Goal: Information Seeking & Learning: Check status

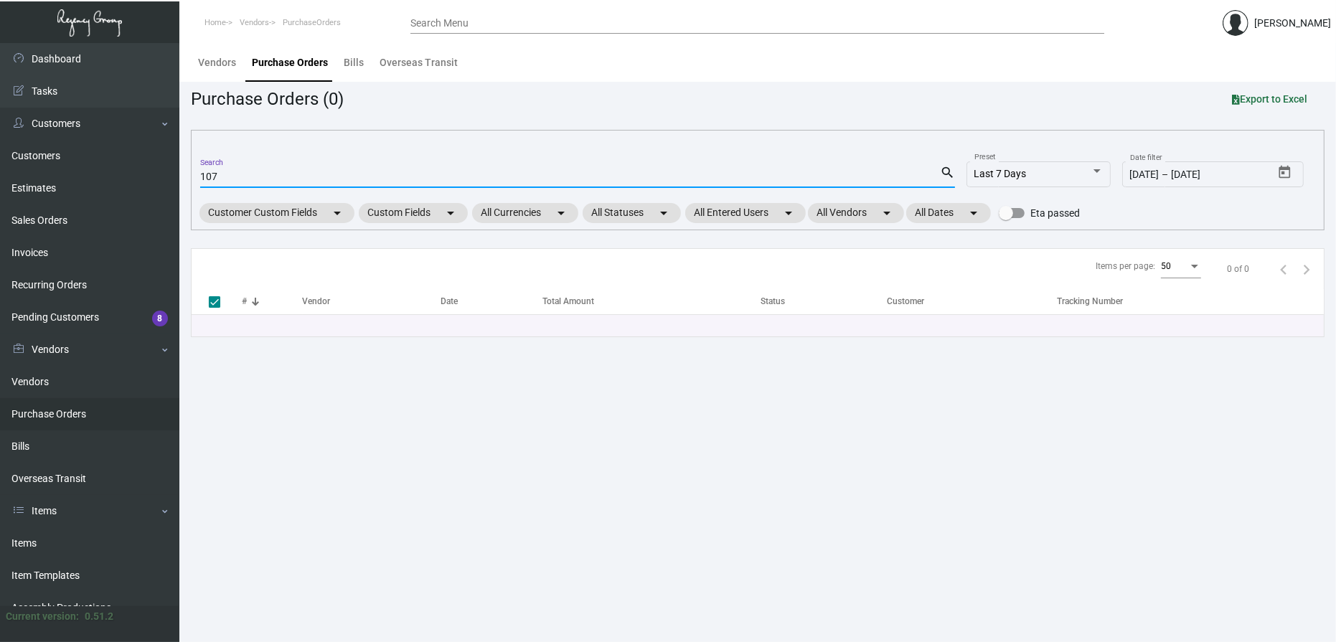
type input "1074"
type input "10745"
checkbox input "false"
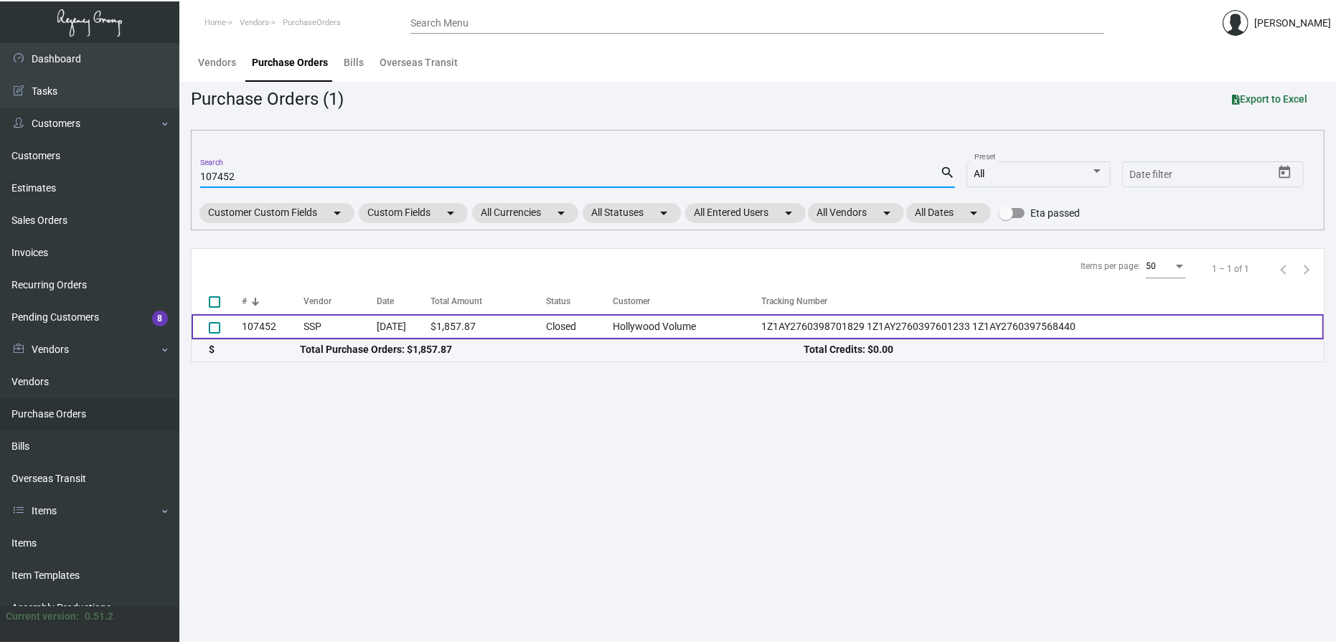
type input "107452"
click at [431, 324] on td "[DATE]" at bounding box center [404, 326] width 54 height 25
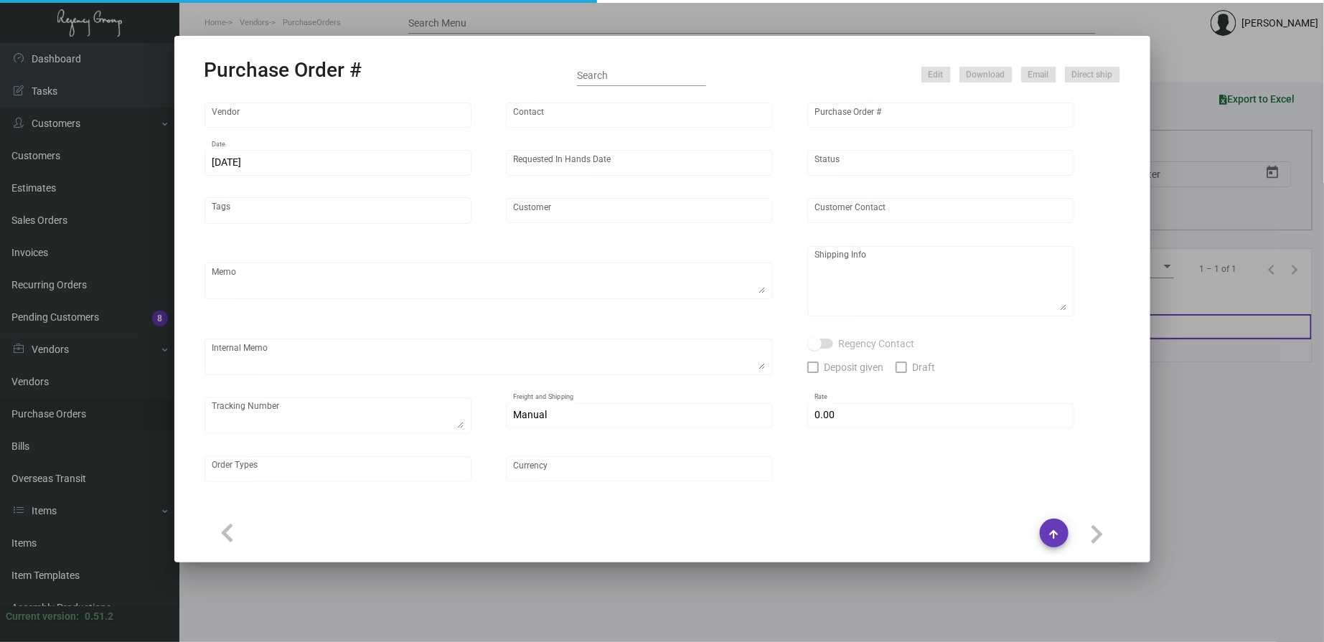
type input "SSP"
type input "[PERSON_NAME]"
type input "107452"
type input "[DATE]"
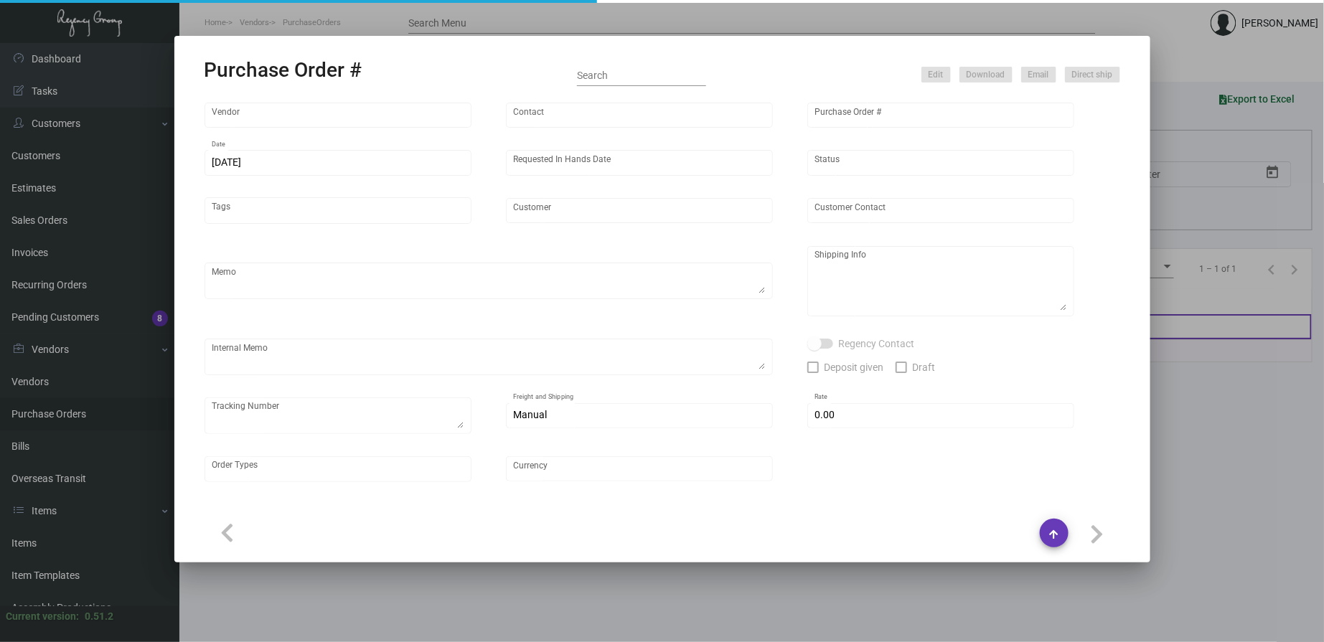
type input "Hollywood Volume"
type input "[PERSON_NAME]"
type textarea "PLEASE SEND PDF PROOFS TO OUR ART TEAM ; [EMAIL_ADDRESS][DOMAIN_NAME] WITH ME I…"
type textarea "[PERSON_NAME] Hollywood - [PERSON_NAME] [STREET_ADDRESS][PERSON_NAME]"
type textarea "9.23 - Proofs sent over; APPROVED. // Approx. ship date set for 10.25 Label pro…"
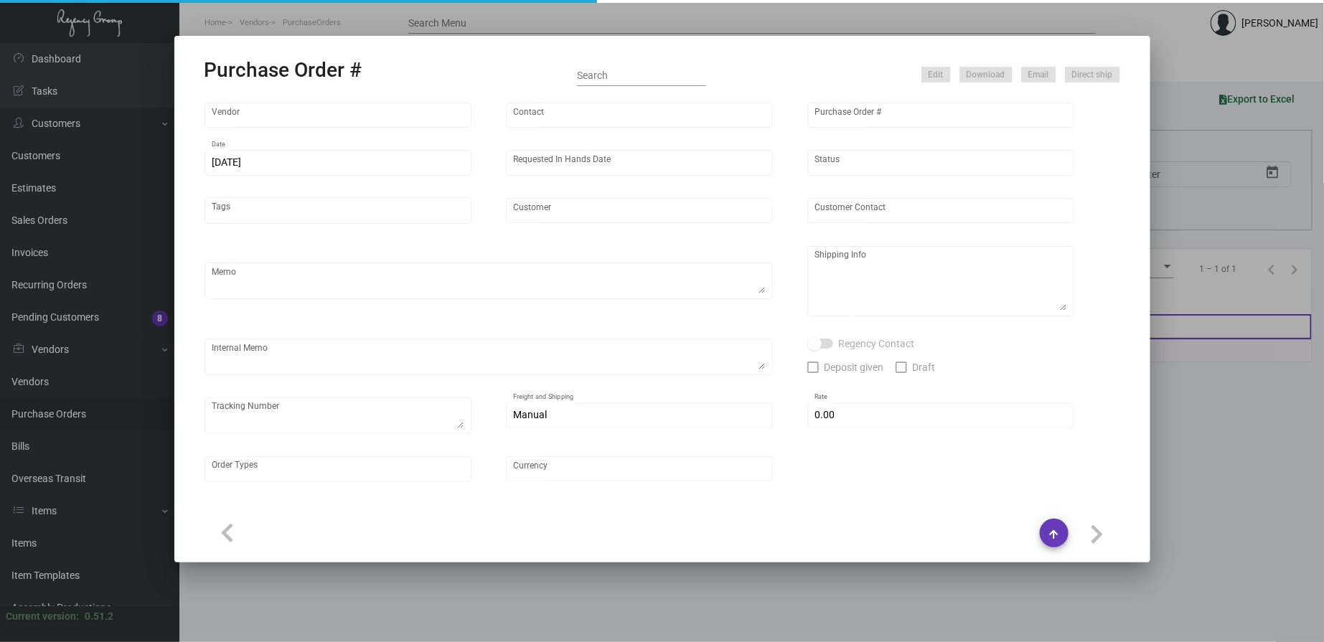
type textarea "1Z1AY2760398701829 1Z1AY2760397601233 1Z1AY2760397568440"
type input "$ 0.00"
type input "United States Dollar $"
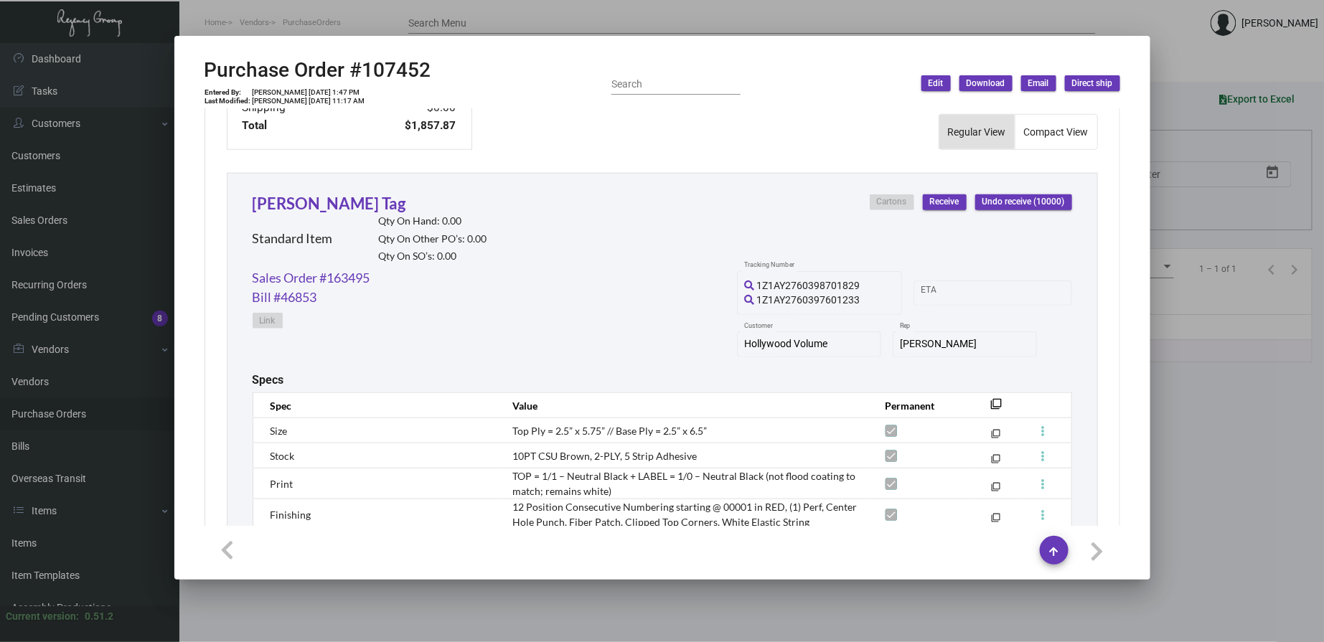
scroll to position [664, 0]
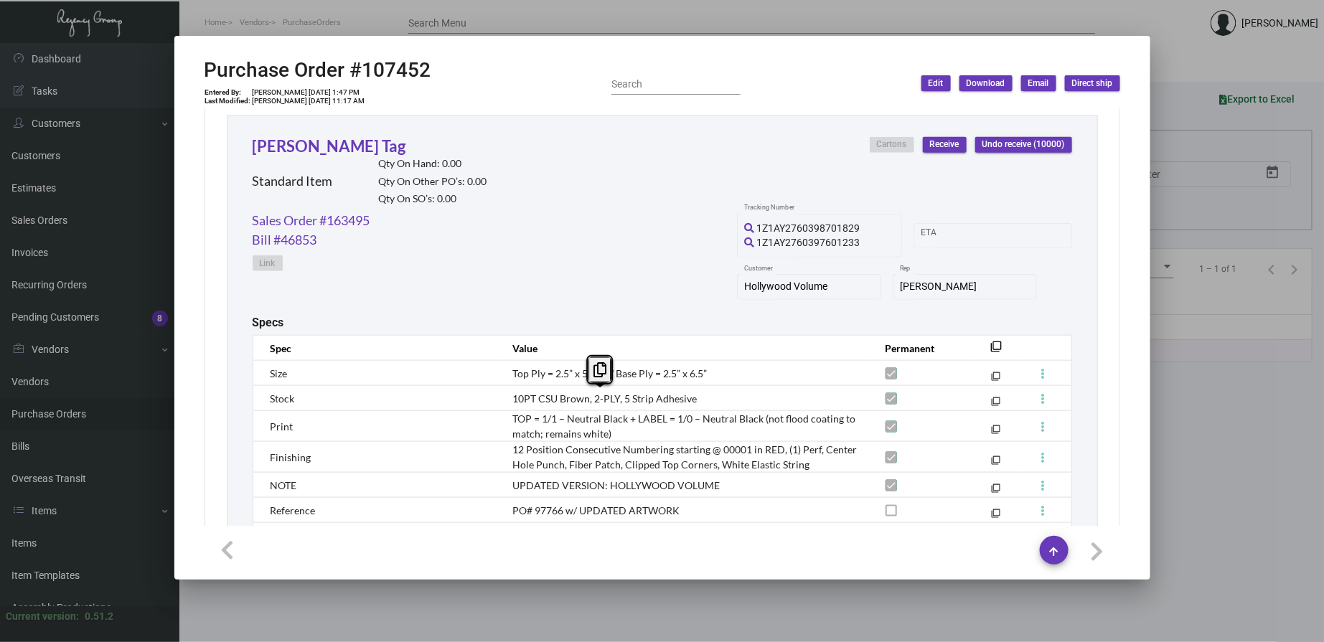
drag, startPoint x: 698, startPoint y: 398, endPoint x: 510, endPoint y: 400, distance: 187.3
click at [510, 400] on td "10PT CSU Brown, 2-PLY, 5 Strip Adhesive" at bounding box center [684, 398] width 373 height 25
copy span "10PT CSU Brown, 2-PLY, 5 Strip Adhesive"
click at [718, 377] on td "Top Ply = 2.5” x 5.75” // Base Ply = 2.5” x 6.5”" at bounding box center [684, 373] width 373 height 25
drag, startPoint x: 698, startPoint y: 372, endPoint x: 507, endPoint y: 378, distance: 191.0
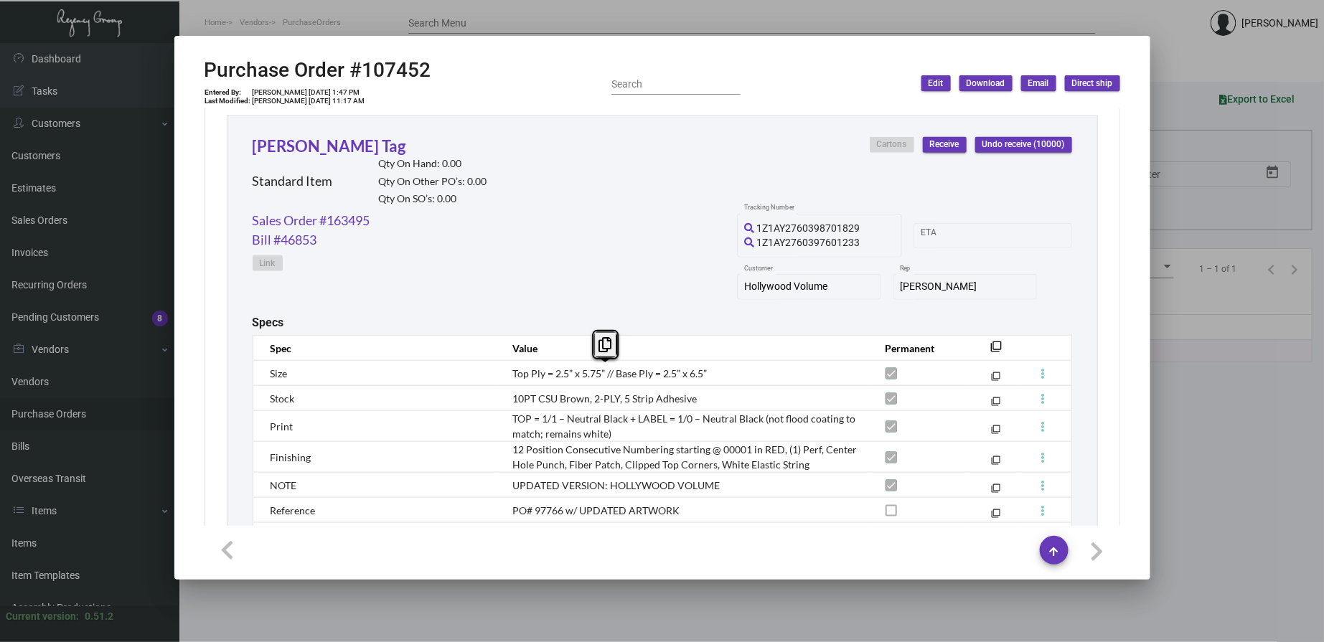
click at [507, 378] on td "Top Ply = 2.5” x 5.75” // Base Ply = 2.5” x 6.5”" at bounding box center [684, 373] width 373 height 25
copy span "Top Ply = 2.5” x 5.75” // Base Ply = 2.5” x 6.5”"
click at [646, 397] on span "10PT CSU Brown, 2-PLY, 5 Strip Adhesive" at bounding box center [604, 399] width 184 height 12
drag, startPoint x: 688, startPoint y: 398, endPoint x: 510, endPoint y: 398, distance: 177.3
click at [510, 398] on td "10PT CSU Brown, 2-PLY, 5 Strip Adhesive" at bounding box center [684, 398] width 373 height 25
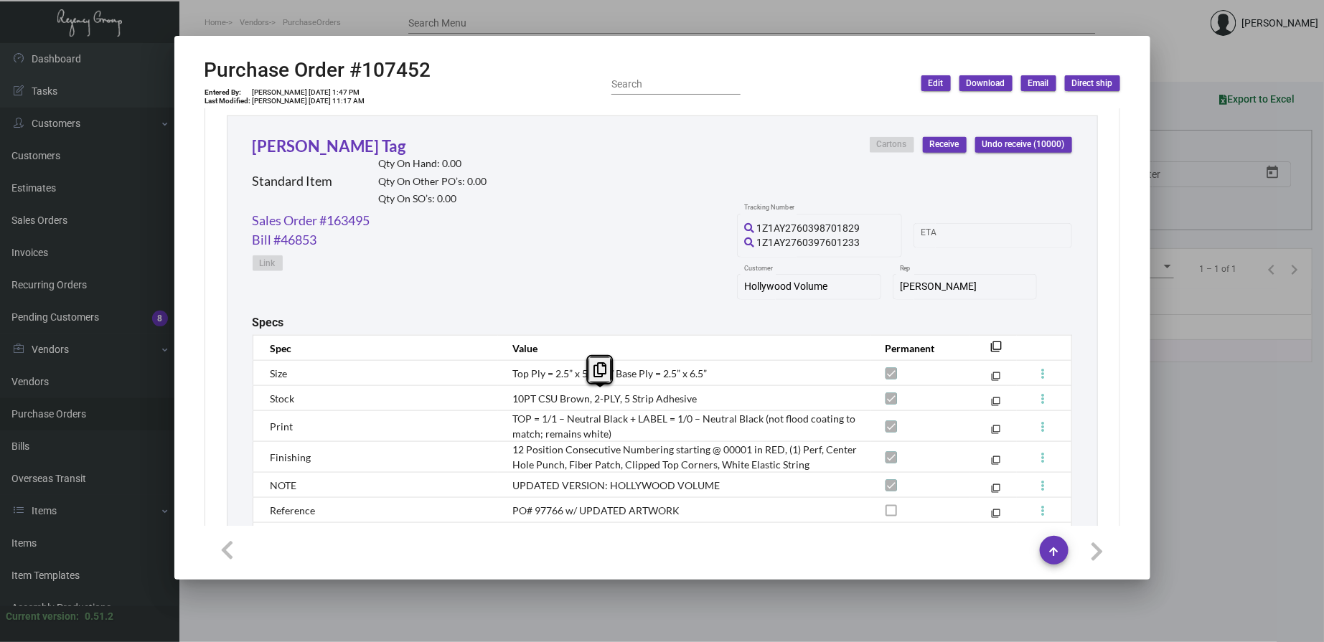
copy span "10PT CSU Brown, 2-PLY, 5 Strip Adhesive"
click at [610, 425] on span "TOP = 1/1 – Neutral Black + LABEL = 1/0 – Neutral Black (not flood coating to m…" at bounding box center [683, 426] width 343 height 27
drag, startPoint x: 608, startPoint y: 432, endPoint x: 505, endPoint y: 418, distance: 103.5
click at [505, 418] on td "TOP = 1/1 – Neutral Black + LABEL = 1/0 – Neutral Black (not flood coating to m…" at bounding box center [684, 426] width 373 height 31
copy span "TOP = 1/1 – Neutral Black + LABEL = 1/0 – Neutral Black (not flood coating to m…"
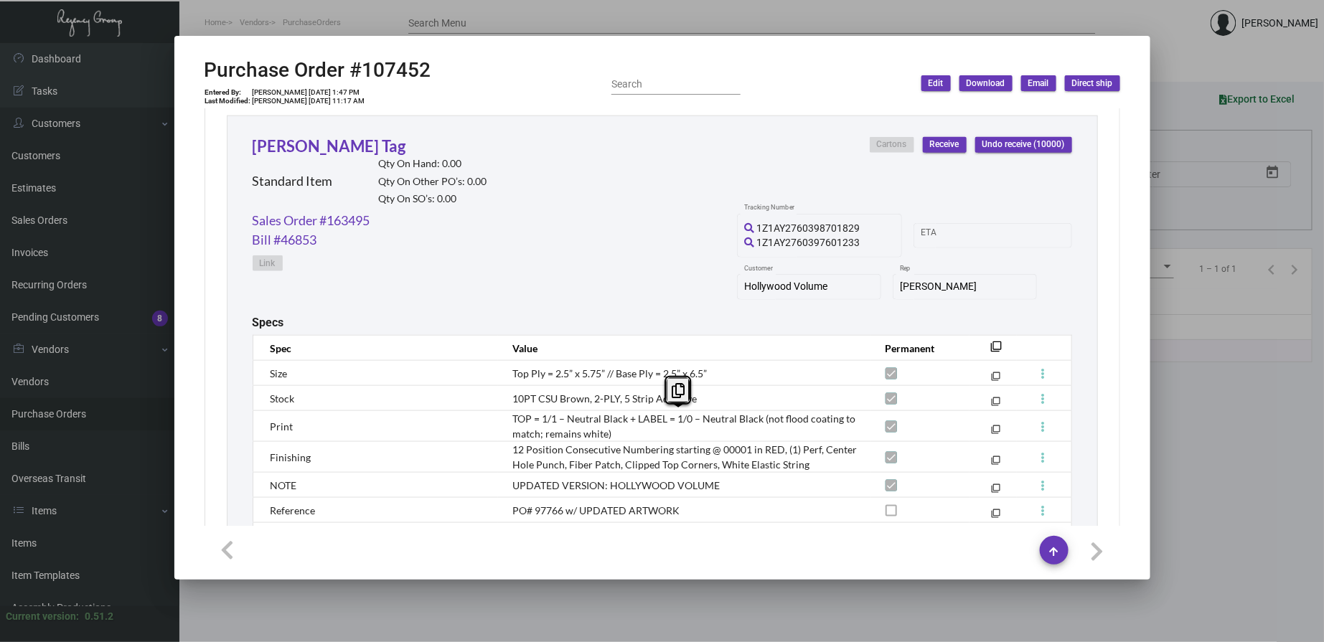
click at [861, 87] on div "Purchase Order #107452 Entered By: [PERSON_NAME] [DATE] 1:47 PM Last Modified: …" at bounding box center [663, 83] width 916 height 51
click at [1044, 266] on div "1Z1AY2760398701829 1Z1AY2760397601233 1Z1AY2760397568440 Tracking Number Start …" at bounding box center [904, 263] width 335 height 105
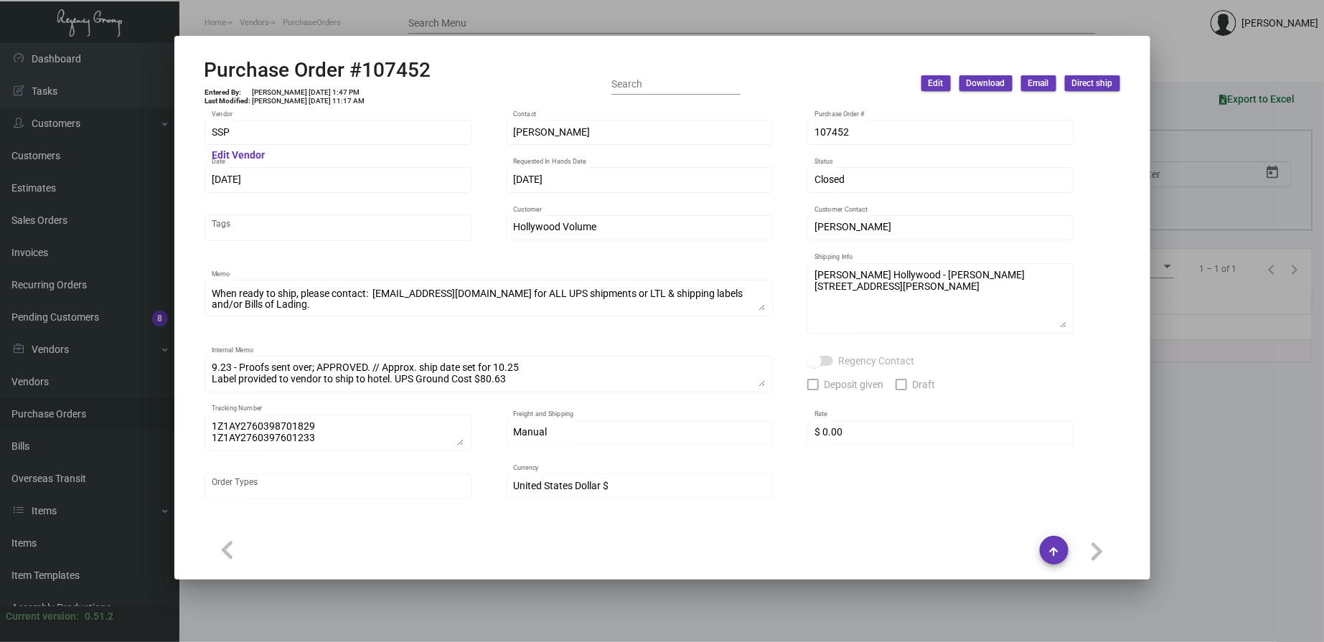
scroll to position [67, 0]
click at [453, 22] on div at bounding box center [662, 321] width 1324 height 642
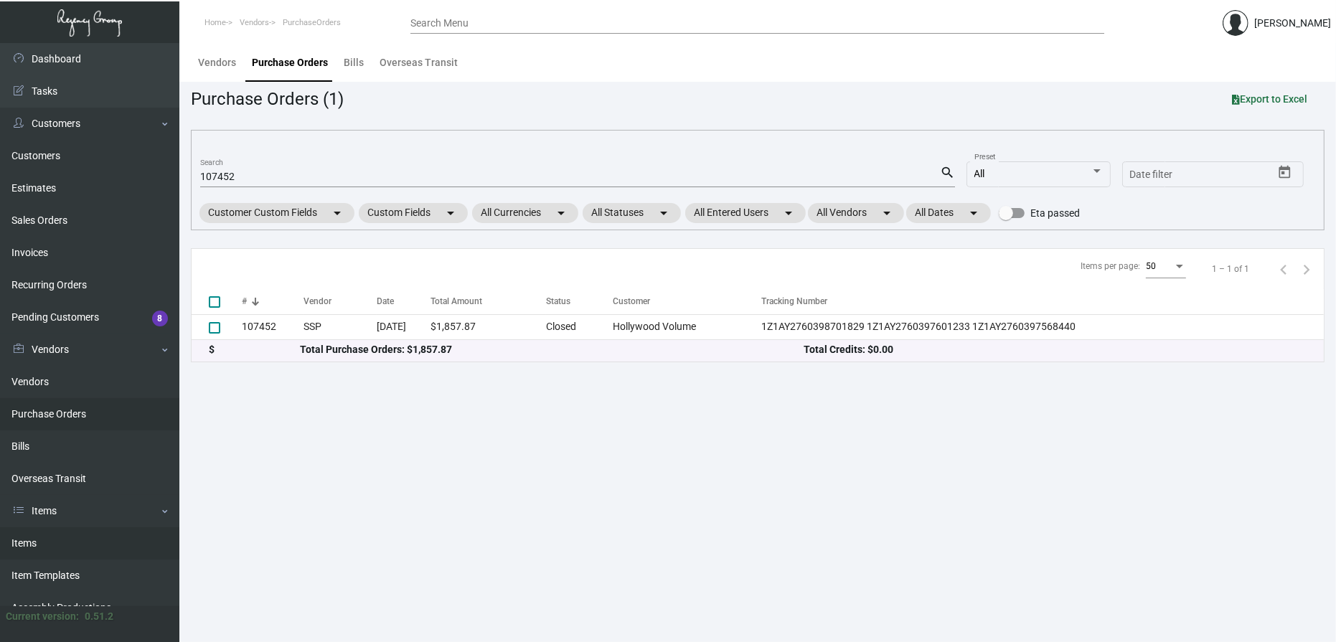
click at [106, 507] on link "Items" at bounding box center [89, 511] width 179 height 32
click at [77, 540] on ul "Dashboard Dashboard Tasks Customers Customers Estimates Sales Orders Invoices R…" at bounding box center [89, 333] width 179 height 581
click at [108, 415] on link "Purchase Orders" at bounding box center [89, 414] width 179 height 32
click at [74, 505] on link "Items" at bounding box center [89, 511] width 179 height 32
click at [65, 533] on link "Items" at bounding box center [89, 544] width 179 height 32
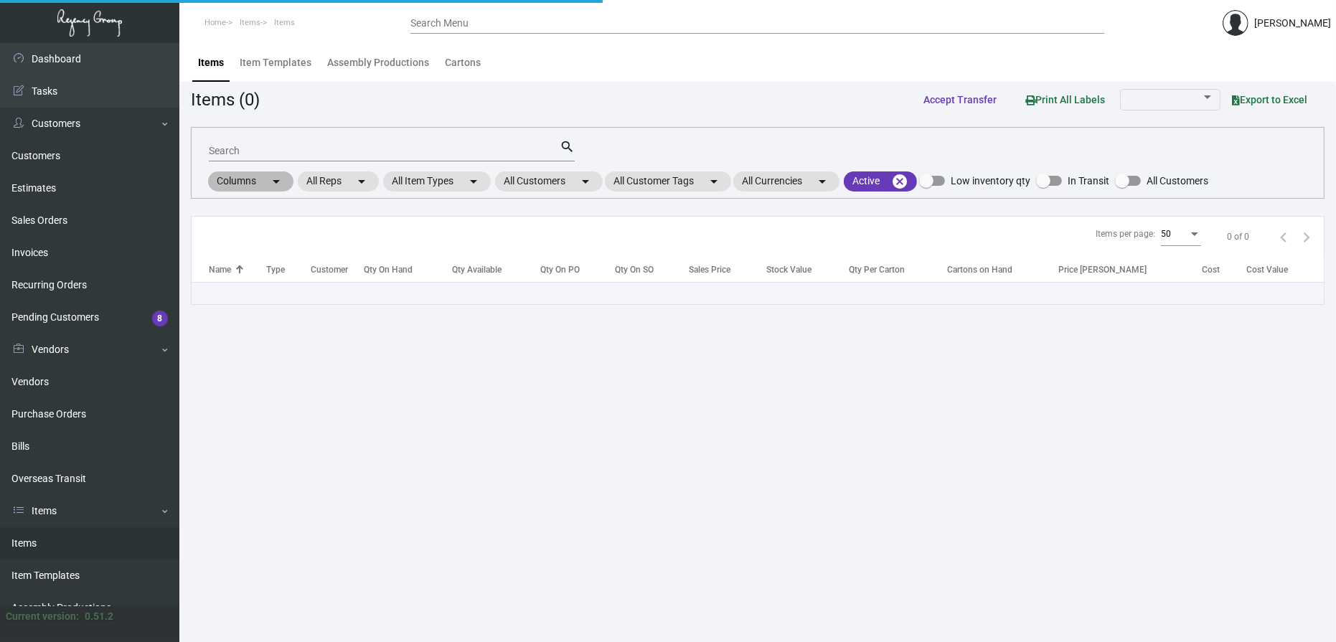
click at [575, 192] on div "Columns arrow_drop_down All Reps arrow_drop_down All Item Types arrow_drop_down…" at bounding box center [707, 181] width 1003 height 24
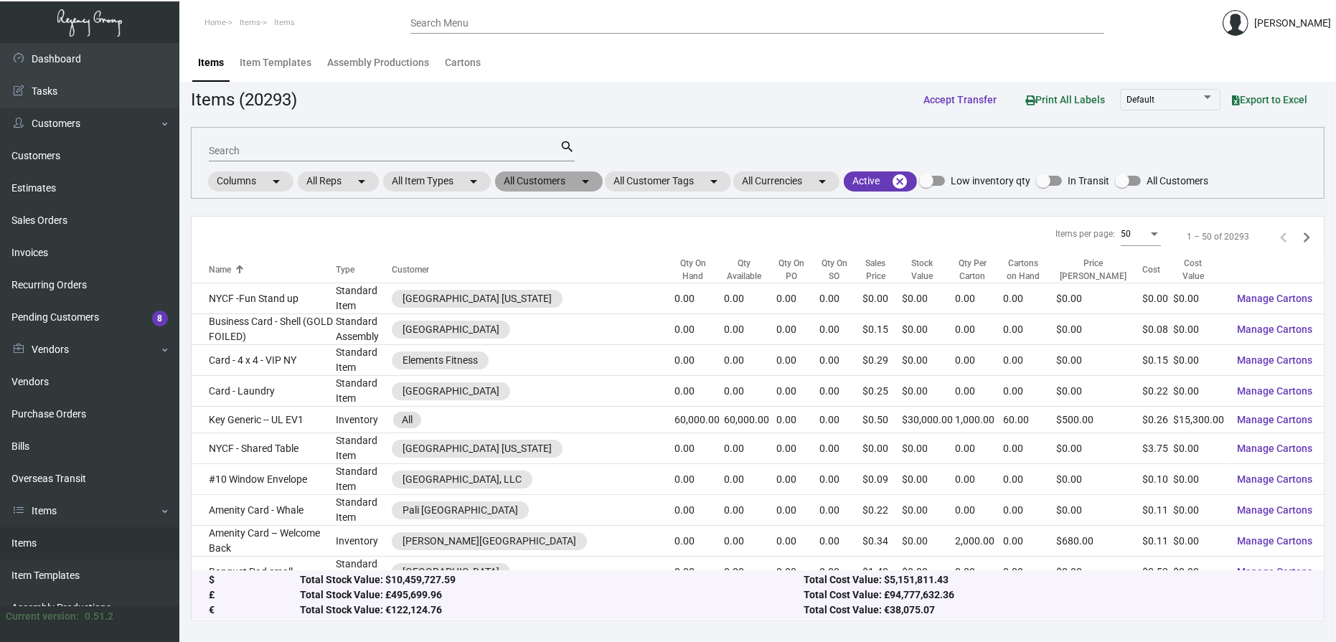
click at [551, 183] on mat-chip "All Customers arrow_drop_down" at bounding box center [549, 182] width 108 height 20
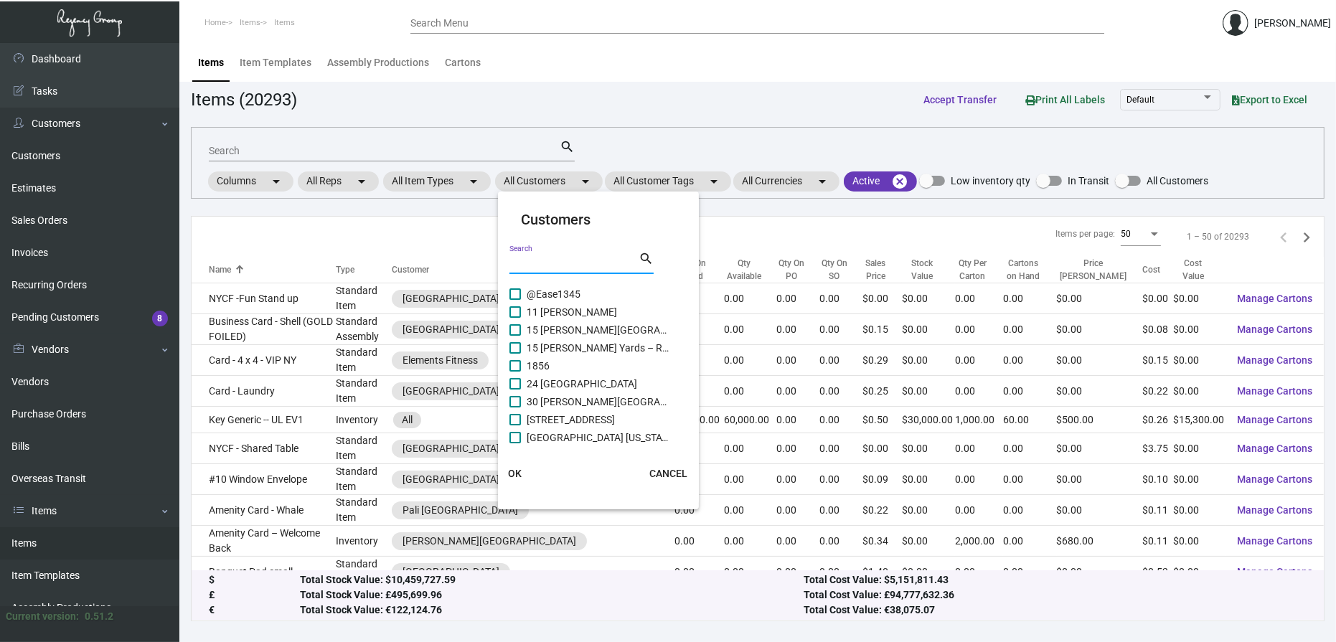
click at [550, 267] on input "Search" at bounding box center [574, 263] width 129 height 11
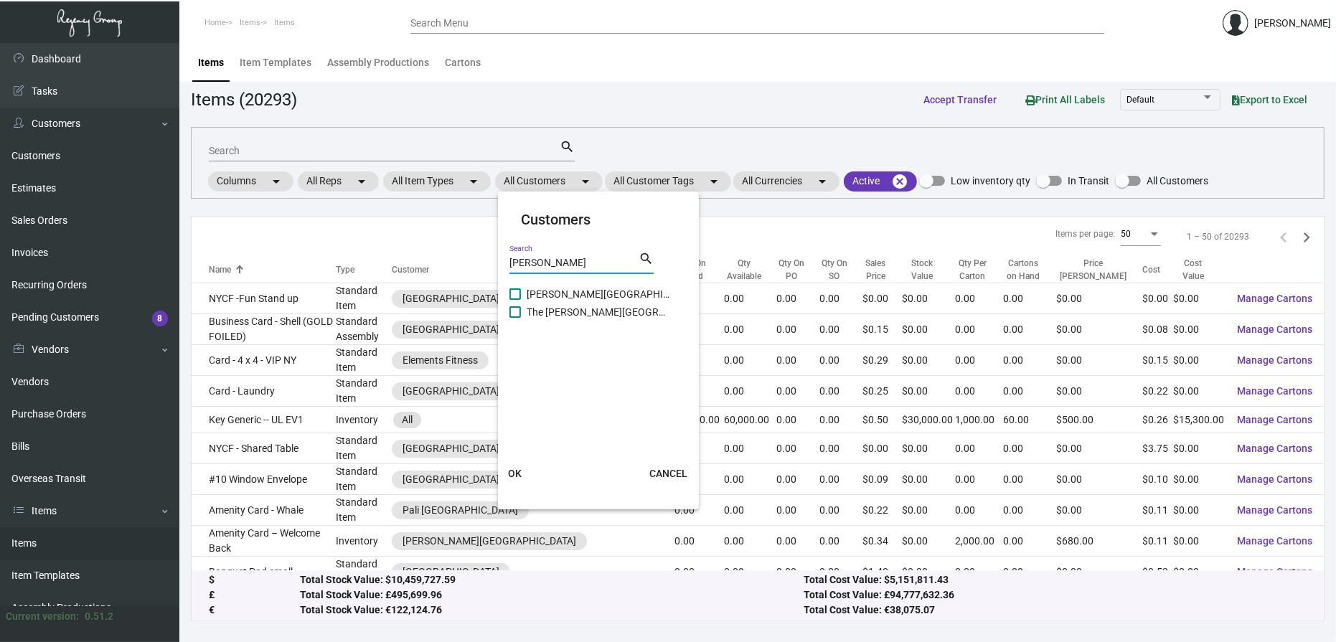
type input "[PERSON_NAME]"
click at [557, 287] on span "[PERSON_NAME][GEOGRAPHIC_DATA]" at bounding box center [599, 294] width 144 height 17
click at [515, 300] on input "[PERSON_NAME][GEOGRAPHIC_DATA]" at bounding box center [515, 300] width 1 height 1
checkbox input "true"
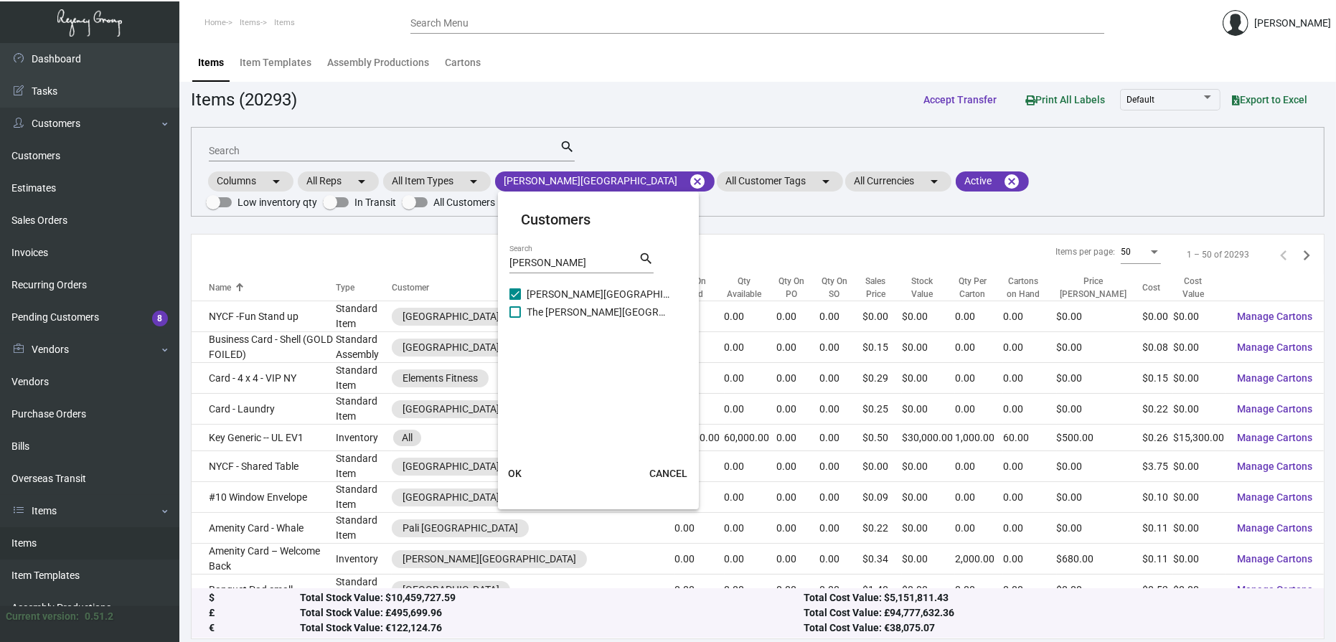
click at [520, 469] on span "OK" at bounding box center [515, 473] width 14 height 11
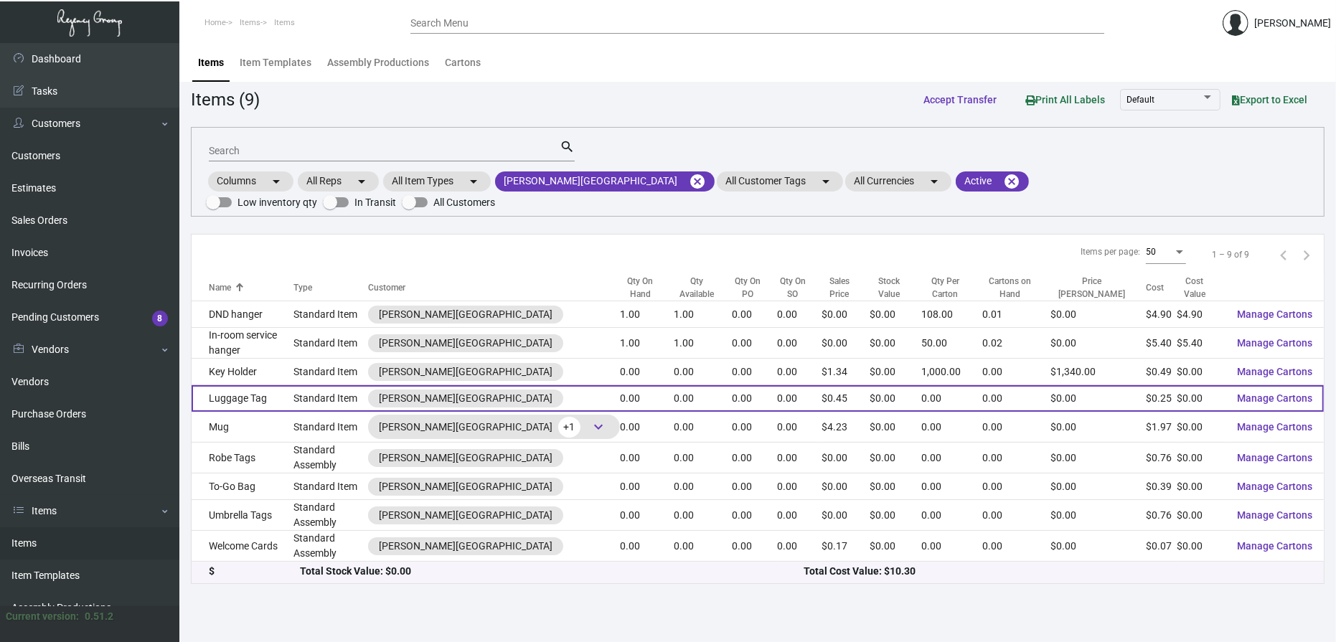
click at [252, 386] on td "Luggage Tag" at bounding box center [243, 398] width 102 height 27
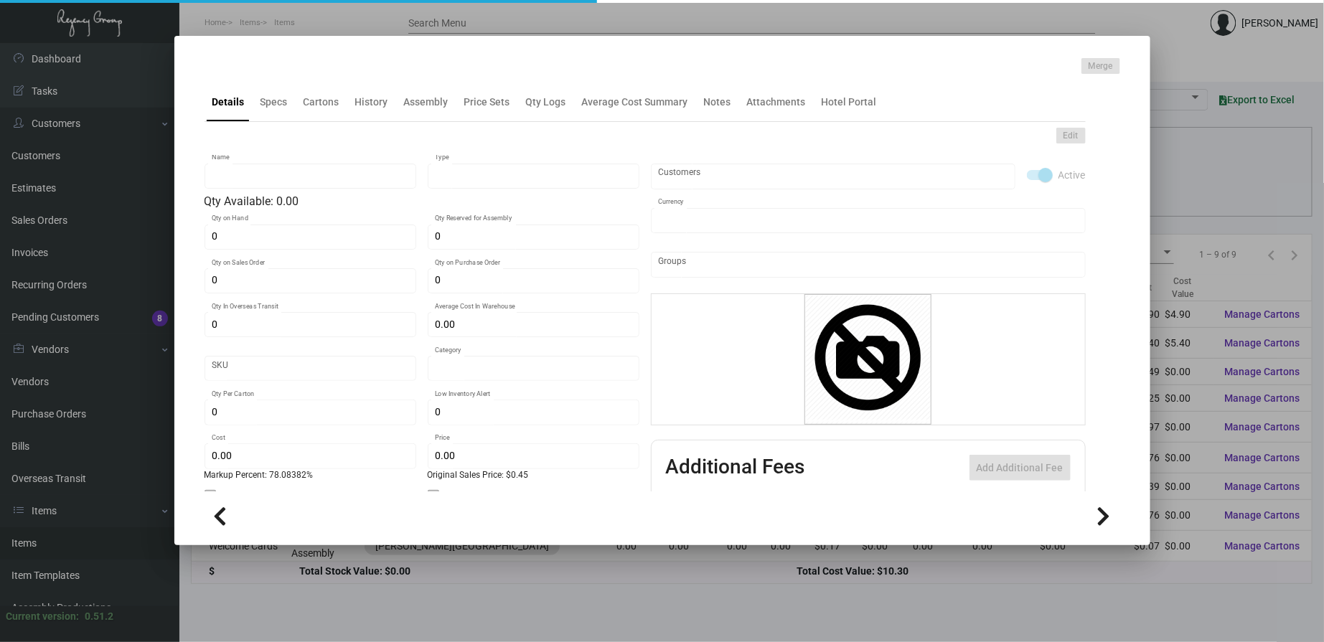
type input "Luggage Tag"
type input "Standard Item"
type input "$ 0.00"
type input "Standard"
type input "$ 0.25269"
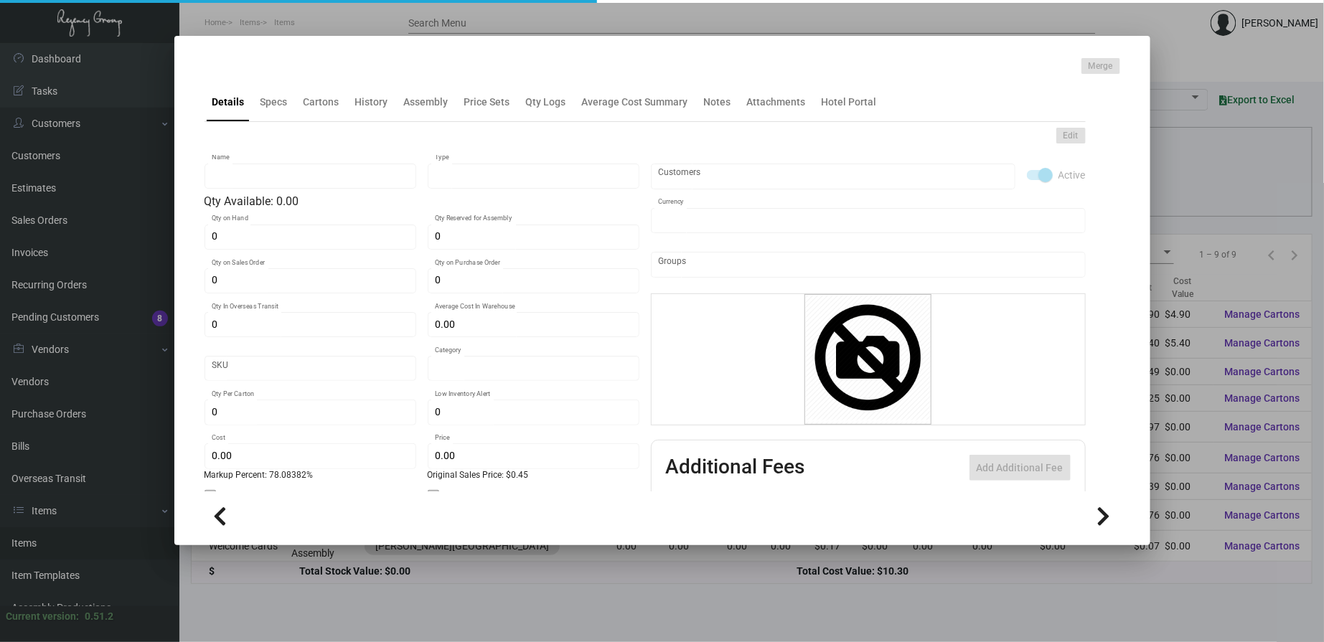
type input "$ 0.45"
checkbox input "true"
type input "United States Dollar $"
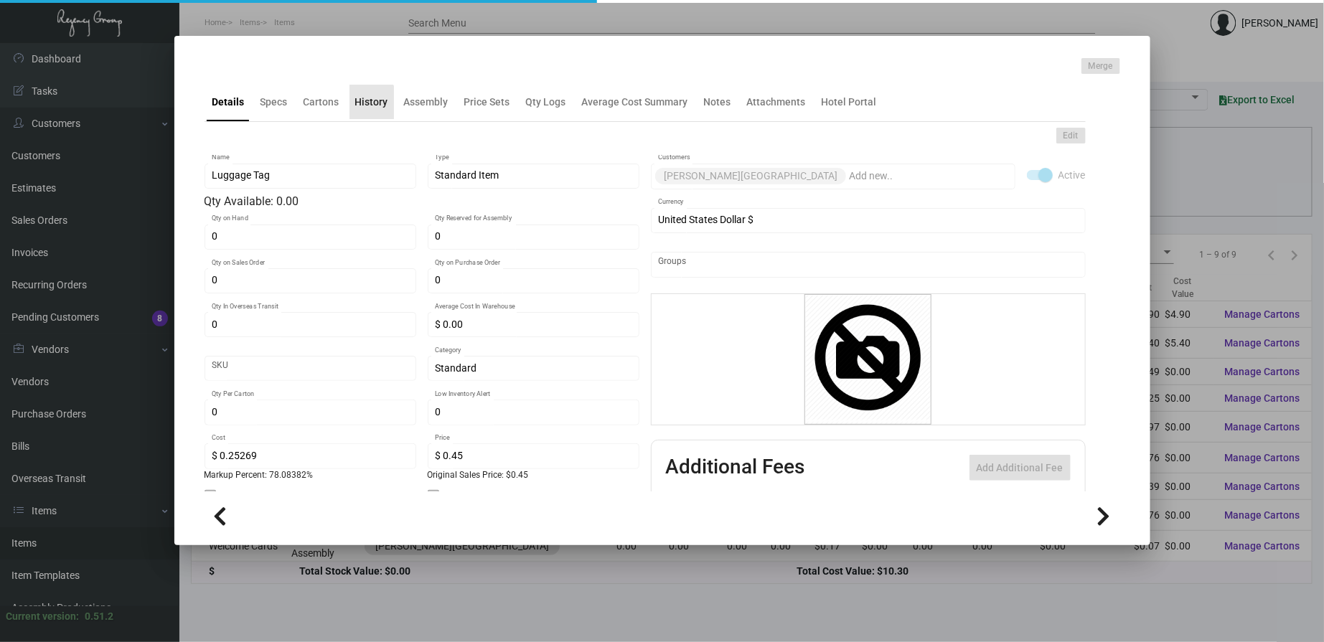
click at [369, 113] on mat-tab-group "Details Specs Cartons History Assembly Price Sets Qty Logs Average Cost Summary…" at bounding box center [645, 283] width 916 height 418
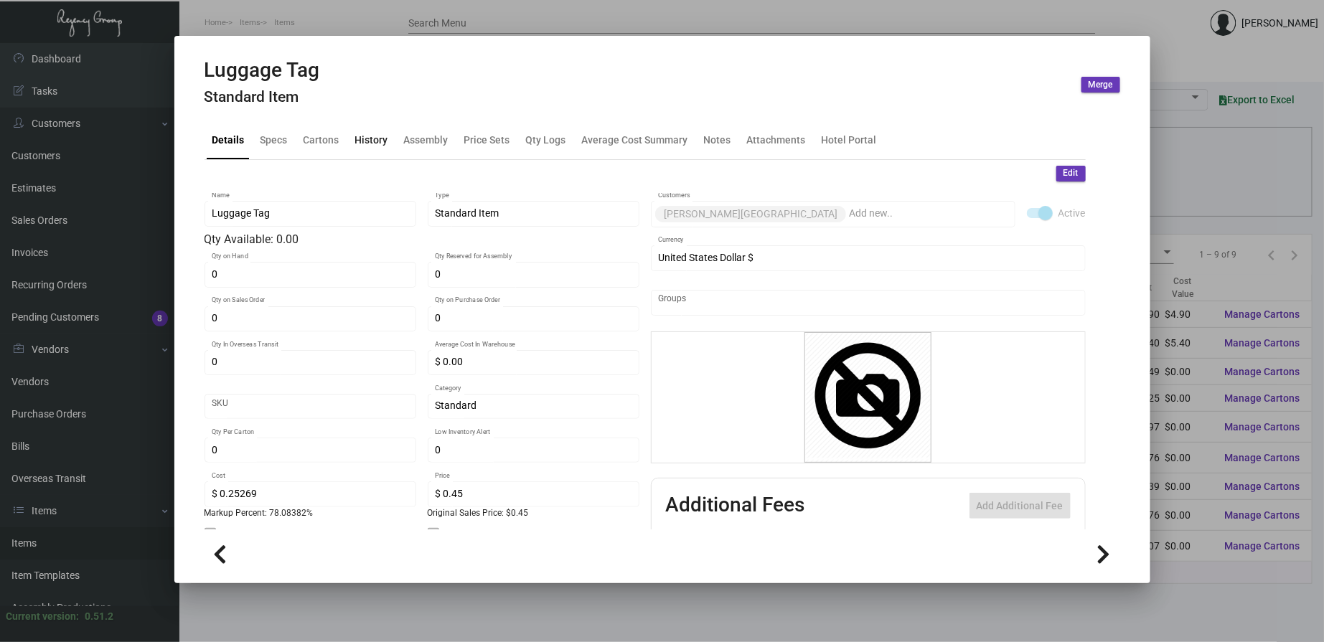
click at [366, 136] on div "History" at bounding box center [371, 139] width 33 height 15
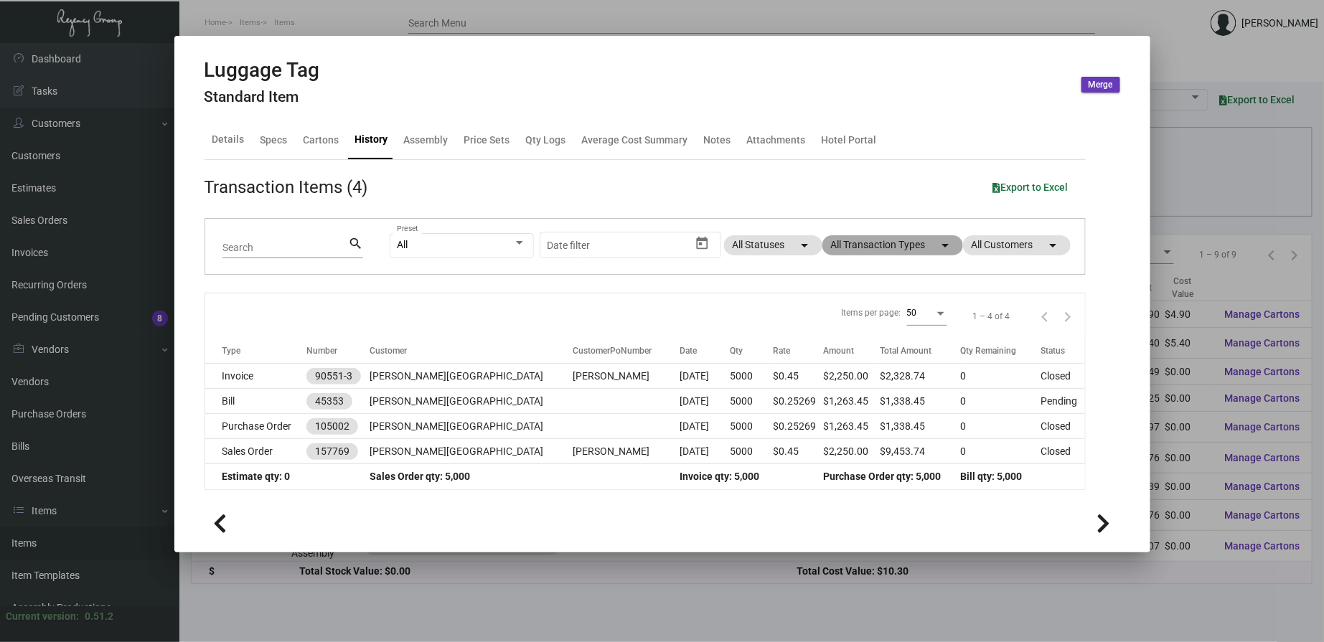
click at [869, 240] on mat-chip "All Transaction Types arrow_drop_down" at bounding box center [893, 245] width 141 height 20
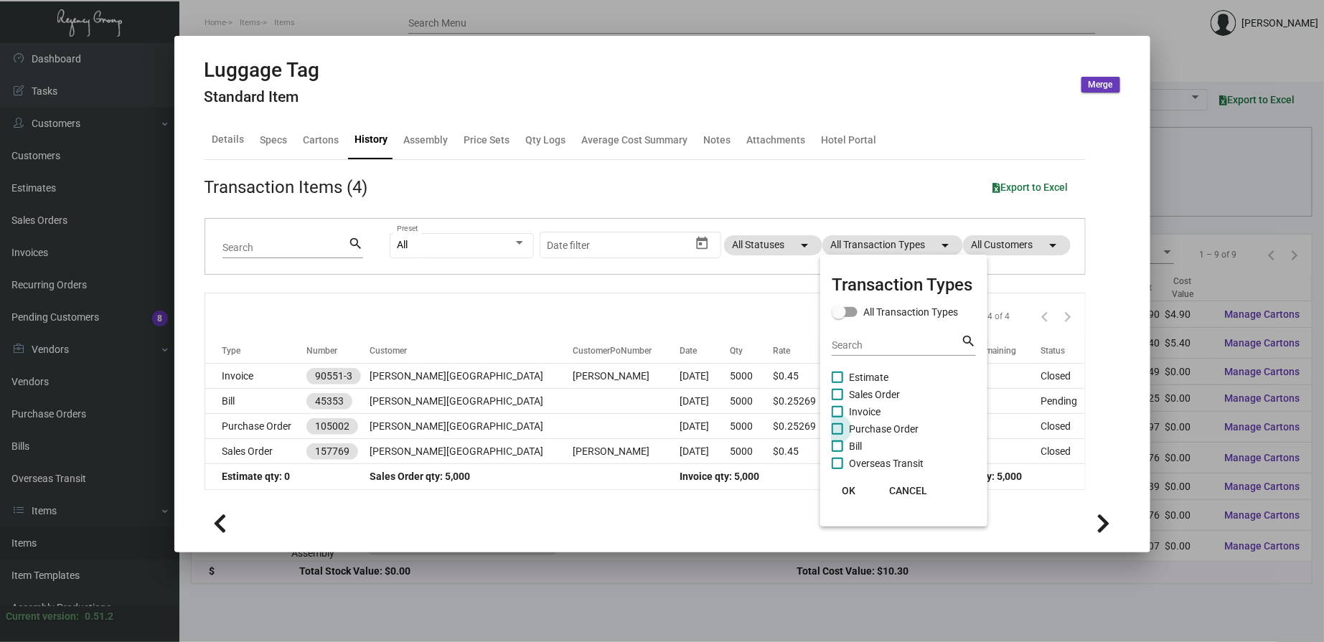
click at [859, 428] on span "Purchase Order" at bounding box center [884, 429] width 70 height 17
click at [838, 435] on input "Purchase Order" at bounding box center [837, 435] width 1 height 1
checkbox input "true"
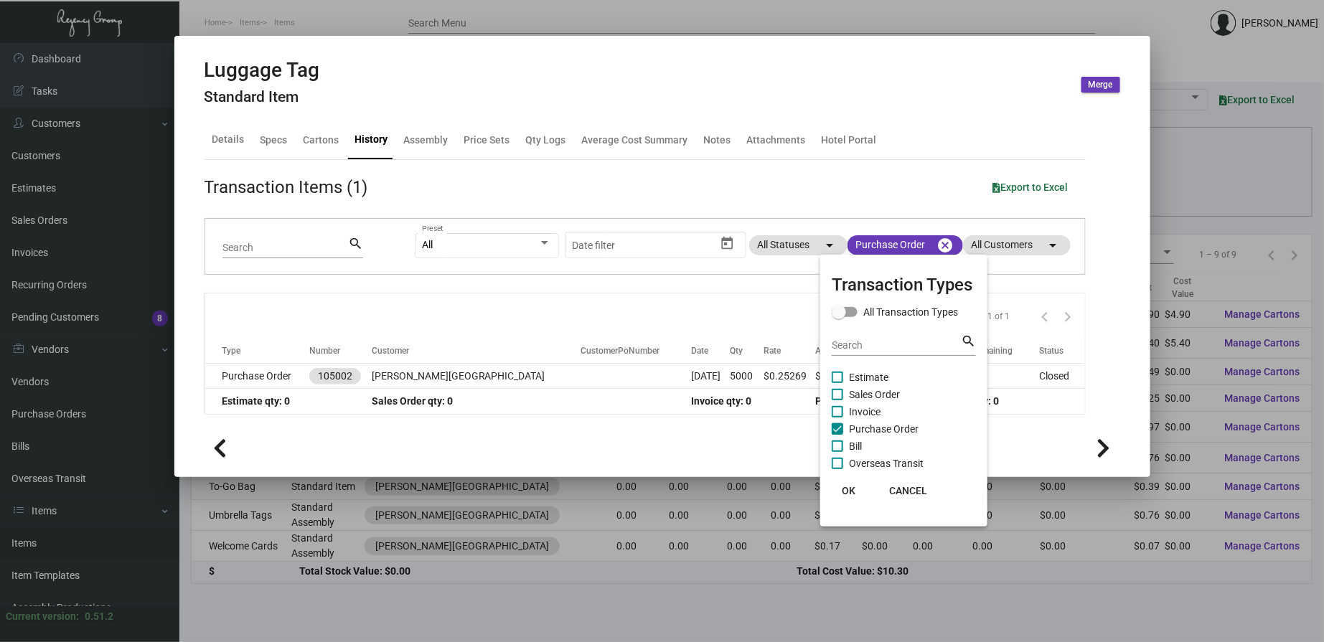
click at [853, 491] on span "OK" at bounding box center [850, 490] width 14 height 11
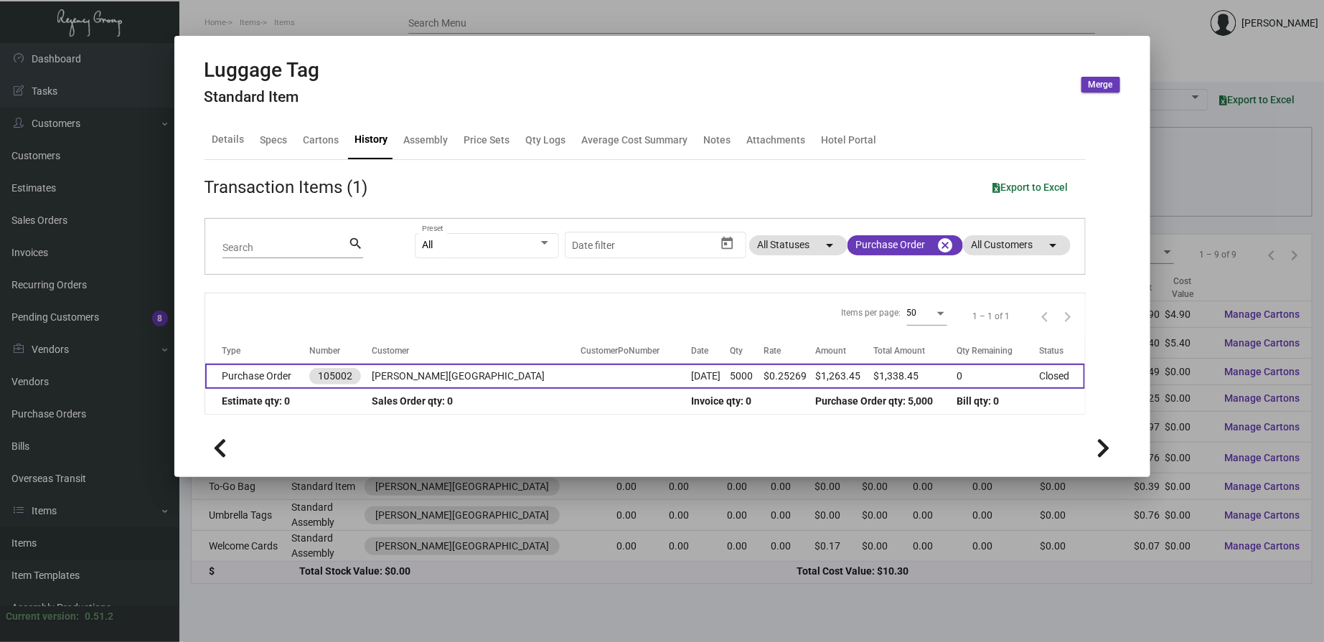
click at [581, 370] on td at bounding box center [636, 376] width 111 height 25
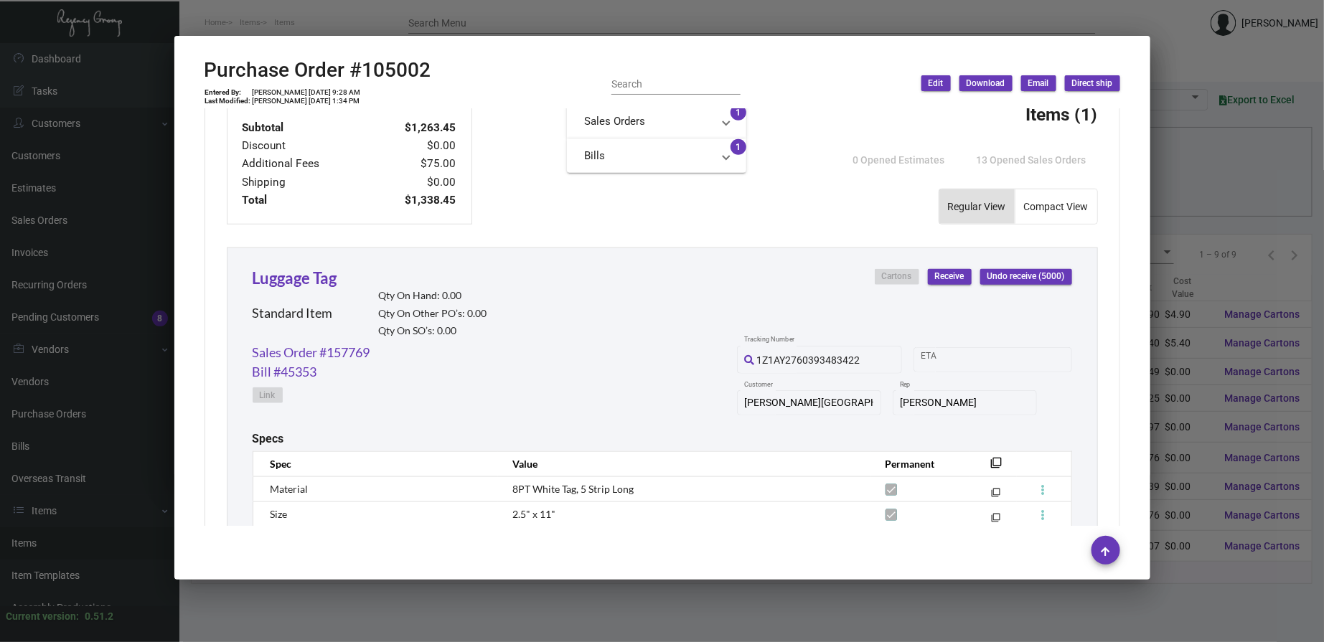
scroll to position [772, 0]
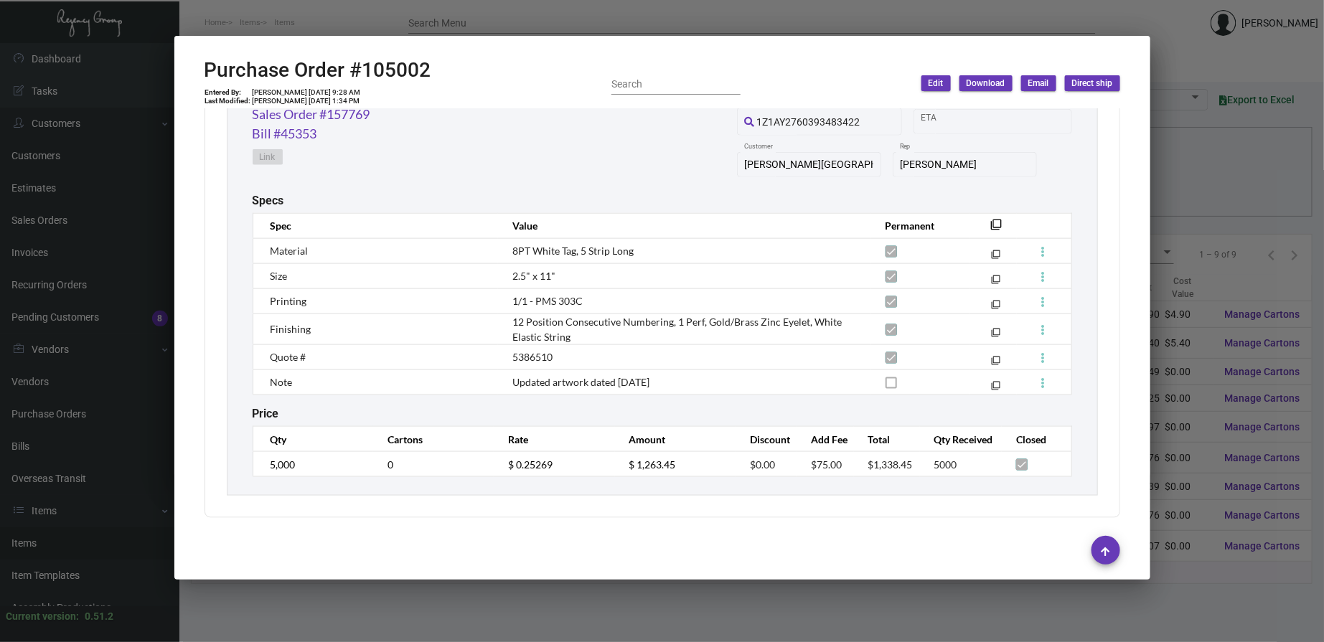
click at [352, 34] on div at bounding box center [662, 321] width 1324 height 642
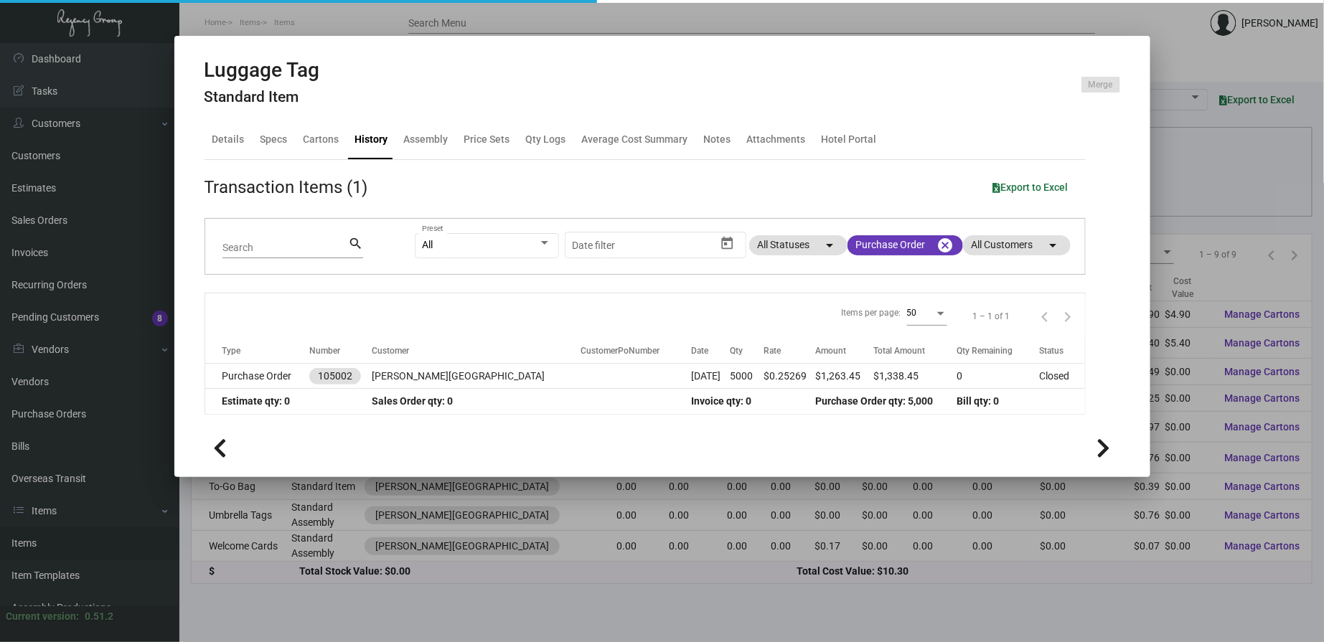
click at [347, 24] on div at bounding box center [662, 321] width 1324 height 642
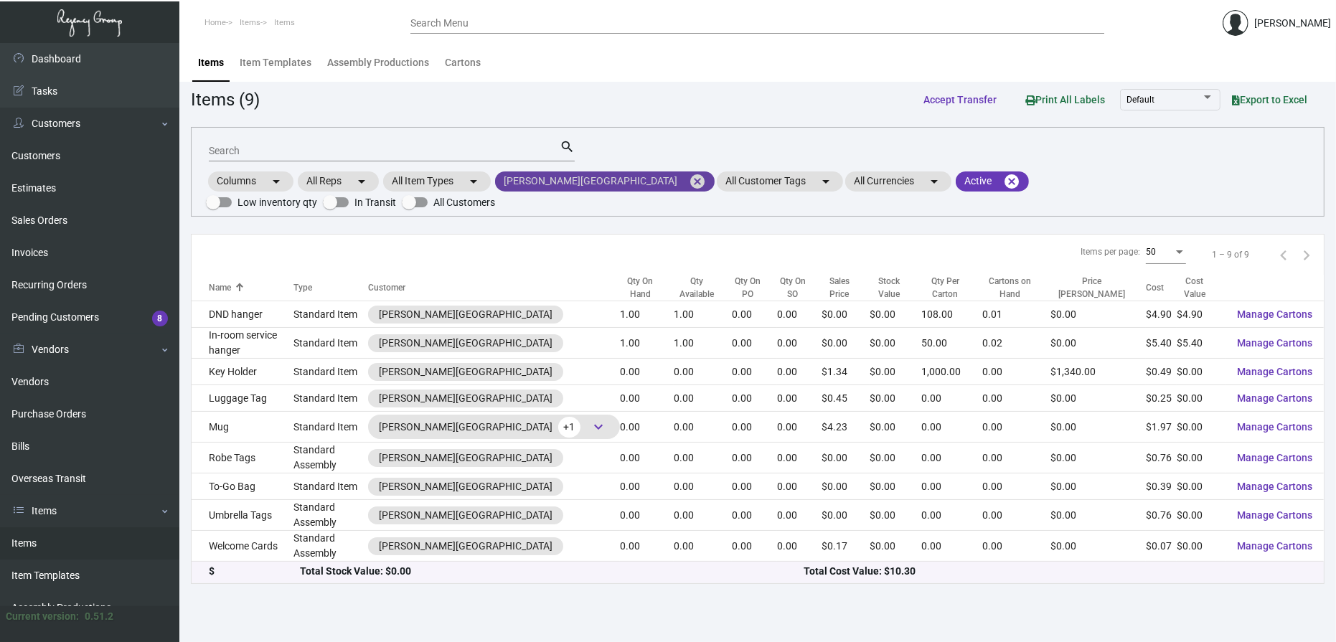
click at [689, 177] on mat-icon "cancel" at bounding box center [697, 181] width 17 height 17
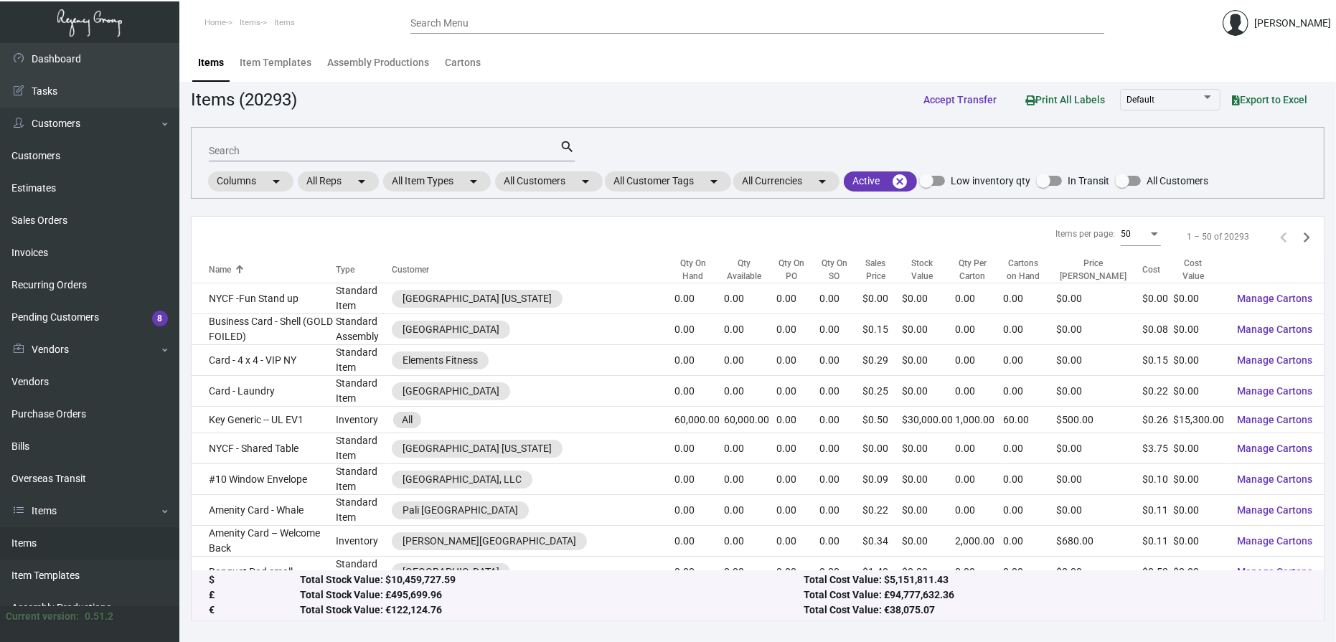
click at [467, 139] on div "Search search" at bounding box center [392, 150] width 366 height 23
click at [465, 149] on input "Search" at bounding box center [384, 151] width 351 height 11
type input "tag"
click at [564, 178] on mat-chip "All Customers arrow_drop_down" at bounding box center [549, 182] width 108 height 20
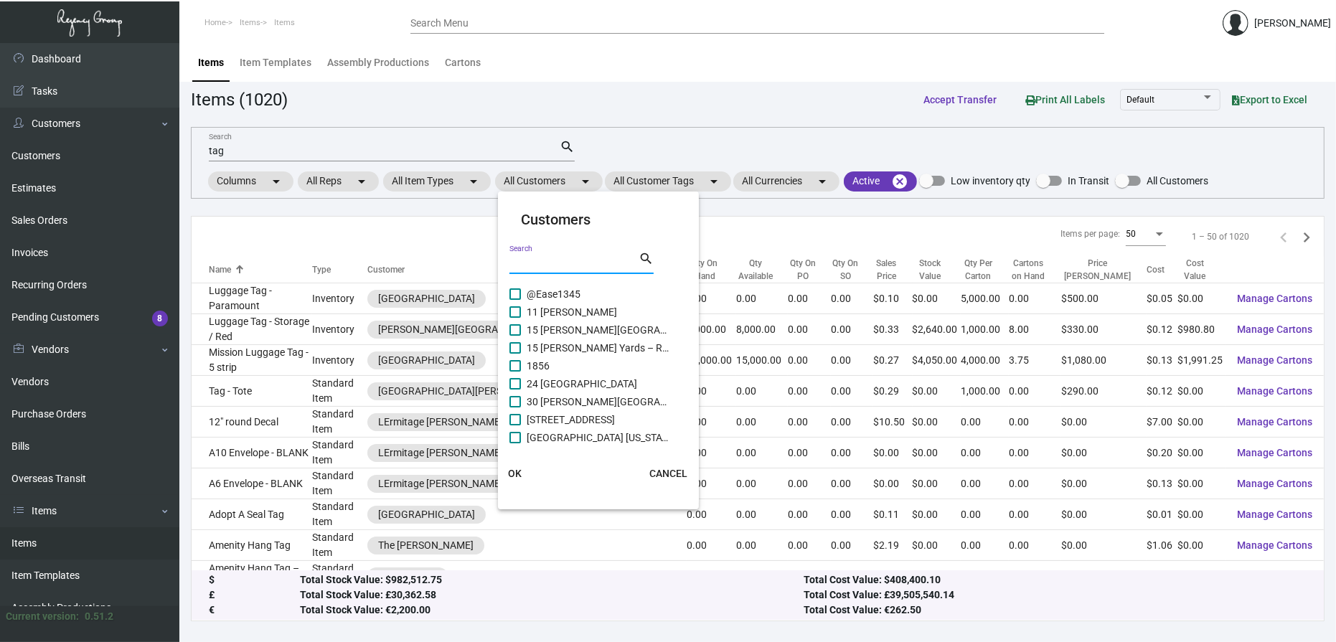
click at [556, 262] on input "Search" at bounding box center [574, 263] width 129 height 11
type input "intercontinental"
click at [571, 291] on span "Intercontinental [PERSON_NAME] NY" at bounding box center [599, 294] width 144 height 17
click at [515, 300] on input "Intercontinental [PERSON_NAME] NY" at bounding box center [515, 300] width 1 height 1
checkbox input "true"
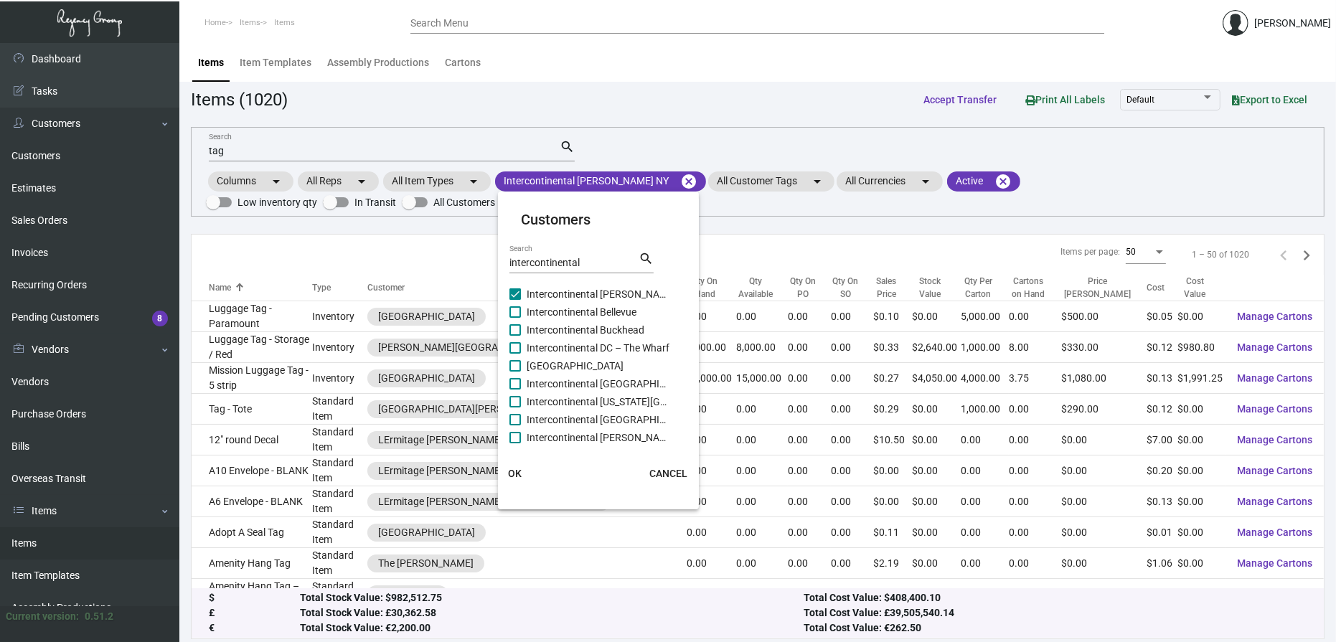
click at [513, 472] on span "OK" at bounding box center [515, 473] width 14 height 11
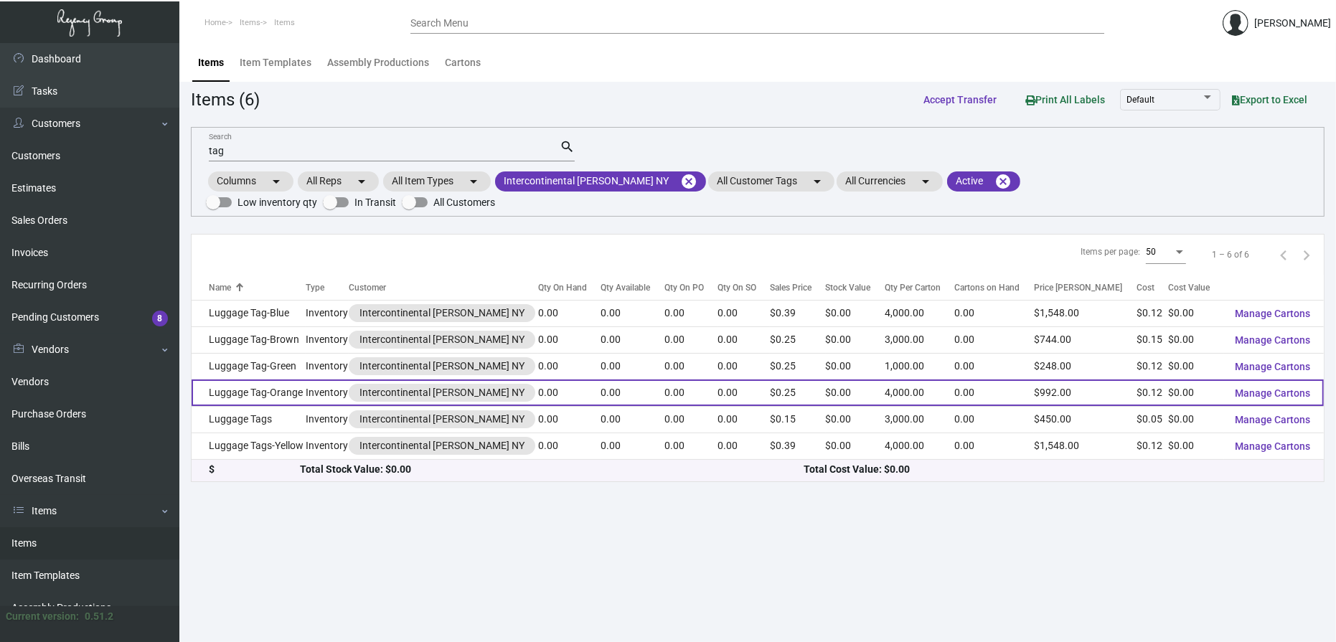
click at [304, 380] on td "Luggage Tag-Orange" at bounding box center [249, 393] width 114 height 27
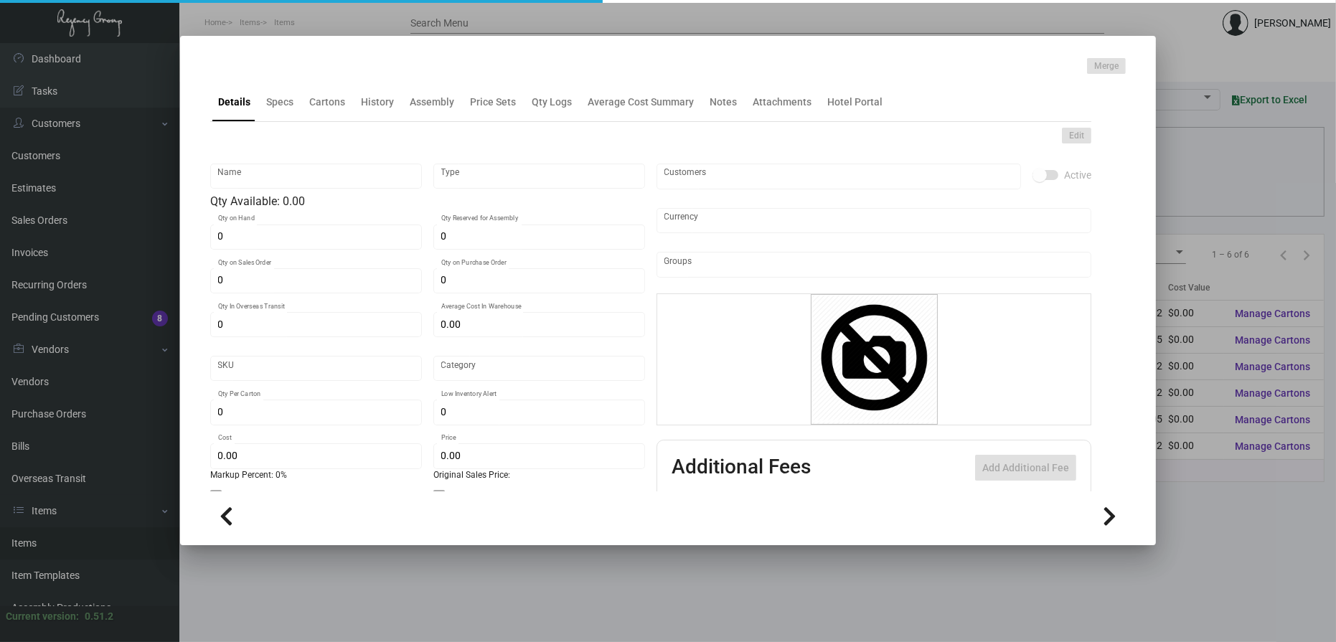
type input "Luggage Tag-Orange"
type input "Inventory"
type input "$ 0.00"
type input "1594"
type input "Standard"
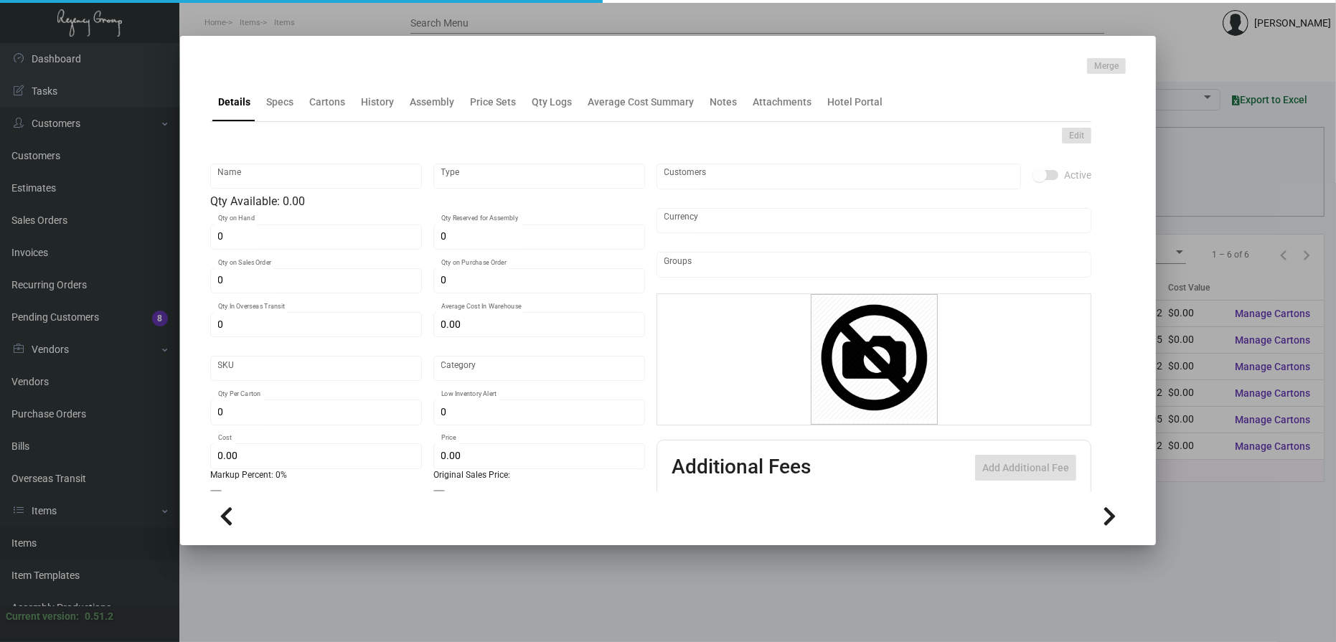
type input "4,000"
type input "$ 0.12139"
type input "$ 0.248"
type textarea "Orange Luggage Tag"
type textarea "Orange Luggage tag: Size is 2.5x11 8 pt. tag stock printing 2 colors, flood coa…"
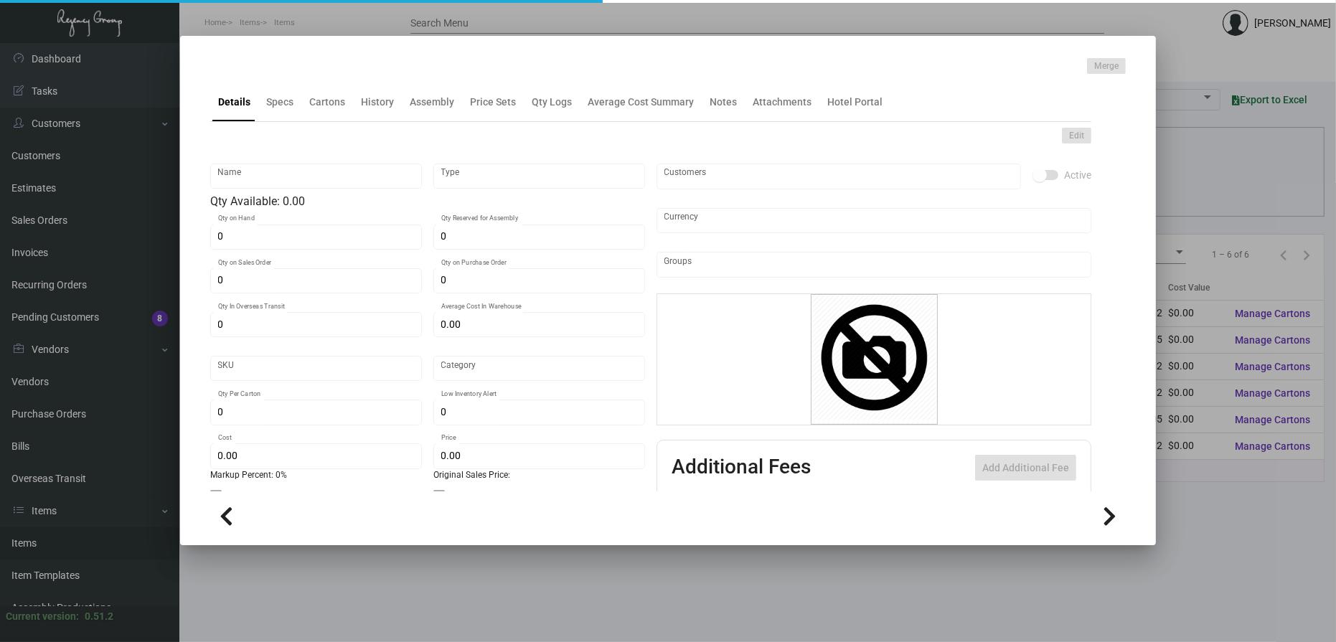
checkbox input "true"
type input "United States Dollar $"
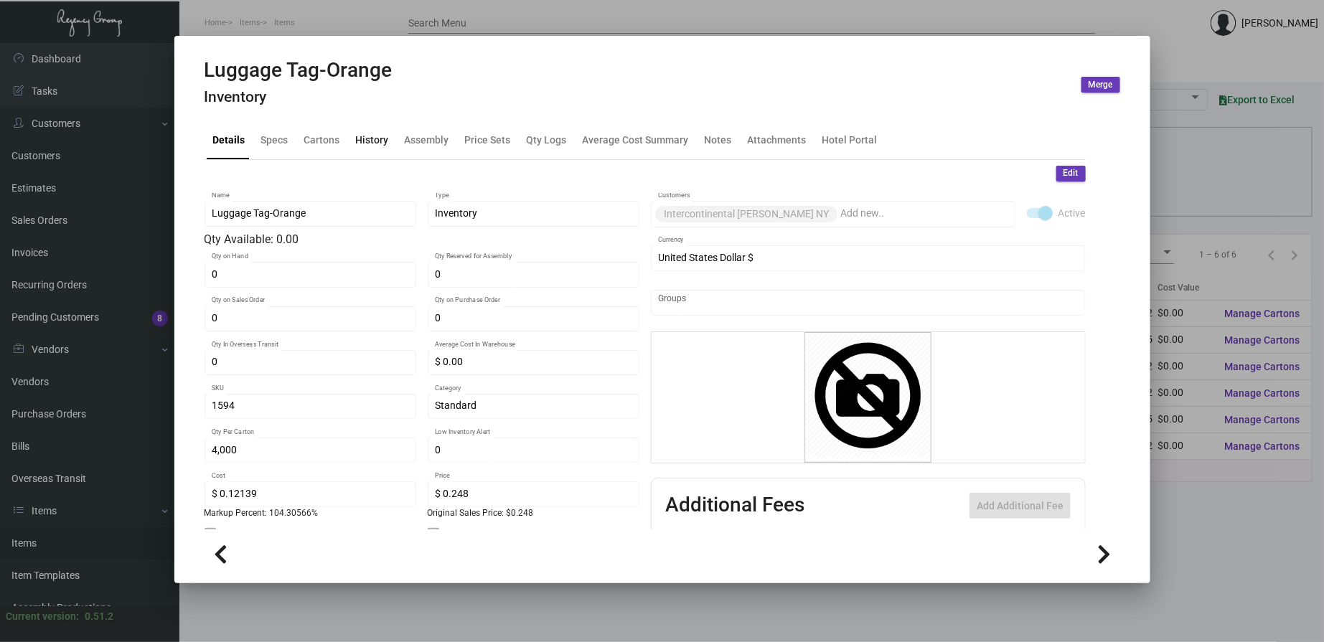
click at [383, 135] on div "History" at bounding box center [371, 139] width 33 height 15
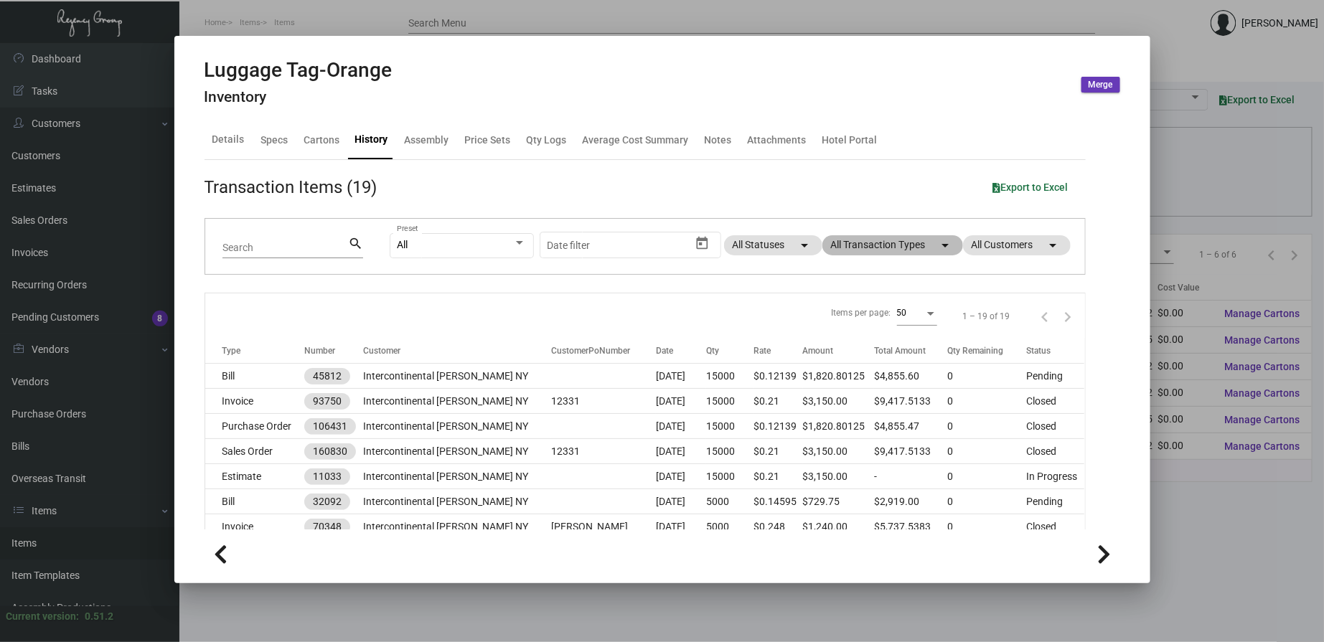
click at [856, 247] on mat-chip "All Transaction Types arrow_drop_down" at bounding box center [893, 245] width 141 height 20
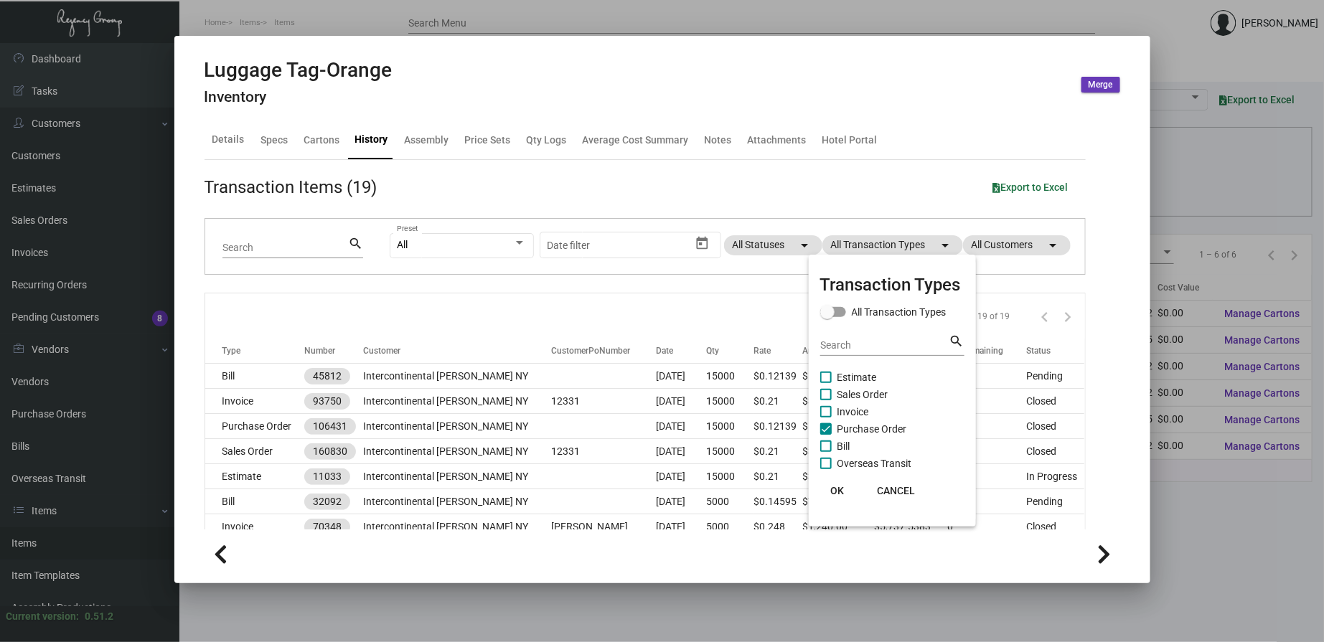
click at [852, 434] on span "Purchase Order" at bounding box center [873, 429] width 70 height 17
click at [826, 435] on input "Purchase Order" at bounding box center [825, 435] width 1 height 1
click at [852, 434] on span "Purchase Order" at bounding box center [873, 429] width 70 height 17
click at [826, 435] on input "Purchase Order" at bounding box center [825, 435] width 1 height 1
checkbox input "true"
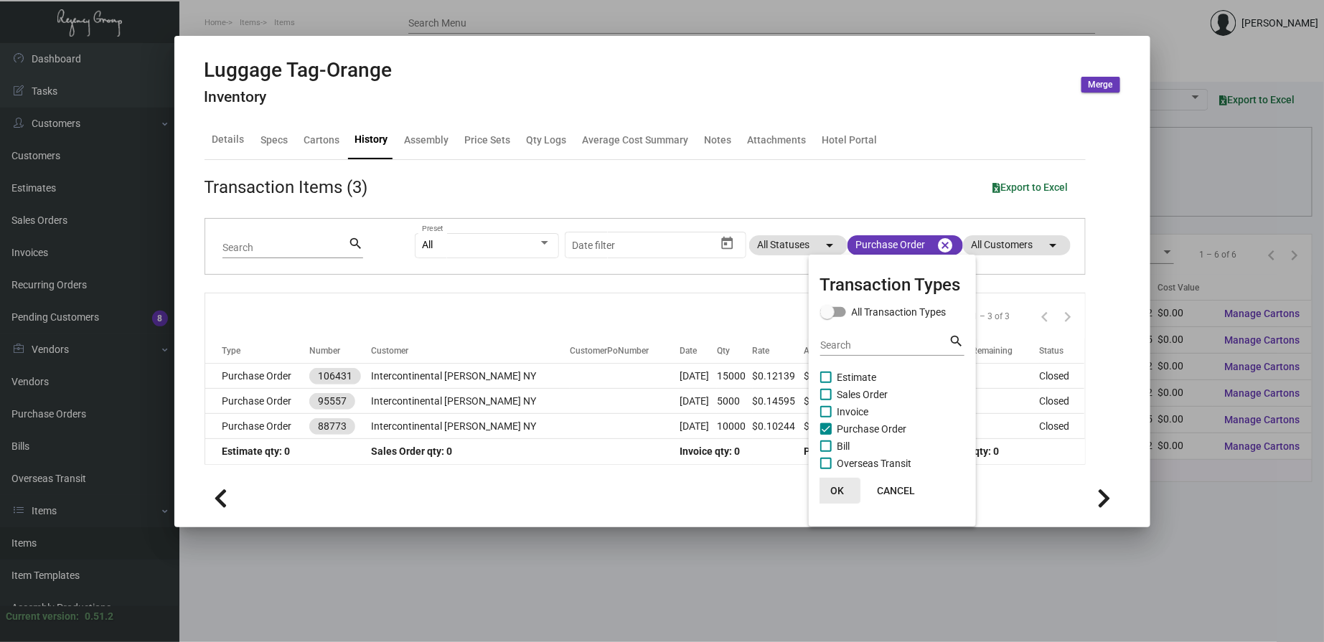
click at [835, 489] on span "OK" at bounding box center [837, 490] width 14 height 11
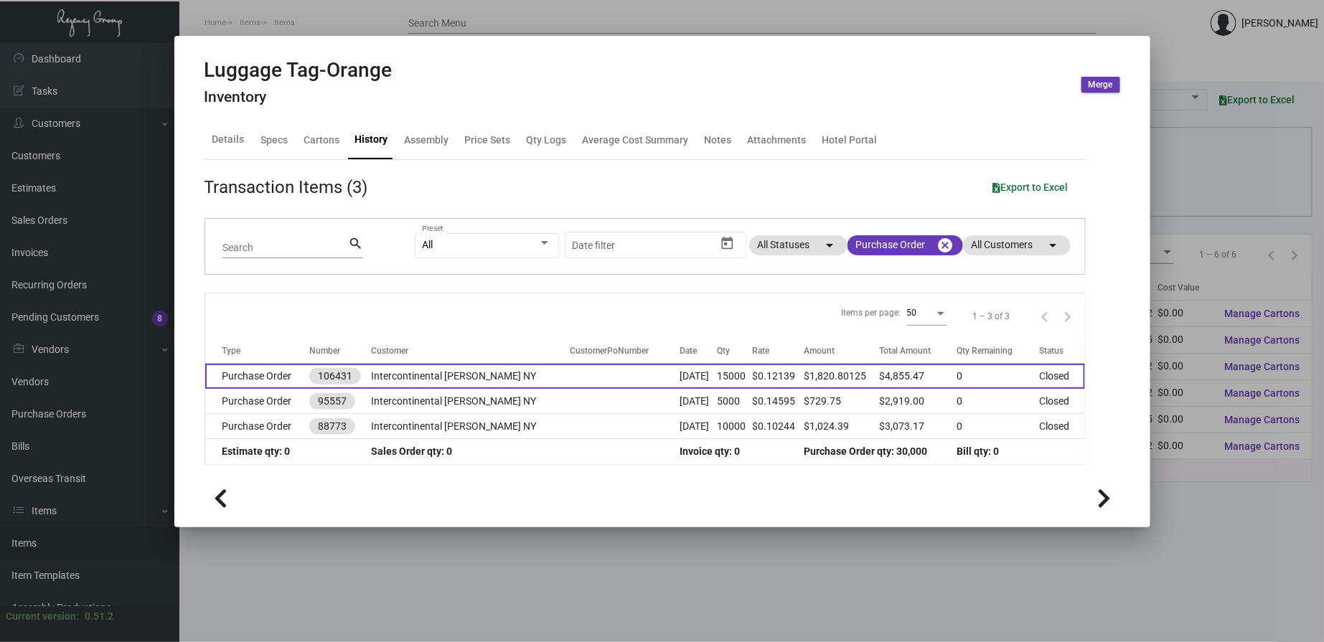
click at [421, 374] on td "Intercontinental [PERSON_NAME] NY" at bounding box center [470, 376] width 198 height 25
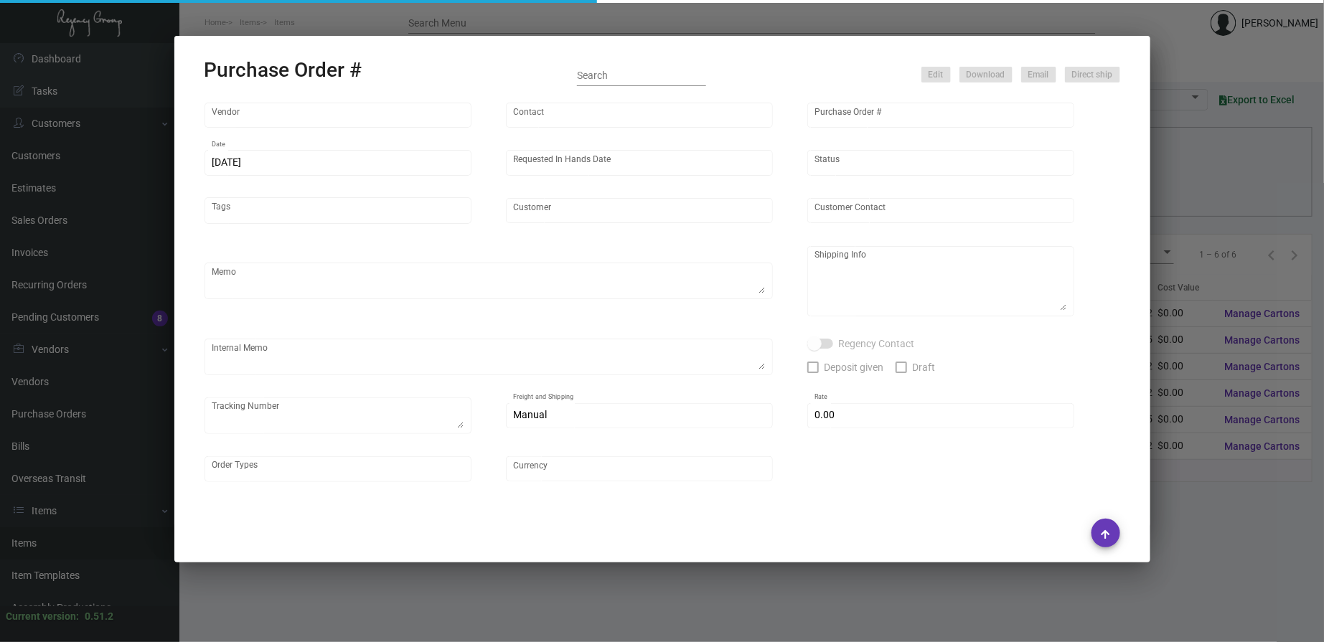
type input "SSP"
type input "[PERSON_NAME]"
type input "106431"
type input "[DATE]"
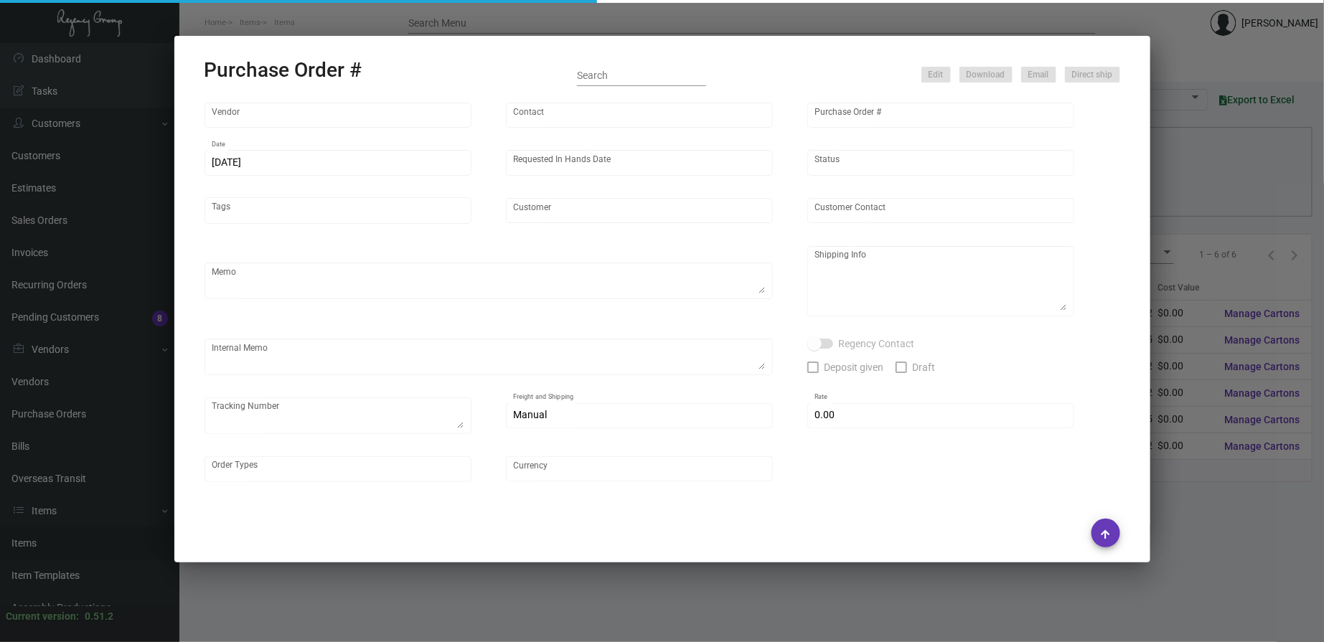
type input "Intercontinental [PERSON_NAME] NY"
type input "[PERSON_NAME]"
type textarea "PLEASE SEND PDF PROOFS TO OUR ART TEAM ; [EMAIL_ADDRESS][DOMAIN_NAME] WITH ME I…"
type textarea "Intercontinental [PERSON_NAME] NY - [PERSON_NAME] [STREET_ADDRESS][US_STATE]"
type textarea "7.22 - Order acknowledgment obtained ; approx. ship date set for [DATE]."
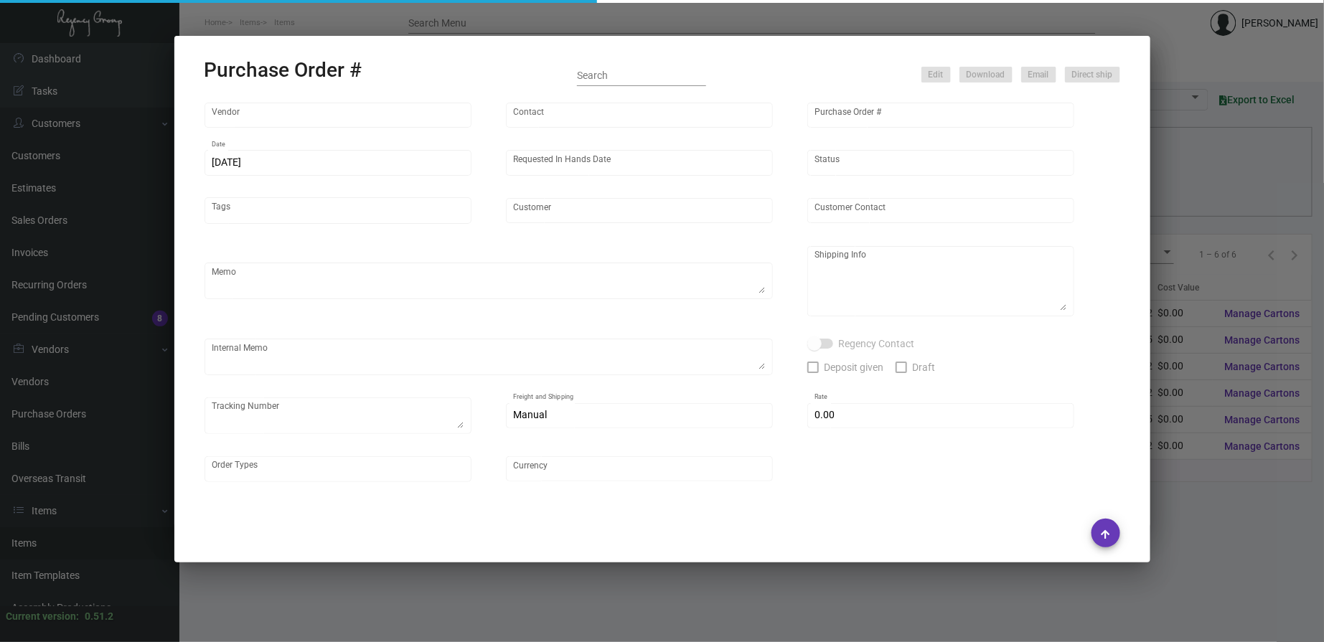
type input "$ 0.00"
type input "United States Dollar $"
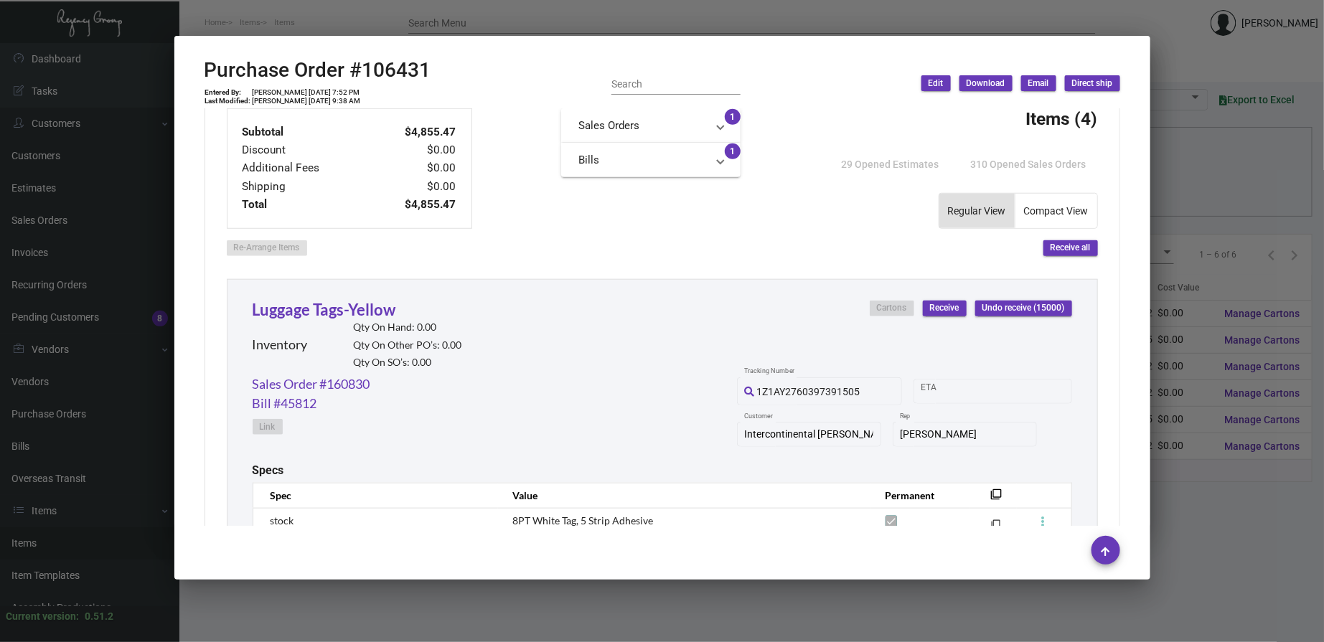
scroll to position [794, 0]
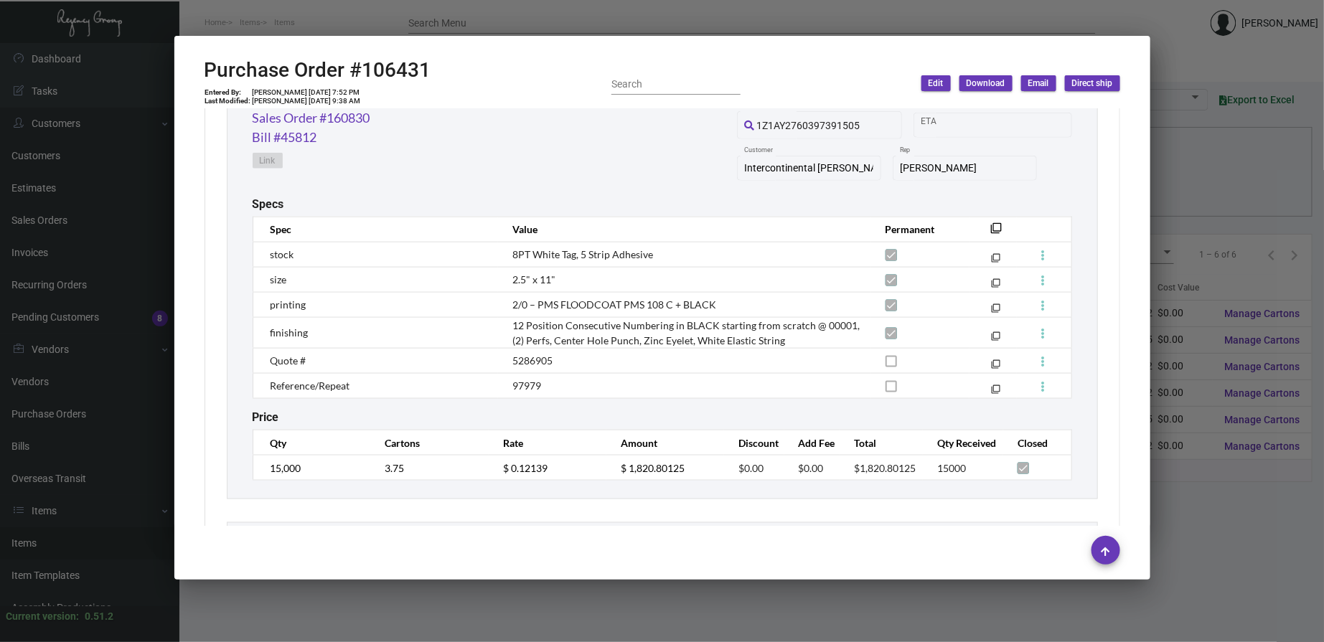
click at [676, 22] on div at bounding box center [662, 321] width 1324 height 642
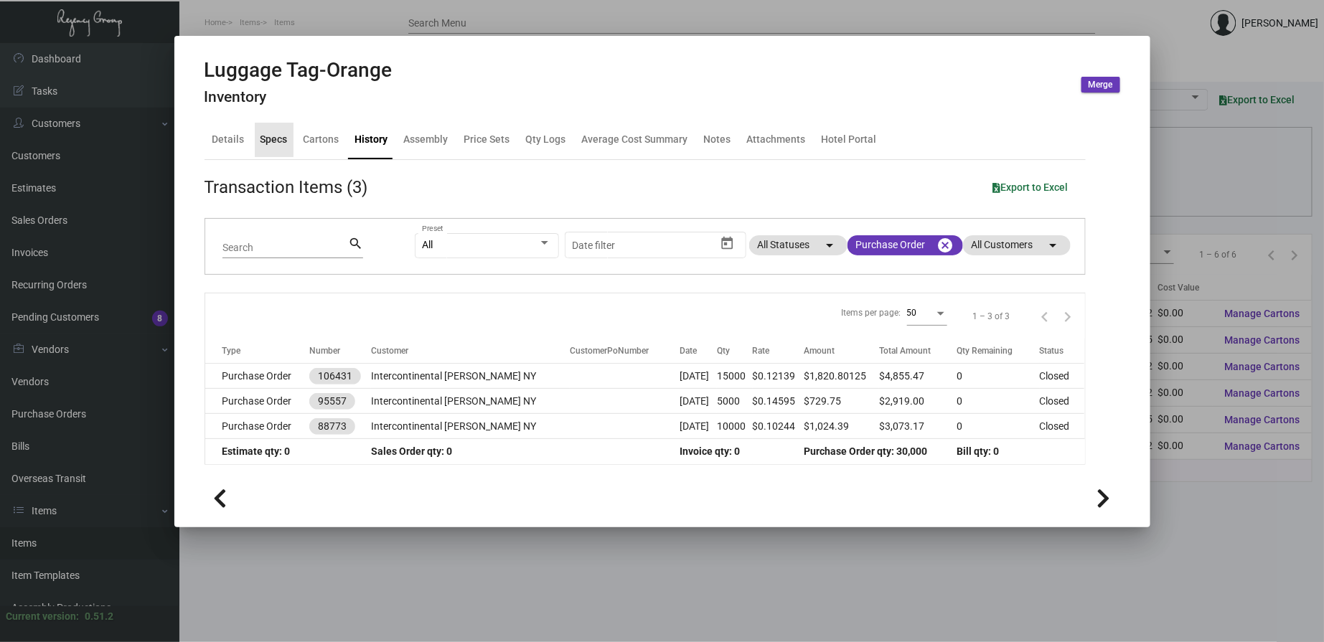
click at [269, 142] on div "Specs" at bounding box center [274, 139] width 27 height 15
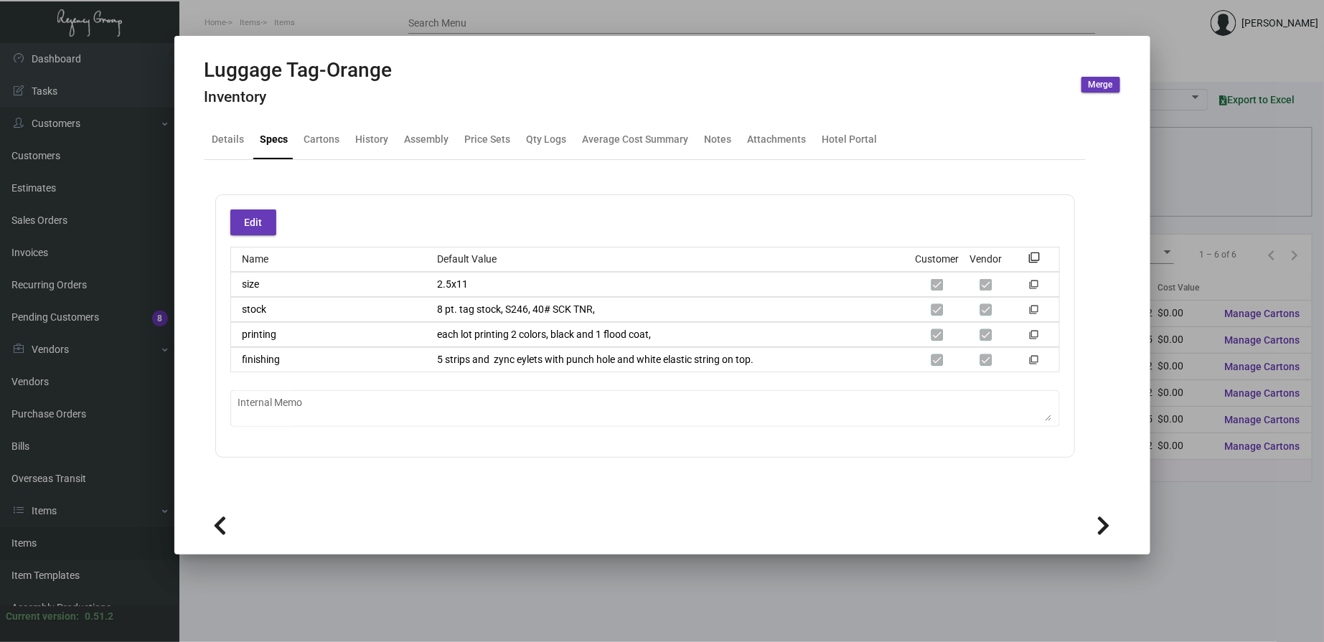
click at [338, 23] on div at bounding box center [662, 321] width 1324 height 642
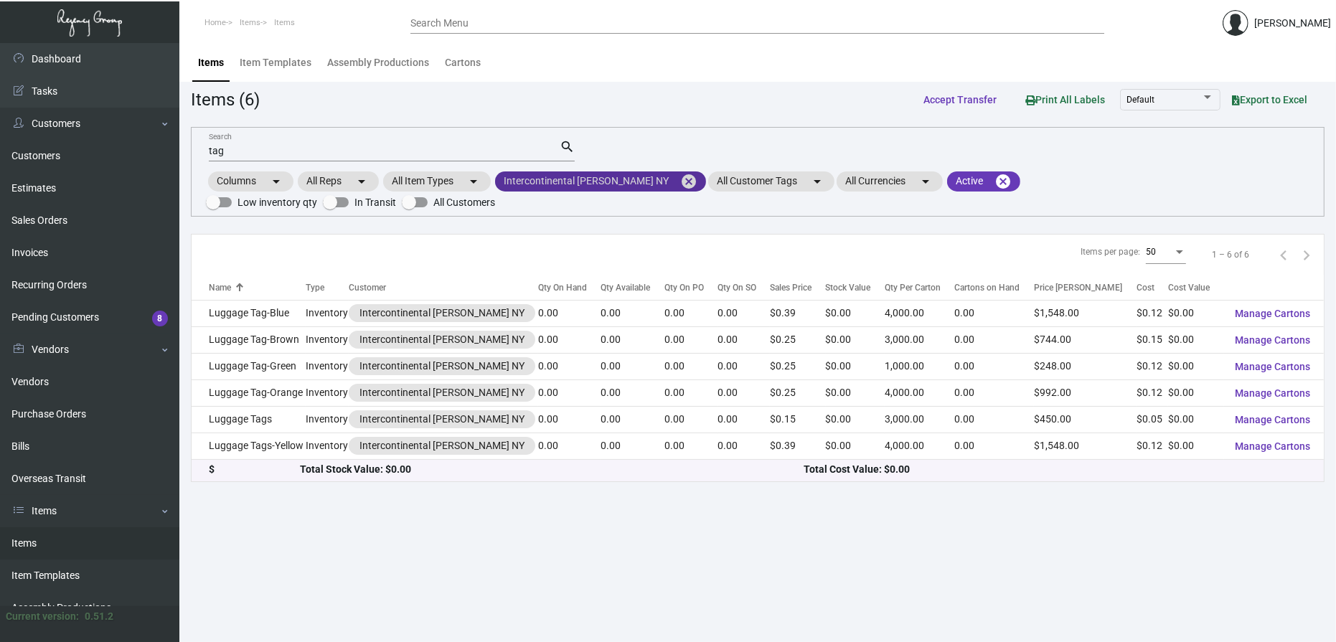
click at [600, 181] on mat-chip "Intercontinental [PERSON_NAME] NY cancel" at bounding box center [600, 182] width 211 height 20
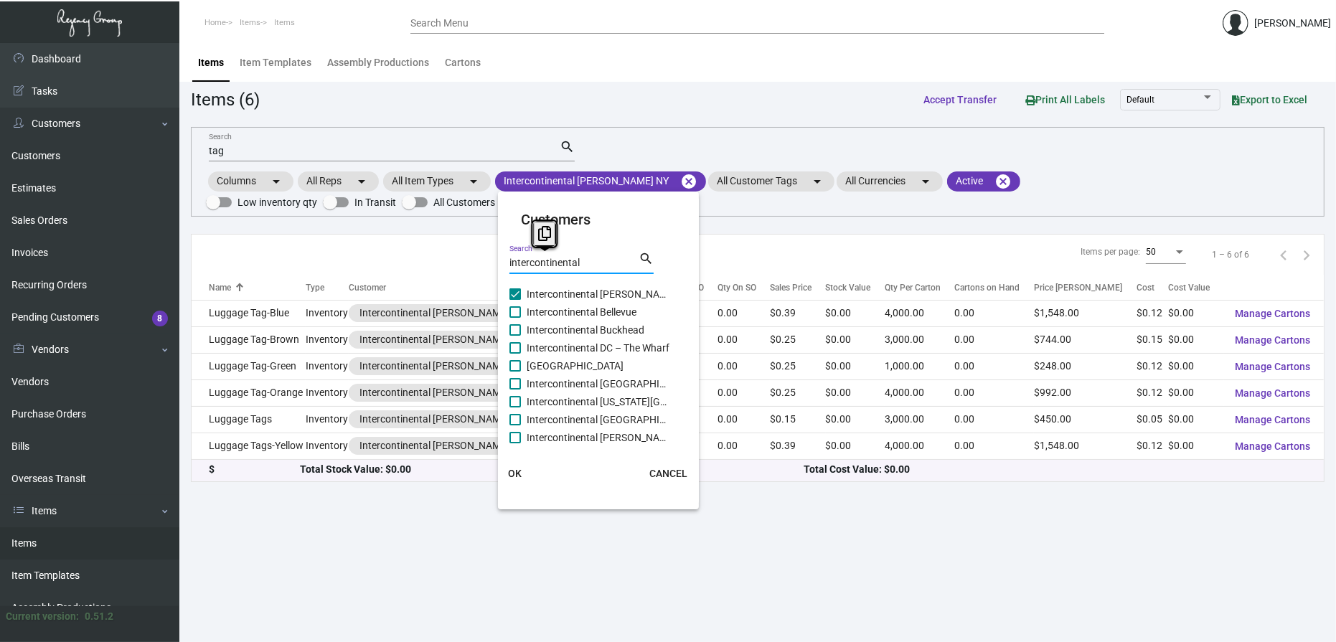
drag, startPoint x: 590, startPoint y: 266, endPoint x: 446, endPoint y: 261, distance: 143.6
click at [446, 261] on div "Customers intercontinental Search search Intercontinental [PERSON_NAME] NY Inte…" at bounding box center [668, 321] width 1336 height 642
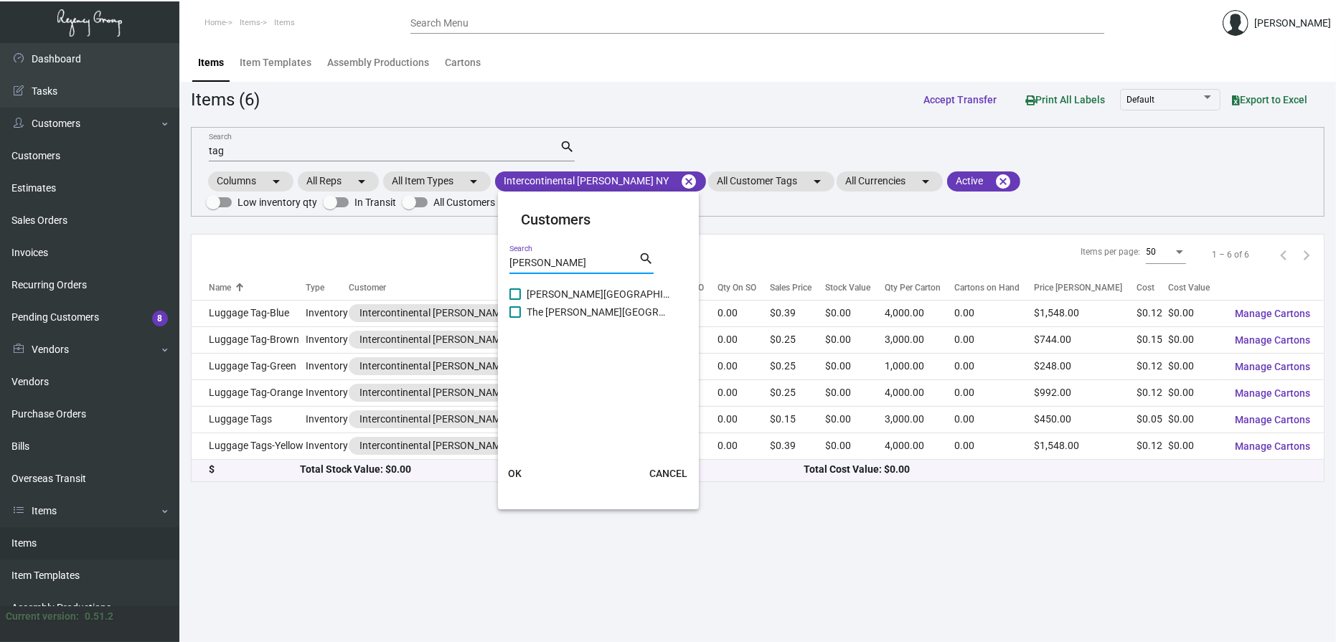
type input "[PERSON_NAME]"
click at [549, 281] on div "[PERSON_NAME] Search search" at bounding box center [582, 267] width 144 height 35
click at [553, 290] on span "[PERSON_NAME][GEOGRAPHIC_DATA]" at bounding box center [599, 294] width 144 height 17
click at [515, 300] on input "[PERSON_NAME][GEOGRAPHIC_DATA]" at bounding box center [515, 300] width 1 height 1
checkbox input "true"
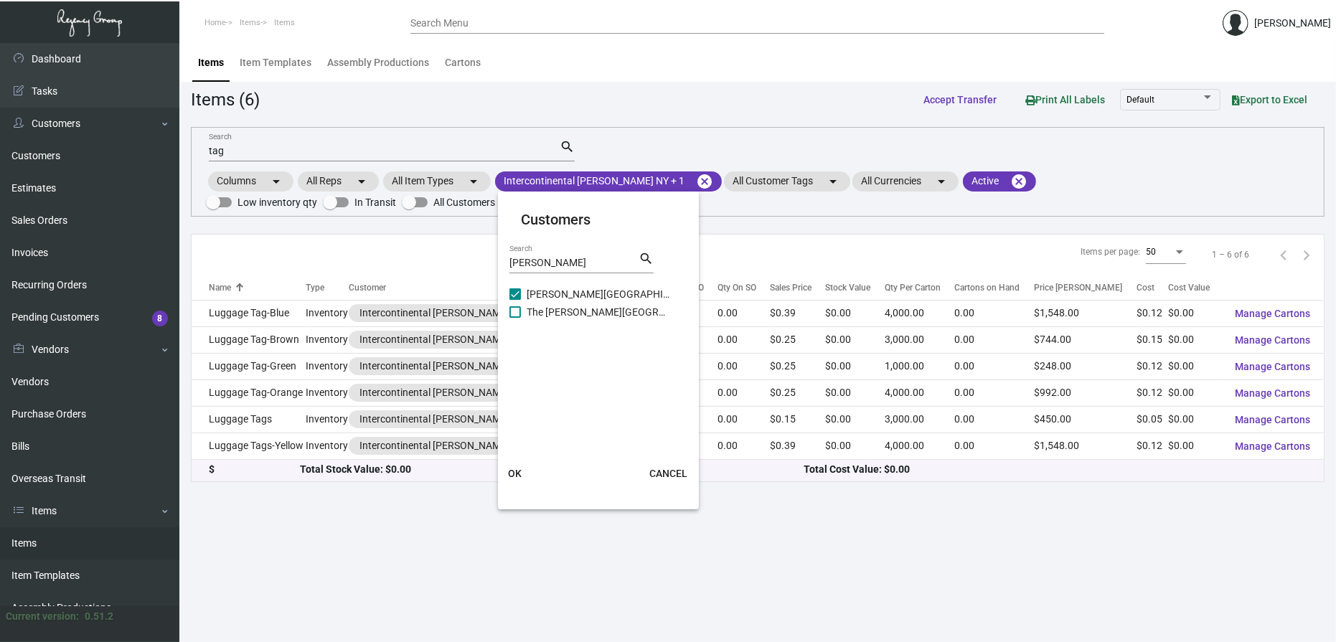
click at [521, 474] on span "OK" at bounding box center [515, 473] width 14 height 11
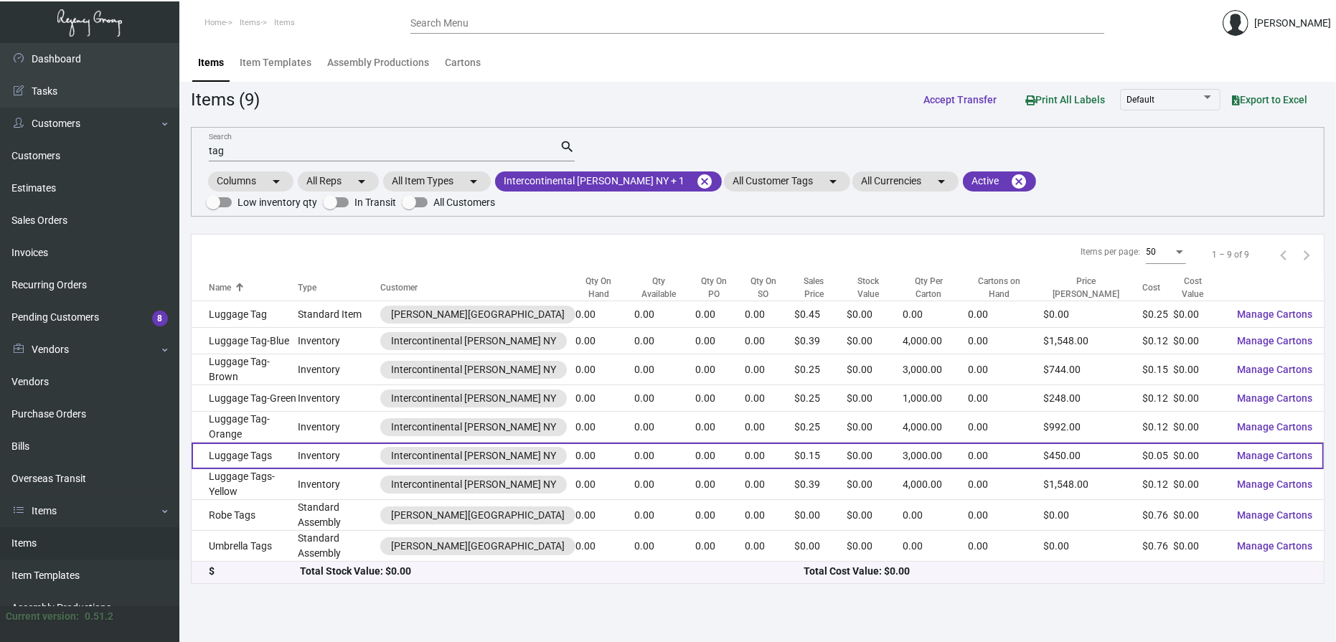
click at [318, 443] on td "Inventory" at bounding box center [339, 456] width 83 height 27
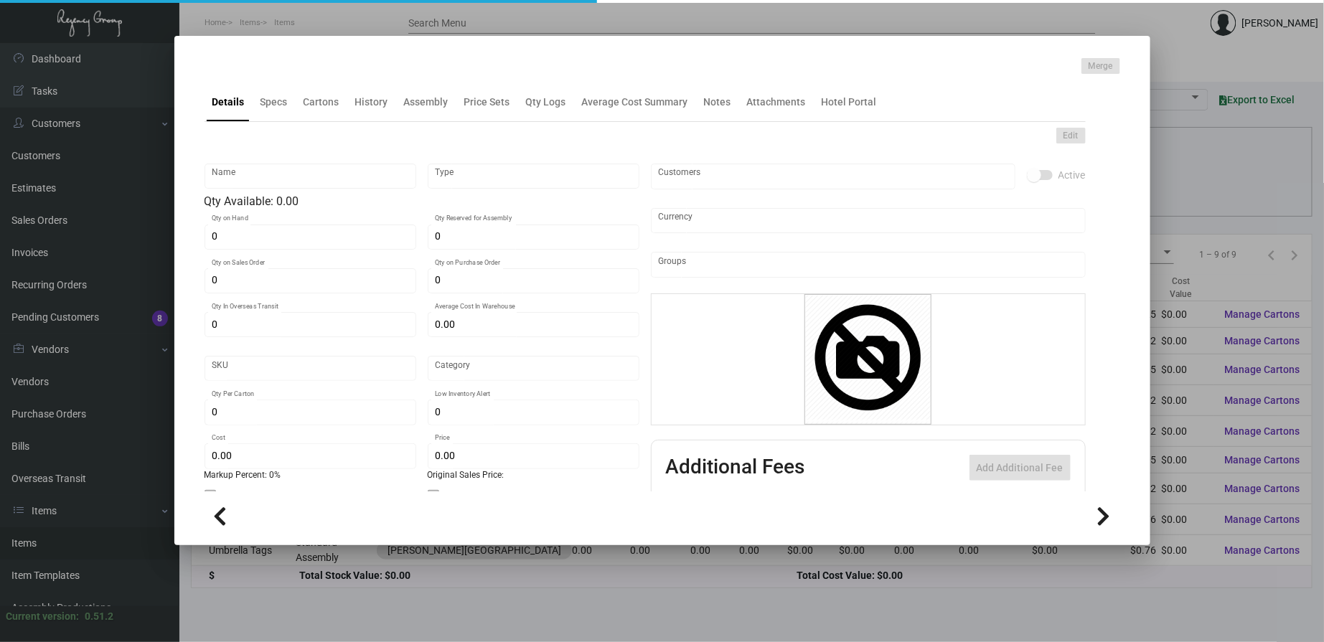
click at [305, 589] on div at bounding box center [662, 321] width 1324 height 642
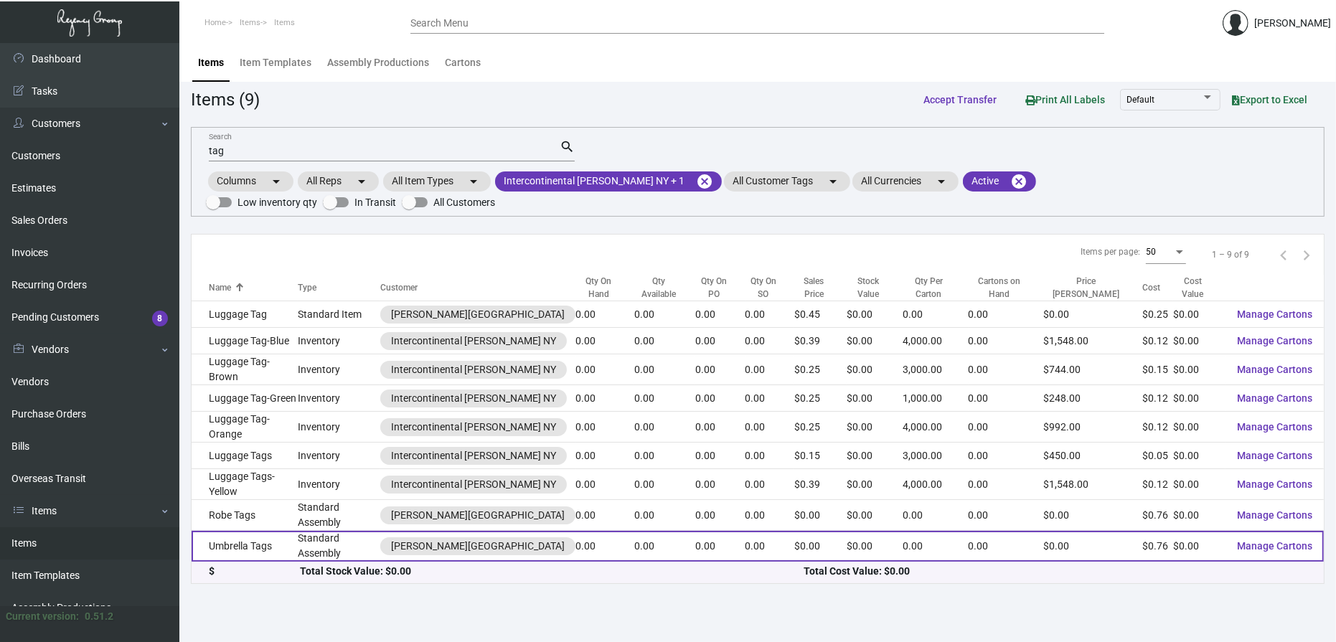
click at [298, 531] on td "Umbrella Tags" at bounding box center [245, 546] width 106 height 31
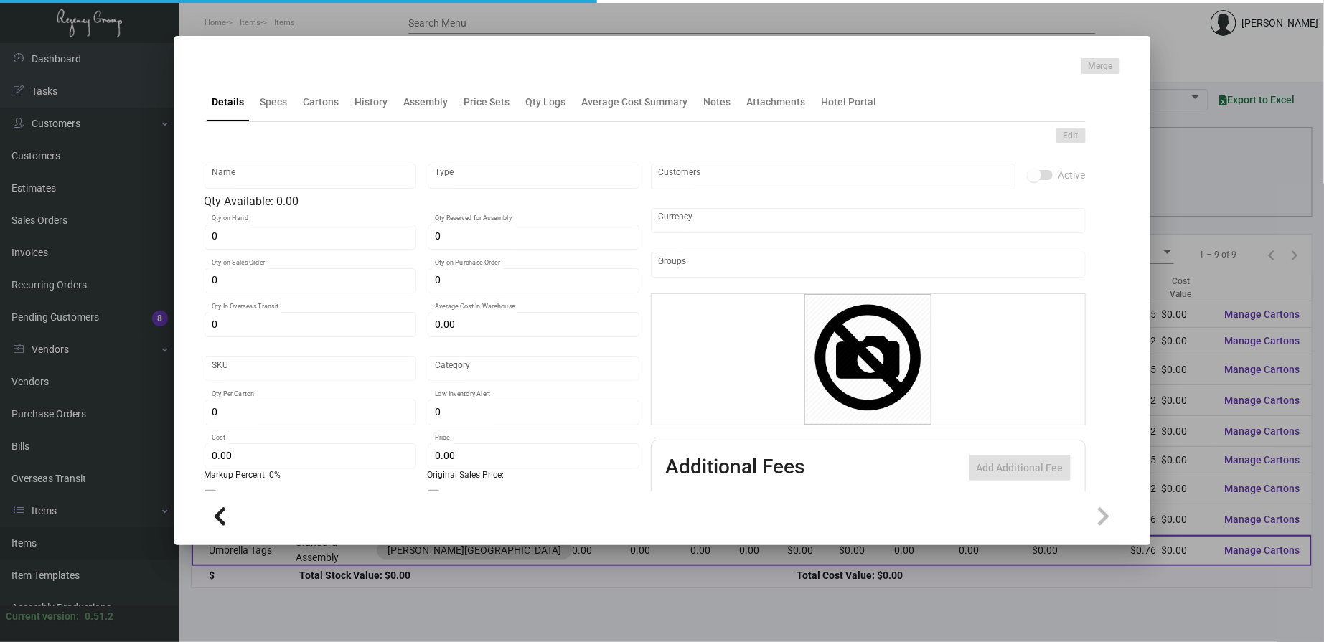
type input "Umbrella Tags"
type input "Standard Assembly"
type input "$ 0.00"
type input "ASBOcean-Tg-27"
type input "Standard"
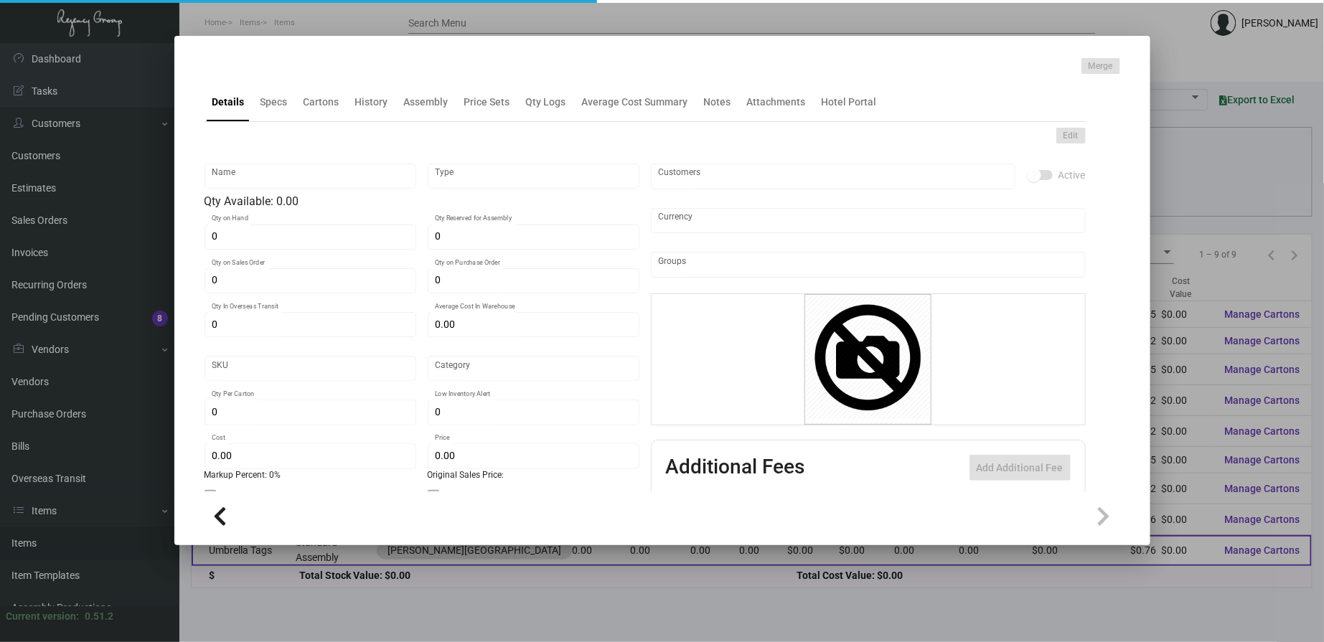
type input "$ 0.764"
type input "$ 0.00"
checkbox input "true"
type input "United States Dollar $"
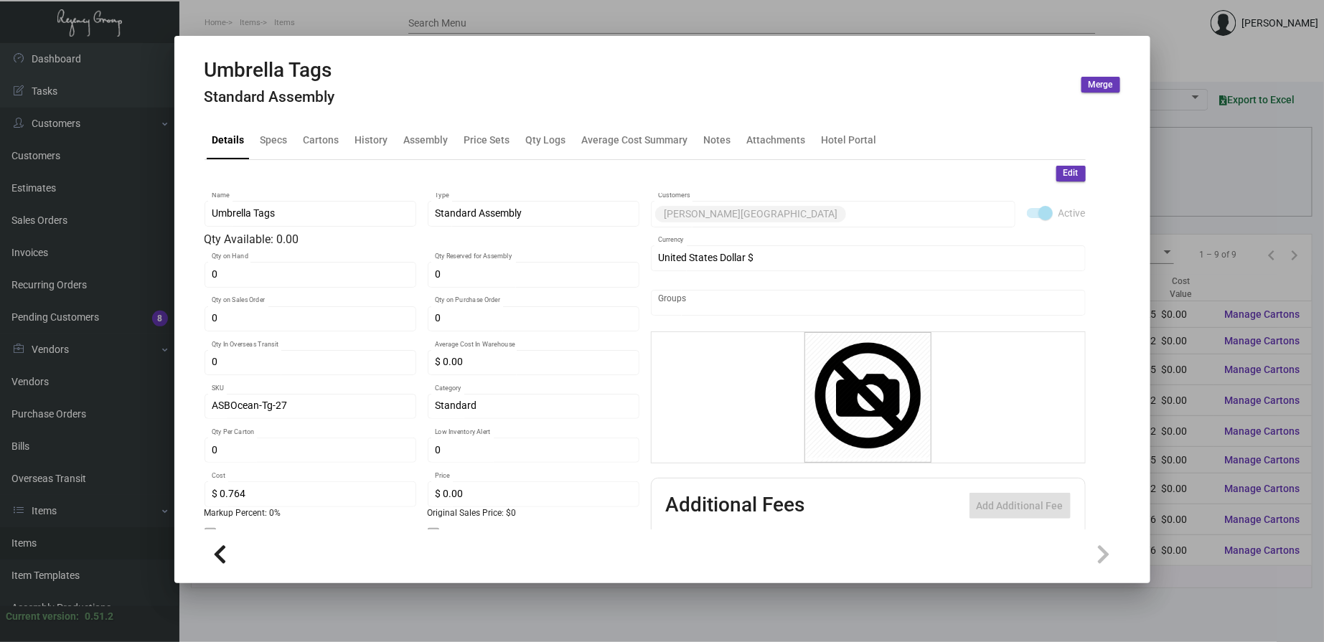
click at [317, 598] on div at bounding box center [662, 321] width 1324 height 642
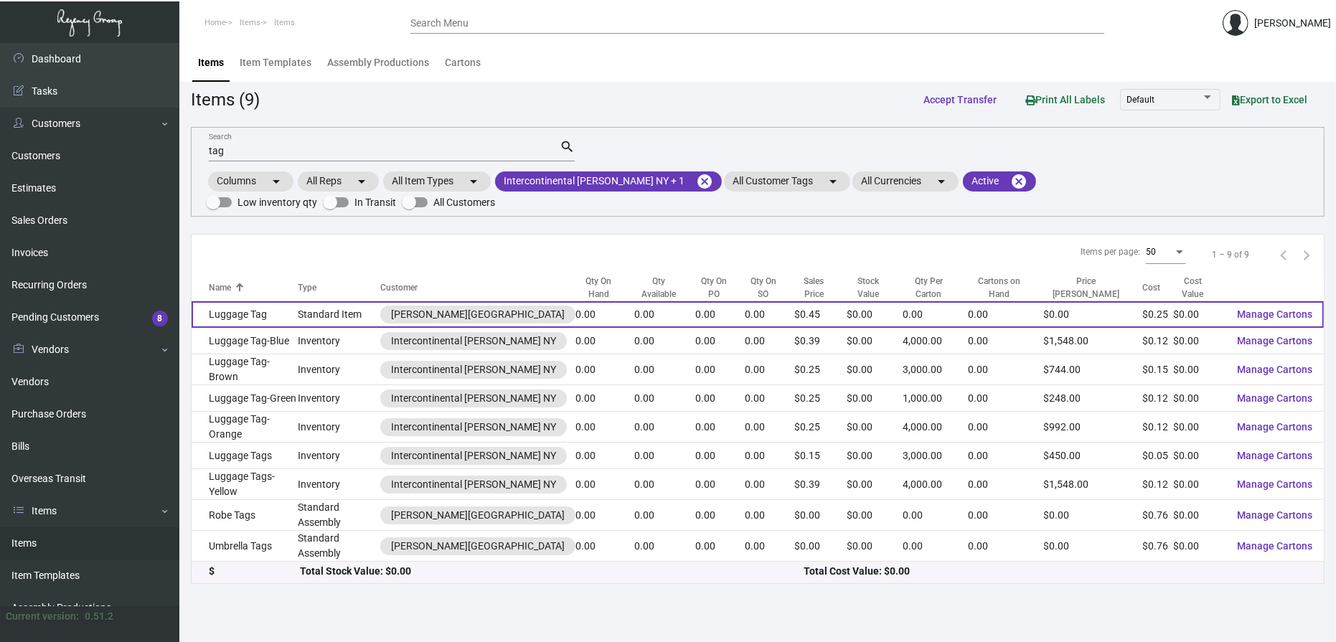
click at [313, 301] on td "Standard Item" at bounding box center [339, 314] width 83 height 27
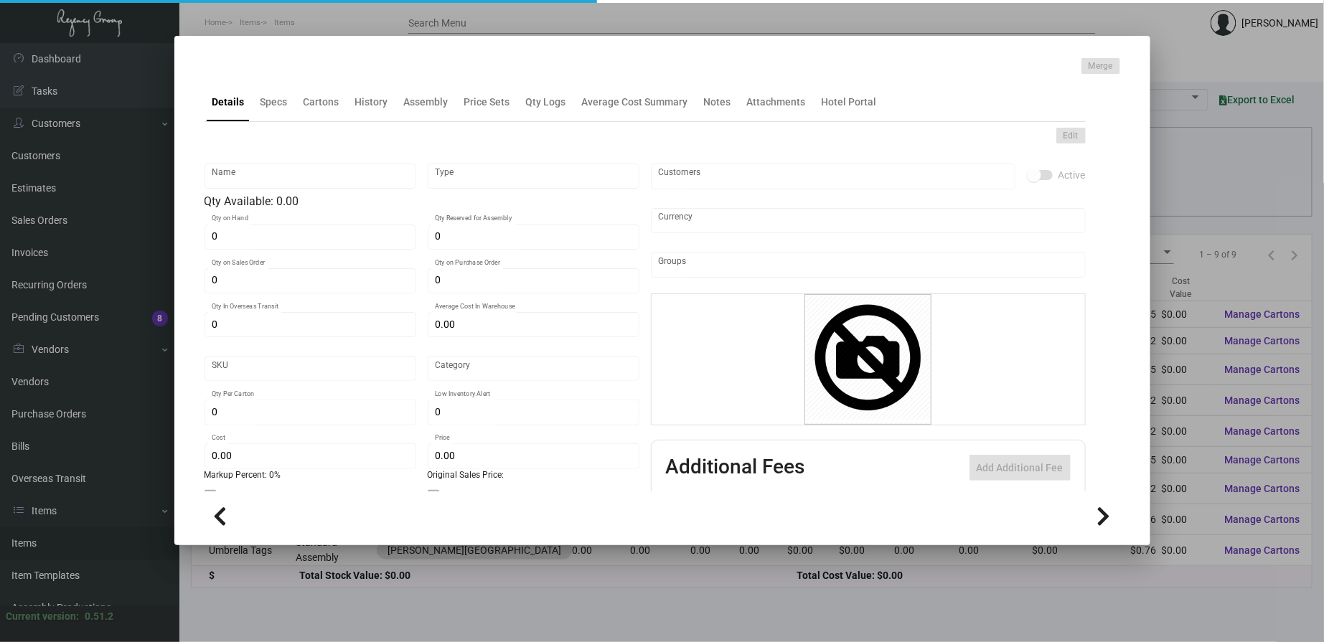
type input "Luggage Tag"
type input "Standard Item"
type input "$ 0.00"
type input "Standard"
type input "$ 0.25269"
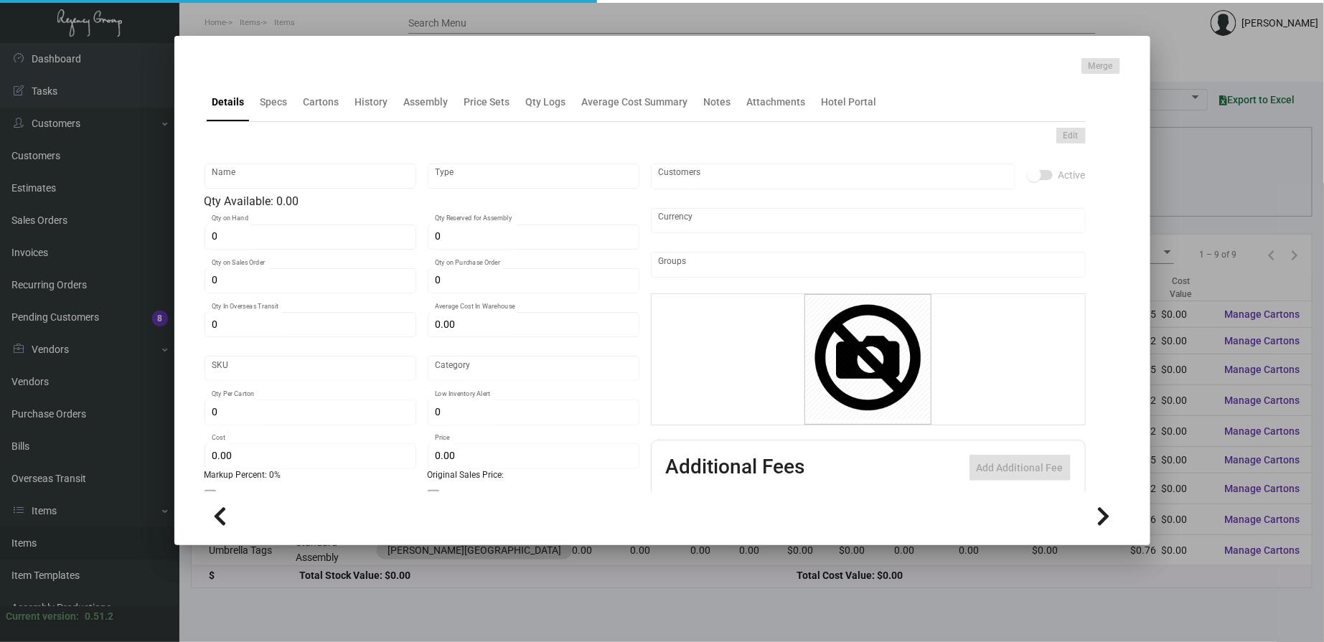
type input "$ 0.45"
checkbox input "true"
type input "United States Dollar $"
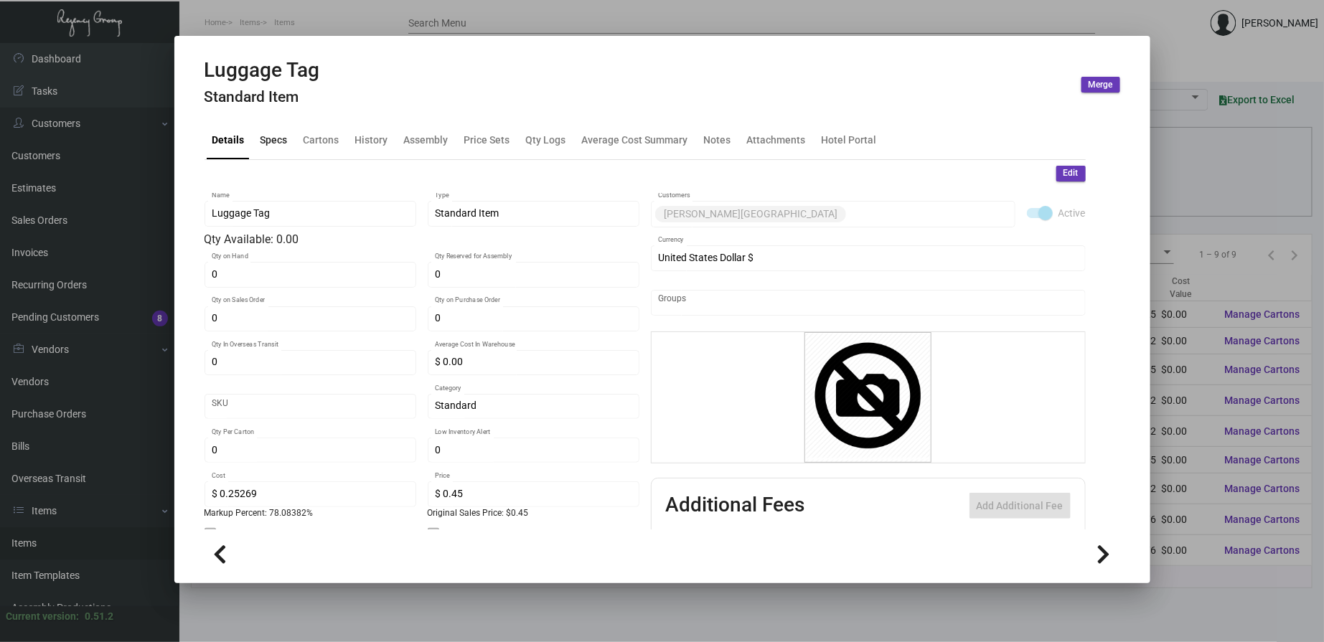
click at [281, 147] on div "Specs" at bounding box center [274, 140] width 39 height 34
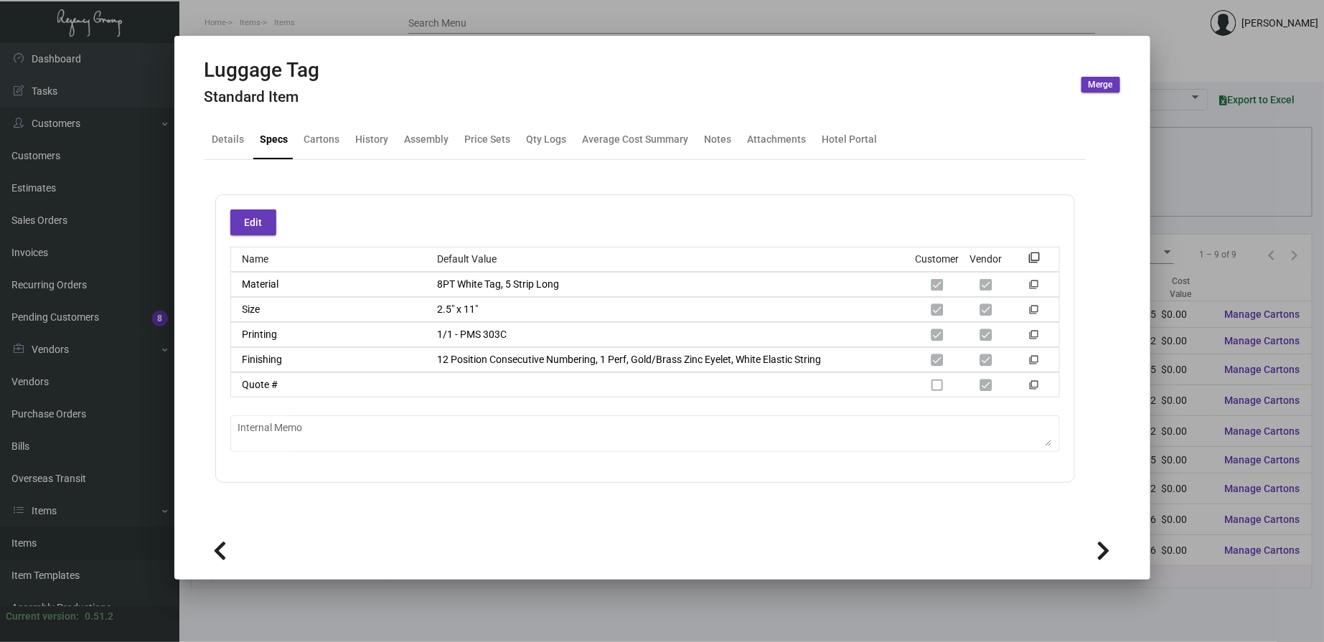
click at [380, 20] on div at bounding box center [662, 321] width 1324 height 642
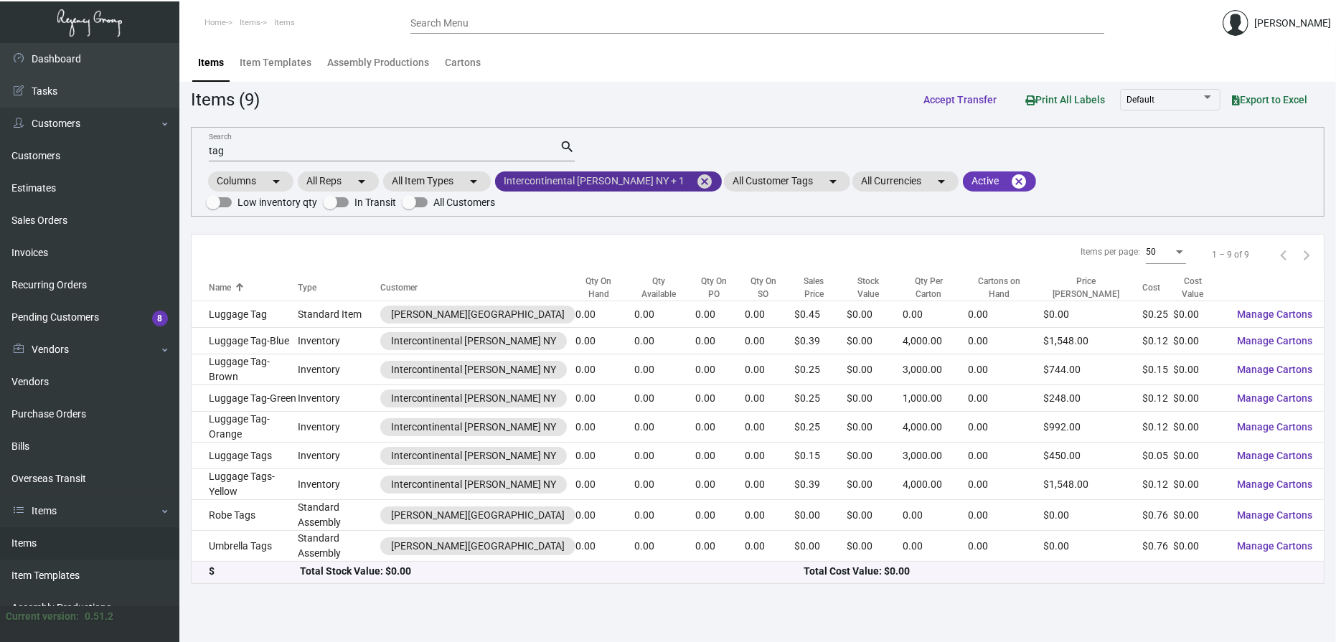
click at [622, 182] on mat-chip "Intercontinental [PERSON_NAME] NY + 1 cancel" at bounding box center [608, 182] width 227 height 20
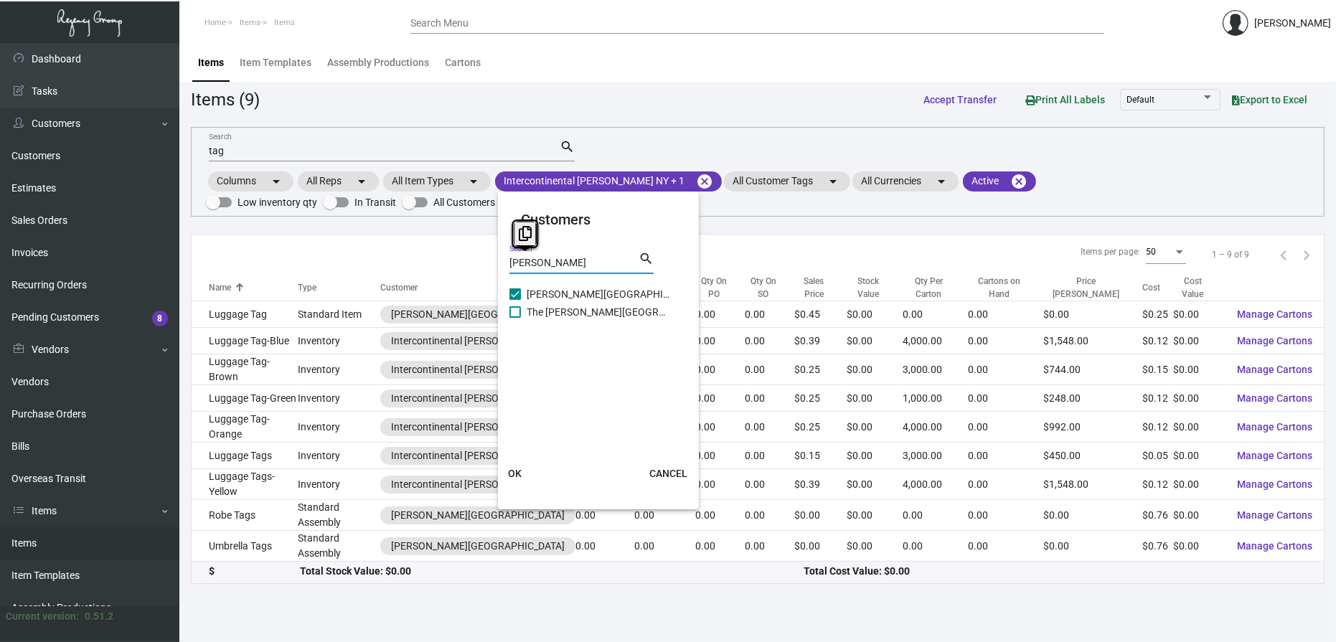
drag, startPoint x: 601, startPoint y: 261, endPoint x: 472, endPoint y: 260, distance: 129.2
click at [472, 260] on div "Customers [PERSON_NAME] Search search [PERSON_NAME][GEOGRAPHIC_DATA] [GEOGRAPHI…" at bounding box center [668, 321] width 1336 height 642
type input "wave"
checkbox input "false"
type input "wave"
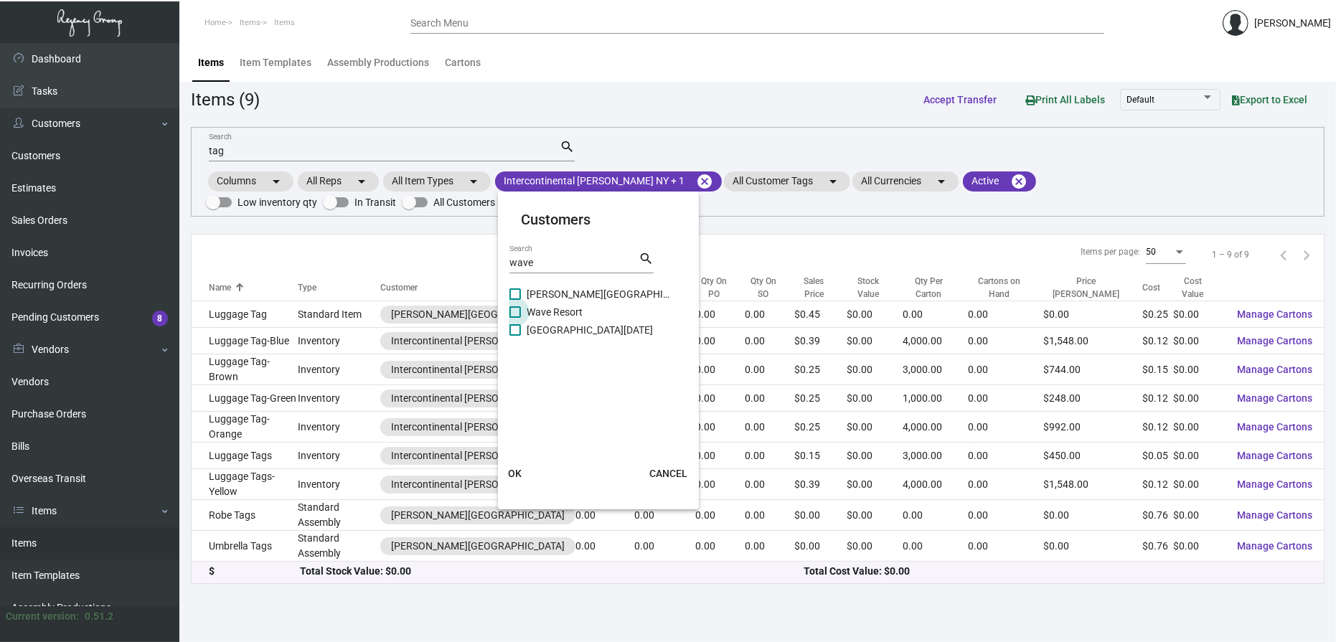
click at [563, 313] on span "Wave Resort" at bounding box center [599, 312] width 144 height 17
click at [515, 318] on input "Wave Resort" at bounding box center [515, 318] width 1 height 1
checkbox input "true"
click at [520, 475] on span "OK" at bounding box center [515, 473] width 14 height 11
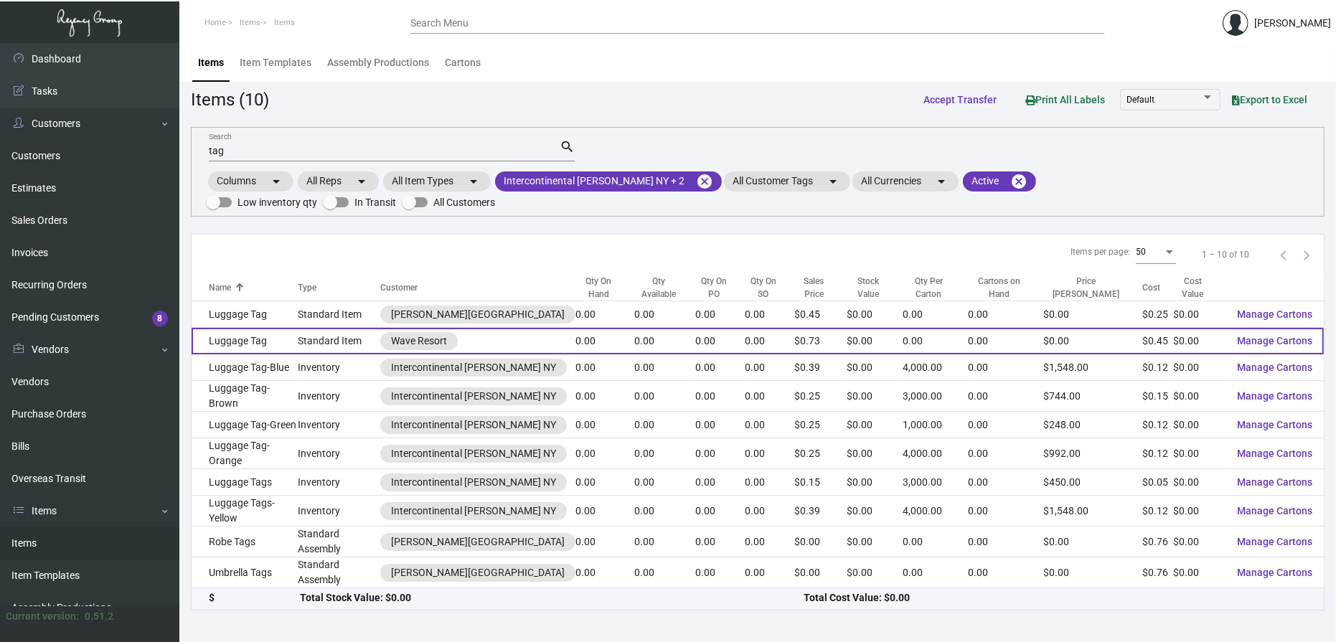
click at [364, 328] on td "Standard Item" at bounding box center [339, 341] width 83 height 27
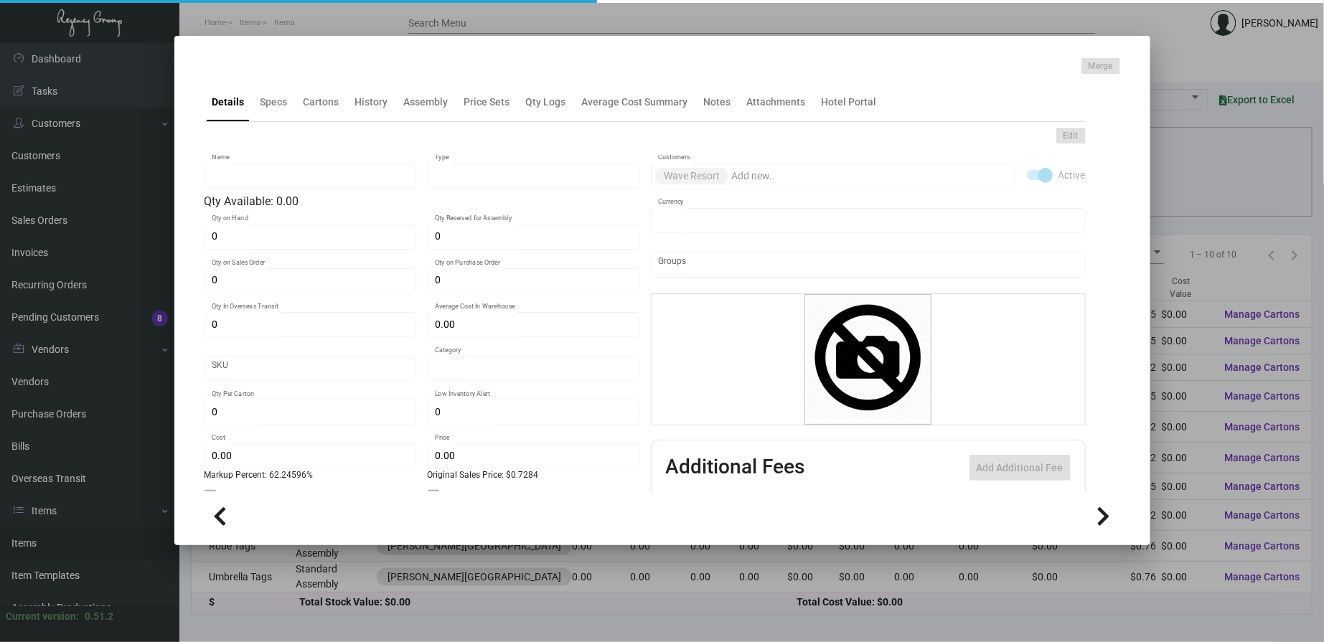
type input "Luggage Tag"
type input "Standard Item"
type input "$ 0.00"
type input "Standard"
type input "$ 0.44895"
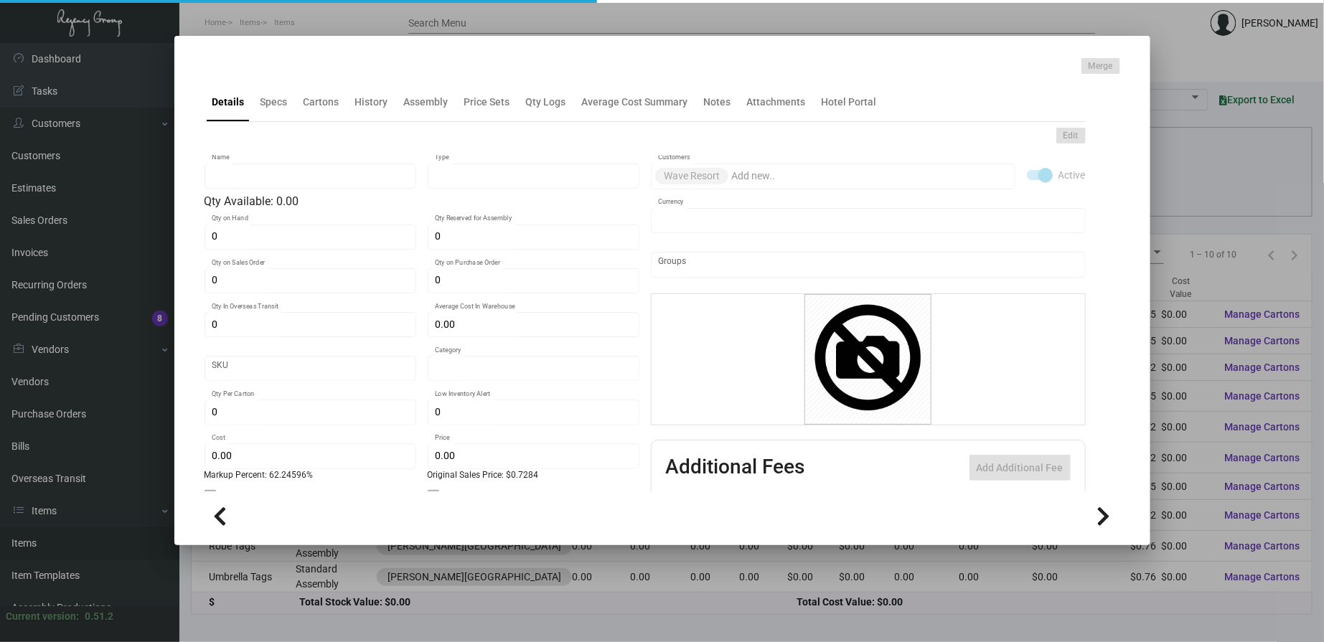
type input "$ 0.7284"
checkbox input "true"
type input "United States Dollar $"
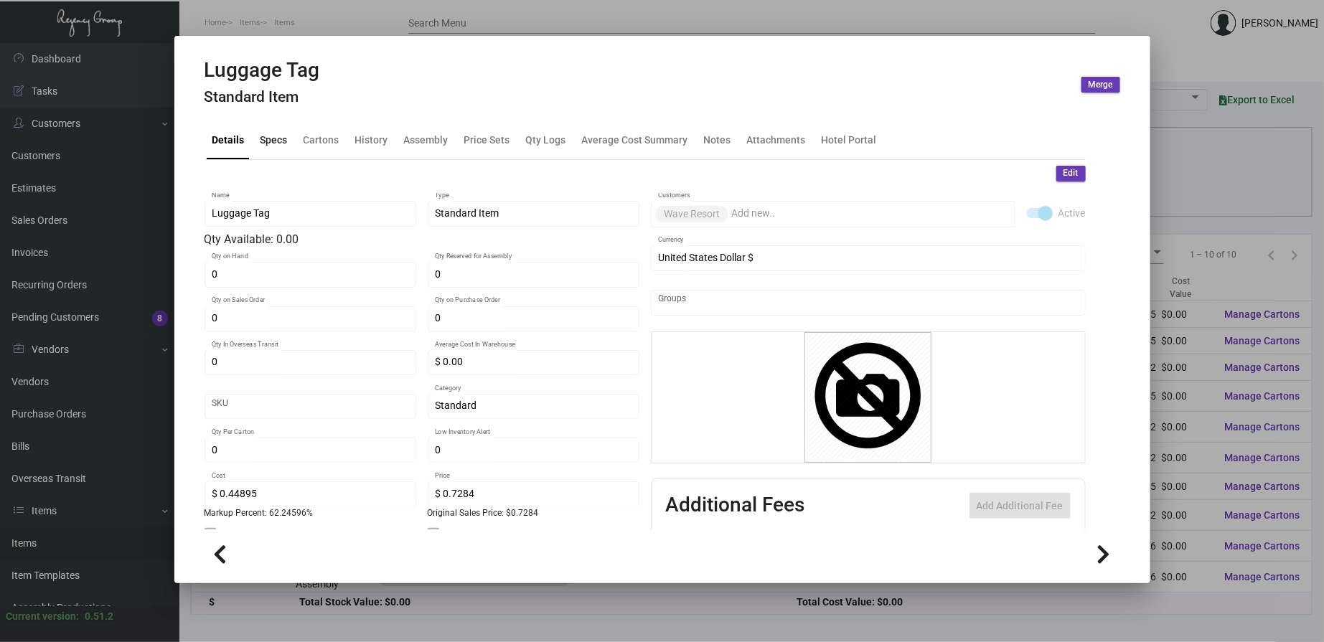
click at [290, 132] on div "Specs" at bounding box center [274, 140] width 39 height 34
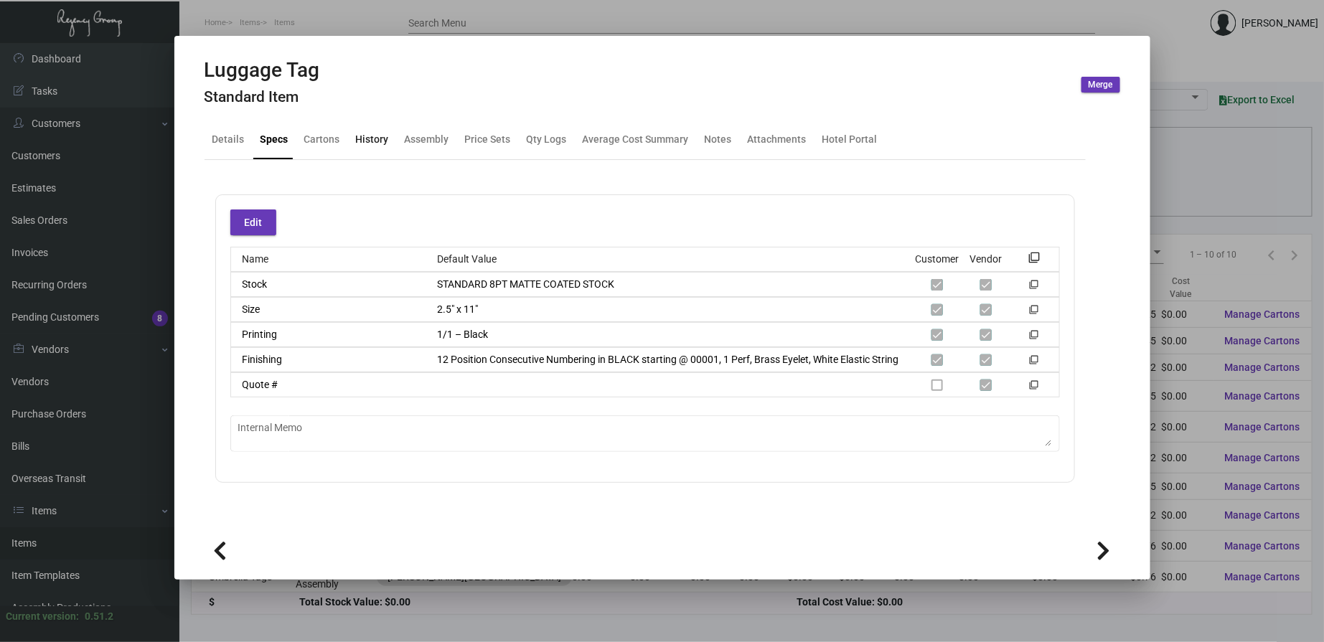
click at [376, 140] on div "History" at bounding box center [372, 139] width 33 height 15
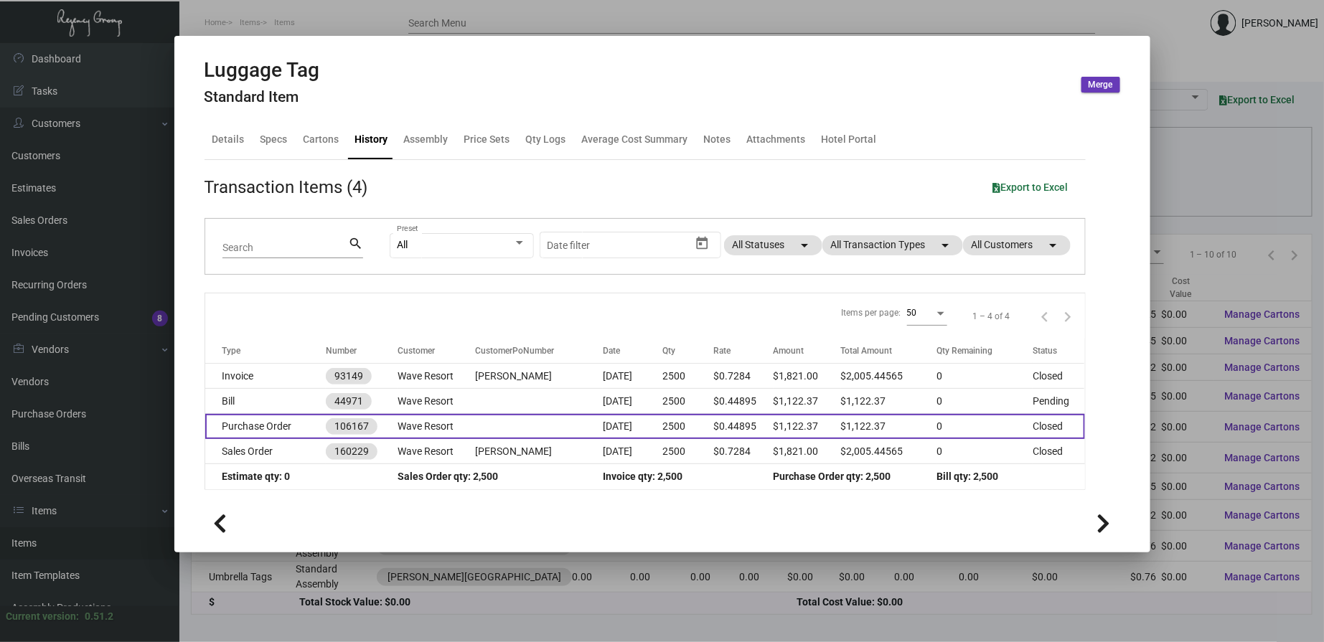
click at [302, 426] on td "Purchase Order" at bounding box center [265, 426] width 121 height 25
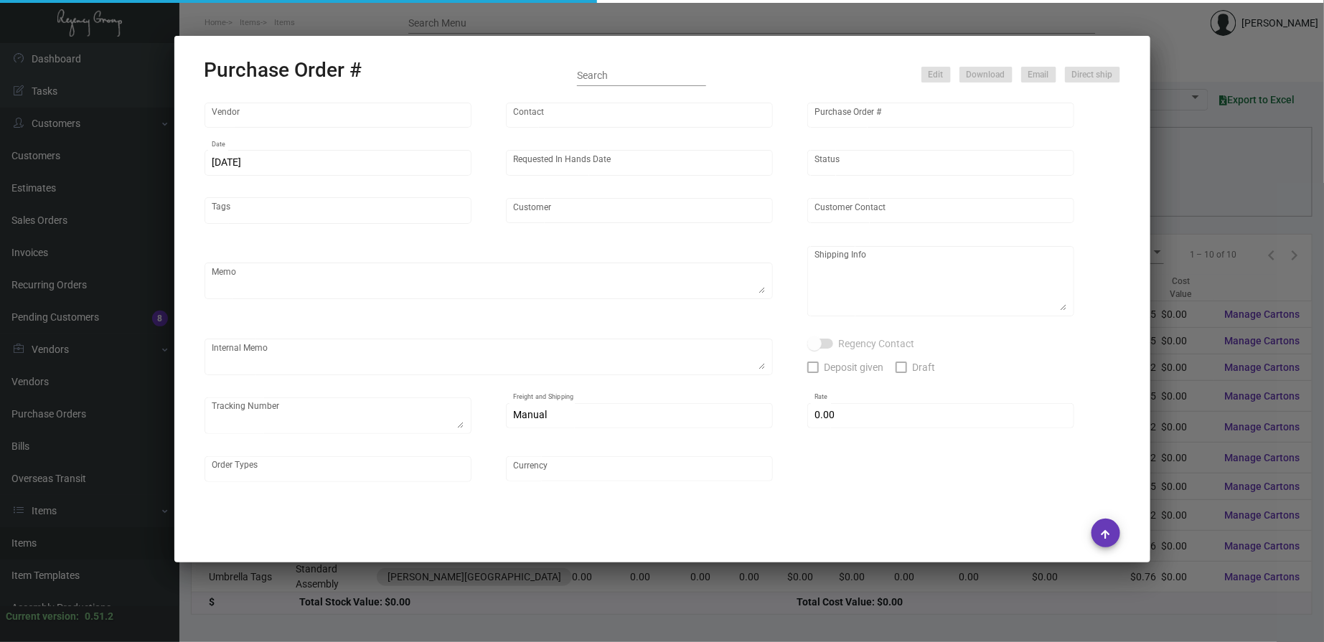
type input "SSP"
type input "[PERSON_NAME]"
type input "106167"
type input "[DATE]"
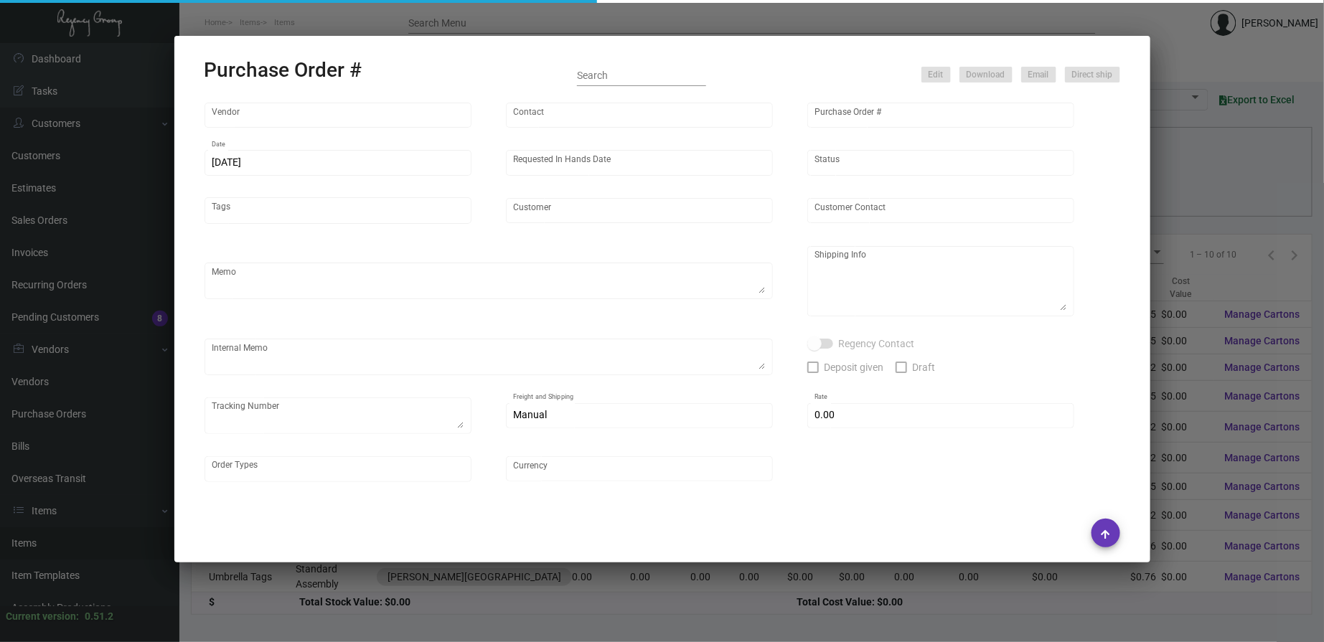
type input "Wave Resort"
type input "[PERSON_NAME]"
type textarea "PLEASE EXPEDITE AS MUCH AS POSSIBLE (HOPEFULLY WITHIN 5-7 WORKING WEEKS)+ SEND …"
type textarea "Wave Resort - [PERSON_NAME] [STREET_ADDRESS]"
type textarea "7.3 - Proofs sent over; APPROVED. 7.8 - Order acknowledgment obtained, approx. …"
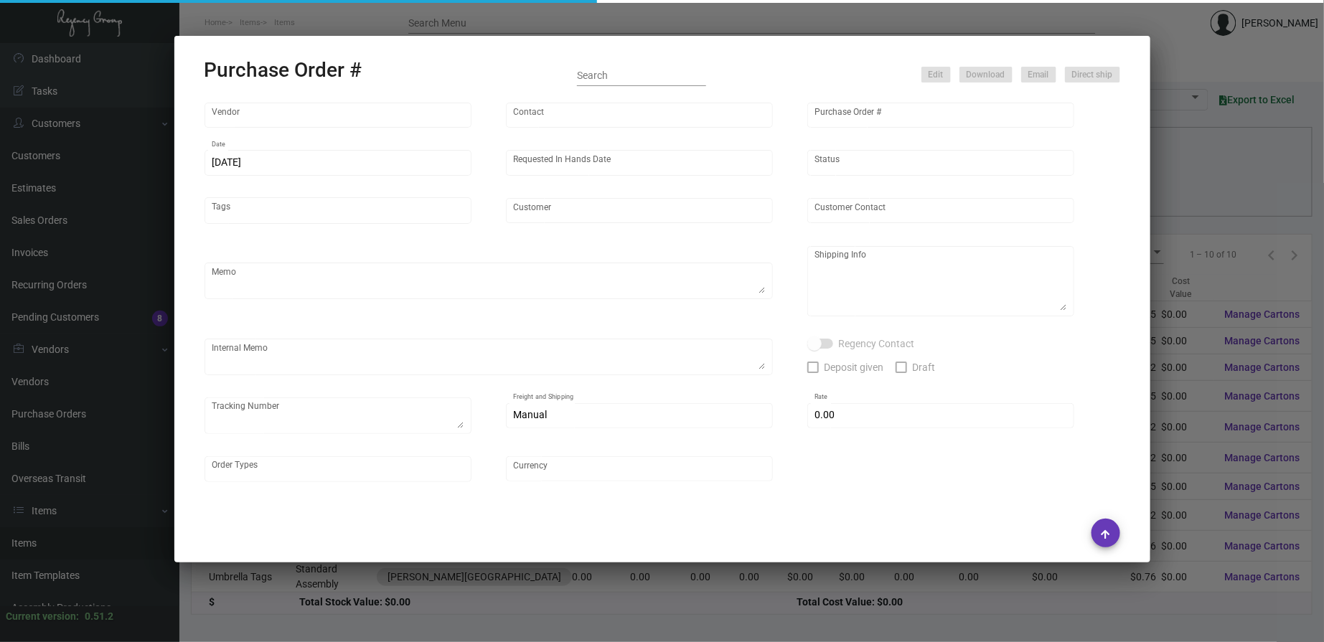
type input "$ 0.00"
type input "United States Dollar $"
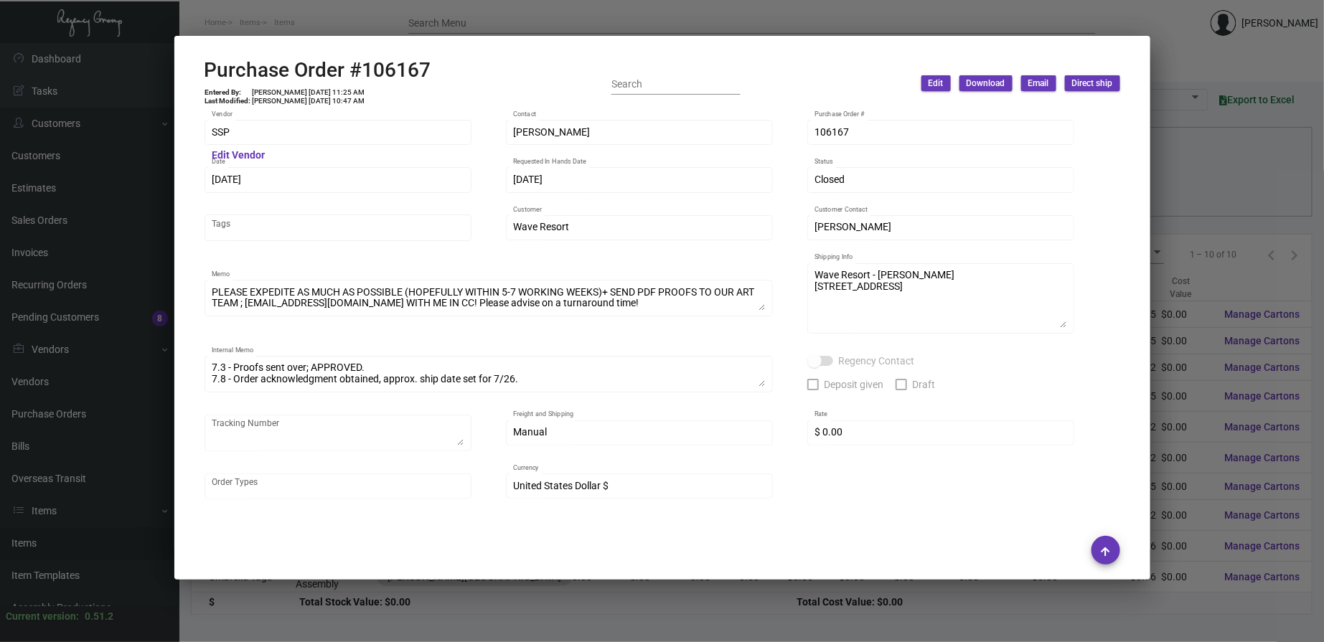
click at [395, 22] on div at bounding box center [662, 321] width 1324 height 642
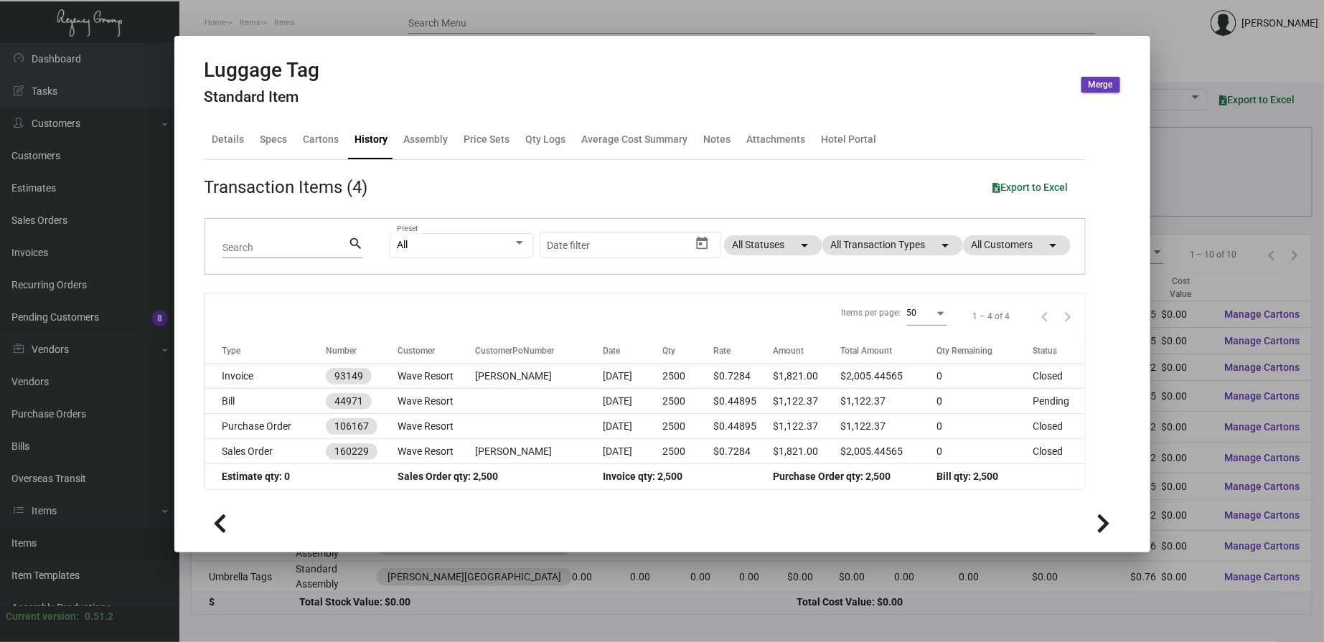
click at [411, 17] on div at bounding box center [662, 321] width 1324 height 642
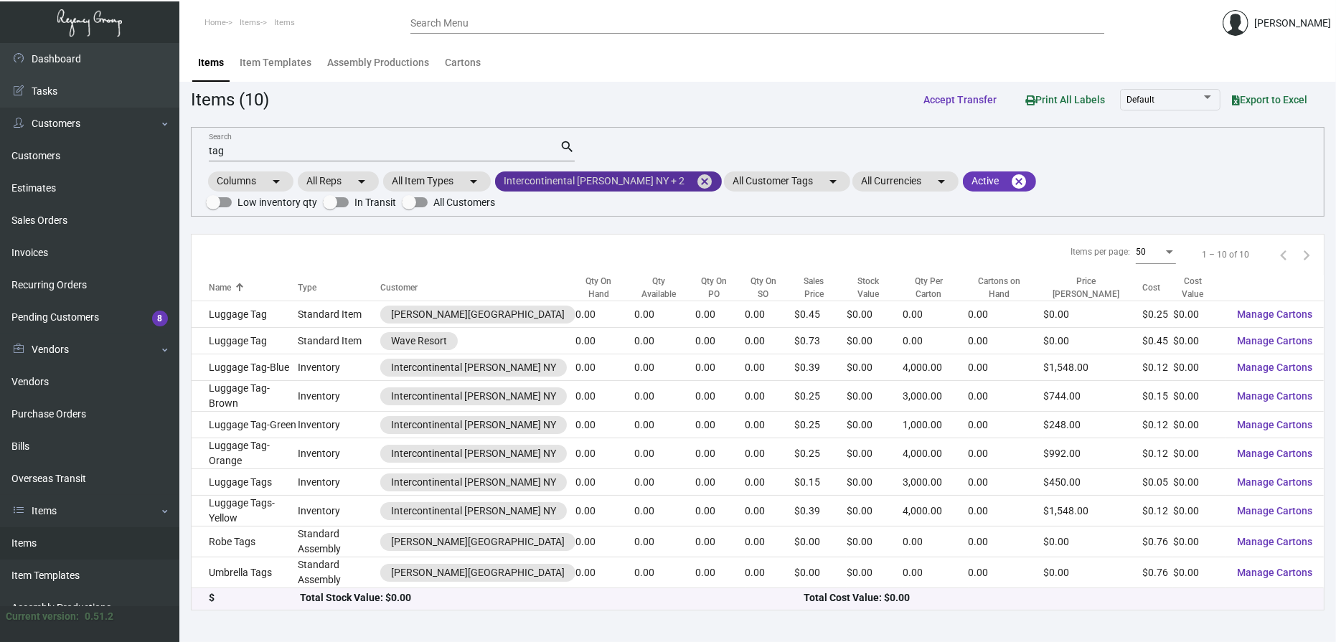
click at [567, 182] on mat-chip "Intercontinental [PERSON_NAME] NY + 2 cancel" at bounding box center [608, 182] width 227 height 20
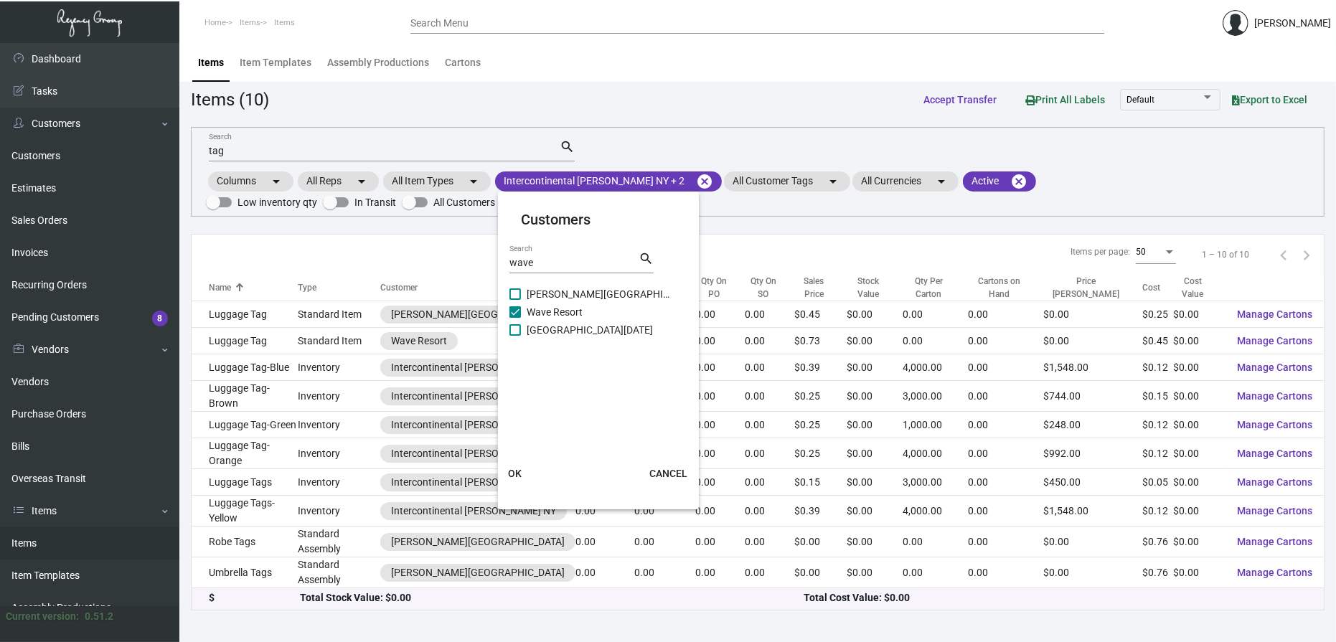
click at [547, 263] on input "wave" at bounding box center [574, 263] width 129 height 11
type input "[PERSON_NAME]"
click at [571, 287] on span "The [PERSON_NAME] of [GEOGRAPHIC_DATA]" at bounding box center [599, 294] width 144 height 17
click at [515, 300] on input "The [PERSON_NAME] of [GEOGRAPHIC_DATA]" at bounding box center [515, 300] width 1 height 1
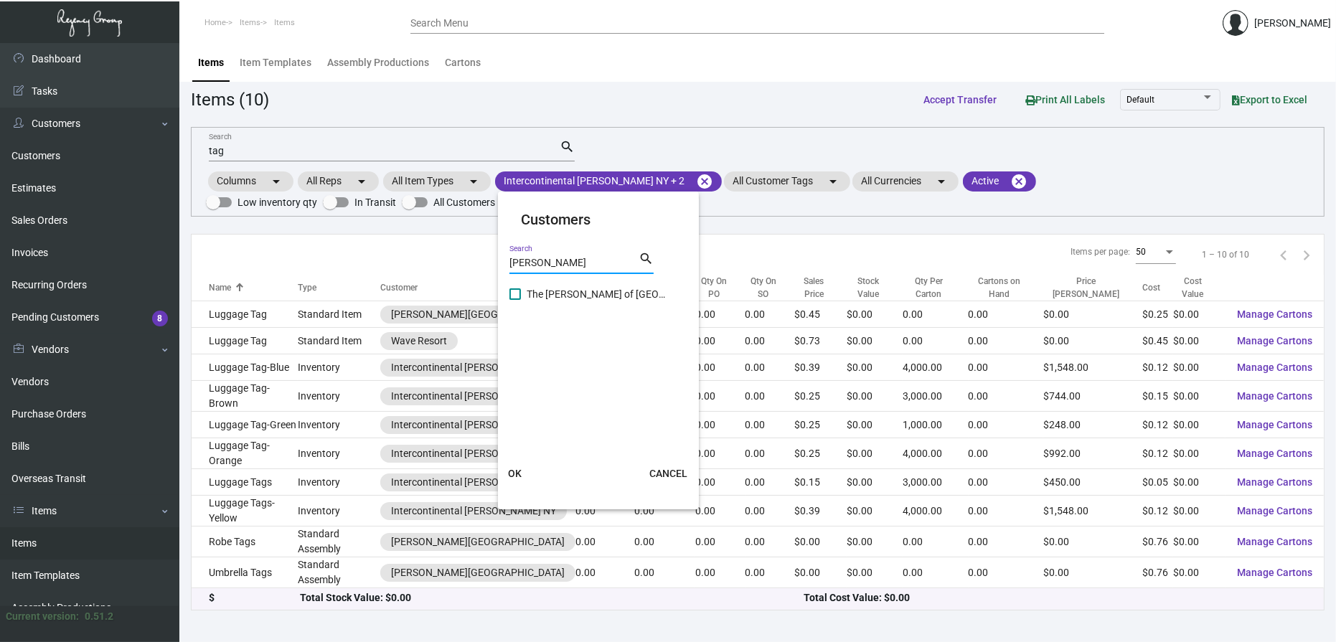
checkbox input "true"
click at [508, 474] on span "OK" at bounding box center [515, 473] width 14 height 11
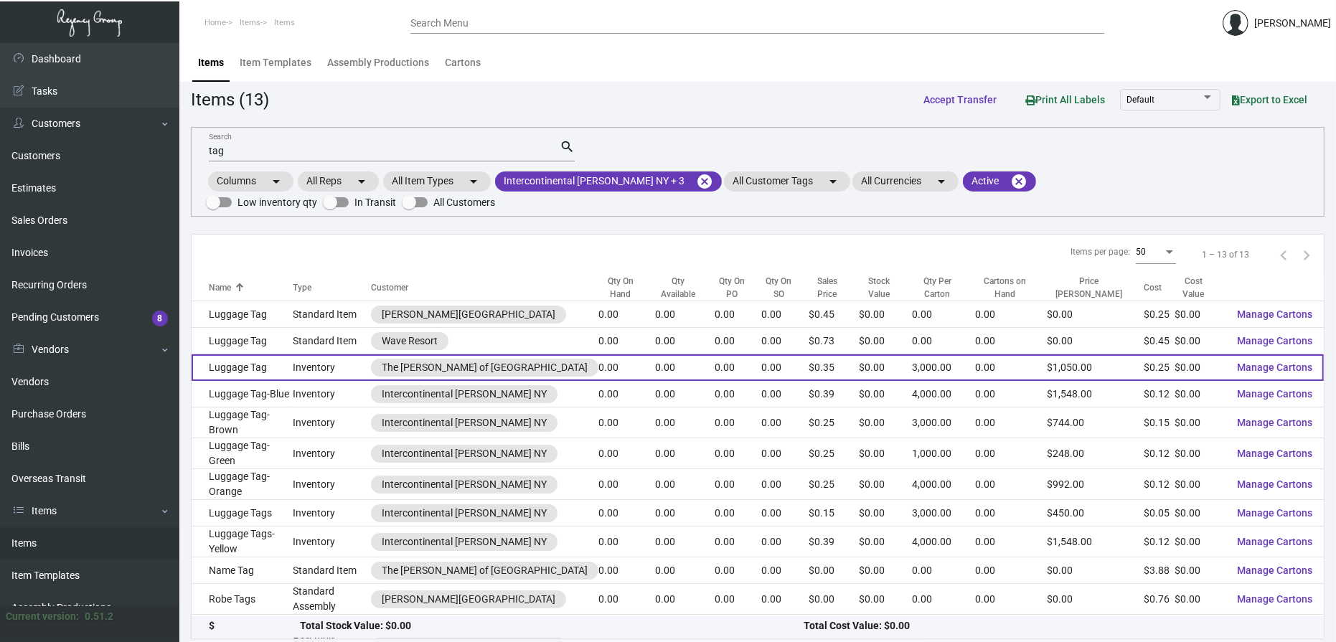
click at [360, 360] on td "Inventory" at bounding box center [332, 368] width 78 height 27
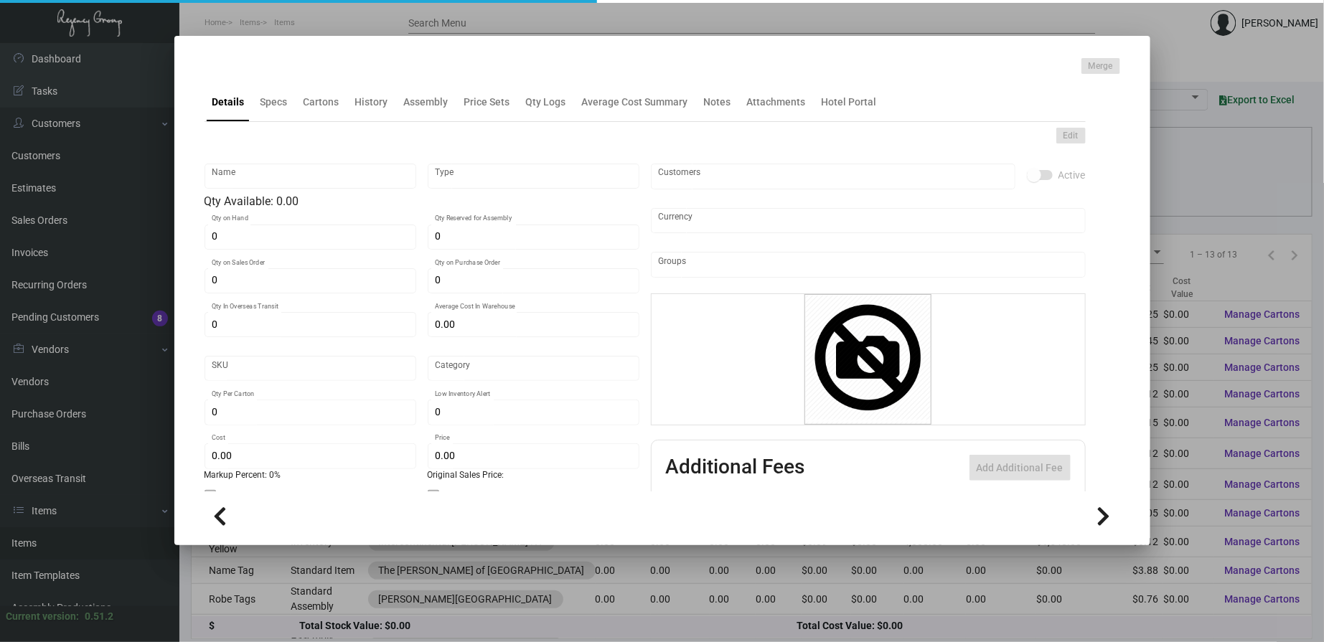
type input "Luggage Tag"
type input "Inventory"
type input "$ 0.62527"
type input "TTSB-Luggage Tag -11"
type input "Standard"
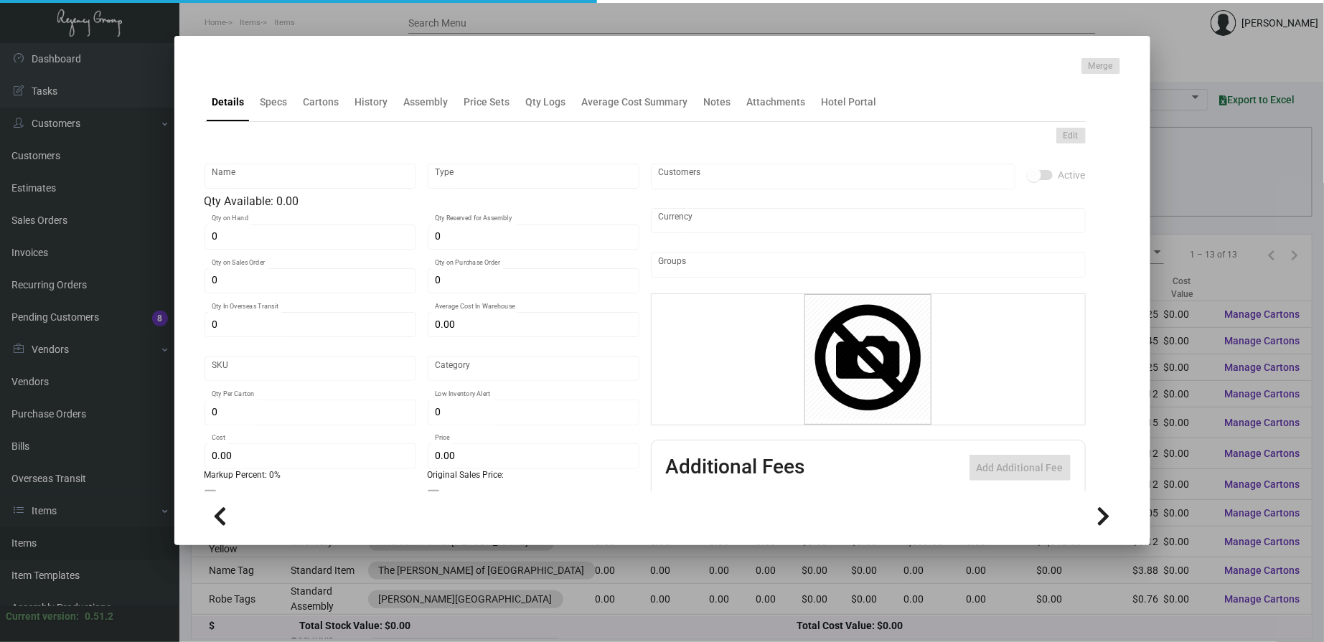
type input "3,000"
type input "$ 0.25011"
type input "$ 0.35"
checkbox input "true"
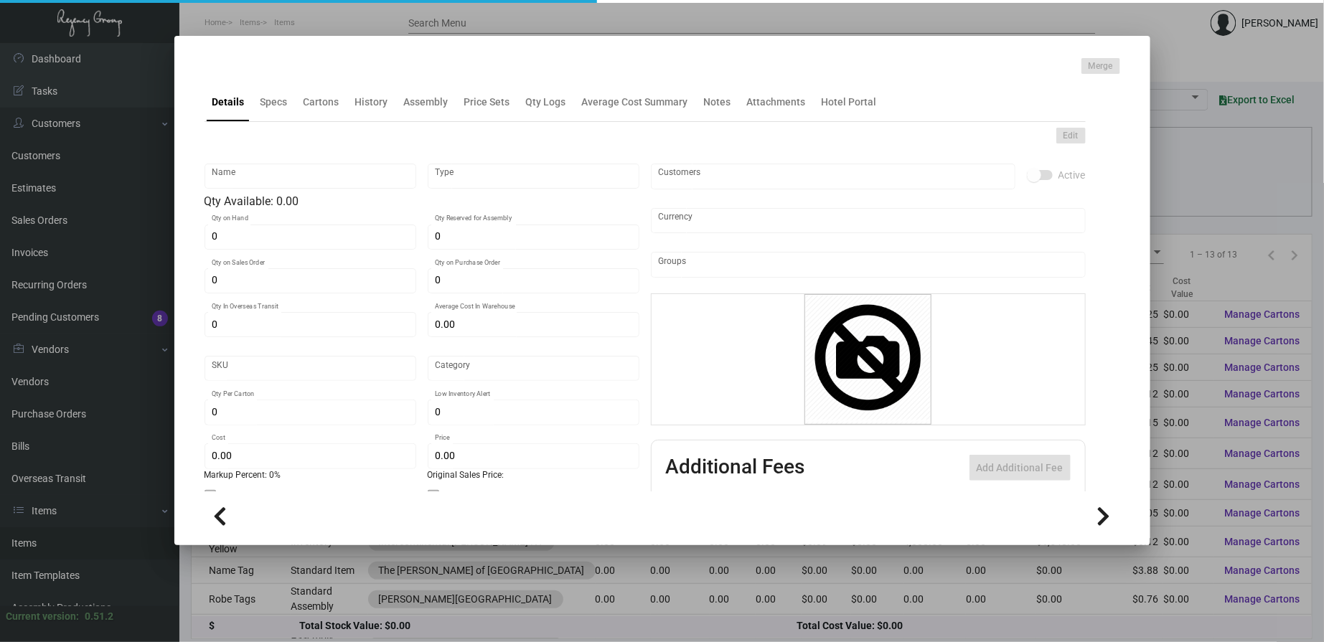
type input "United States Dollar $"
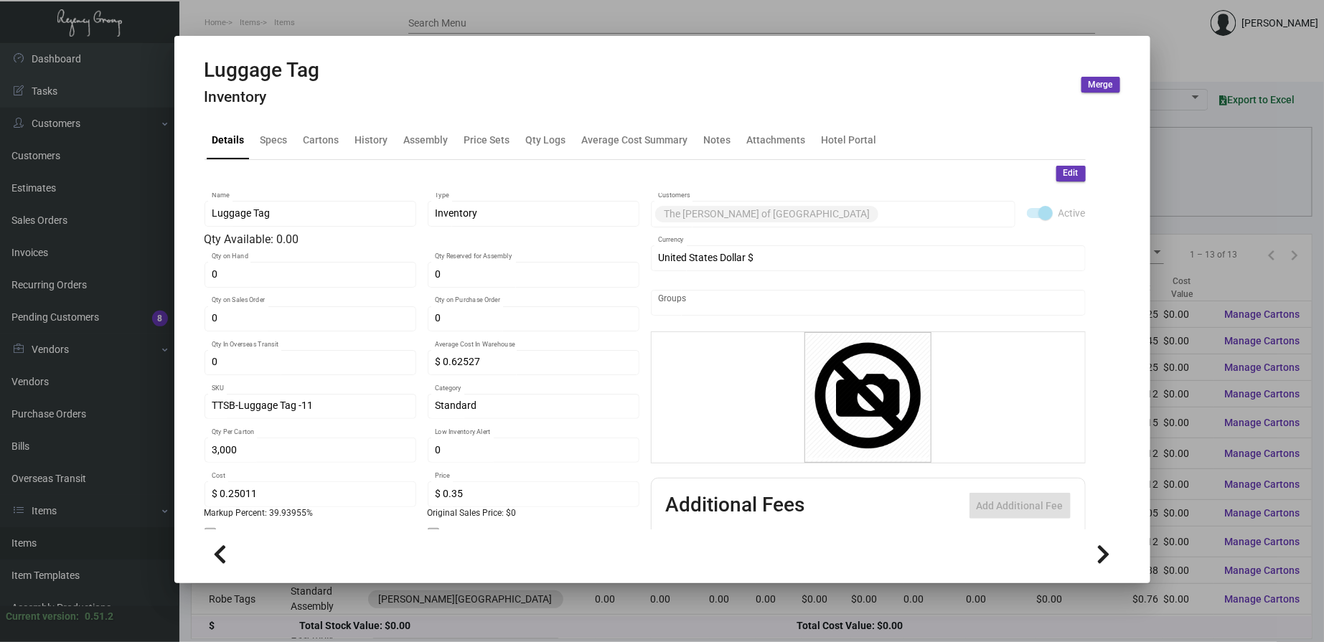
click at [273, 121] on div "Details Specs Cartons History Assembly Price Sets Qty Logs Average Cost Summary…" at bounding box center [645, 140] width 881 height 39
click at [273, 154] on div "Specs" at bounding box center [274, 140] width 39 height 34
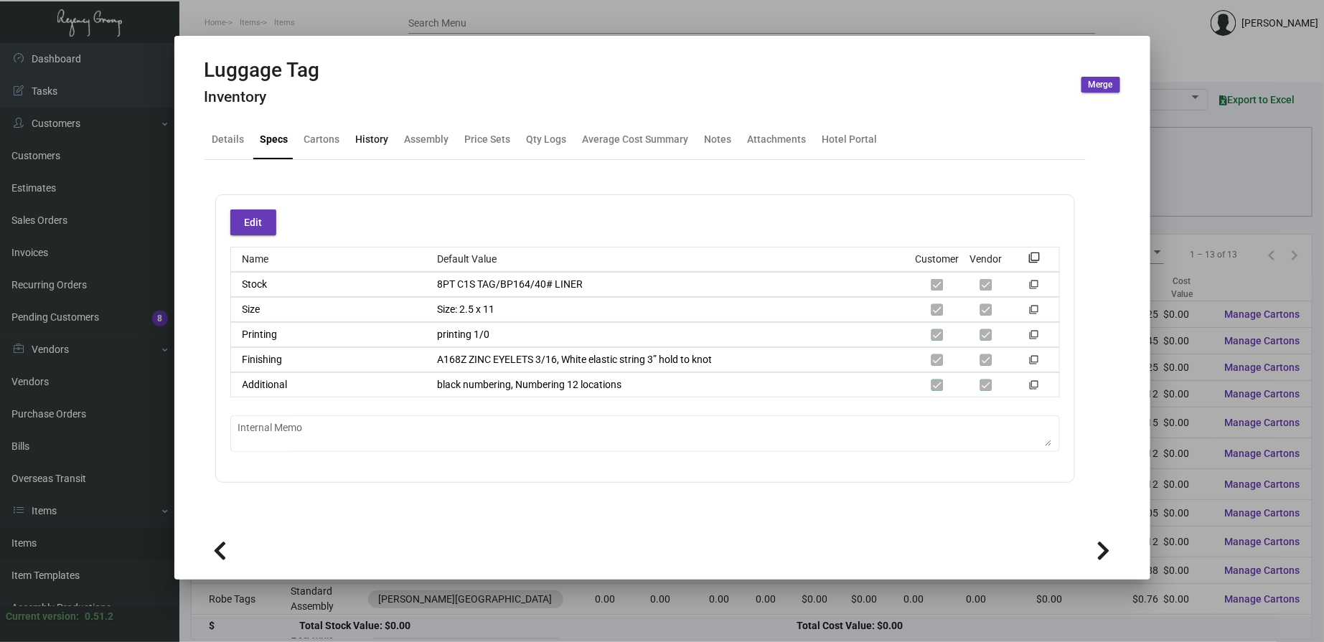
click at [377, 140] on div "History" at bounding box center [372, 139] width 33 height 15
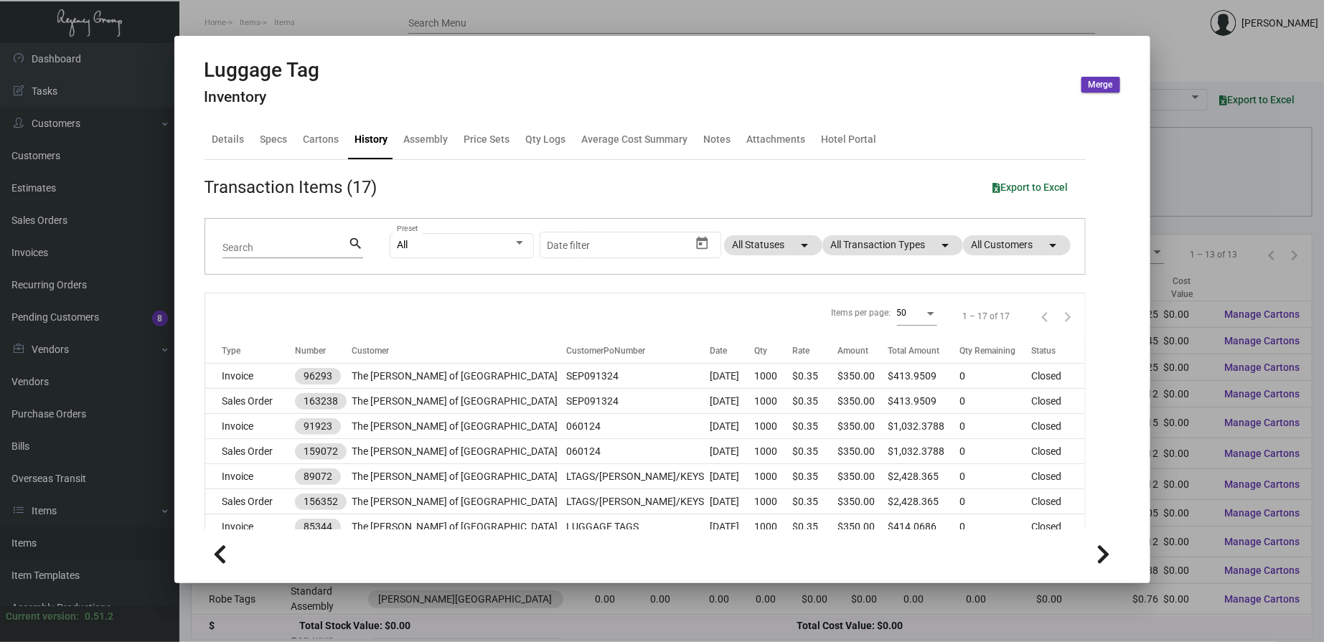
click at [377, 12] on div at bounding box center [662, 321] width 1324 height 642
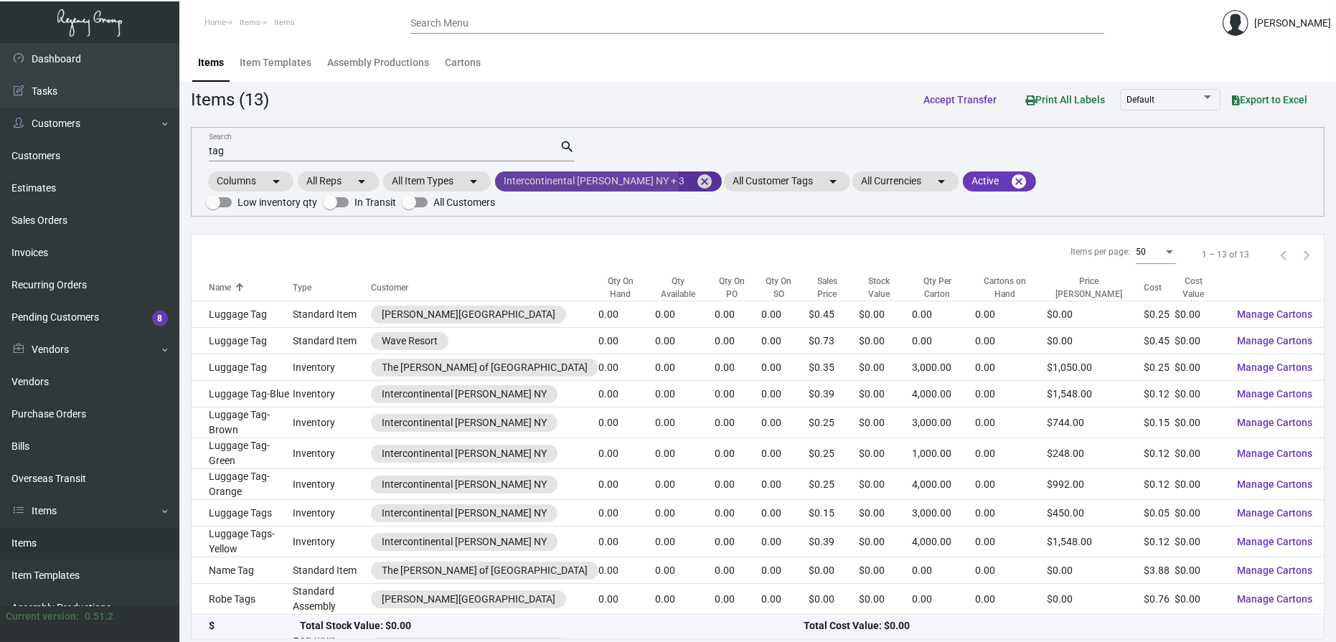
click at [556, 184] on mat-chip "Intercontinental [PERSON_NAME] NY + 3 cancel" at bounding box center [608, 182] width 227 height 20
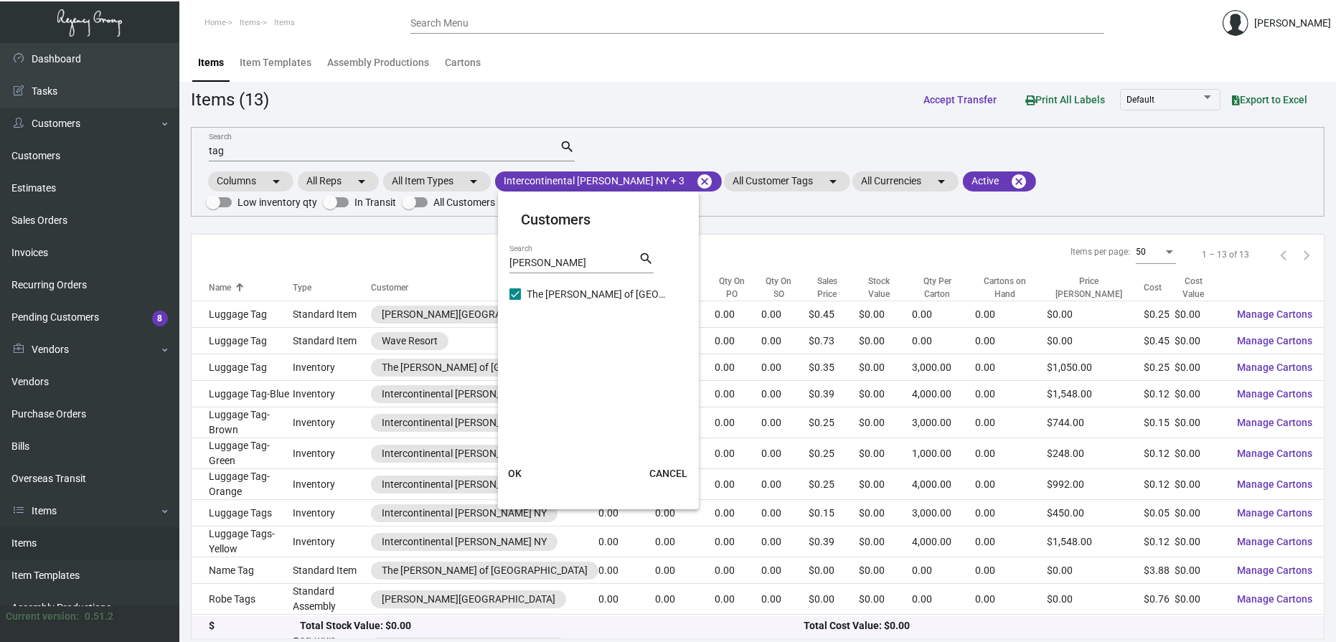
drag, startPoint x: 550, startPoint y: 270, endPoint x: 456, endPoint y: 268, distance: 94.0
click at [456, 268] on div "Customers [PERSON_NAME] Search search The [PERSON_NAME] of [GEOGRAPHIC_DATA] OK…" at bounding box center [668, 321] width 1336 height 642
click at [571, 256] on div "[PERSON_NAME] Search" at bounding box center [574, 262] width 129 height 22
click at [535, 266] on input "[PERSON_NAME]" at bounding box center [574, 263] width 129 height 11
click at [535, 264] on input "[PERSON_NAME]" at bounding box center [574, 263] width 129 height 11
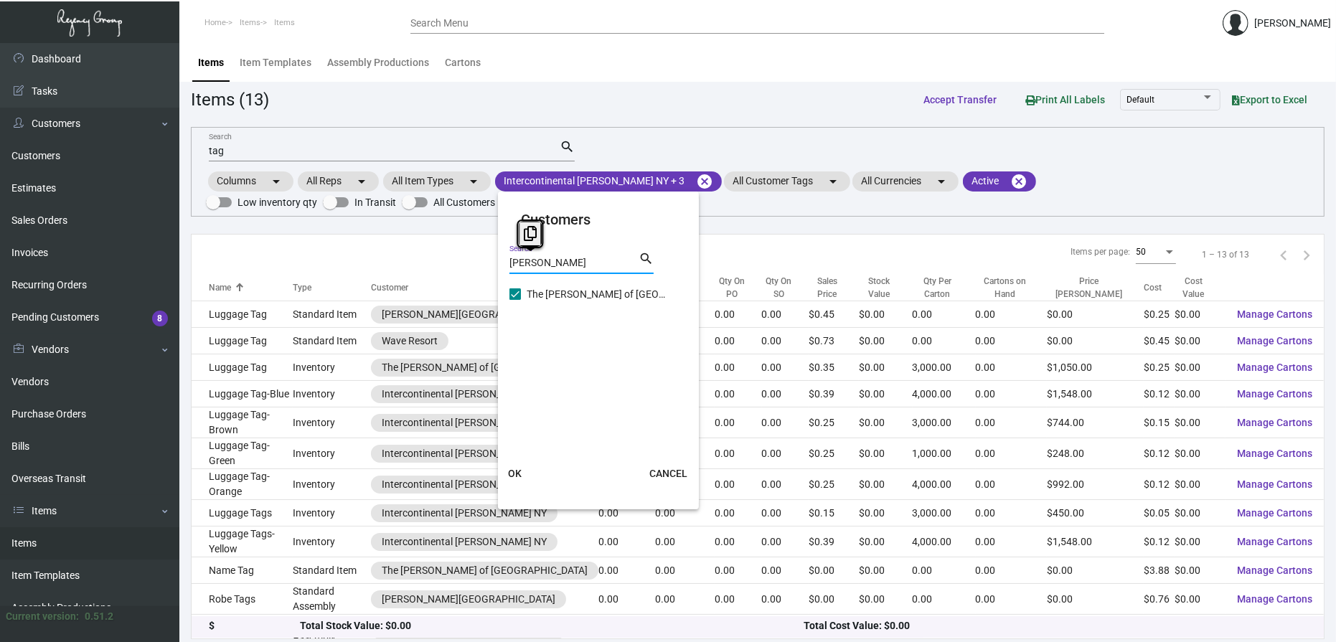
click at [535, 264] on input "[PERSON_NAME]" at bounding box center [574, 263] width 129 height 11
type input "b"
type input "boca"
click at [564, 333] on span "The Boca Raton" at bounding box center [599, 330] width 144 height 17
click at [515, 336] on input "The Boca Raton" at bounding box center [515, 336] width 1 height 1
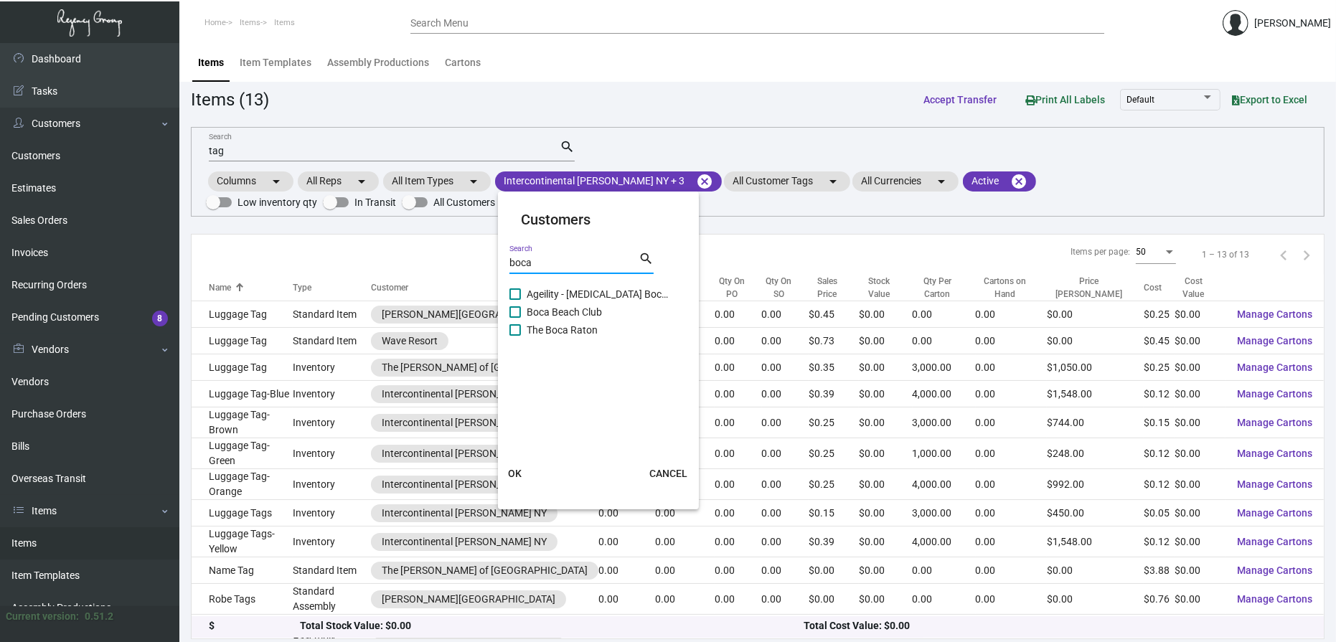
checkbox input "true"
click at [515, 468] on span "OK" at bounding box center [515, 473] width 14 height 11
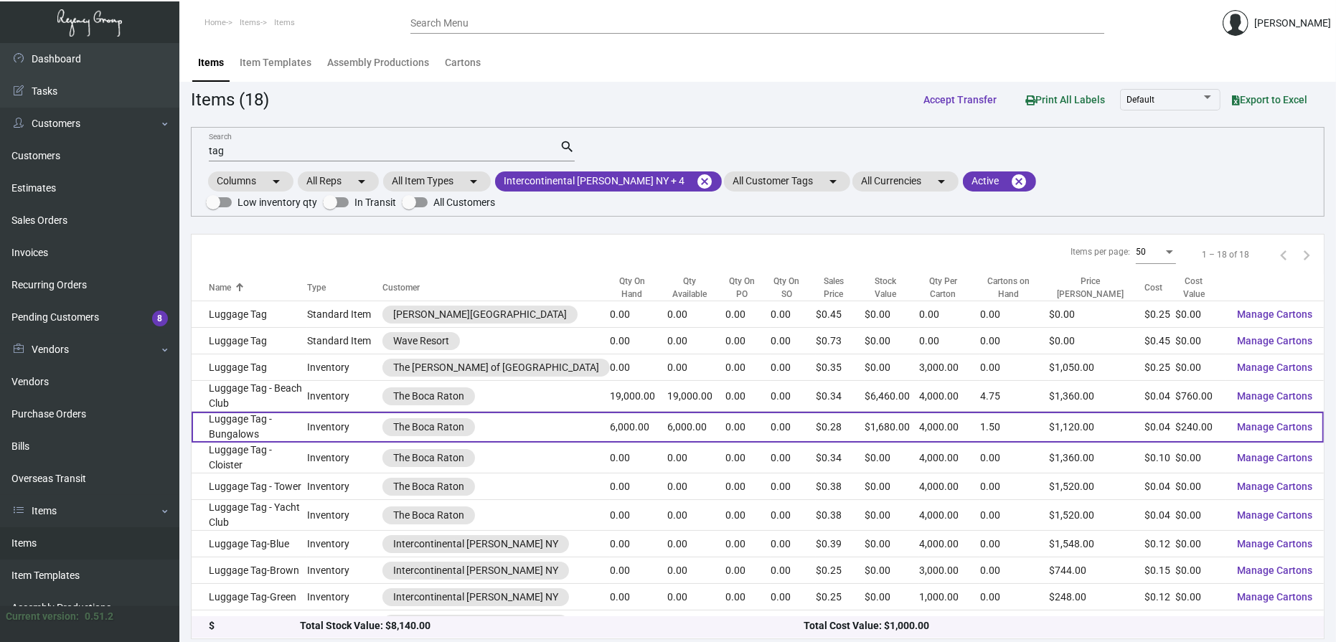
click at [307, 412] on td "Luggage Tag - Bungalows" at bounding box center [250, 427] width 116 height 31
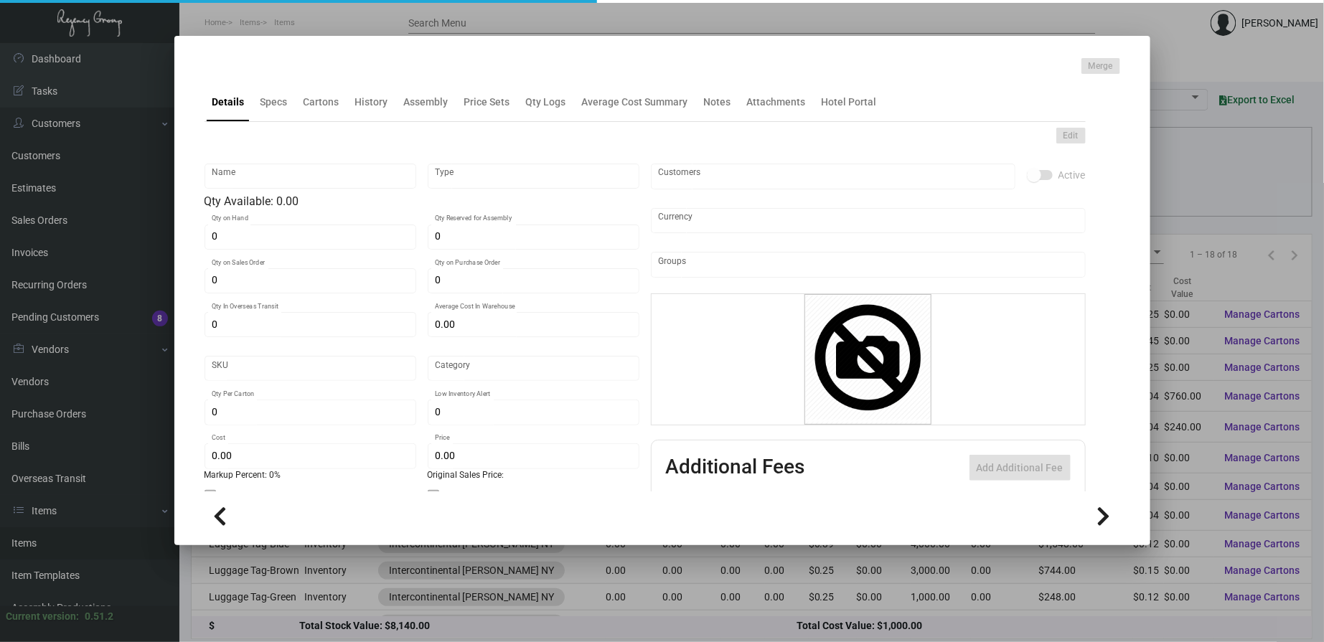
type input "Luggage Tag - Bungalows"
type input "Inventory"
type input "6,000"
type input "$ 5.85714"
type input "Standard"
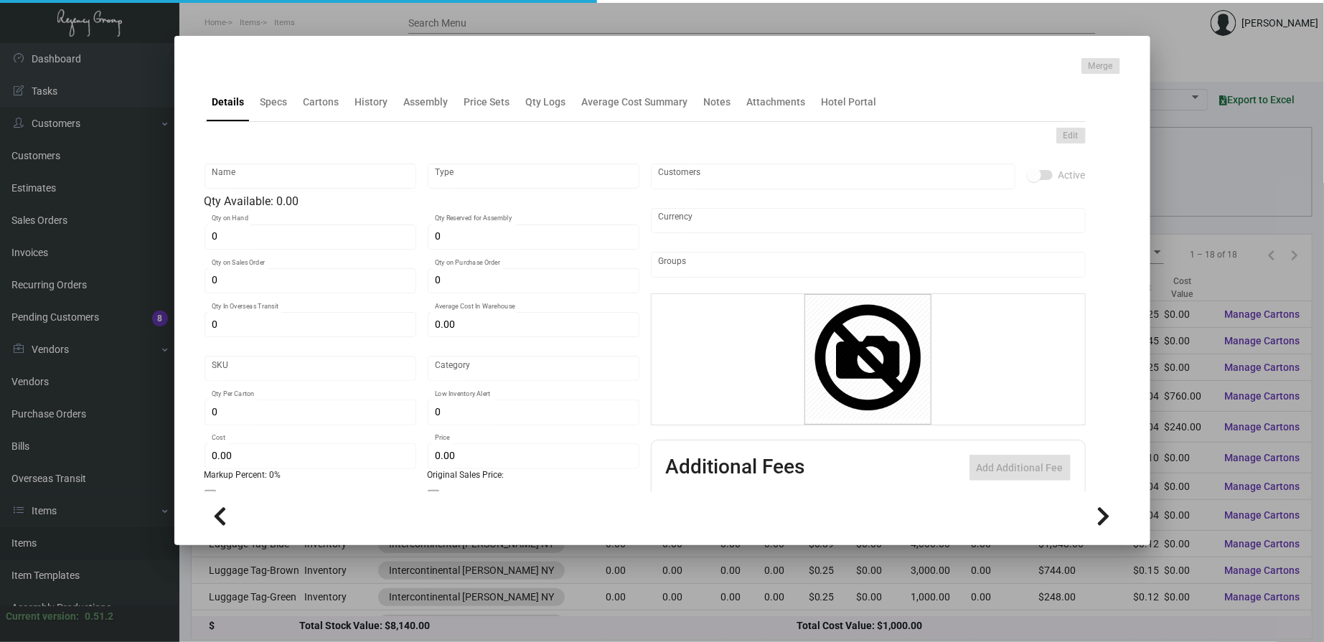
type input "4,000"
type input "2,000"
type input "$ 0.04"
type input "$ 0.28"
checkbox input "true"
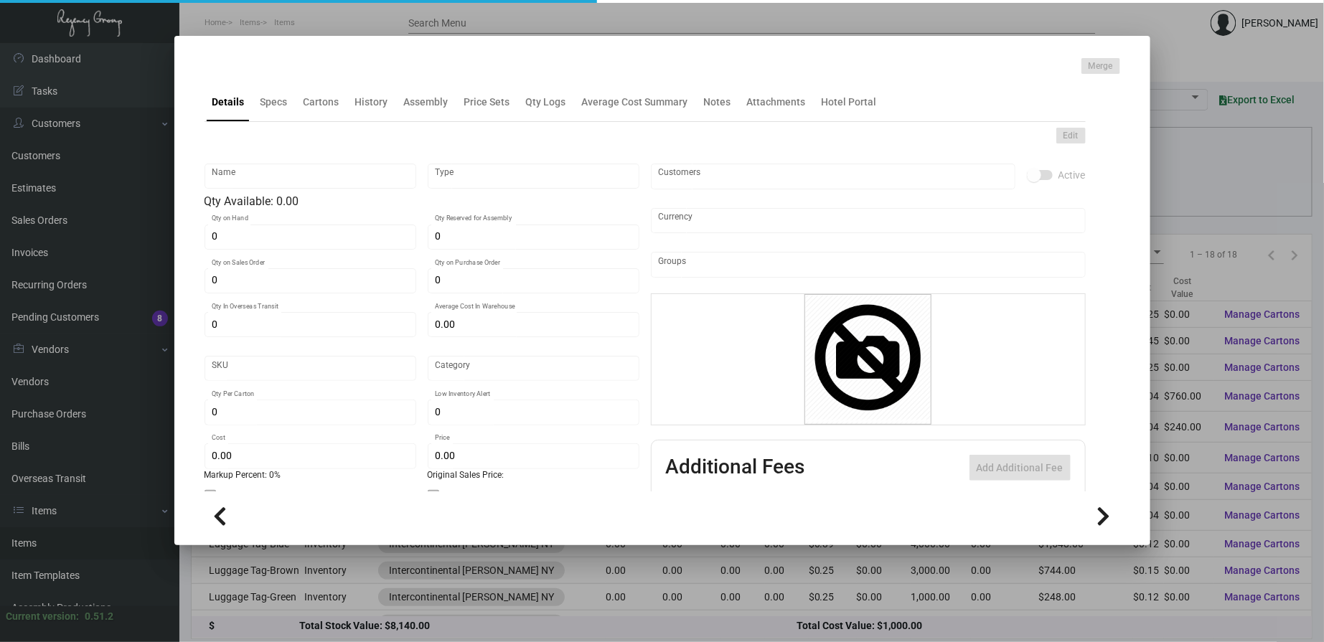
checkbox input "true"
type input "United States Dollar $"
click at [268, 113] on div "Specs" at bounding box center [274, 102] width 39 height 34
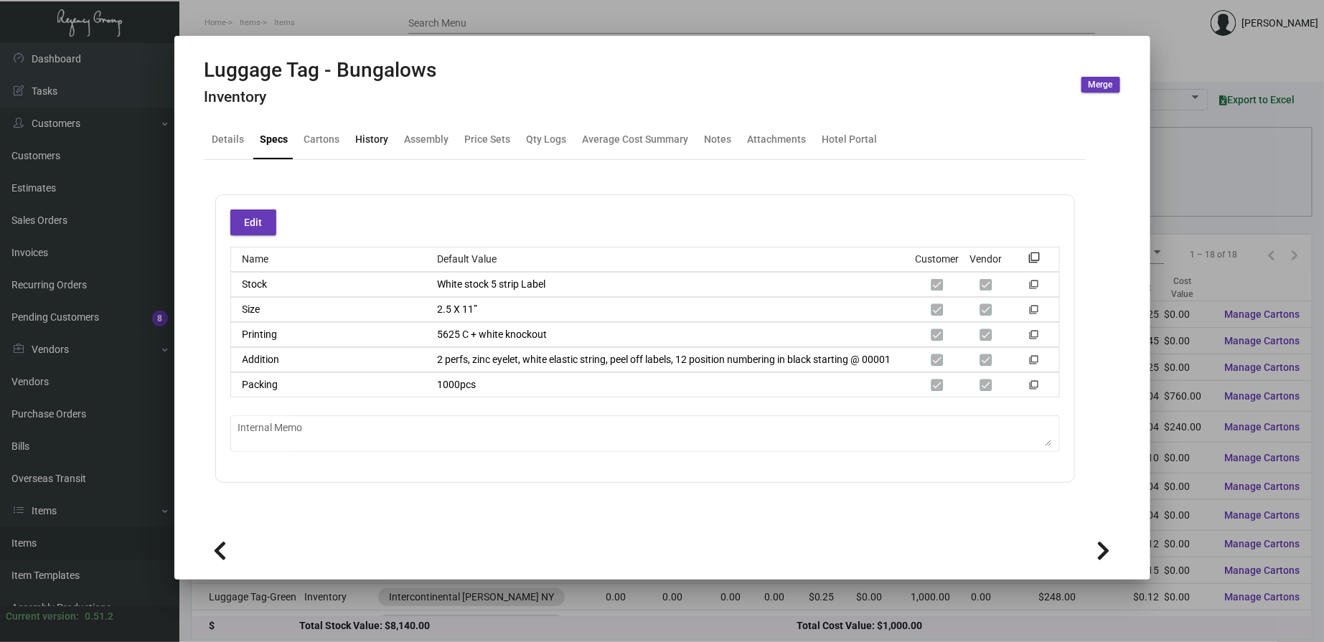
click at [371, 142] on div "History" at bounding box center [372, 139] width 33 height 15
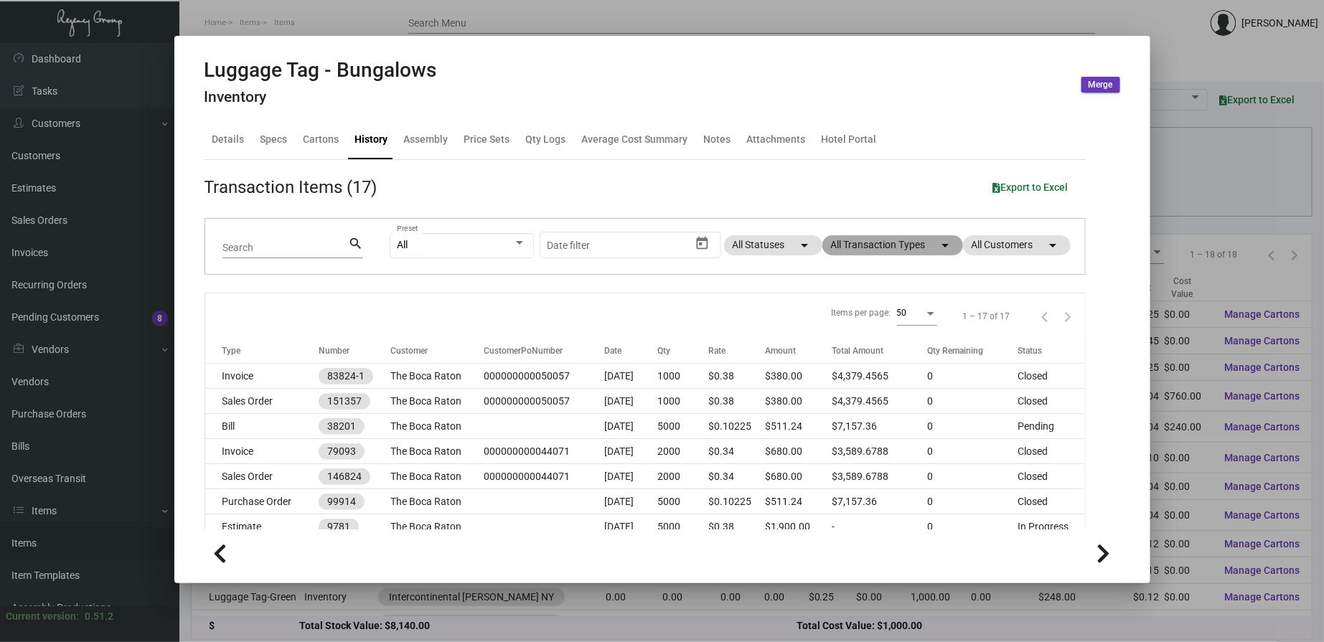
click at [881, 251] on mat-chip "All Transaction Types arrow_drop_down" at bounding box center [893, 245] width 141 height 20
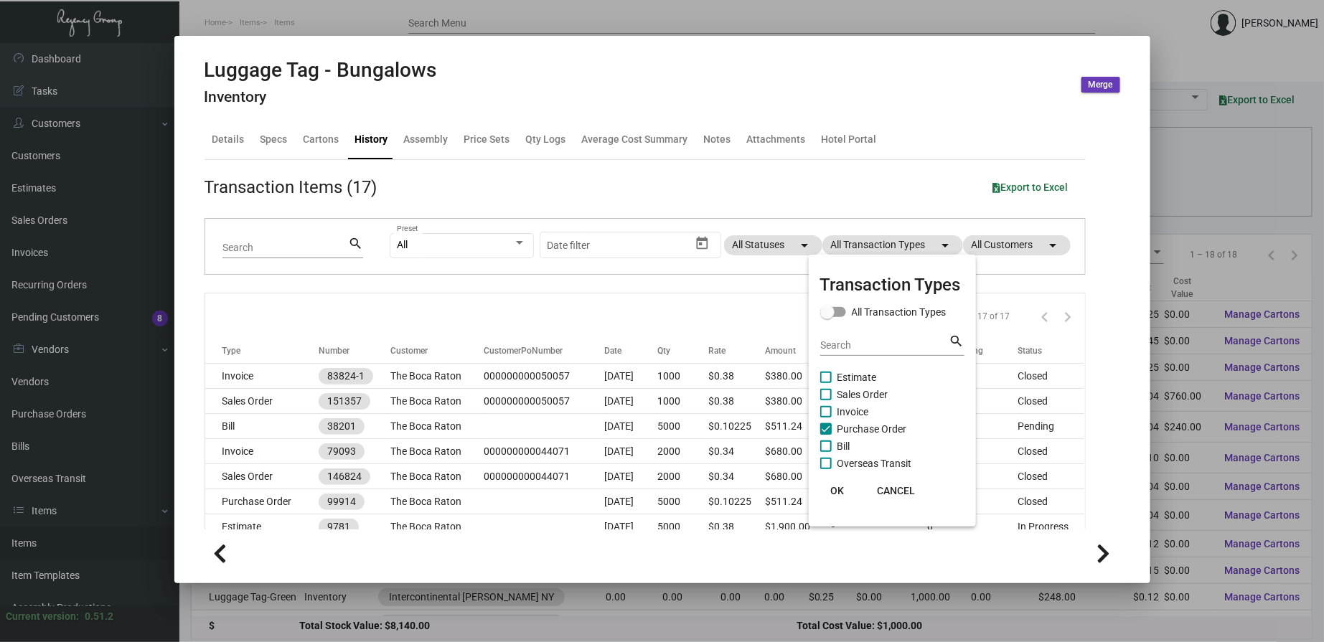
click at [856, 428] on span "Purchase Order" at bounding box center [873, 429] width 70 height 17
click at [826, 435] on input "Purchase Order" at bounding box center [825, 435] width 1 height 1
click at [856, 428] on span "Purchase Order" at bounding box center [873, 429] width 70 height 17
click at [826, 435] on input "Purchase Order" at bounding box center [825, 435] width 1 height 1
checkbox input "true"
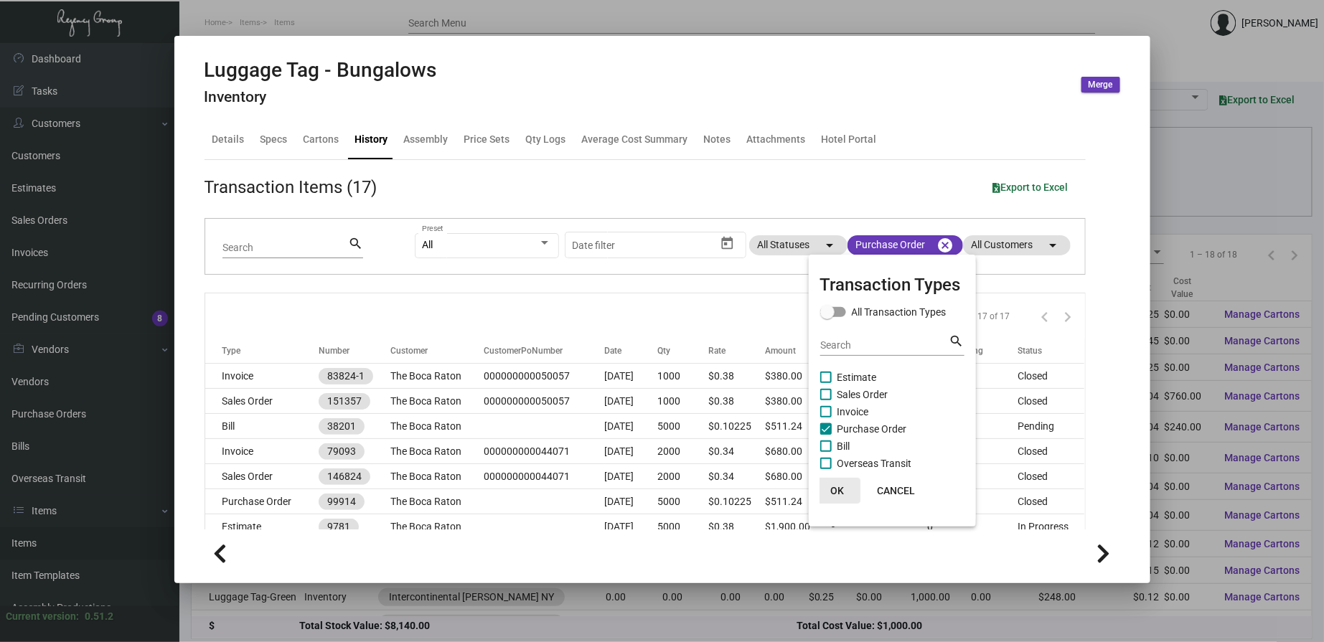
click at [835, 490] on span "OK" at bounding box center [837, 490] width 14 height 11
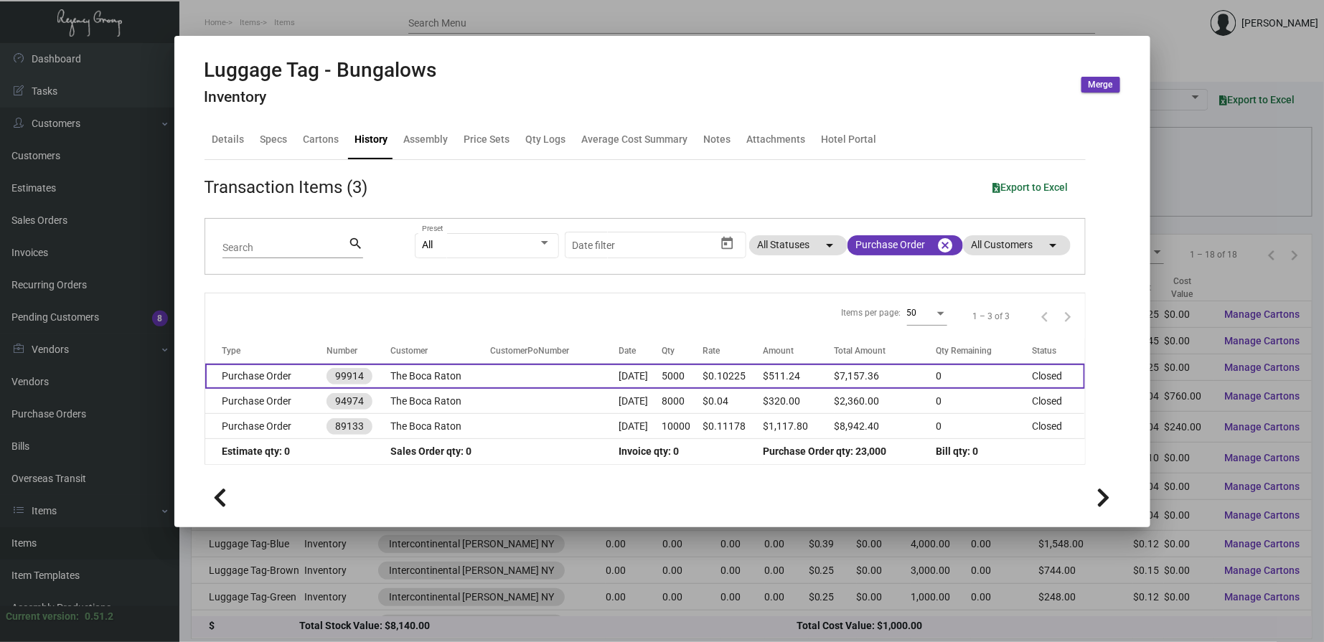
click at [490, 381] on td at bounding box center [554, 376] width 128 height 25
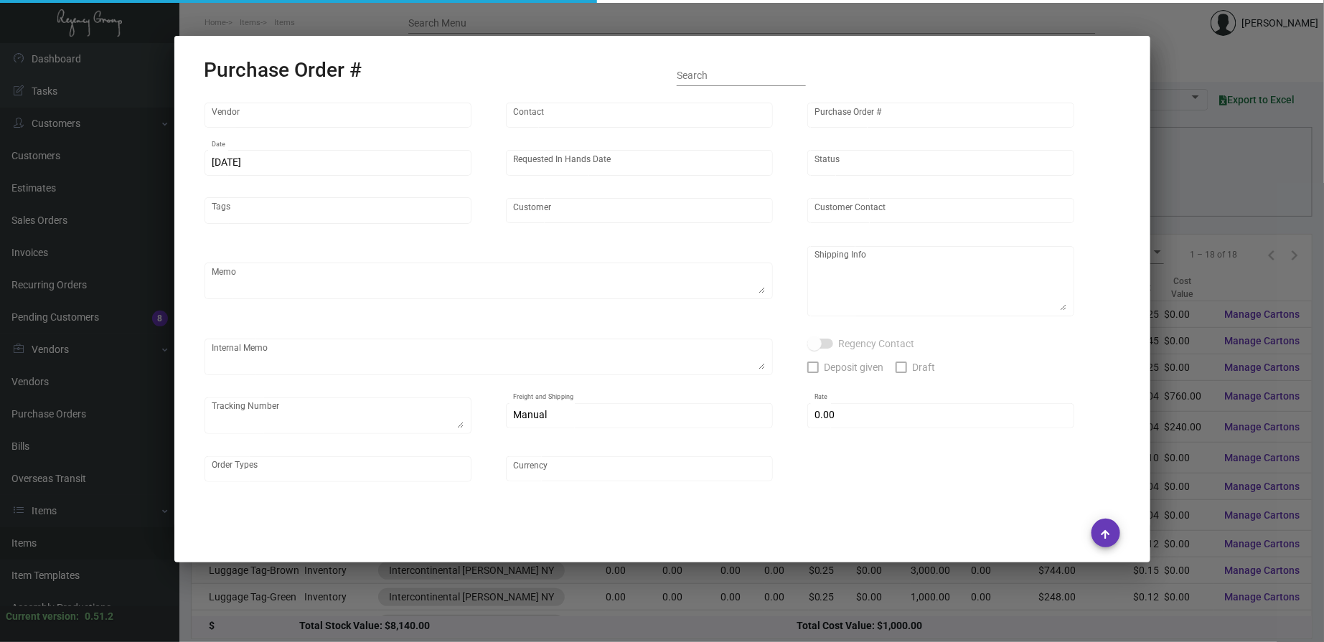
type input "SSP"
type input "[PERSON_NAME]"
type input "99914"
type input "[DATE]"
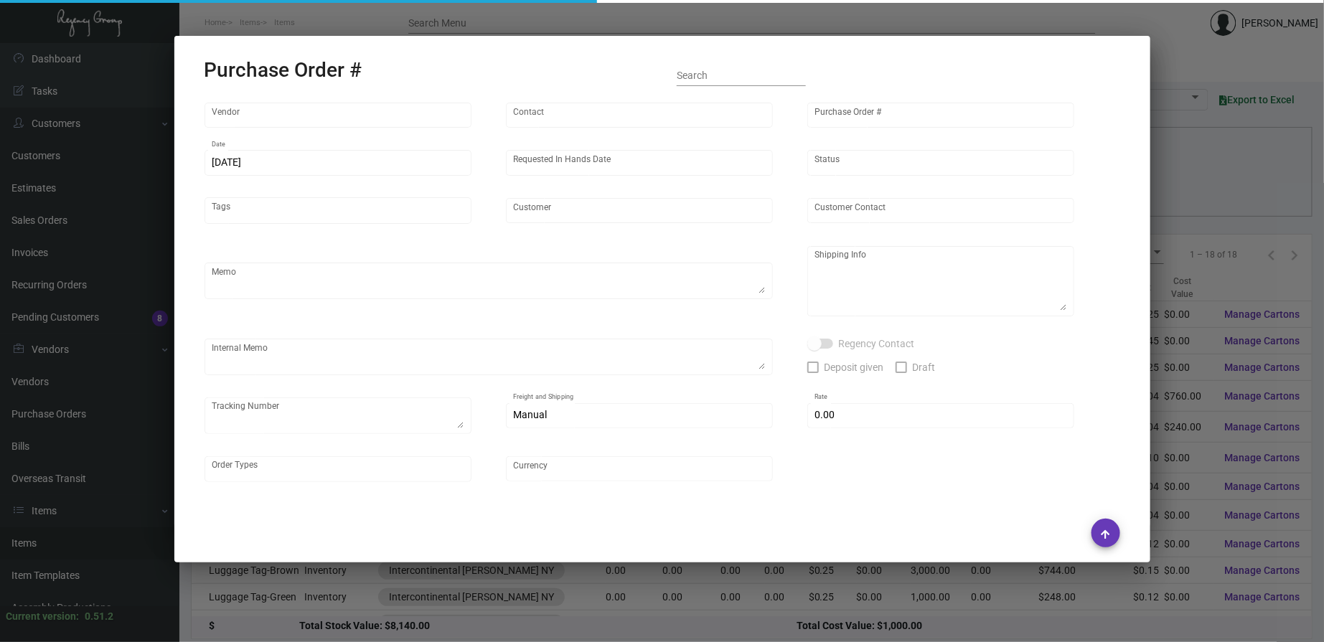
type input "The Boca Raton"
type textarea "PLEASE SEND PDF PROOFS TO OUR ART TEAM ; [EMAIL_ADDRESS][DOMAIN_NAME] WITH ME I…"
type textarea "Regency Group NJ - [PERSON_NAME] [STREET_ADDRESS]"
type textarea "7.21 - Hotel wants to rush 1K for CLOISTER TAGS, TBD if Vendor can do it or not…"
checkbox input "true"
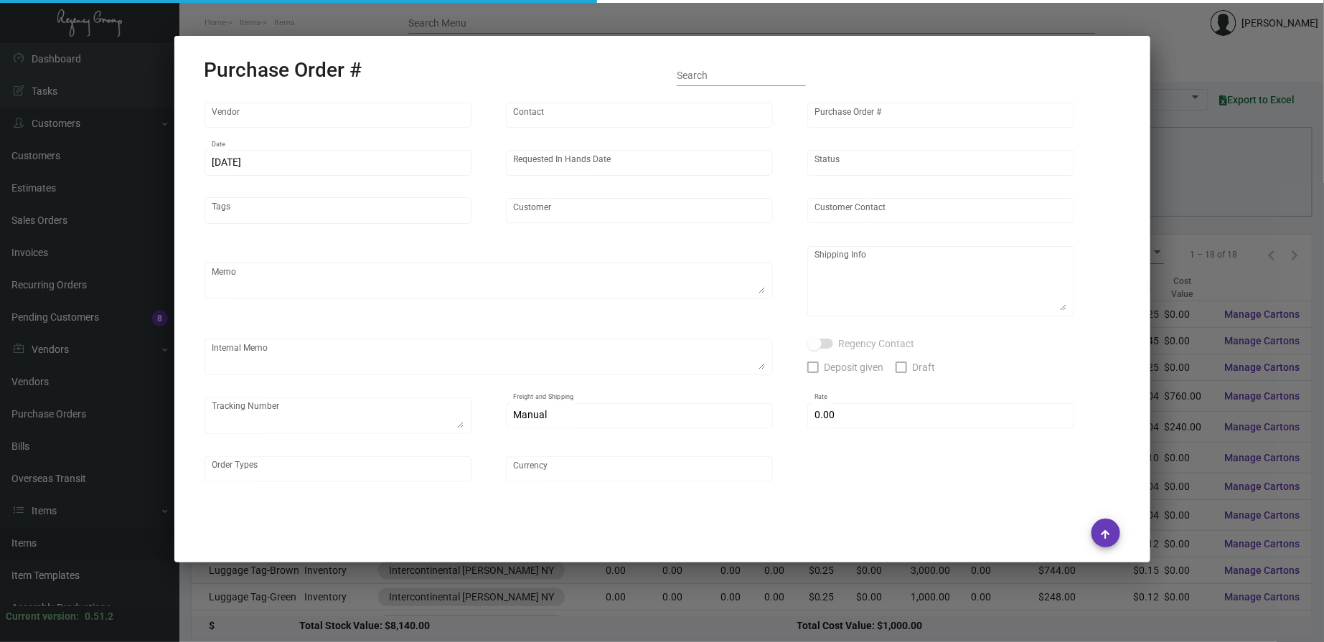
type input "$ 0.00"
type input "United States Dollar $"
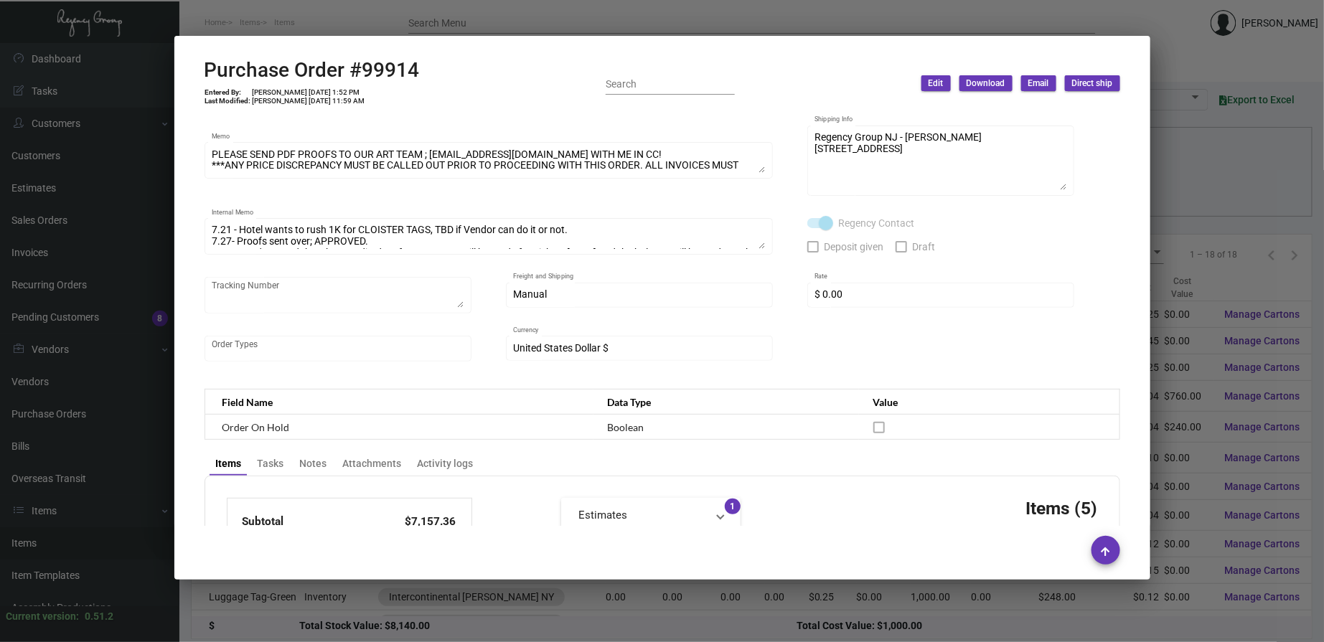
scroll to position [398, 0]
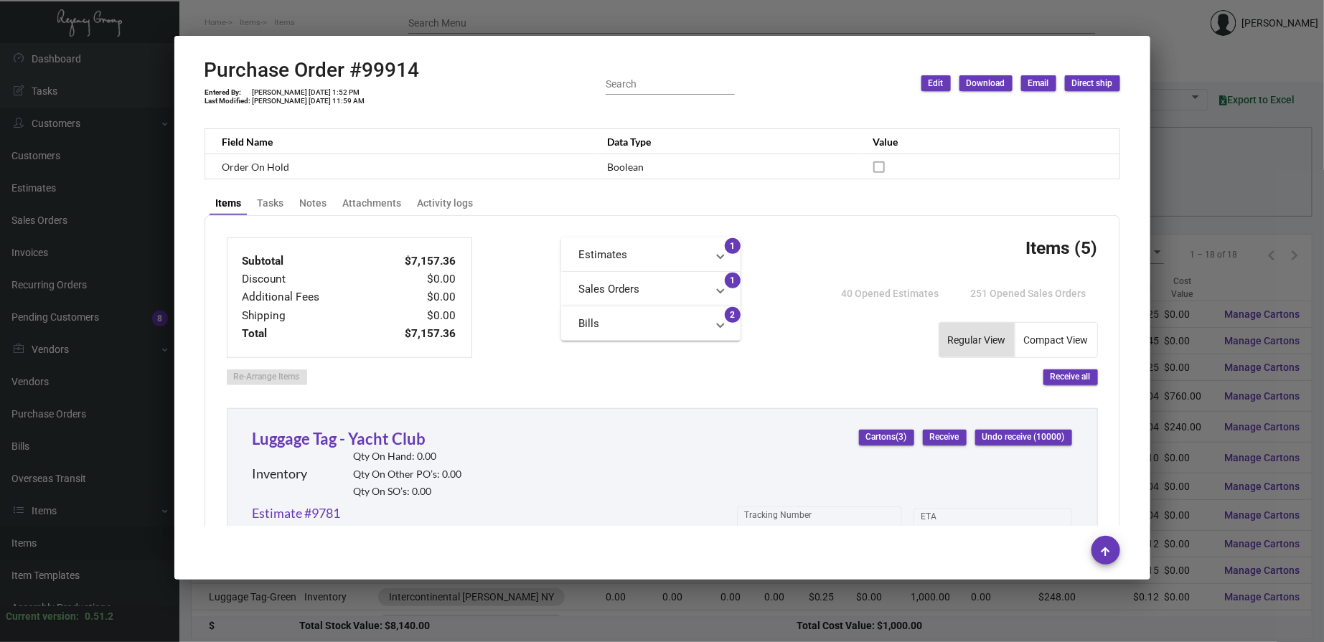
click at [489, 27] on div at bounding box center [662, 321] width 1324 height 642
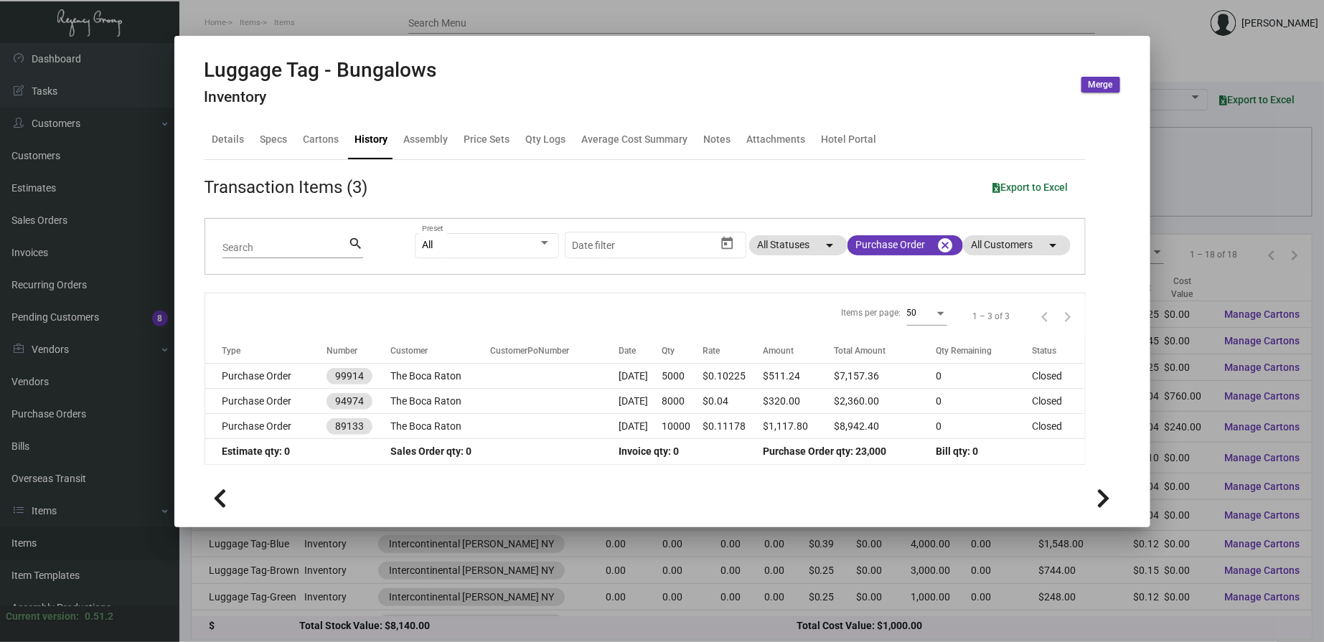
click at [505, 19] on div at bounding box center [662, 321] width 1324 height 642
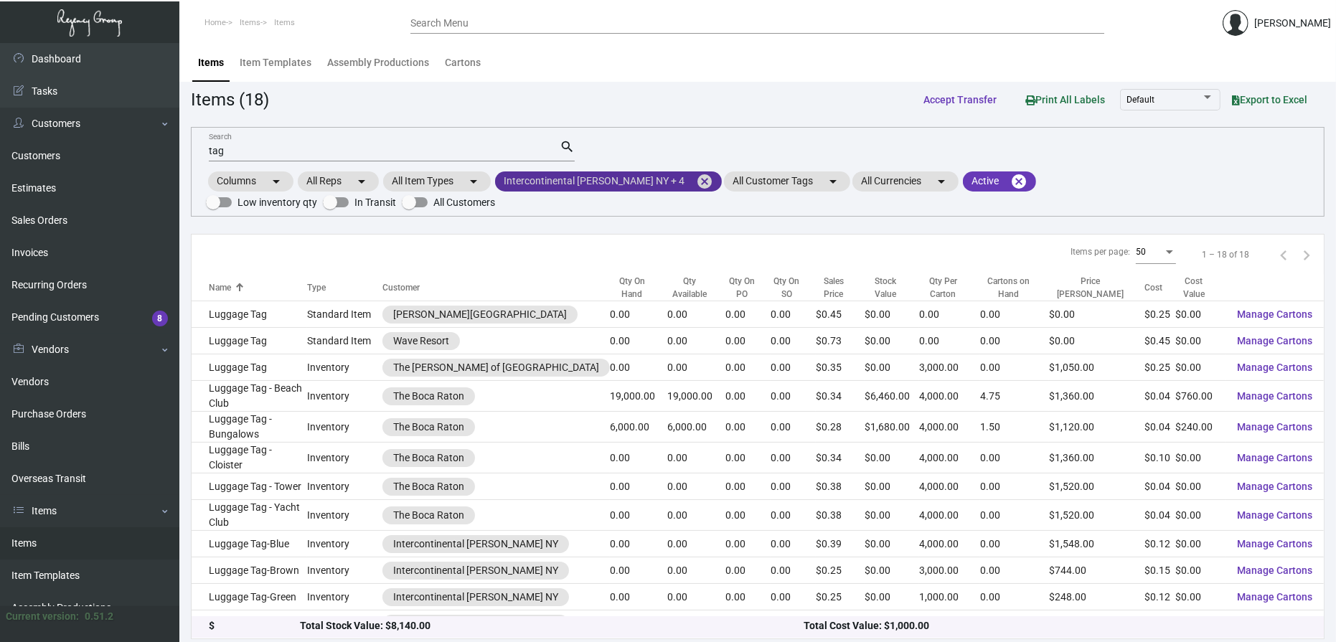
click at [517, 182] on mat-chip "Intercontinental [PERSON_NAME] NY + 4 cancel" at bounding box center [608, 182] width 227 height 20
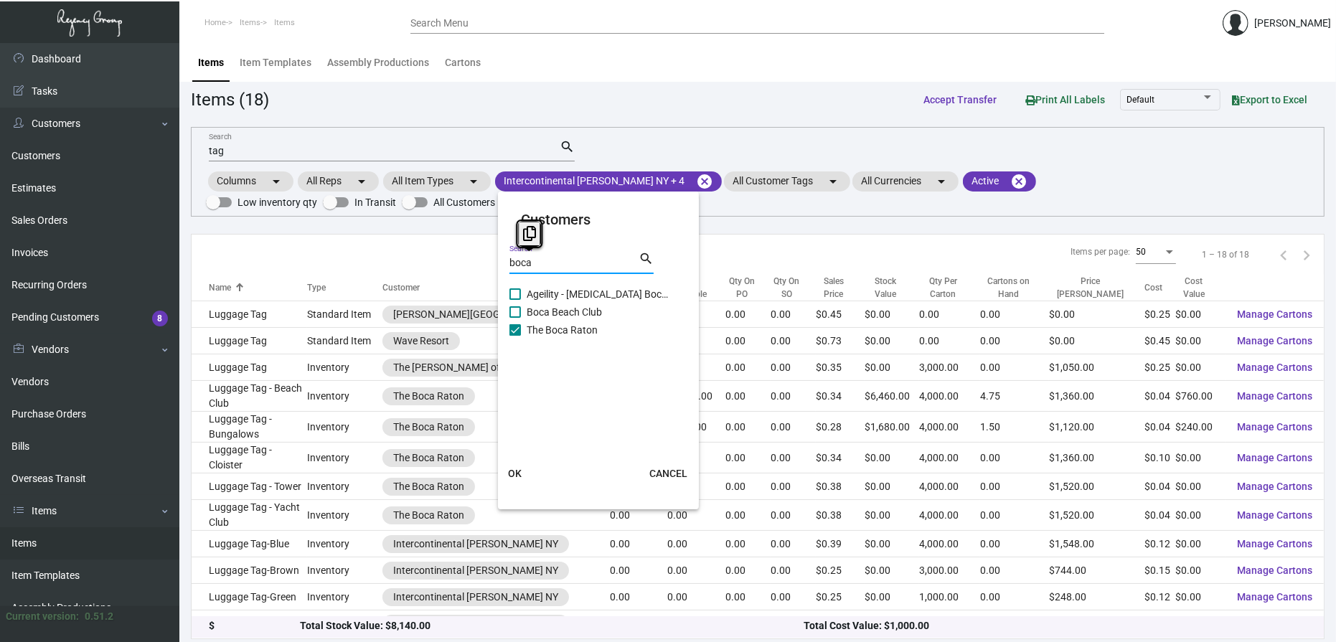
drag, startPoint x: 550, startPoint y: 264, endPoint x: 512, endPoint y: 266, distance: 38.1
click at [512, 266] on input "boca" at bounding box center [574, 263] width 129 height 11
type input "b"
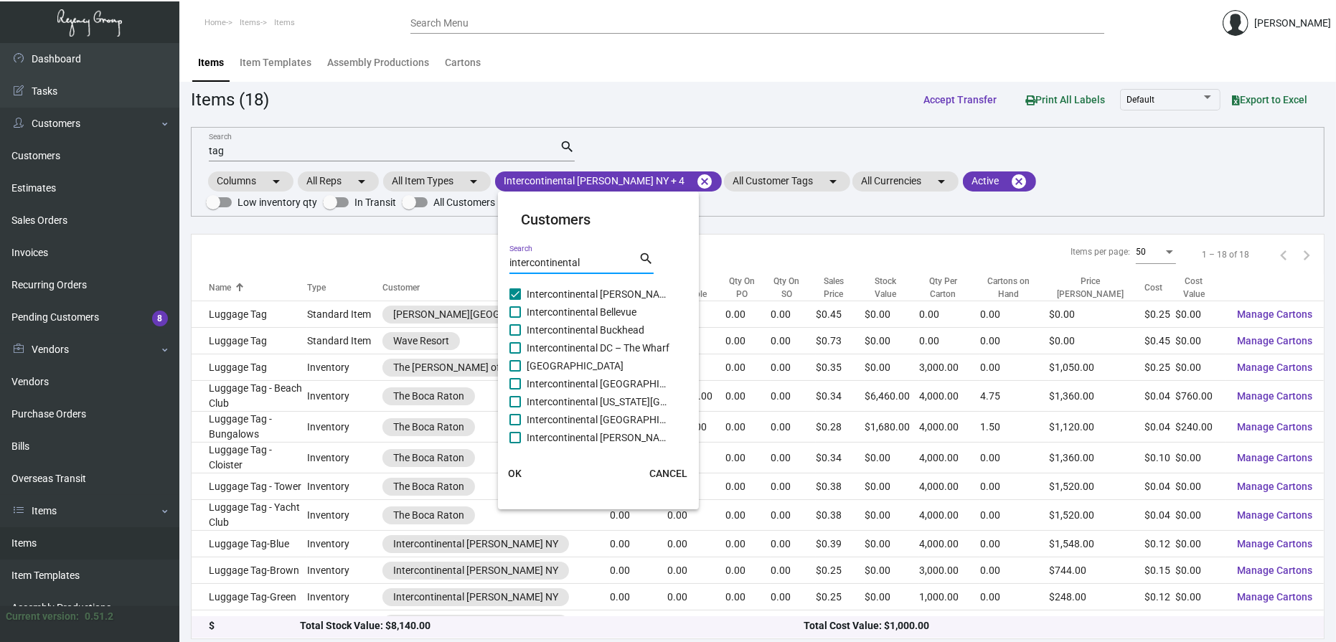
type input "intercontinental"
click at [596, 314] on span "Intercontinental Bellevue" at bounding box center [599, 312] width 144 height 17
click at [515, 318] on input "Intercontinental Bellevue" at bounding box center [515, 318] width 1 height 1
checkbox input "true"
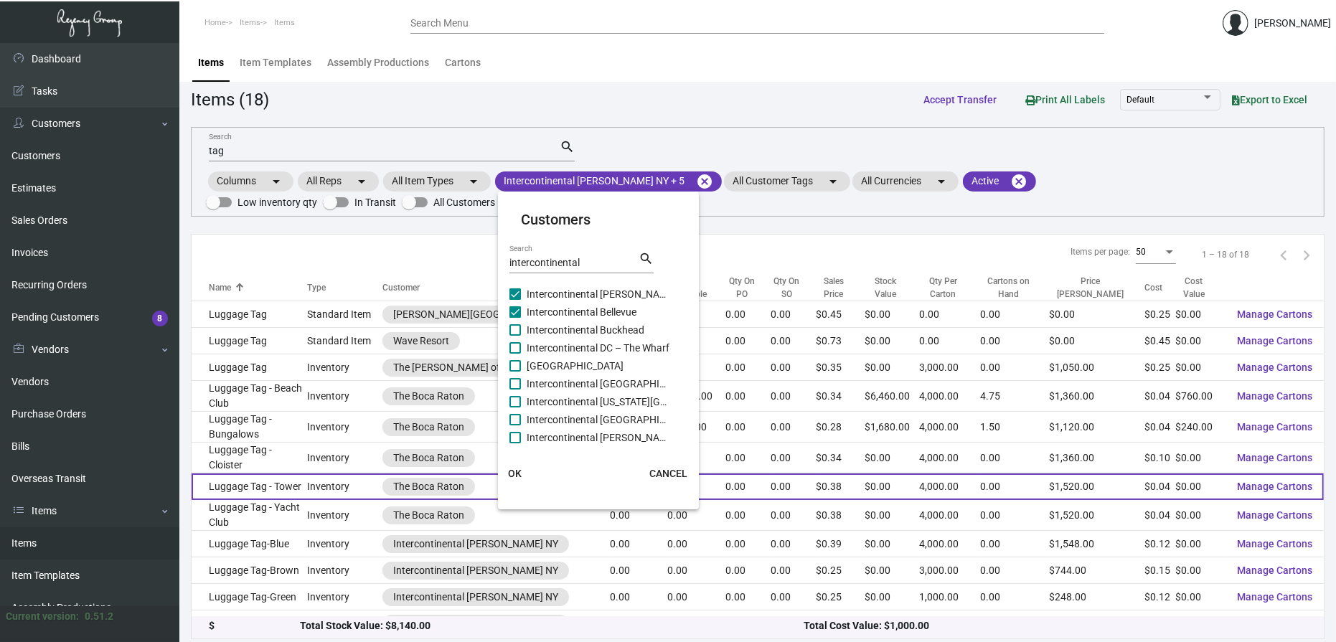
click at [523, 472] on button "OK" at bounding box center [515, 474] width 46 height 26
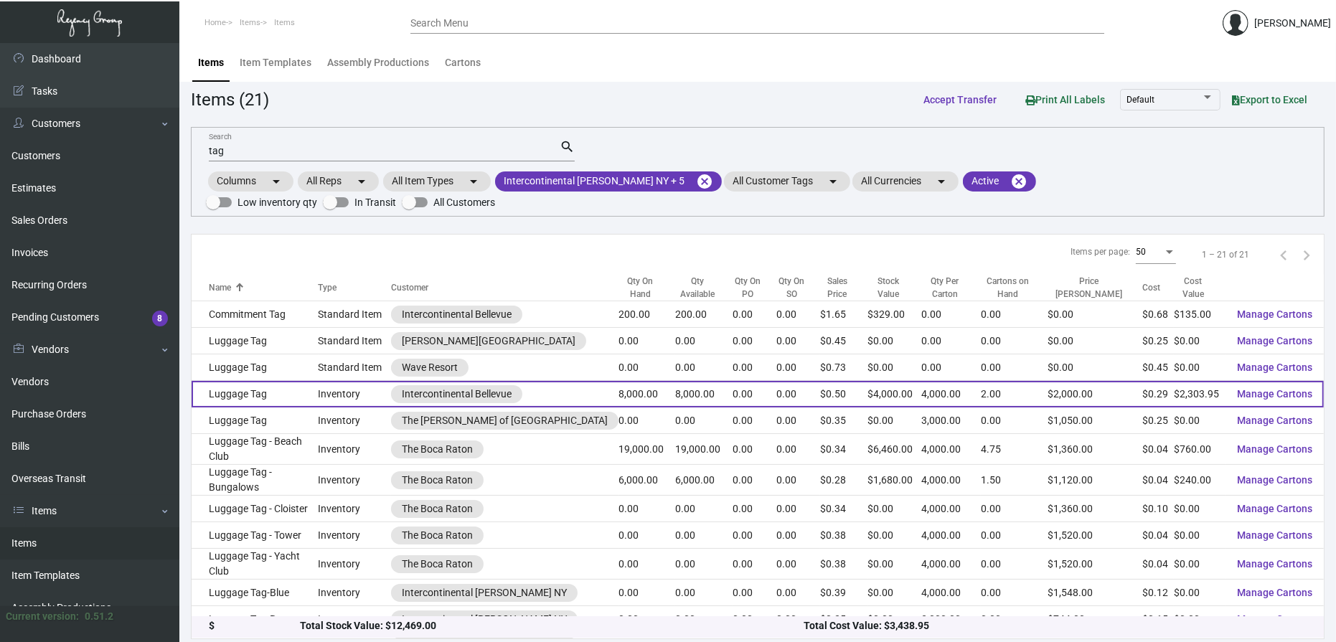
click at [319, 381] on td "Luggage Tag" at bounding box center [255, 394] width 127 height 27
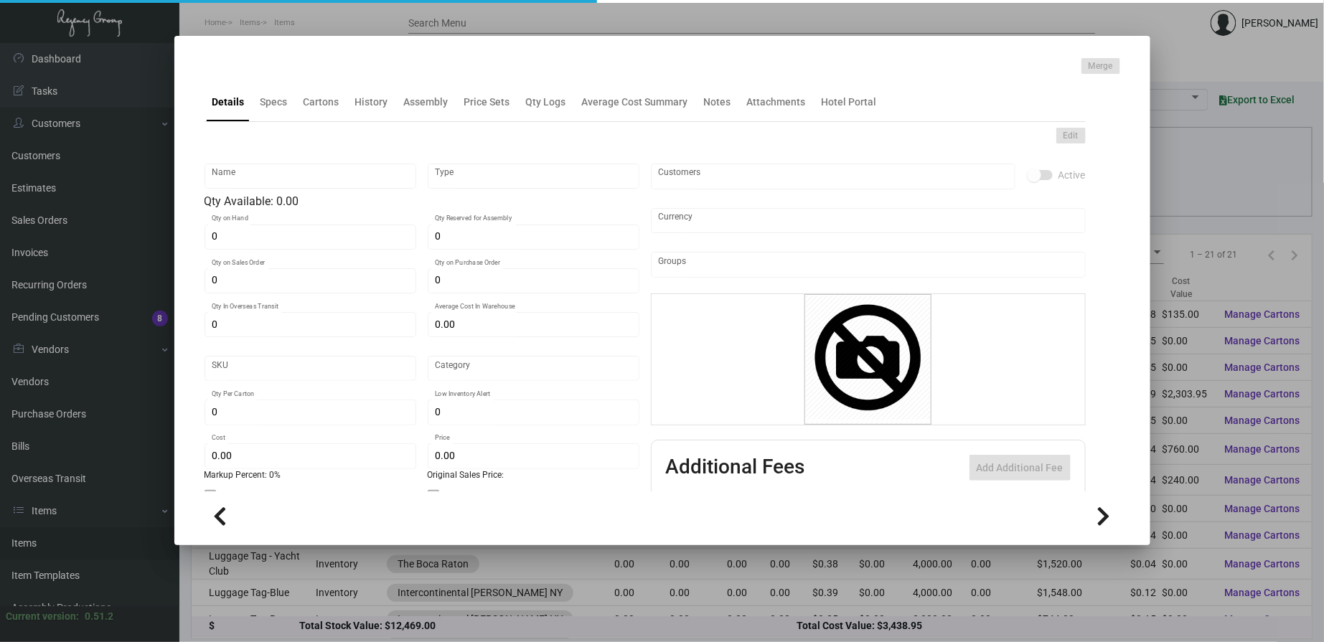
type input "Luggage Tag"
type input "Inventory"
type input "8,000"
type input "$ 0.28799"
type input "Inventory"
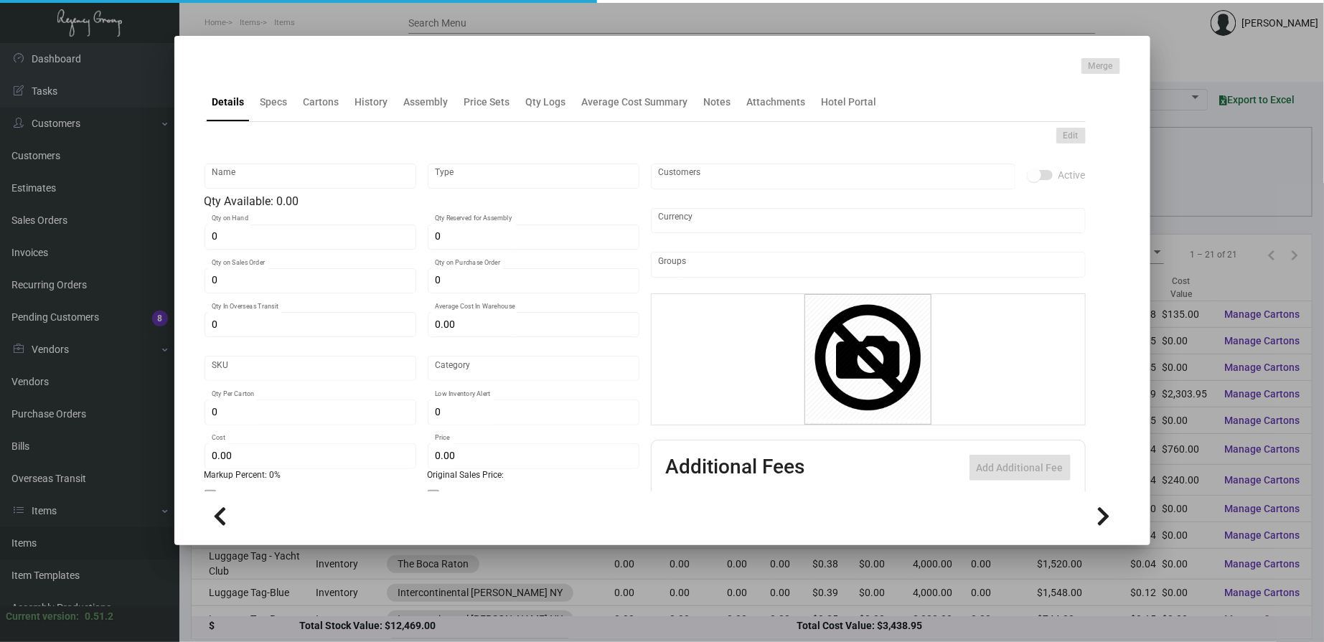
type input "4,000"
type input "$ 0.28799"
type input "$ 0.50"
checkbox input "true"
type input "United States Dollar $"
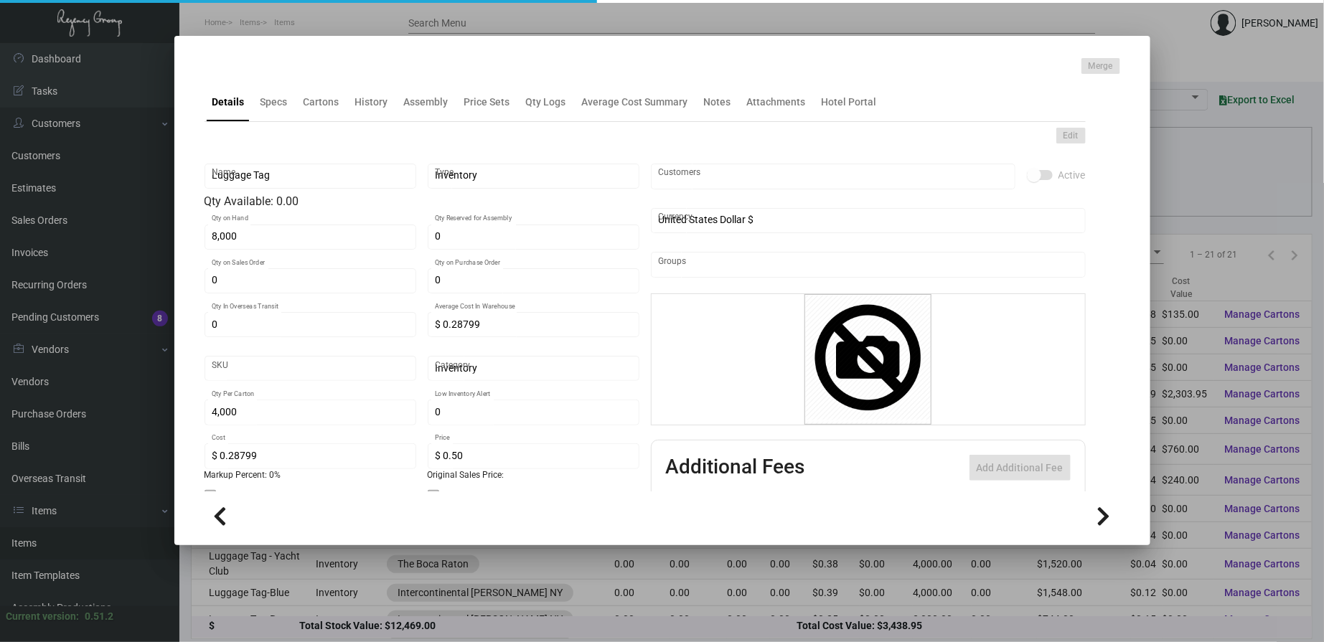
click at [278, 125] on div "Edit Luggage Tag Name Inventory Type Qty Available: 0.00 8,000 Qty on Hand 0 Qt…" at bounding box center [645, 396] width 881 height 549
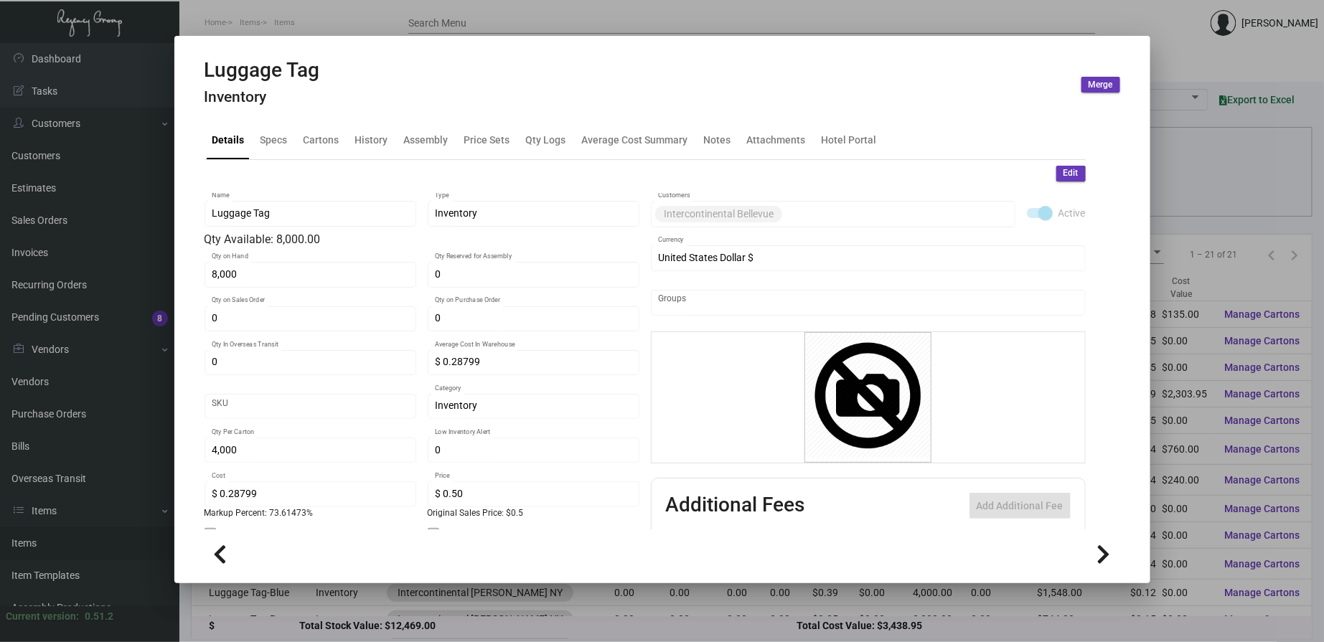
click at [276, 118] on mat-tab-group "Details Specs Cartons History Assembly Price Sets Qty Logs Average Cost Summary…" at bounding box center [645, 321] width 916 height 418
click at [277, 141] on div "Specs" at bounding box center [274, 139] width 27 height 15
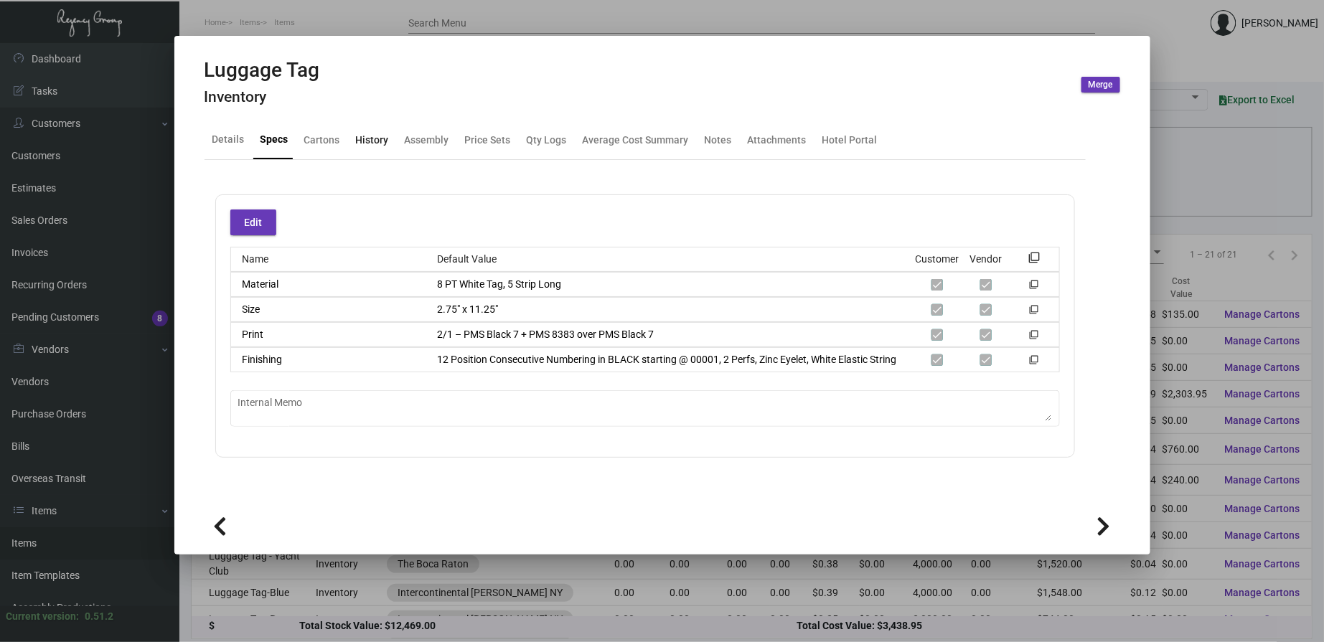
click at [372, 139] on div "History" at bounding box center [372, 139] width 33 height 15
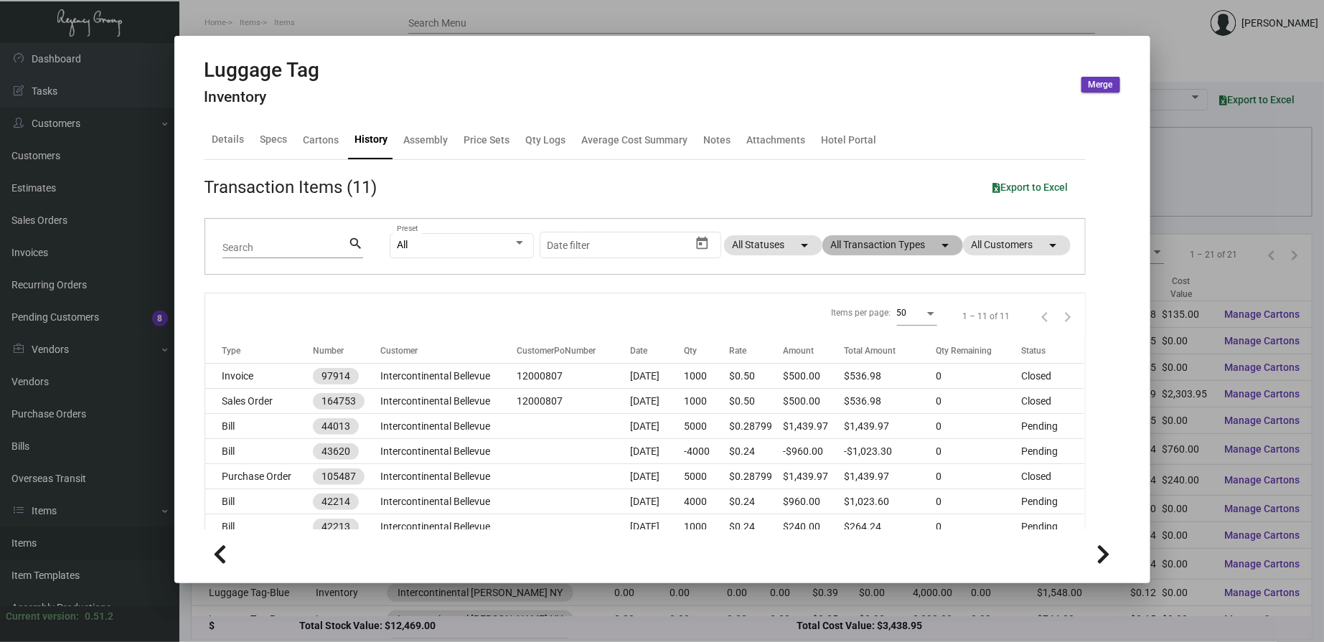
click at [857, 240] on mat-chip "All Transaction Types arrow_drop_down" at bounding box center [893, 245] width 141 height 20
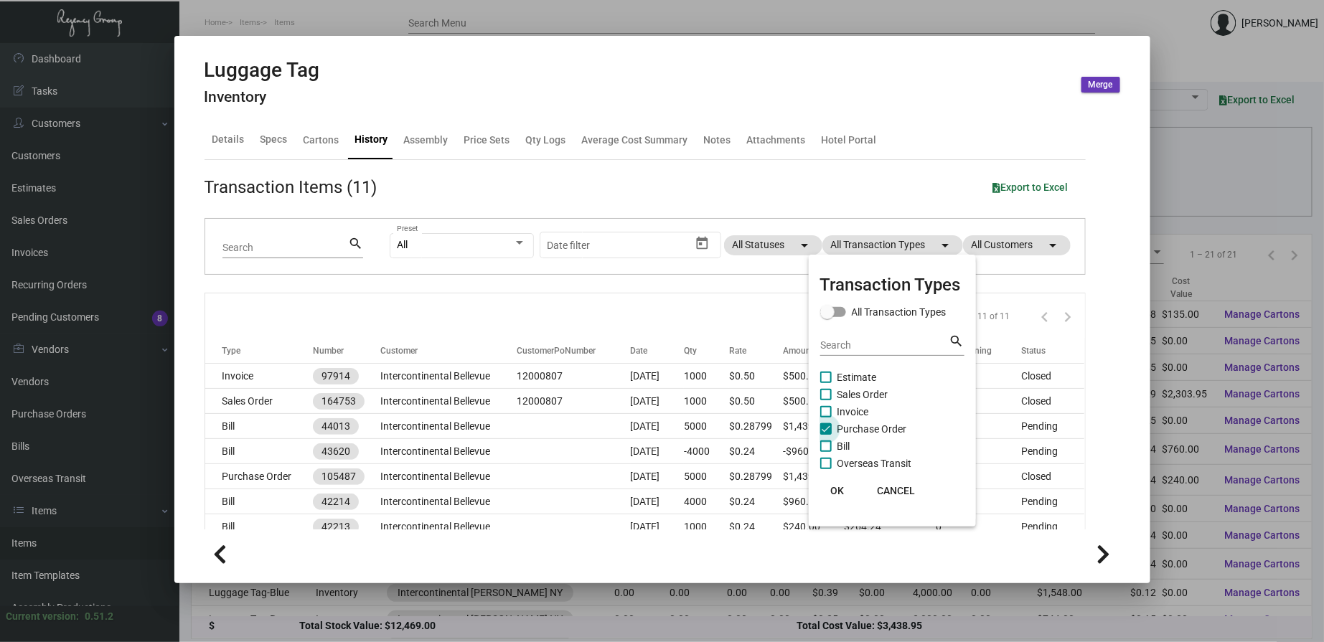
click at [845, 427] on span "Purchase Order" at bounding box center [873, 429] width 70 height 17
click at [826, 435] on input "Purchase Order" at bounding box center [825, 435] width 1 height 1
click at [845, 427] on span "Purchase Order" at bounding box center [873, 429] width 70 height 17
click at [826, 435] on input "Purchase Order" at bounding box center [825, 435] width 1 height 1
checkbox input "true"
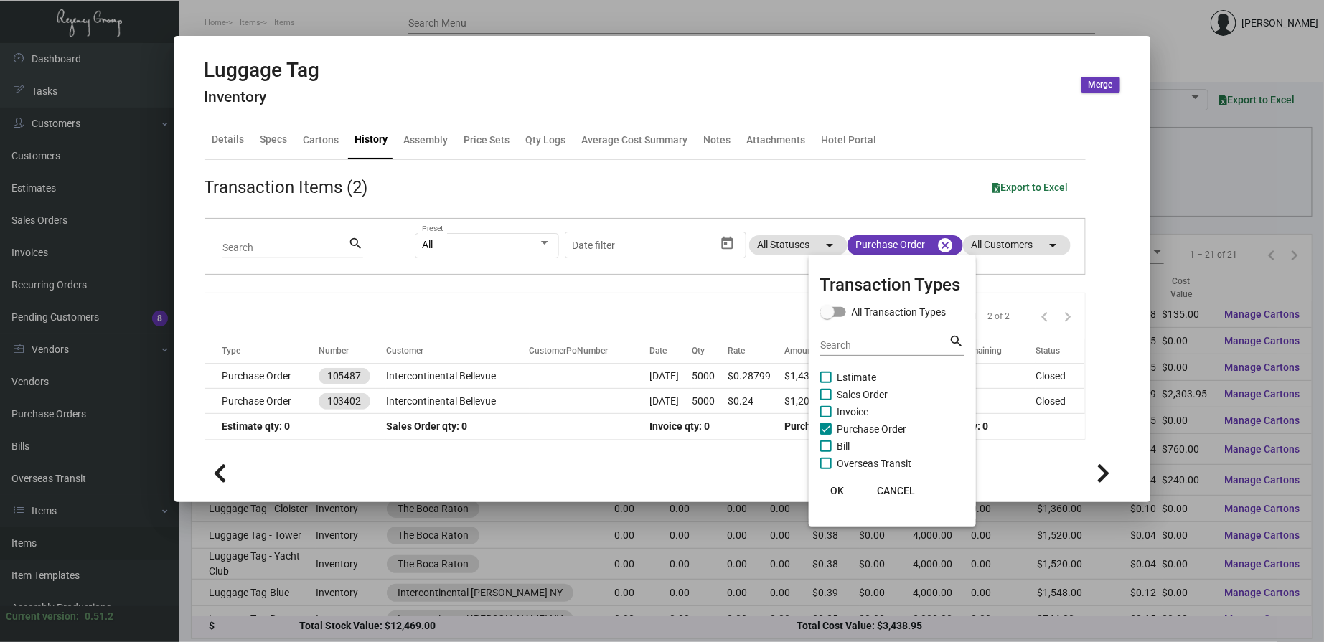
click at [834, 489] on span "OK" at bounding box center [837, 490] width 14 height 11
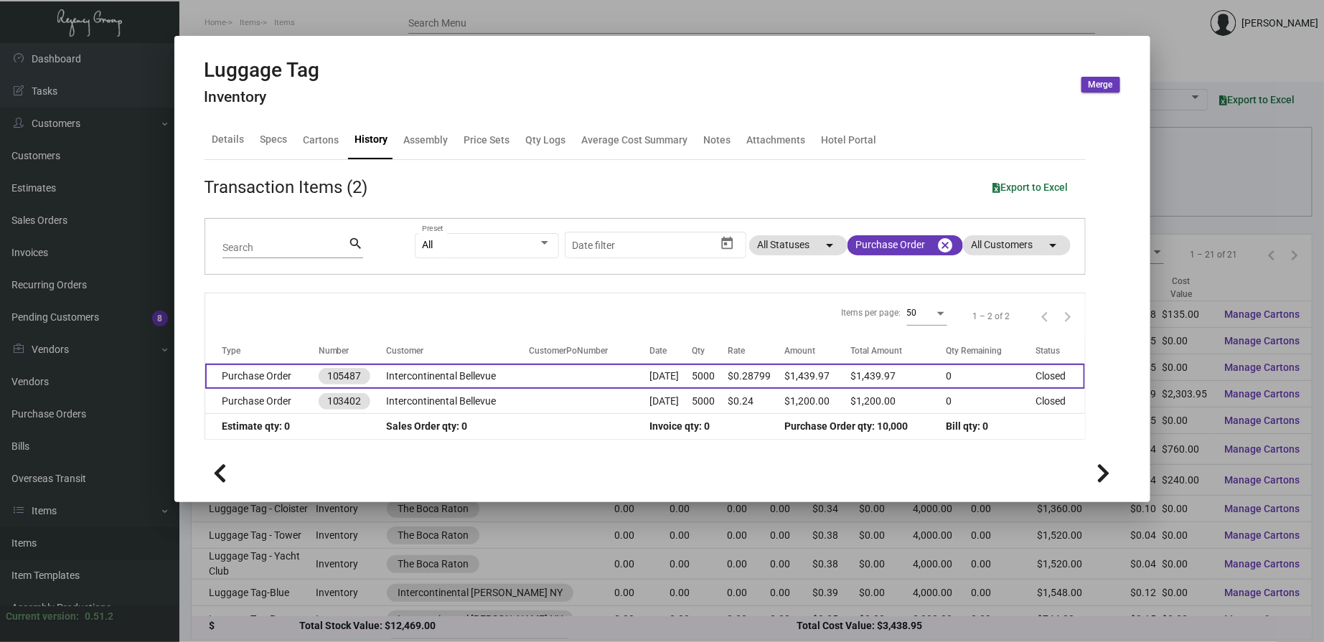
click at [449, 381] on td "Intercontinental Bellevue" at bounding box center [458, 376] width 144 height 25
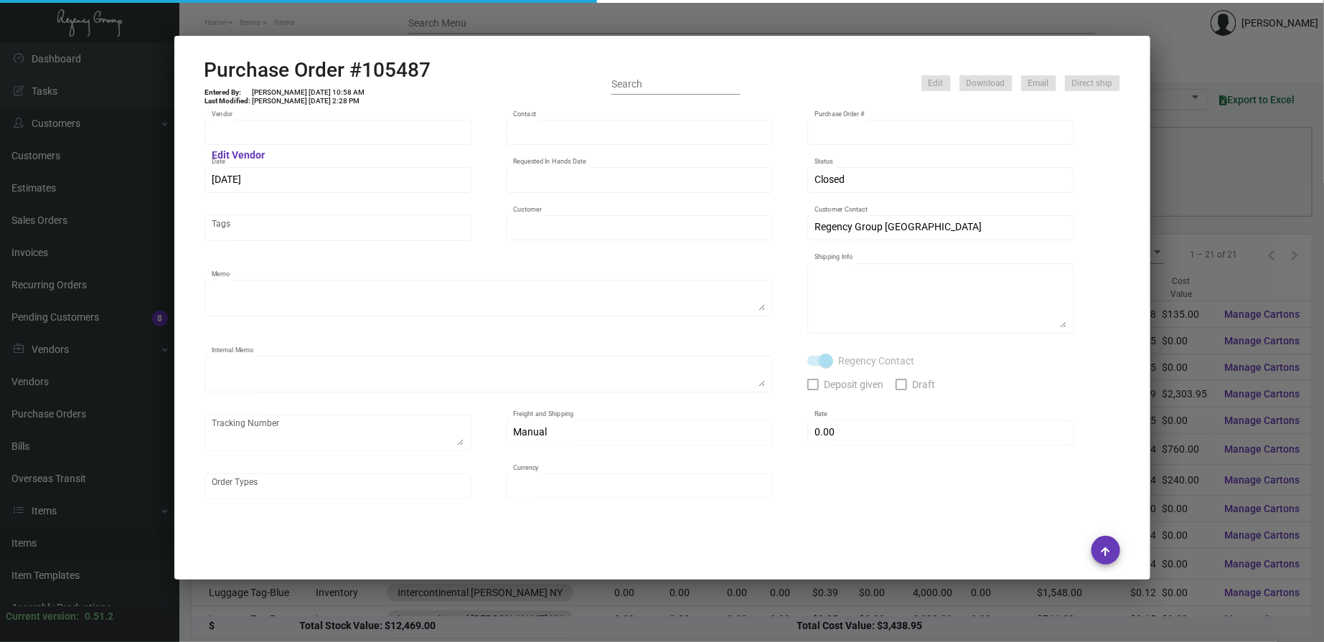
type input "SSP"
type input "[PERSON_NAME]"
type input "105487"
type input "[DATE]"
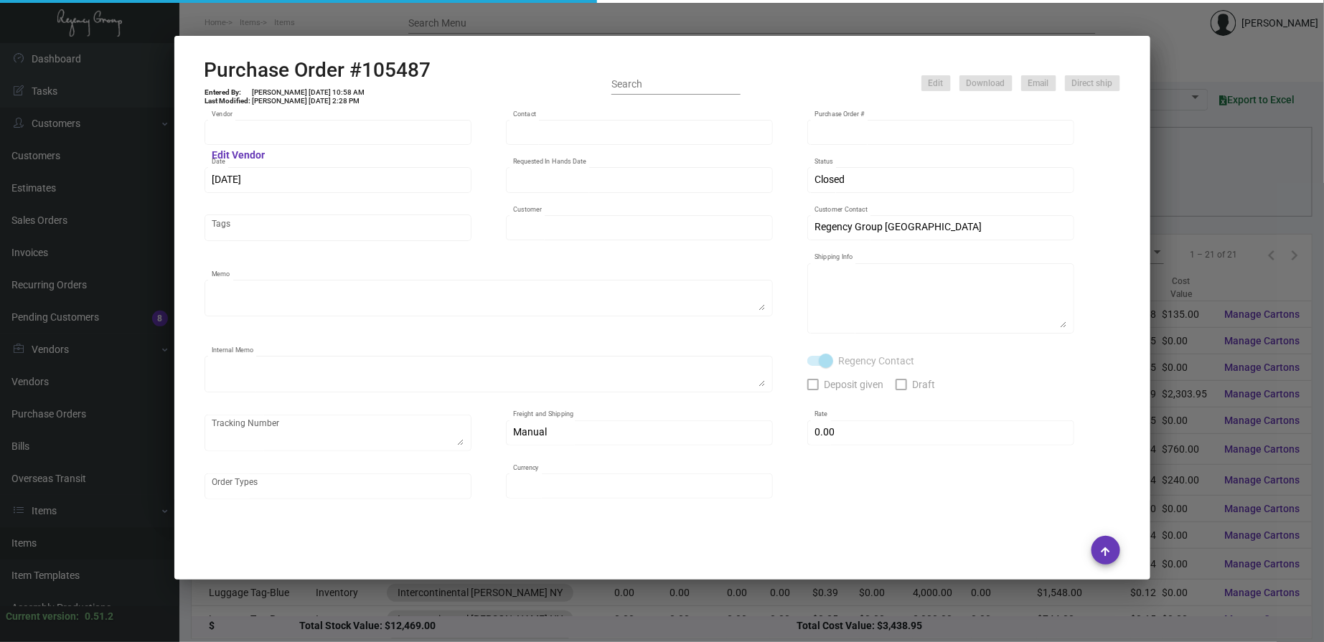
type input "Intercontinental Bellevue"
type textarea "PLEASE SEND PDF PROOFS TO OUR ART TEAM ; [EMAIL_ADDRESS][DOMAIN_NAME] WITH ME I…"
type textarea "Regency Group NJ - [PERSON_NAME] [STREET_ADDRESS]"
type textarea "THIS IS REPRINT ON US (NO ADDITIONAL COSTS TO HOTEL) PER [PERSON_NAME]. THIS VE…"
checkbox input "true"
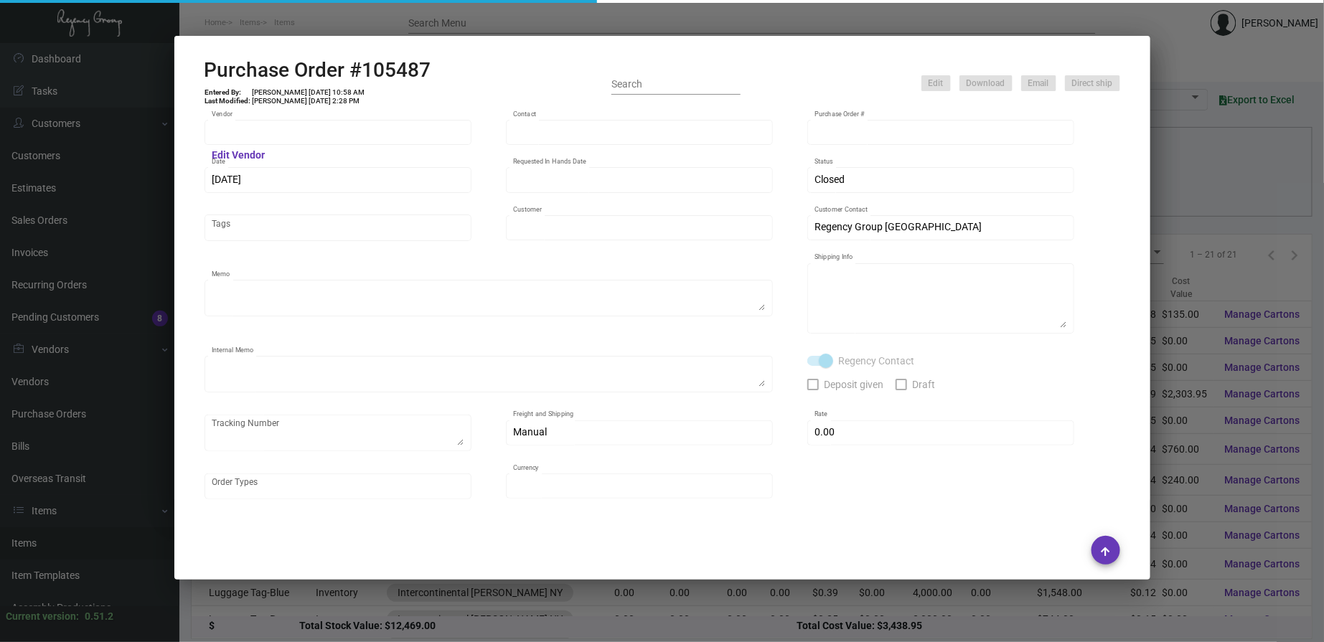
type input "$ 0.00"
type input "United States Dollar $"
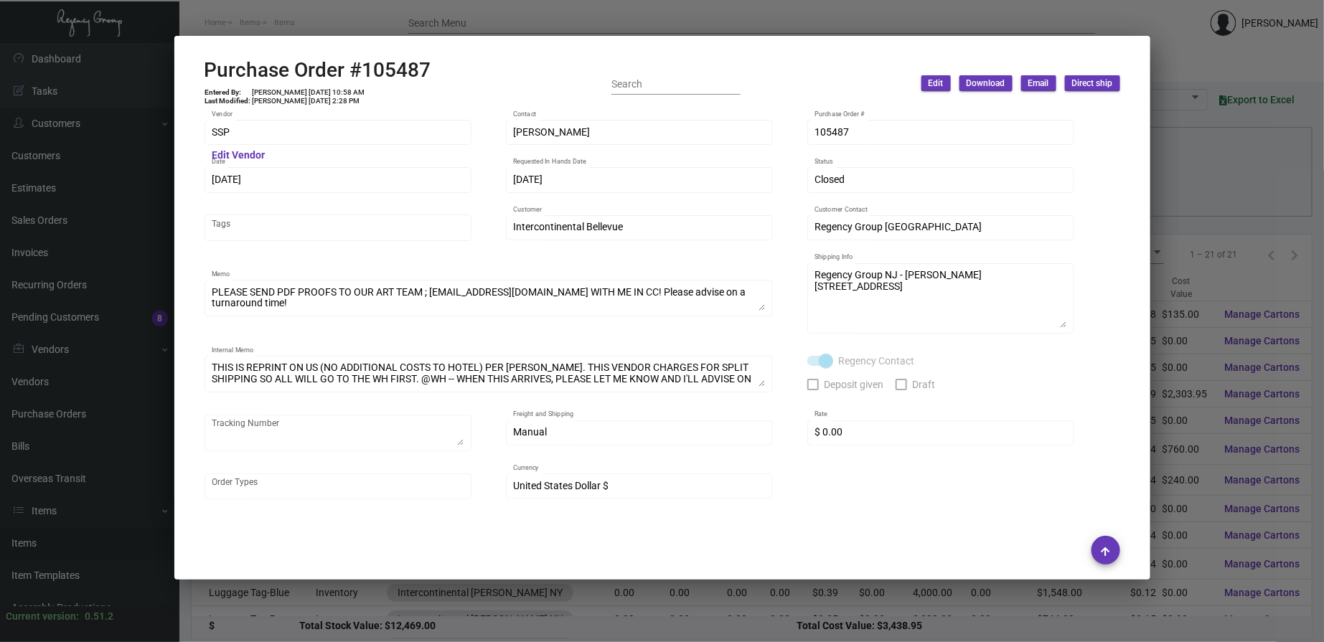
click at [455, 22] on div at bounding box center [662, 321] width 1324 height 642
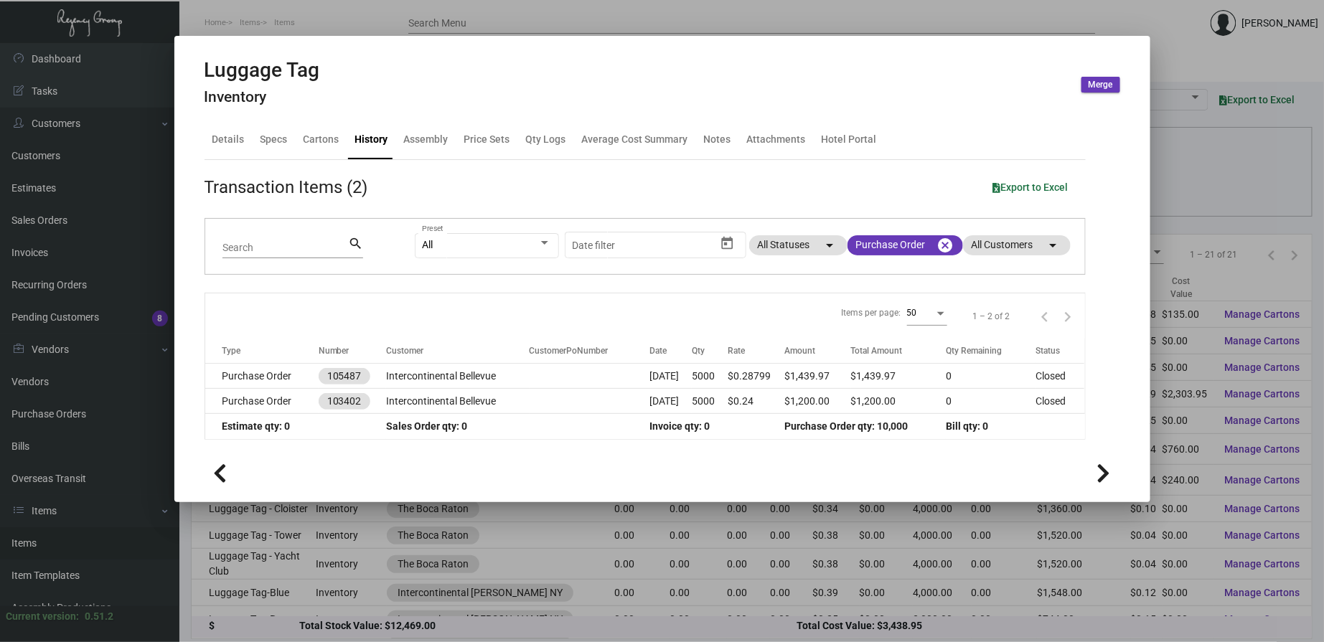
click at [541, 15] on div at bounding box center [662, 321] width 1324 height 642
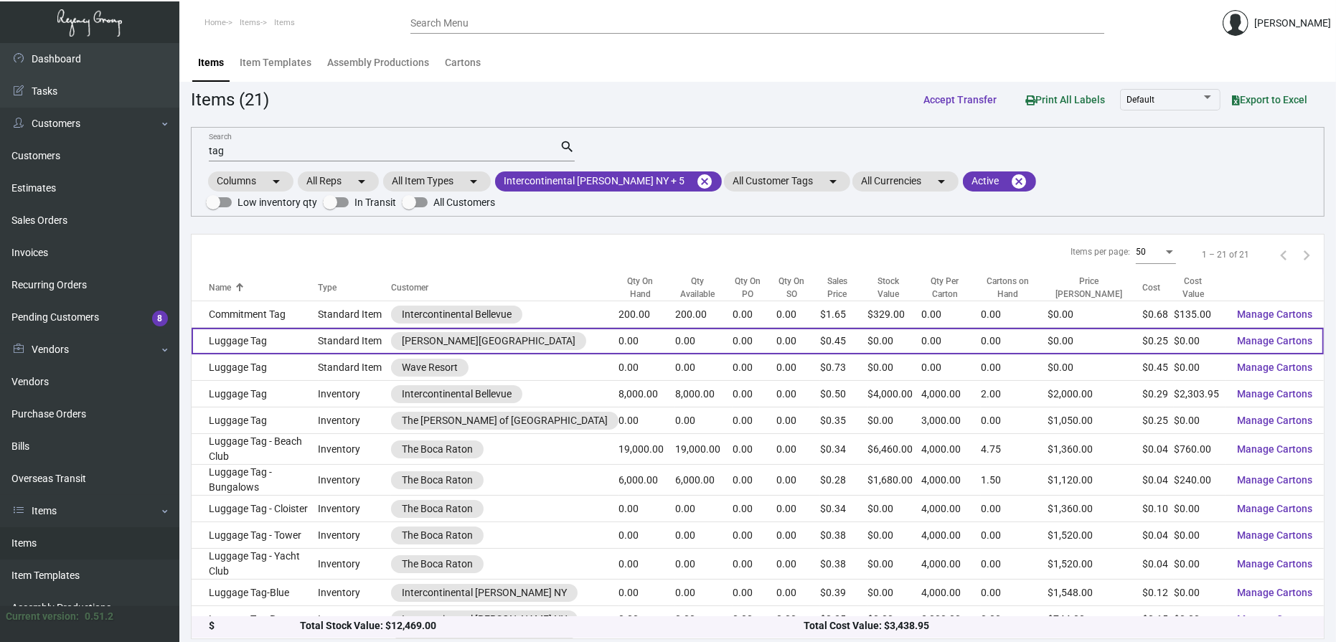
click at [375, 328] on td "Standard Item" at bounding box center [355, 341] width 73 height 27
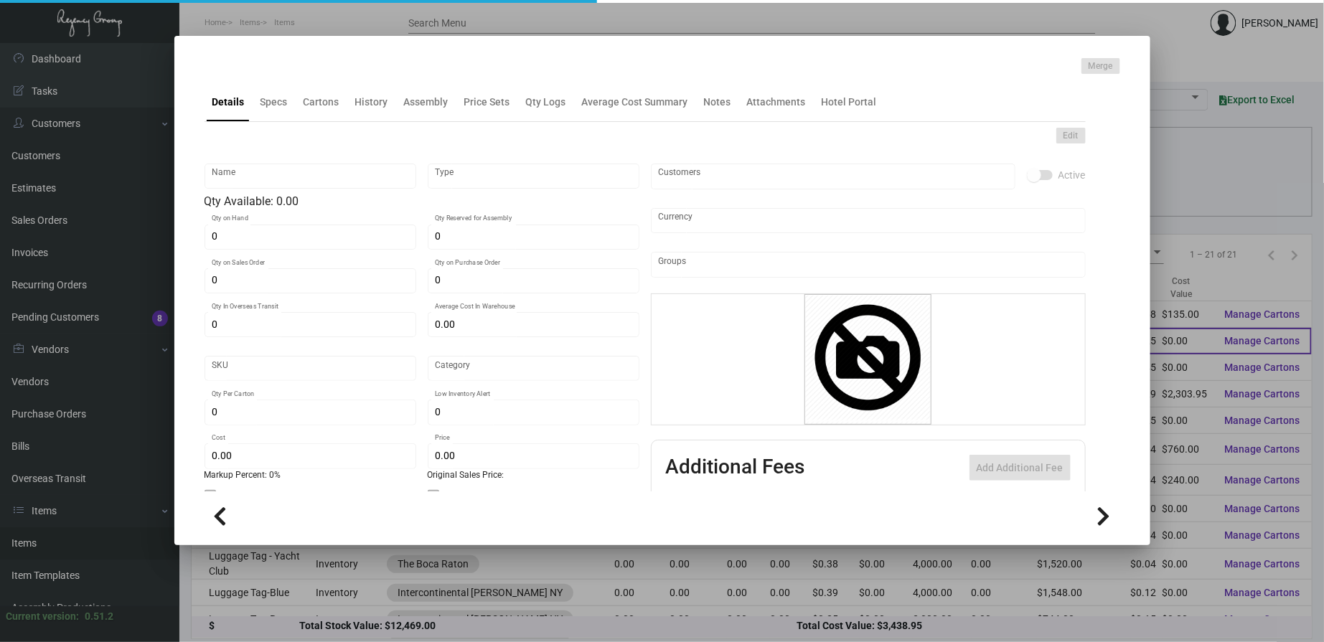
type input "Luggage Tag"
type input "Standard Item"
type input "$ 0.00"
type input "Standard"
type input "$ 0.25269"
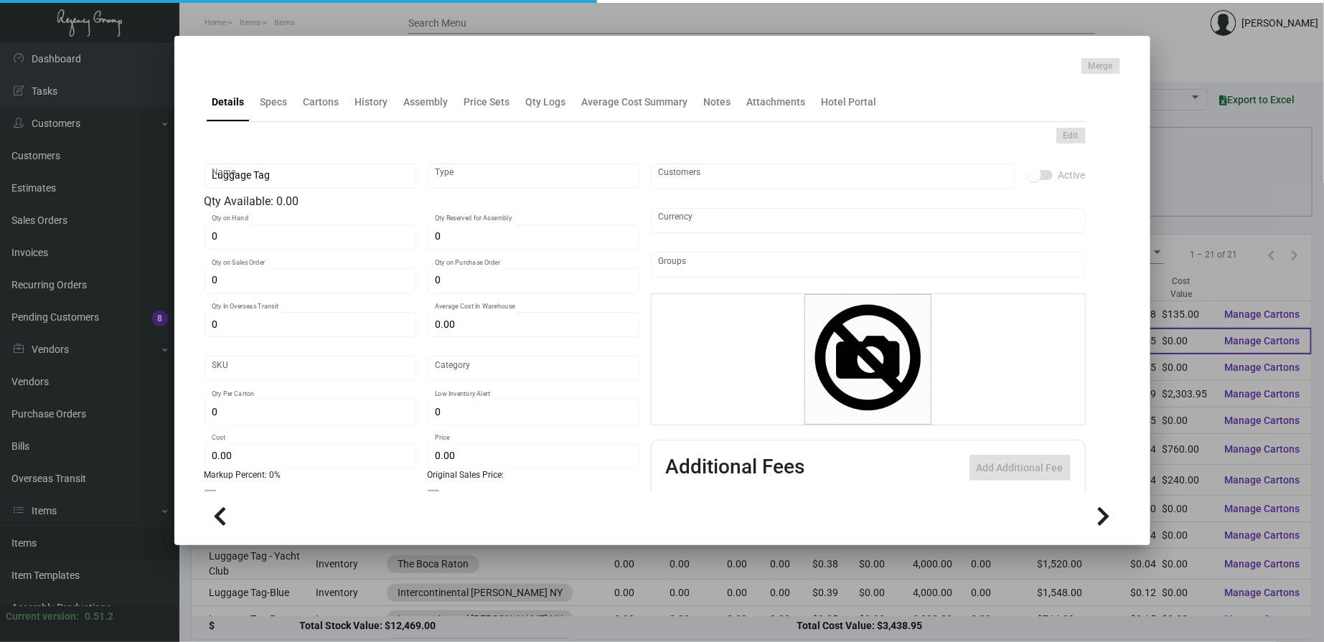
type input "$ 0.45"
checkbox input "true"
type input "United States Dollar $"
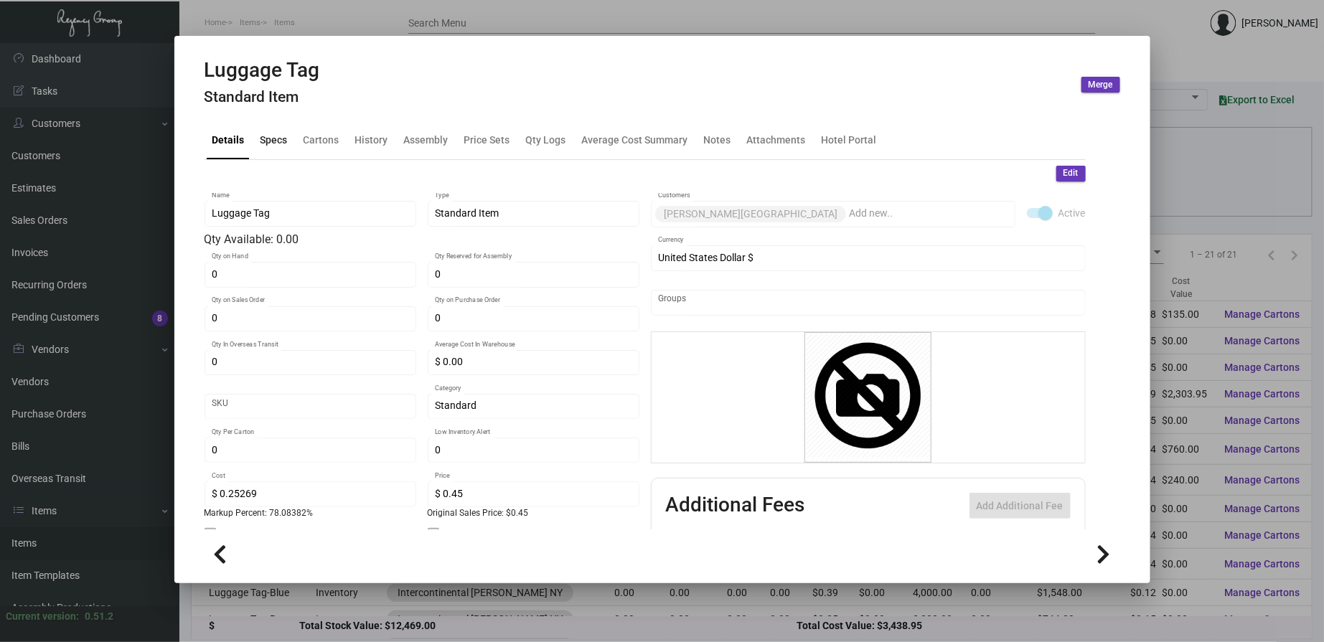
click at [289, 144] on div "Specs" at bounding box center [274, 140] width 39 height 34
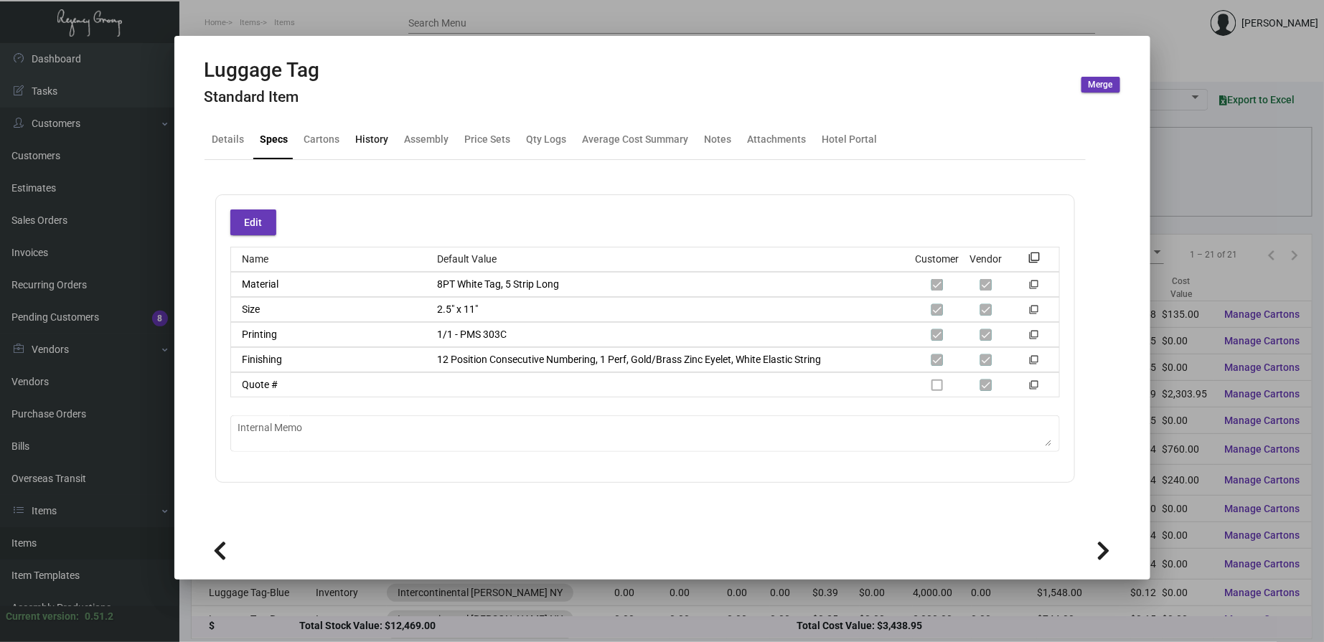
click at [367, 139] on div "History" at bounding box center [372, 139] width 33 height 15
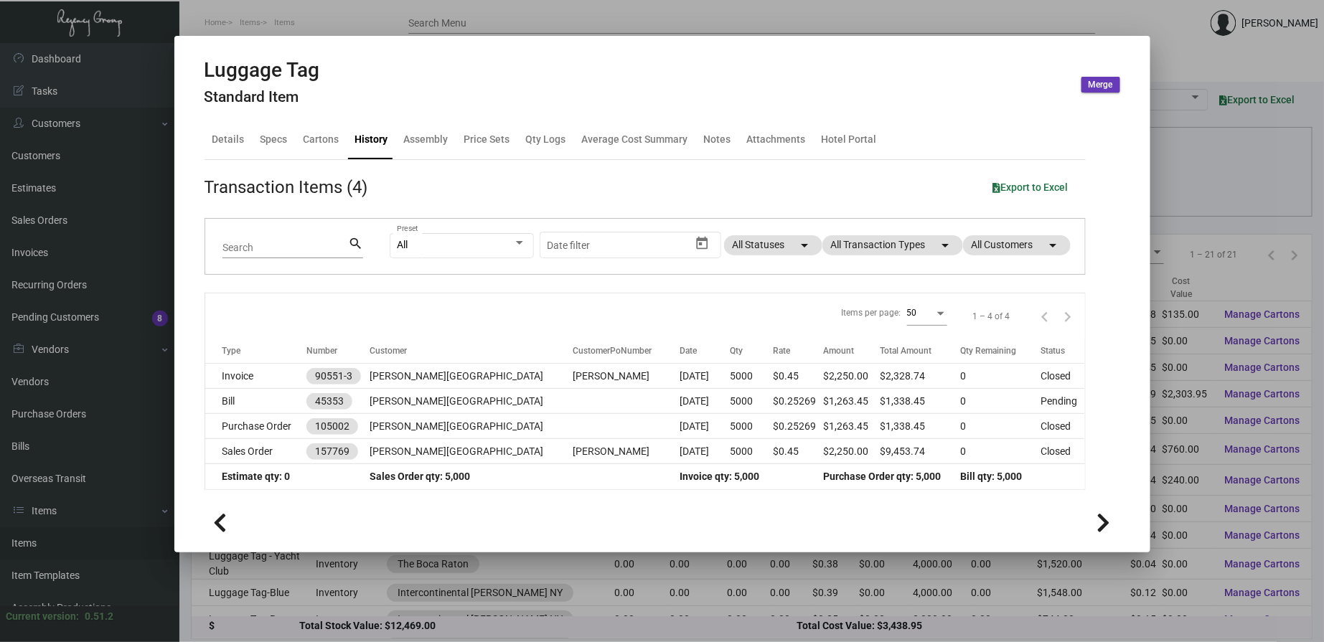
click at [886, 256] on div "All Preset Start date – Date filter All Statuses arrow_drop_down All Transactio…" at bounding box center [729, 247] width 678 height 56
click at [884, 248] on mat-chip "All Transaction Types arrow_drop_down" at bounding box center [893, 245] width 141 height 20
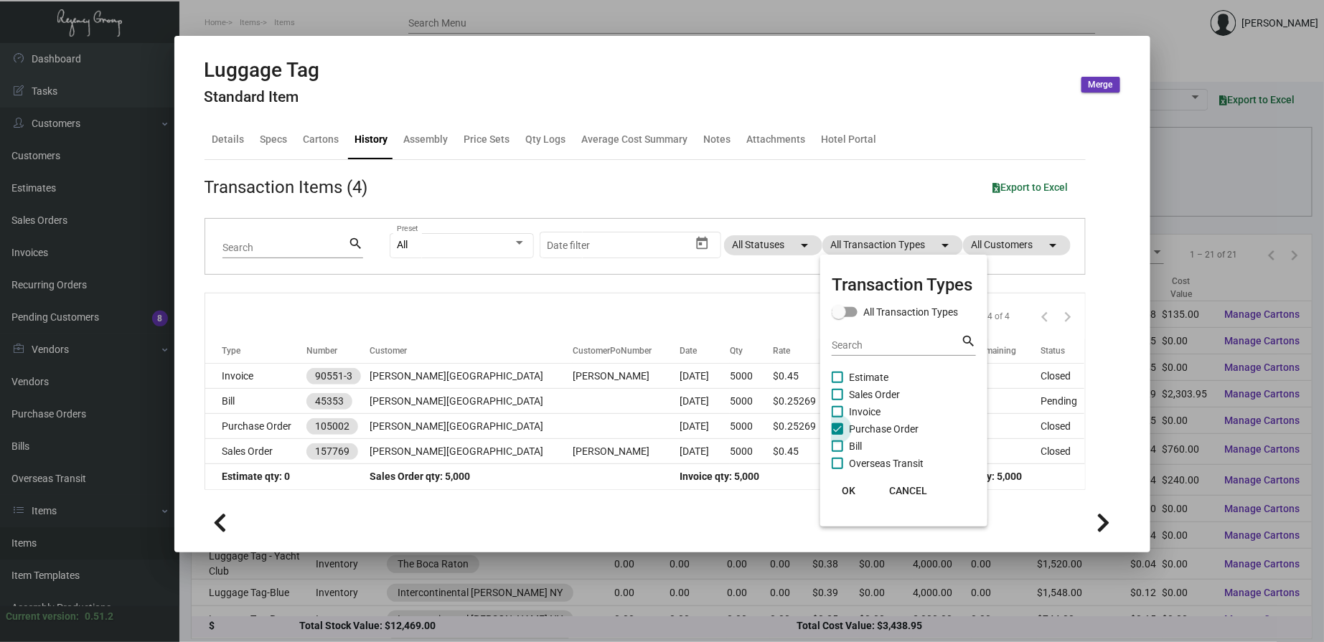
click at [856, 421] on span "Purchase Order" at bounding box center [884, 429] width 70 height 17
click at [838, 435] on input "Purchase Order" at bounding box center [837, 435] width 1 height 1
click at [856, 424] on span "Purchase Order" at bounding box center [884, 429] width 70 height 17
click at [838, 435] on input "Purchase Order" at bounding box center [837, 435] width 1 height 1
checkbox input "true"
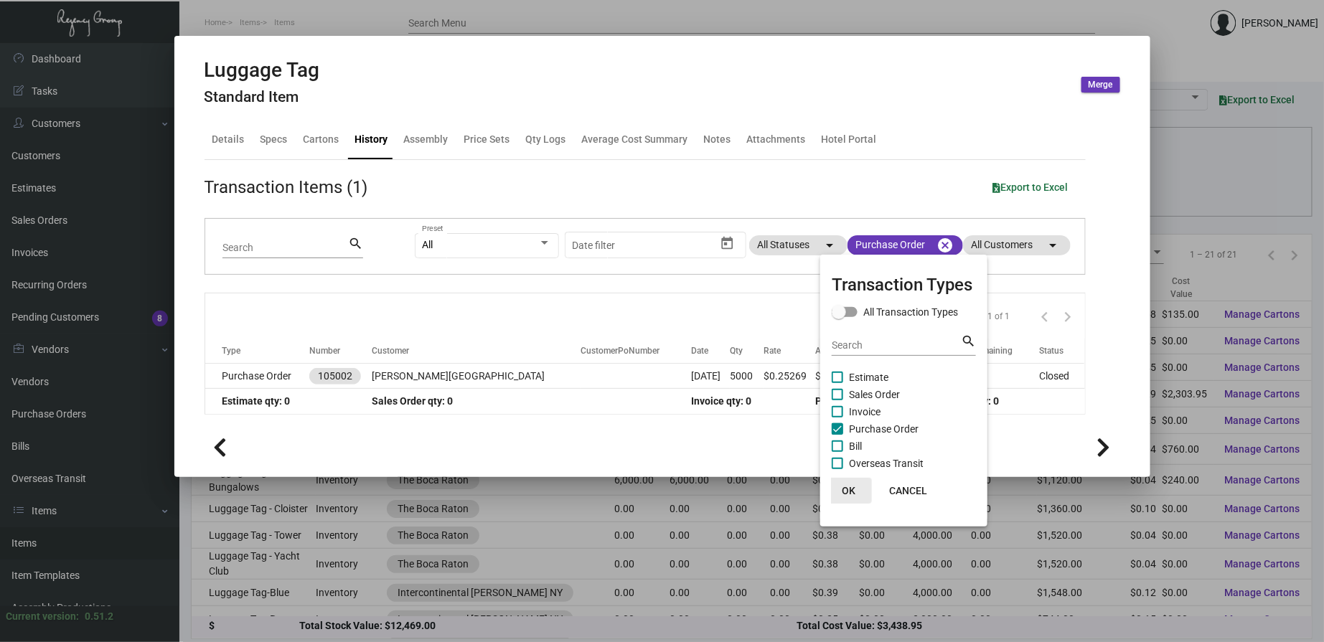
click at [856, 486] on button "OK" at bounding box center [849, 491] width 46 height 26
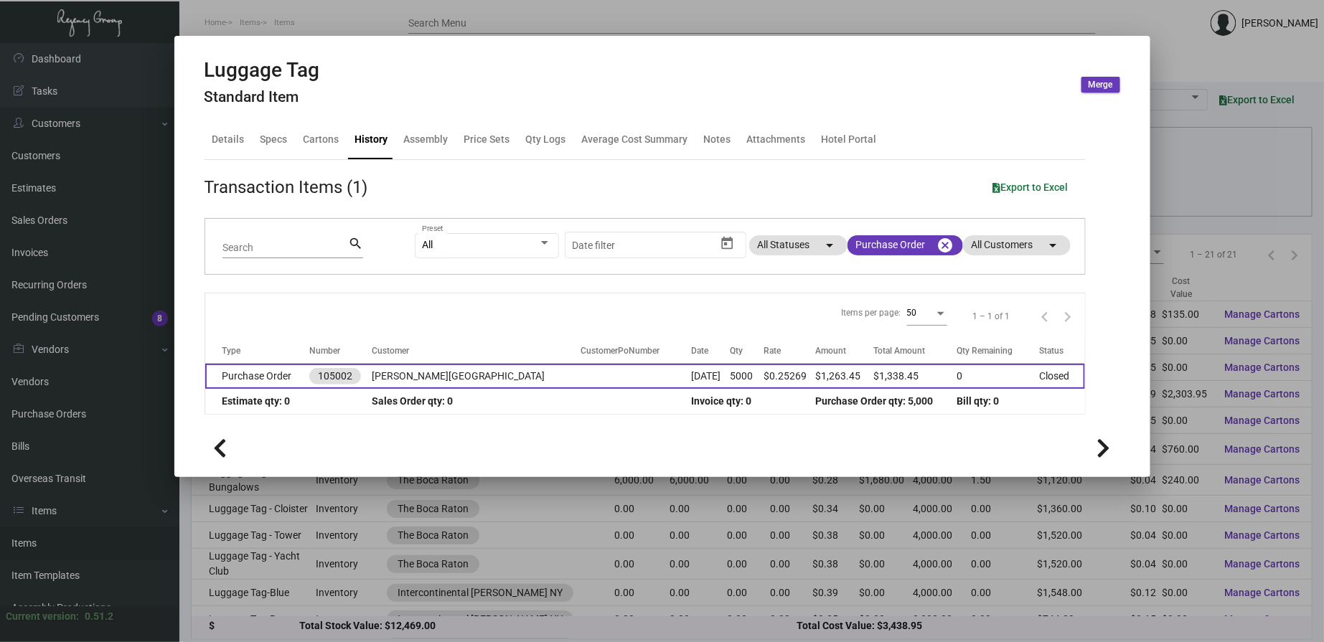
click at [581, 377] on td at bounding box center [636, 376] width 111 height 25
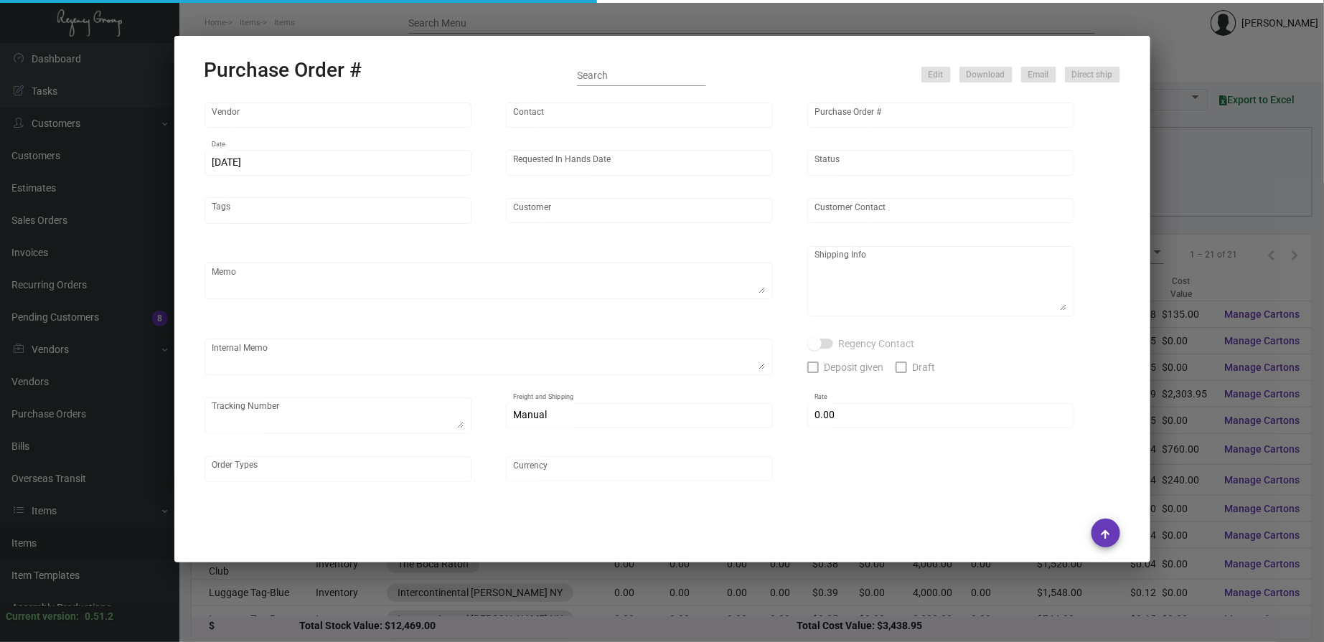
type input "SSP"
type input "[PERSON_NAME]"
type input "105002"
type input "[DATE]"
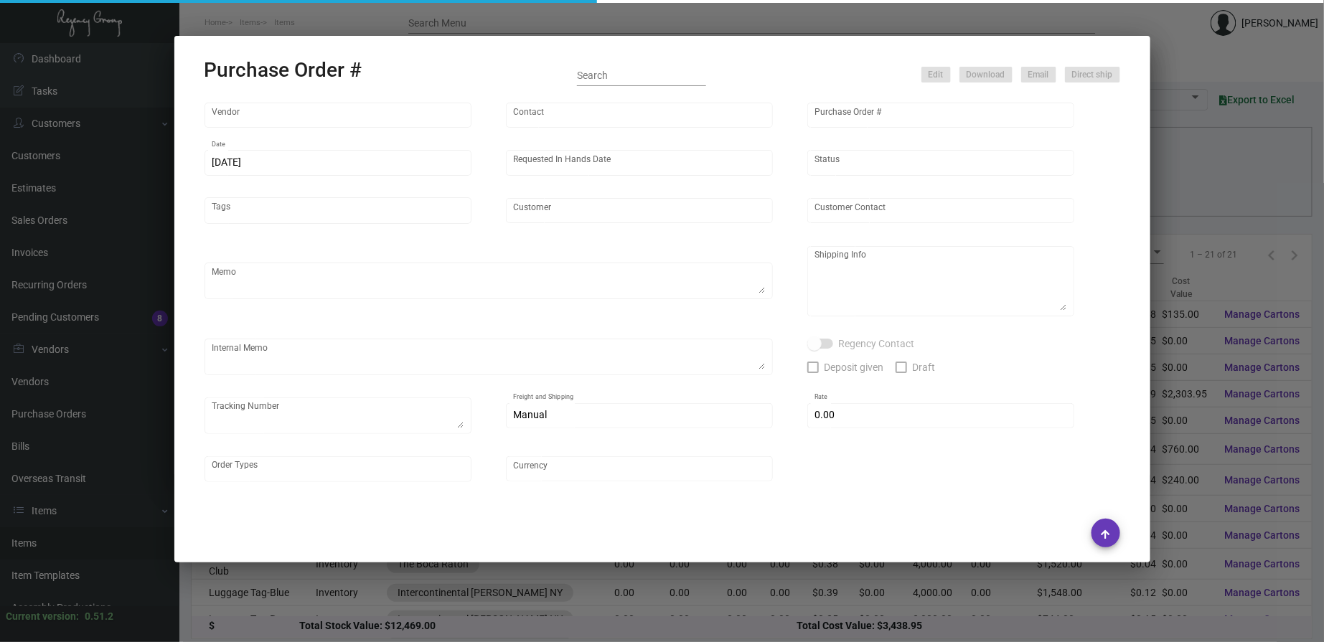
type input "[PERSON_NAME][GEOGRAPHIC_DATA]"
type input "[PERSON_NAME]"
type textarea "PLEASE SEND PDF PROOFS TO OUR ART TEAM ; [EMAIL_ADDRESS][DOMAIN_NAME] WITH ME I…"
type textarea "[PERSON_NAME][GEOGRAPHIC_DATA] - [GEOGRAPHIC_DATA][STREET_ADDRESS]"
type textarea "5.7 - Proofs sent over [DATE] ; APPROVED. 5.10- [PERSON_NAME], there is updated…"
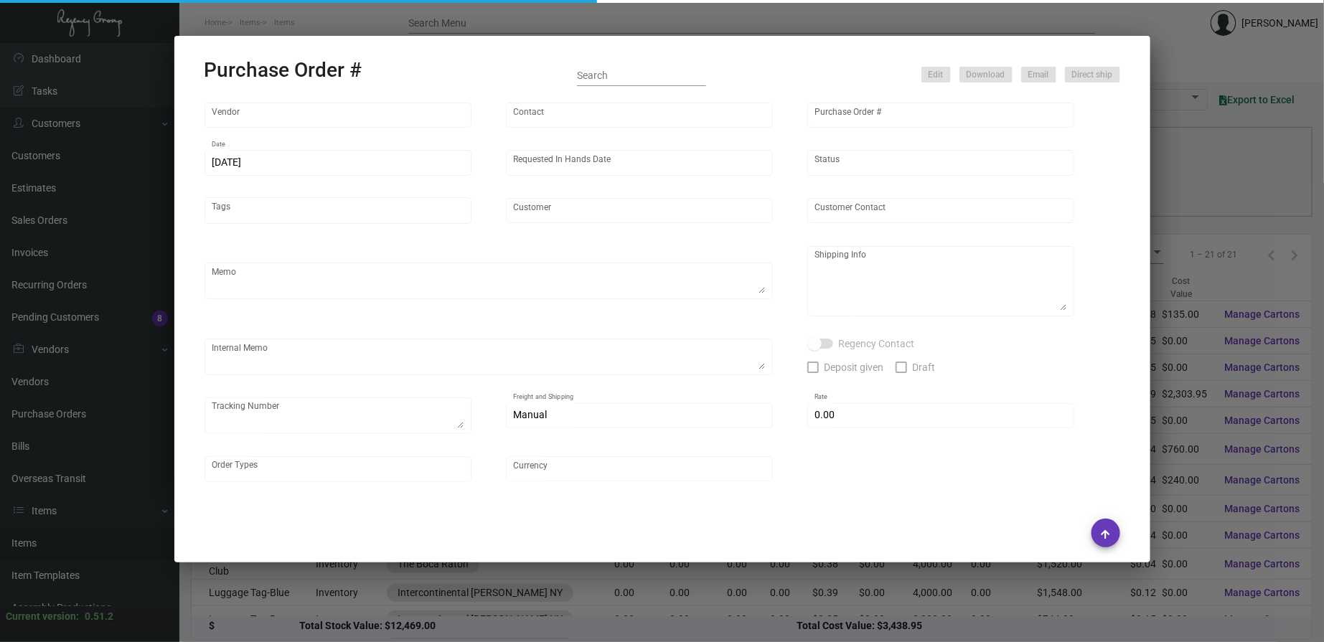
type input "$ 0.00"
type input "United States Dollar $"
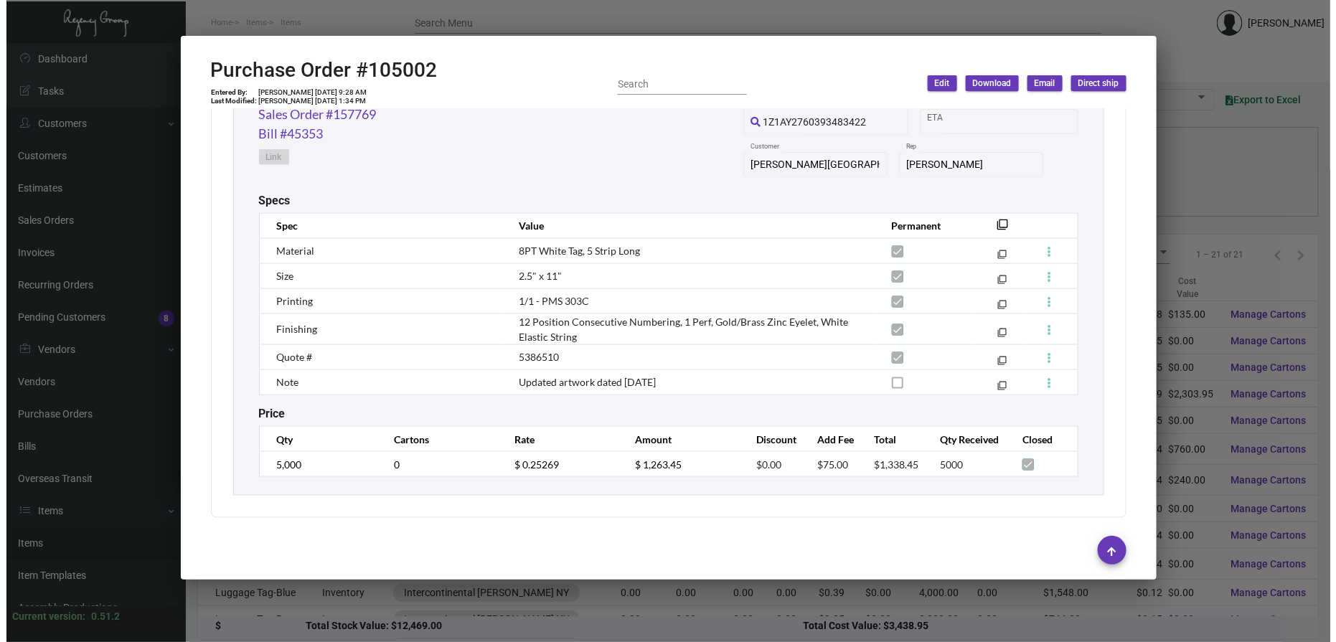
scroll to position [507, 0]
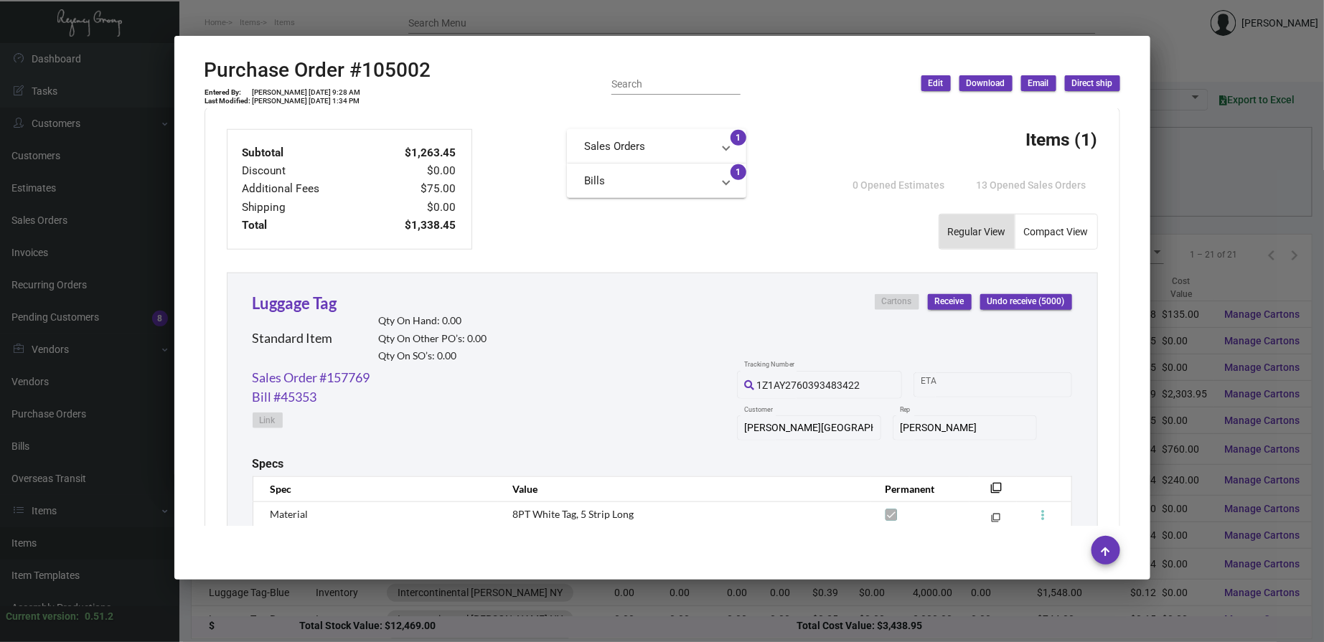
click at [564, 27] on div at bounding box center [662, 321] width 1324 height 642
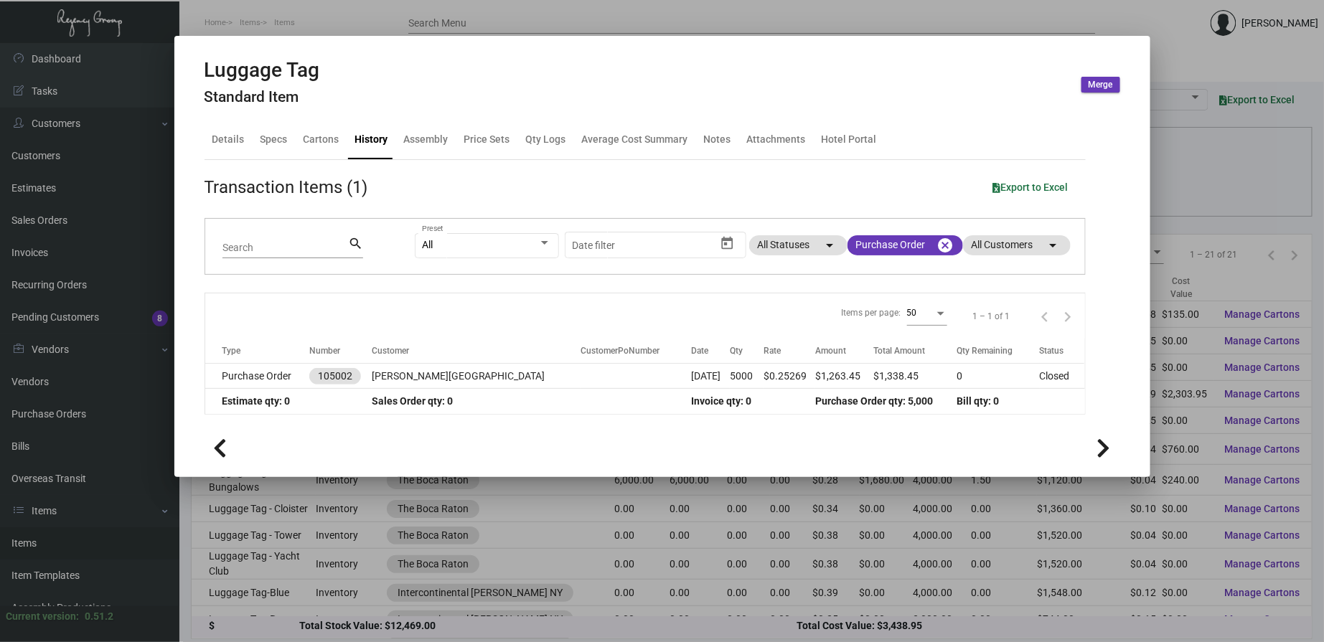
click at [564, 27] on div at bounding box center [662, 321] width 1324 height 642
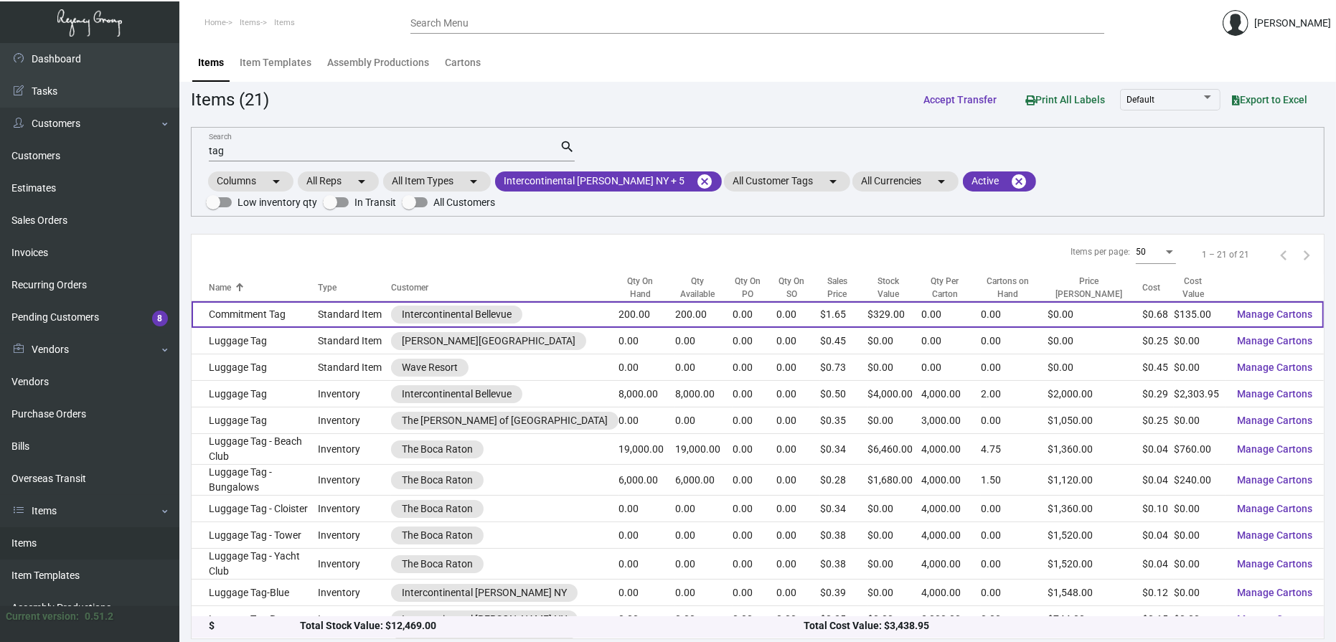
click at [383, 304] on td "Standard Item" at bounding box center [355, 314] width 73 height 27
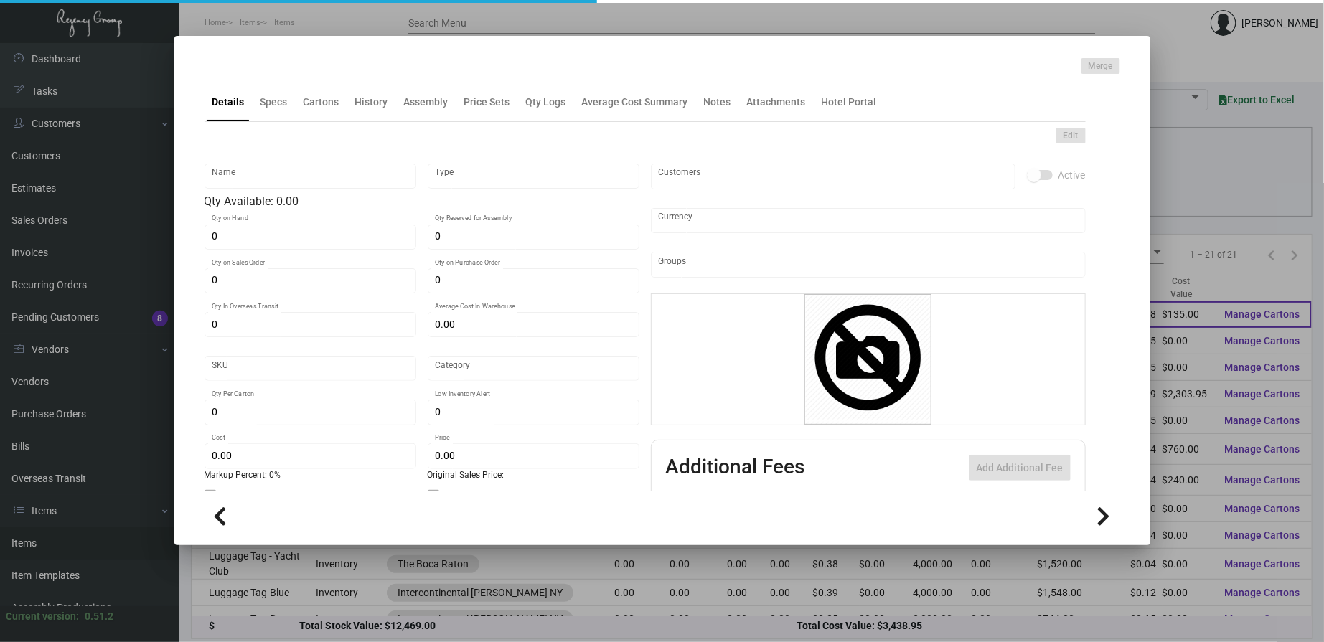
type input "Commitment Tag"
type input "Standard Item"
type input "200"
type input "$ 0.00"
type input "Standard"
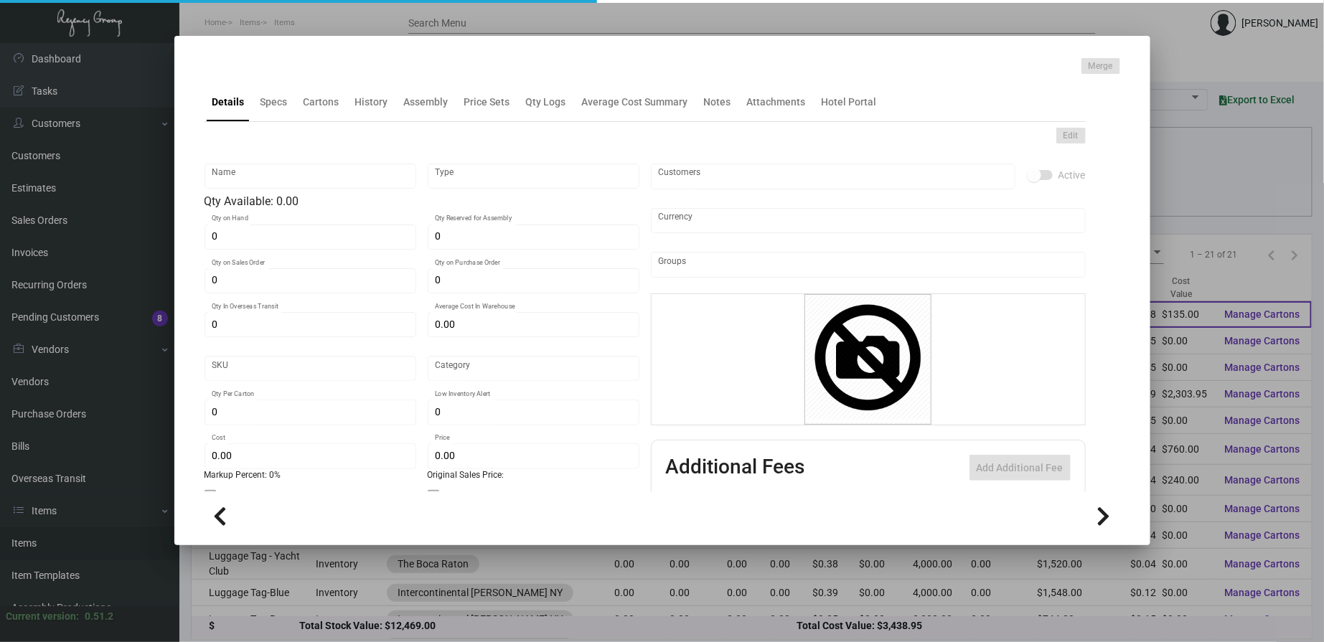
type input "$ 0.675"
type input "$ 1.645"
checkbox input "true"
type input "United States Dollar $"
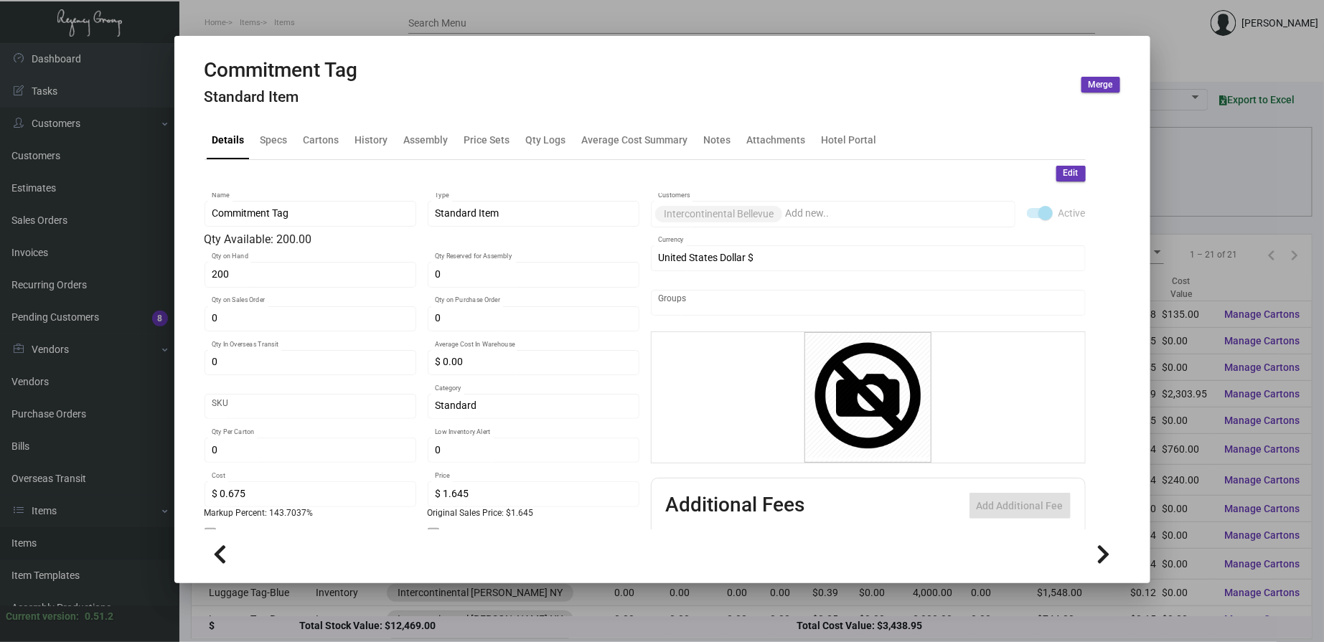
click at [379, 29] on div at bounding box center [662, 321] width 1324 height 642
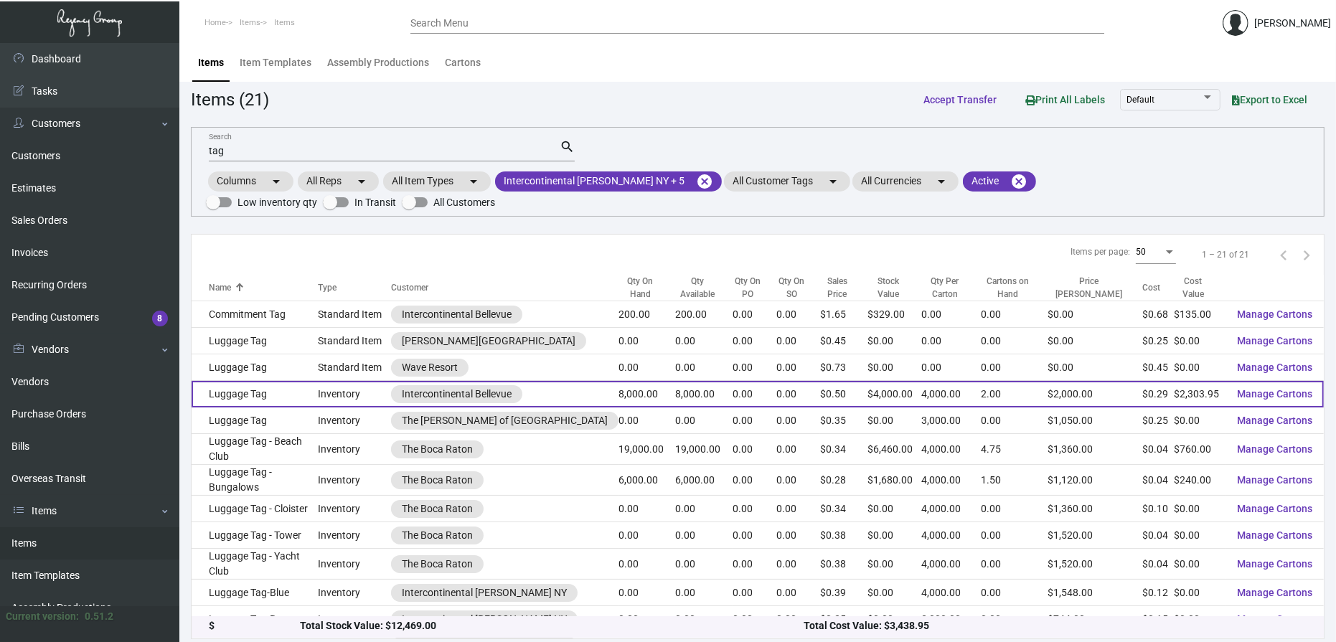
click at [311, 381] on td "Luggage Tag" at bounding box center [255, 394] width 127 height 27
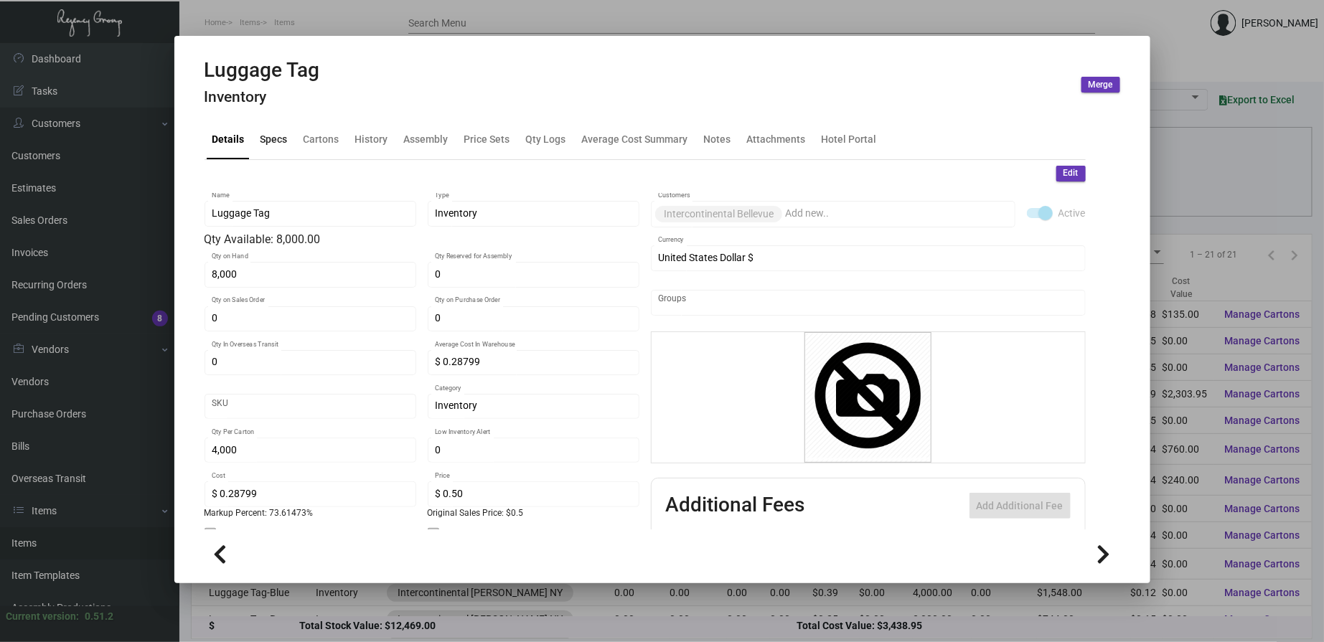
click at [283, 141] on div "Specs" at bounding box center [274, 139] width 27 height 15
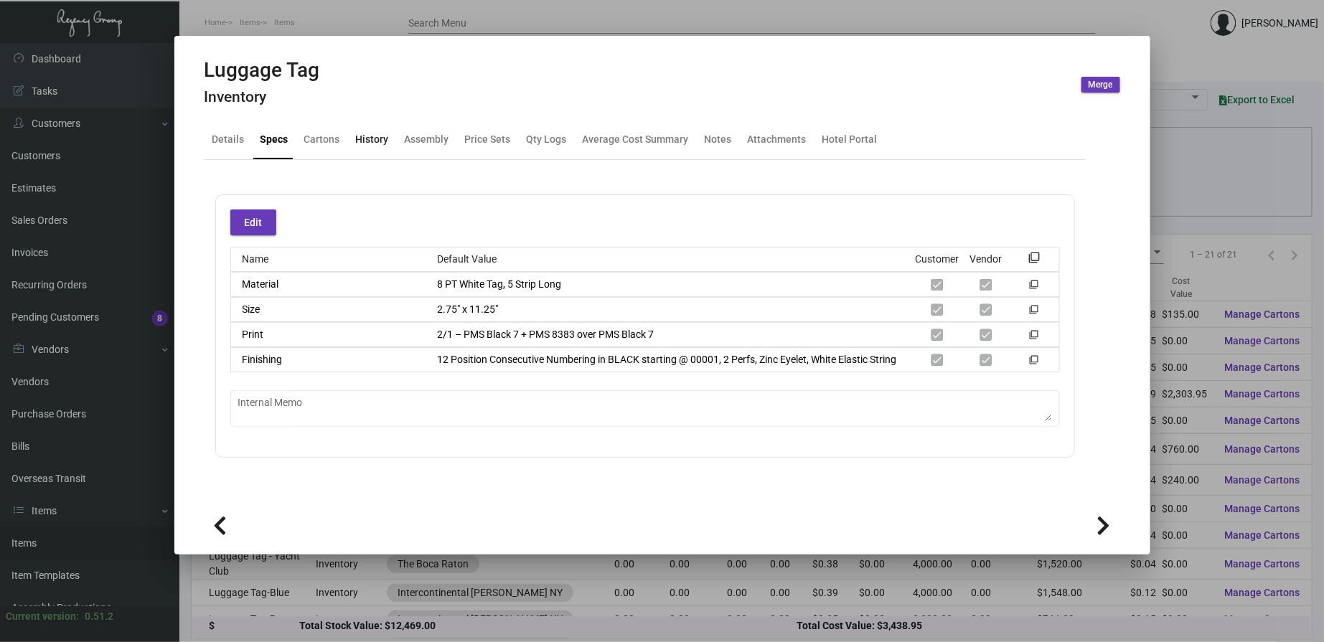
click at [370, 140] on div "History" at bounding box center [372, 139] width 33 height 15
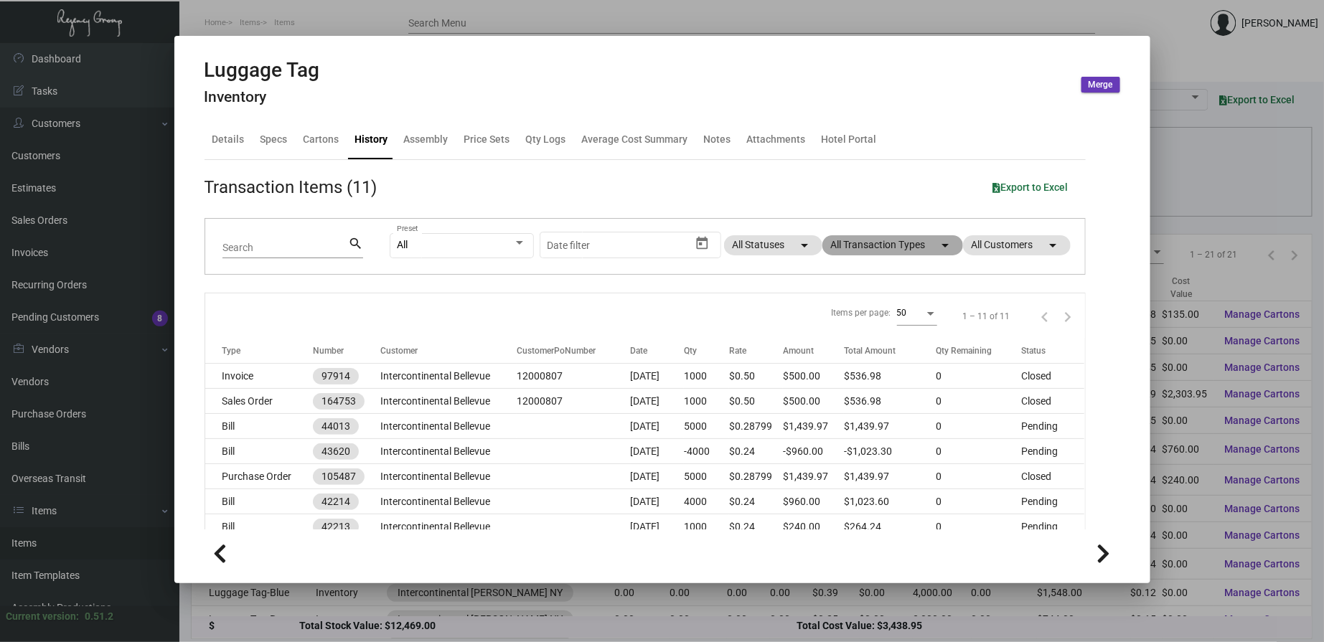
click at [860, 237] on mat-chip "All Transaction Types arrow_drop_down" at bounding box center [893, 245] width 141 height 20
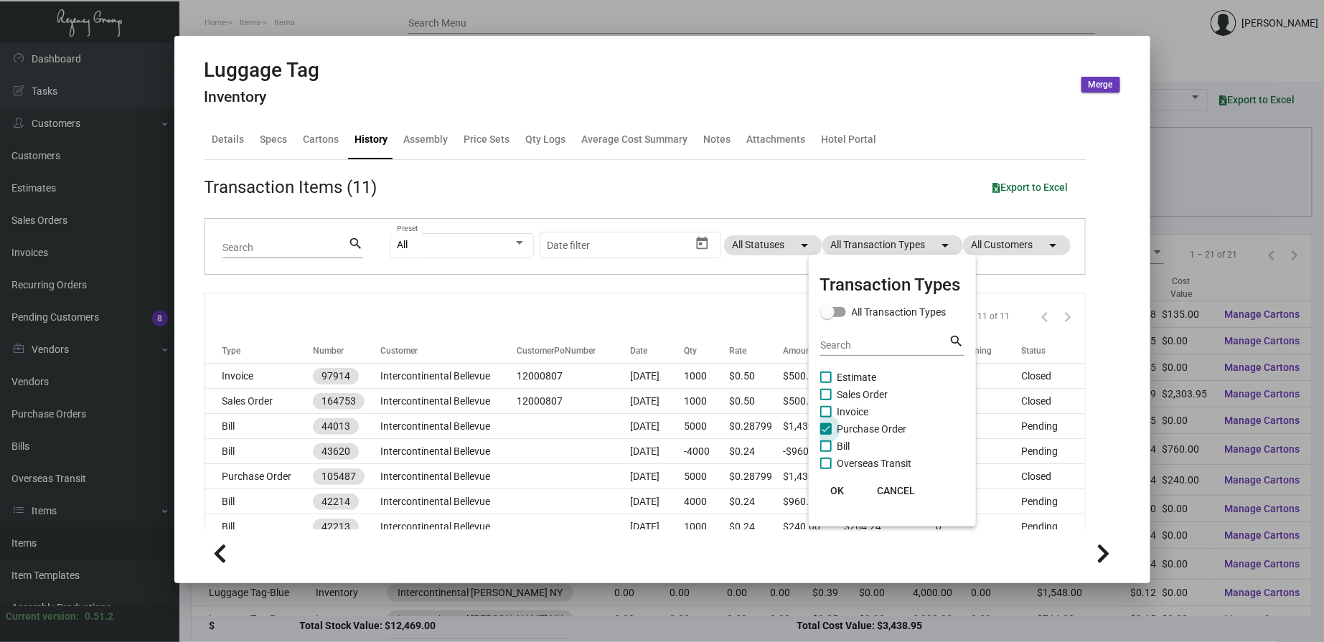
click at [847, 433] on span "Purchase Order" at bounding box center [873, 429] width 70 height 17
click at [826, 435] on input "Purchase Order" at bounding box center [825, 435] width 1 height 1
click at [847, 433] on span "Purchase Order" at bounding box center [873, 429] width 70 height 17
click at [826, 435] on input "Purchase Order" at bounding box center [825, 435] width 1 height 1
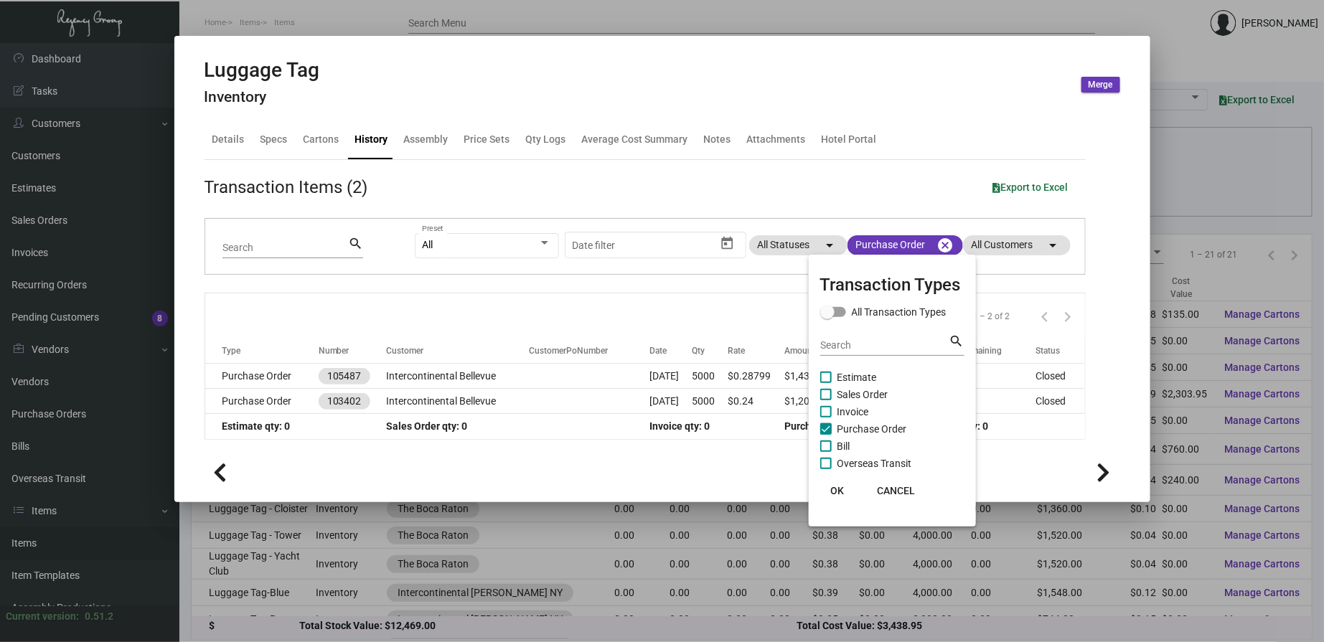
click at [840, 500] on button "OK" at bounding box center [838, 491] width 46 height 26
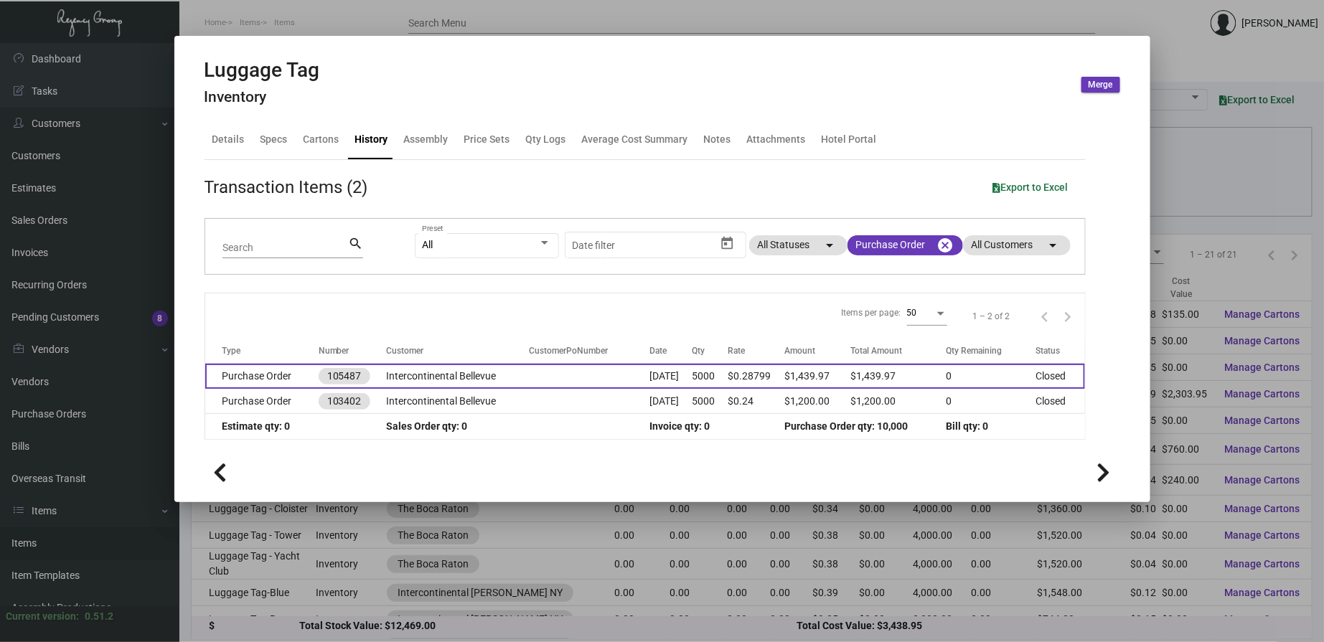
click at [474, 372] on td "Intercontinental Bellevue" at bounding box center [458, 376] width 144 height 25
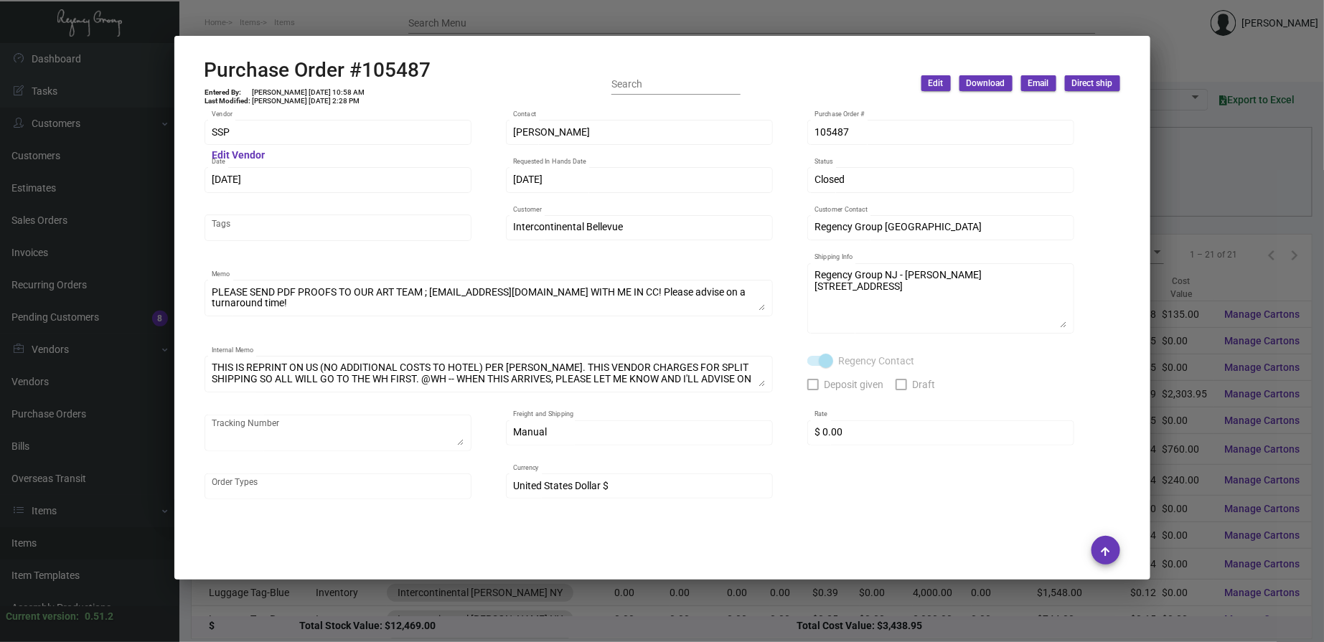
click at [431, 15] on div at bounding box center [662, 321] width 1324 height 642
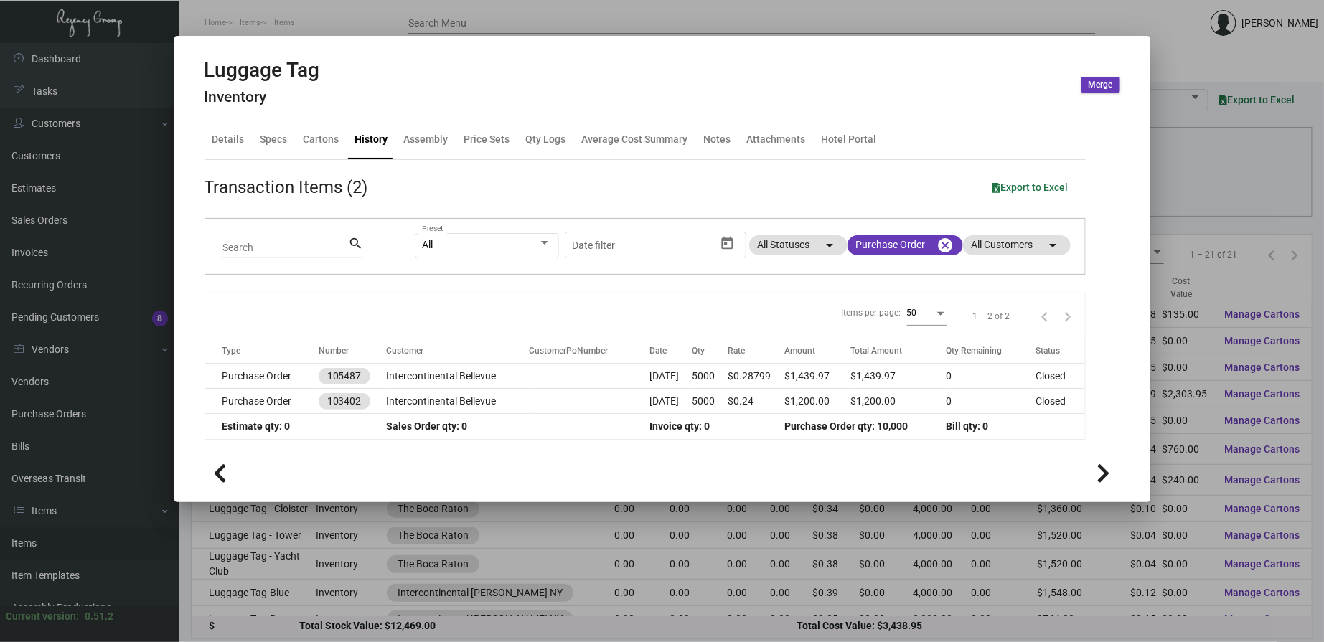
click at [388, 24] on div at bounding box center [662, 321] width 1324 height 642
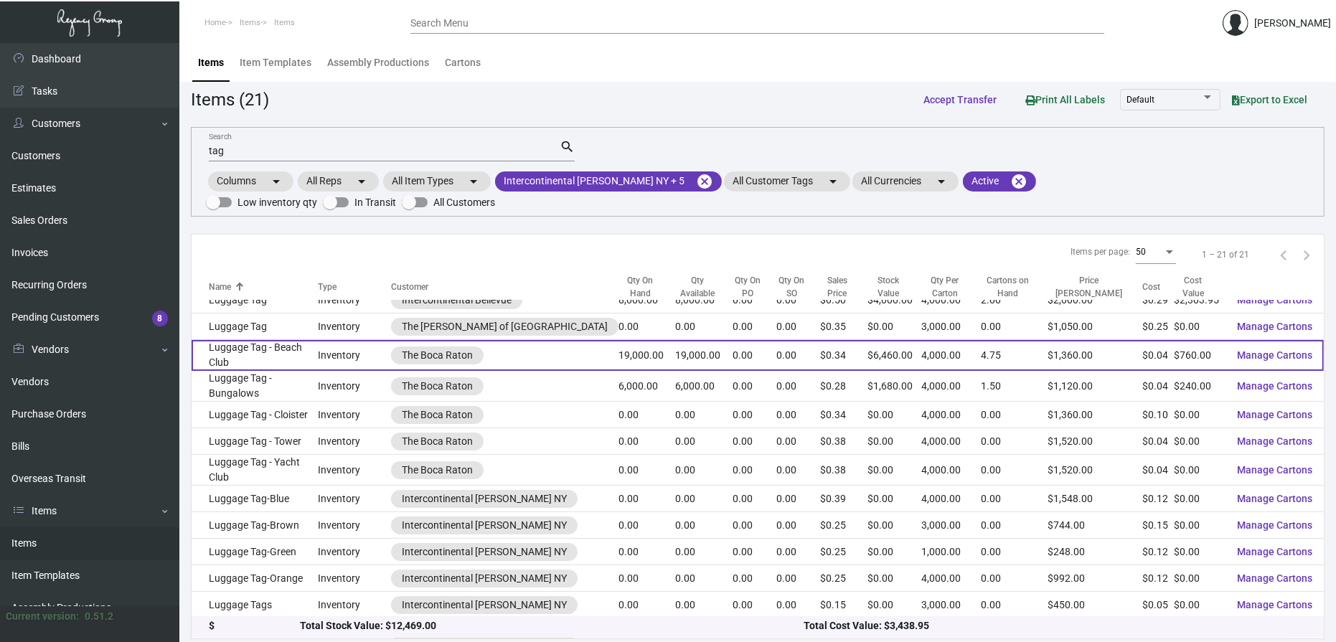
scroll to position [133, 0]
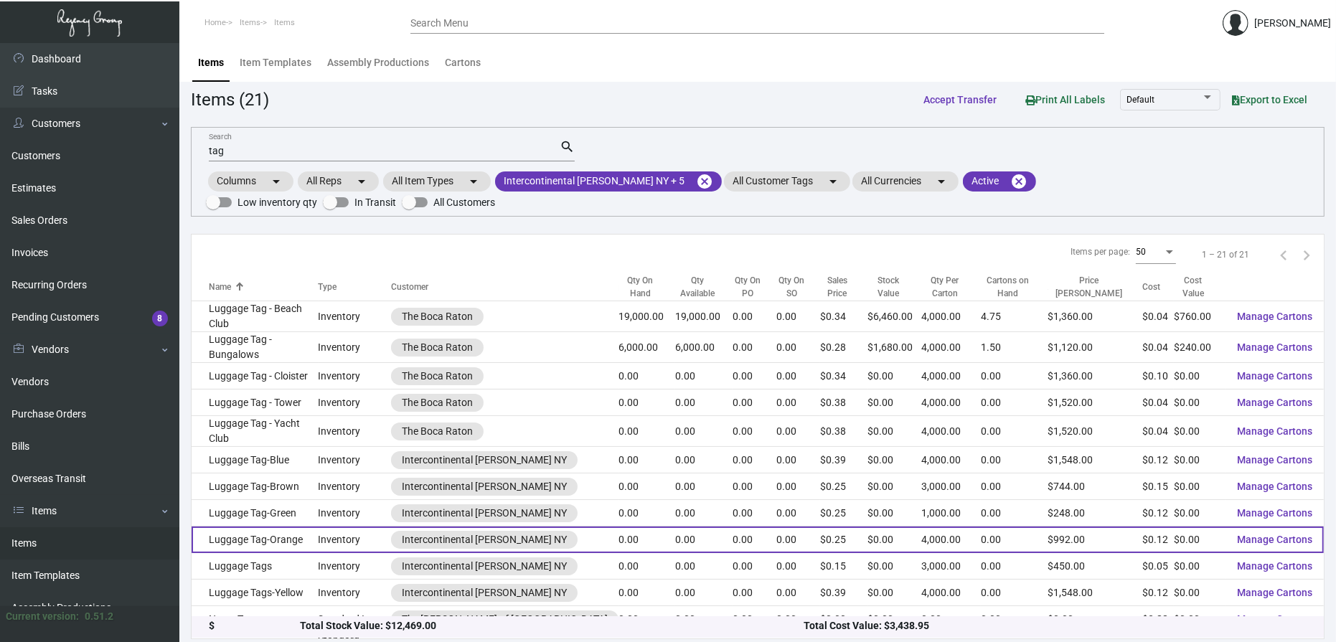
click at [319, 527] on td "Luggage Tag-Orange" at bounding box center [255, 540] width 127 height 27
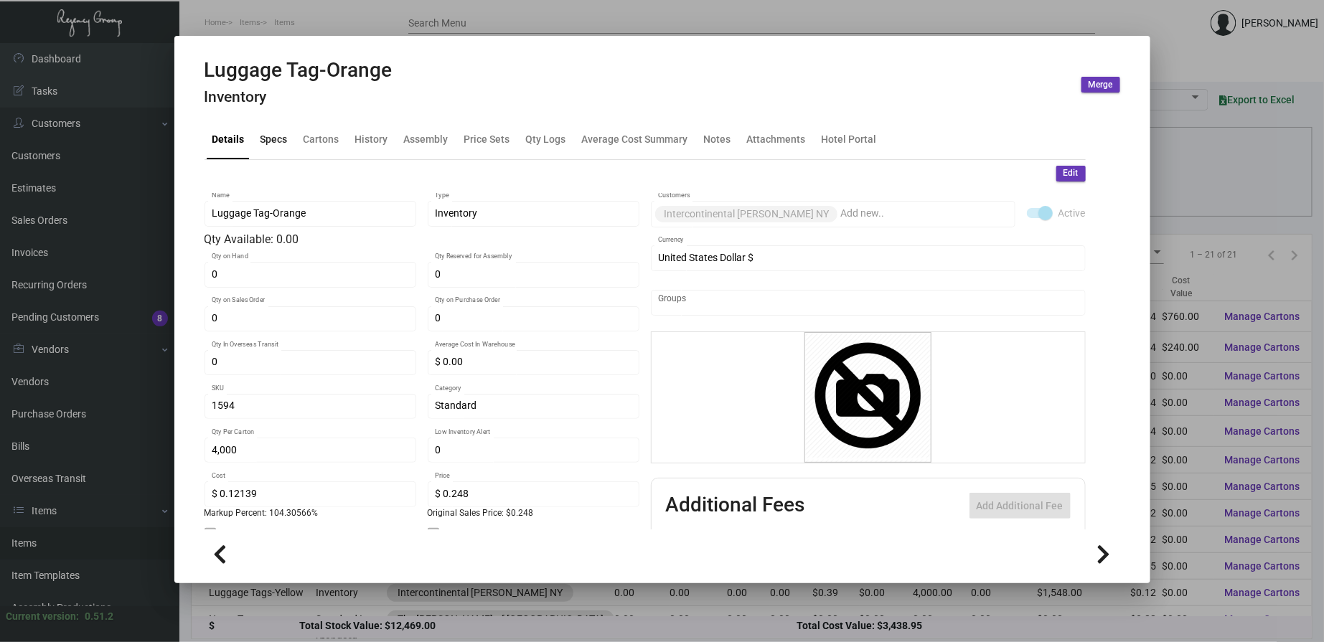
click at [291, 146] on div "Specs" at bounding box center [274, 140] width 39 height 34
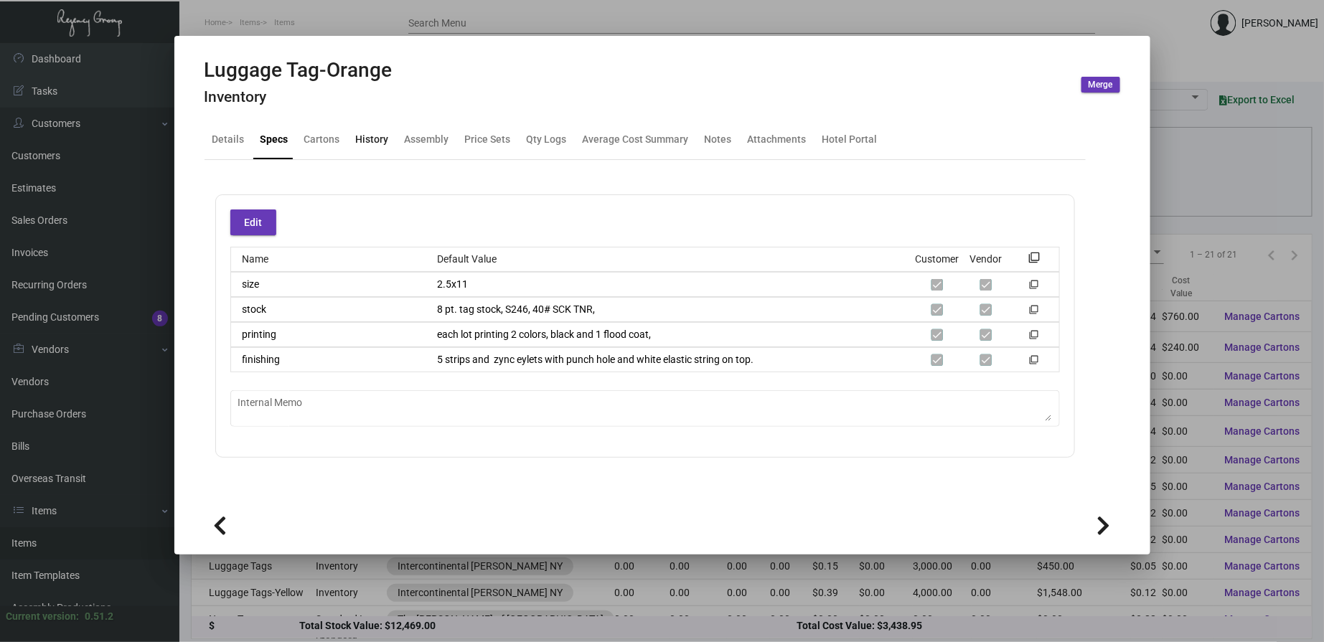
click at [389, 140] on div "History" at bounding box center [372, 140] width 44 height 34
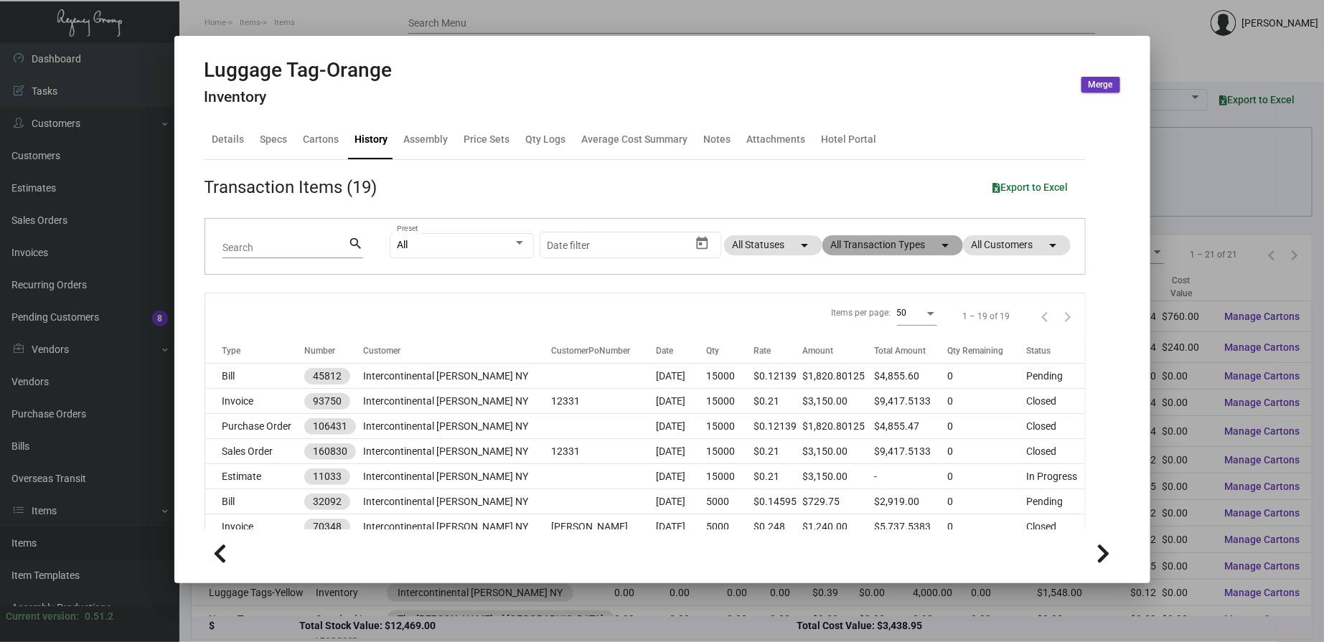
click at [869, 248] on mat-chip "All Transaction Types arrow_drop_down" at bounding box center [893, 245] width 141 height 20
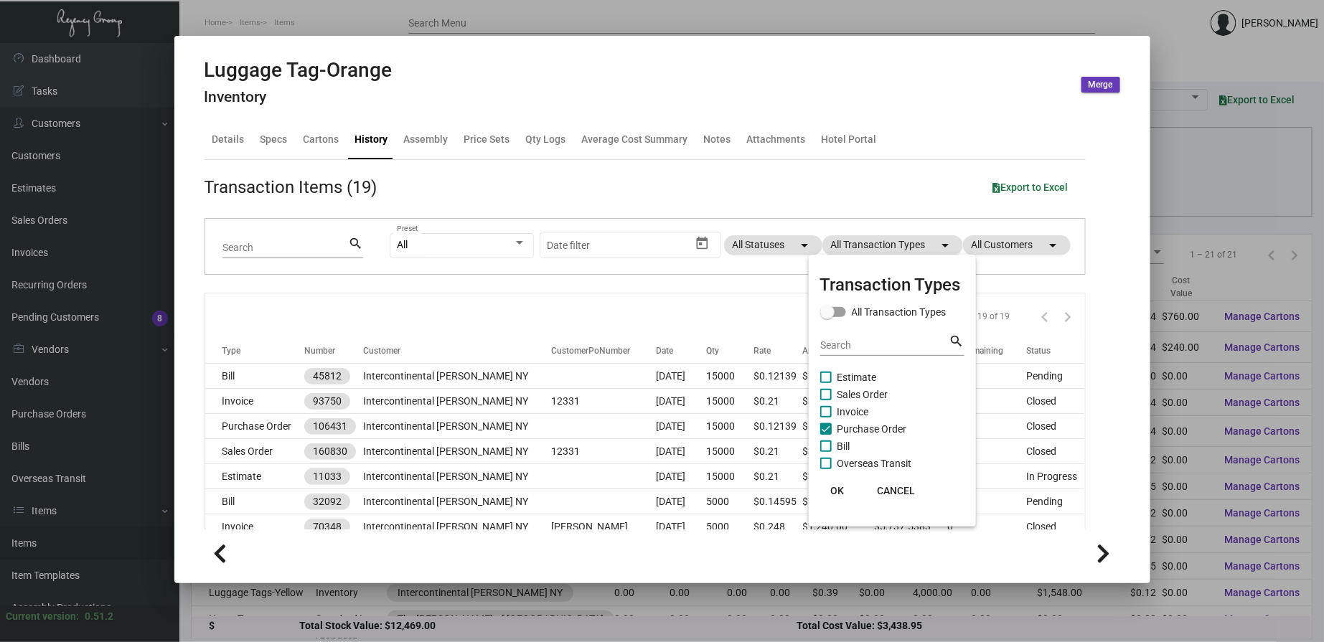
click at [854, 438] on mat-checkbox "Bill" at bounding box center [892, 446] width 144 height 17
click at [840, 433] on span "Purchase Order" at bounding box center [873, 429] width 70 height 17
click at [826, 435] on input "Purchase Order" at bounding box center [825, 435] width 1 height 1
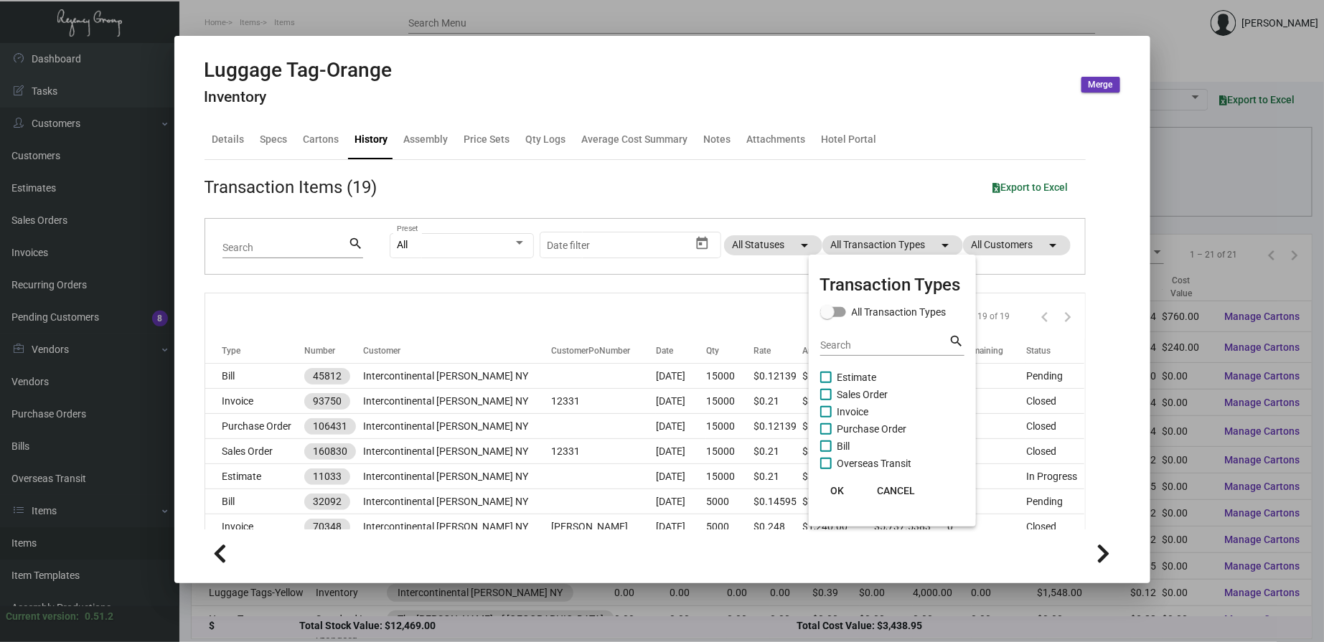
click at [840, 433] on span "Purchase Order" at bounding box center [873, 429] width 70 height 17
click at [826, 435] on input "Purchase Order" at bounding box center [825, 435] width 1 height 1
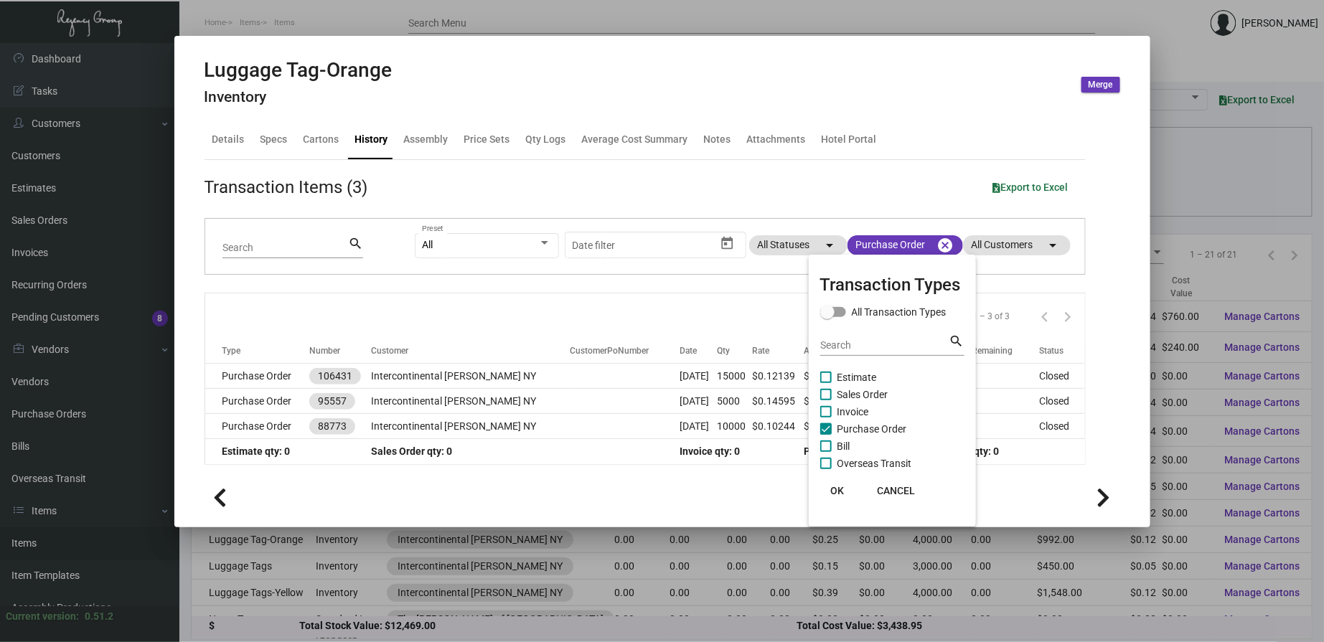
click at [844, 490] on button "OK" at bounding box center [838, 491] width 46 height 26
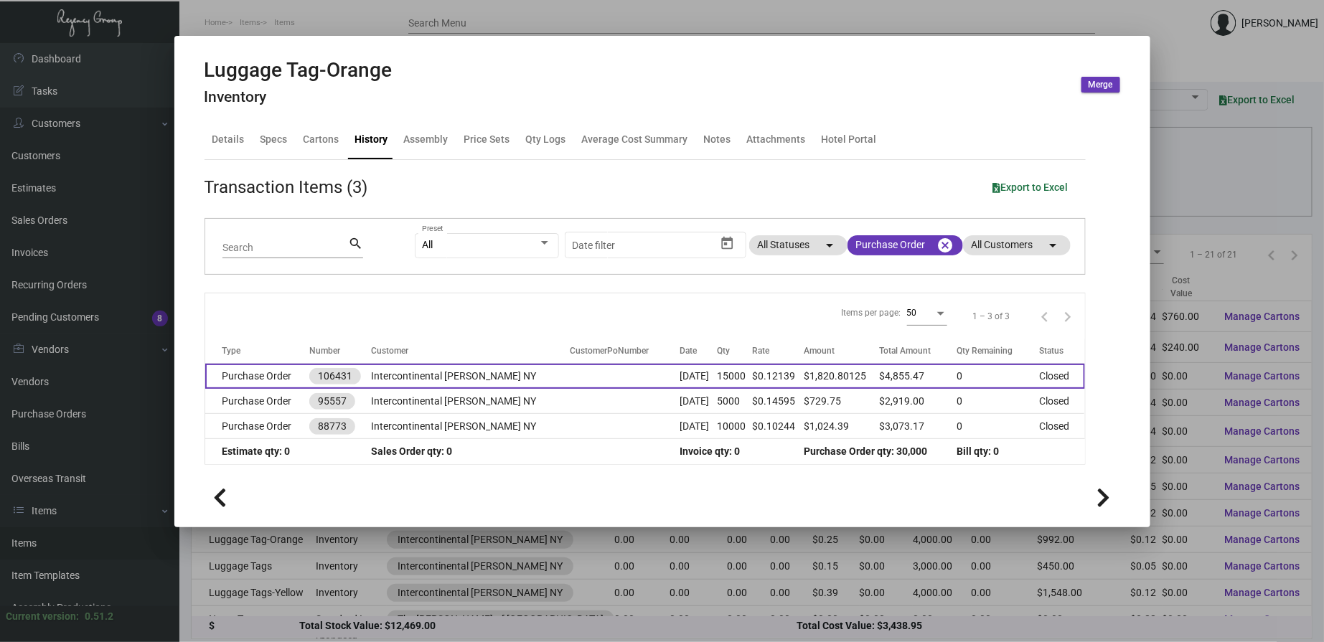
click at [510, 379] on td "Intercontinental [PERSON_NAME] NY" at bounding box center [470, 376] width 198 height 25
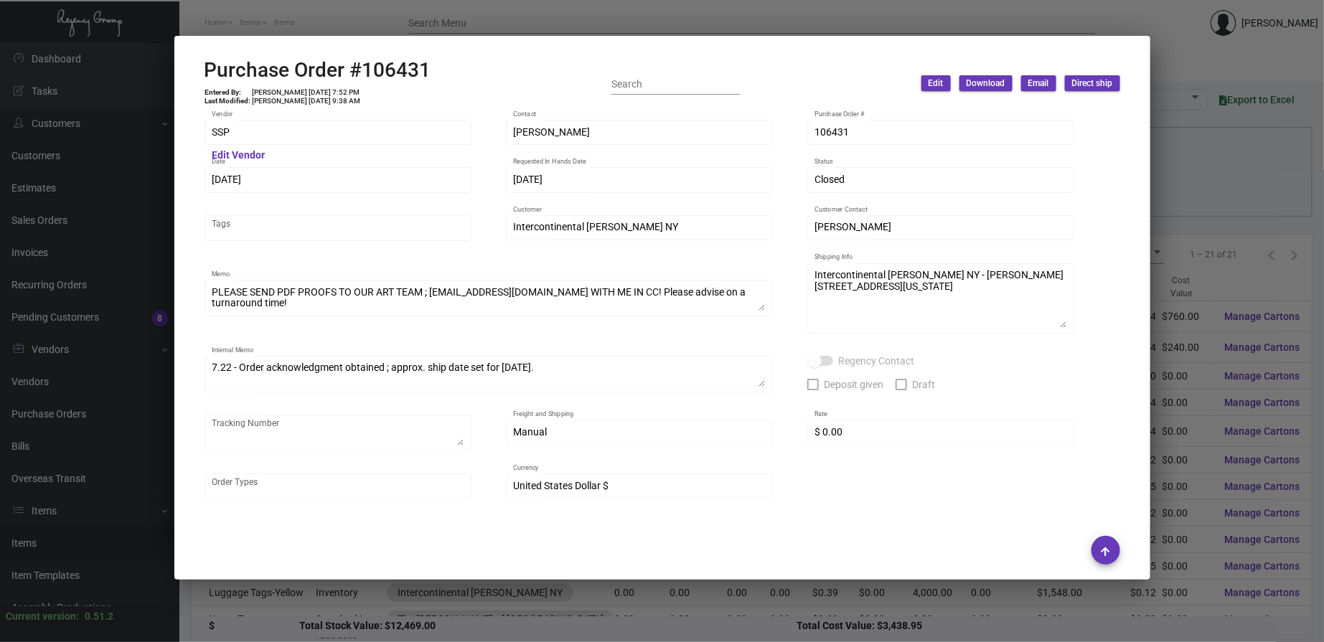
click at [431, 24] on div at bounding box center [662, 321] width 1324 height 642
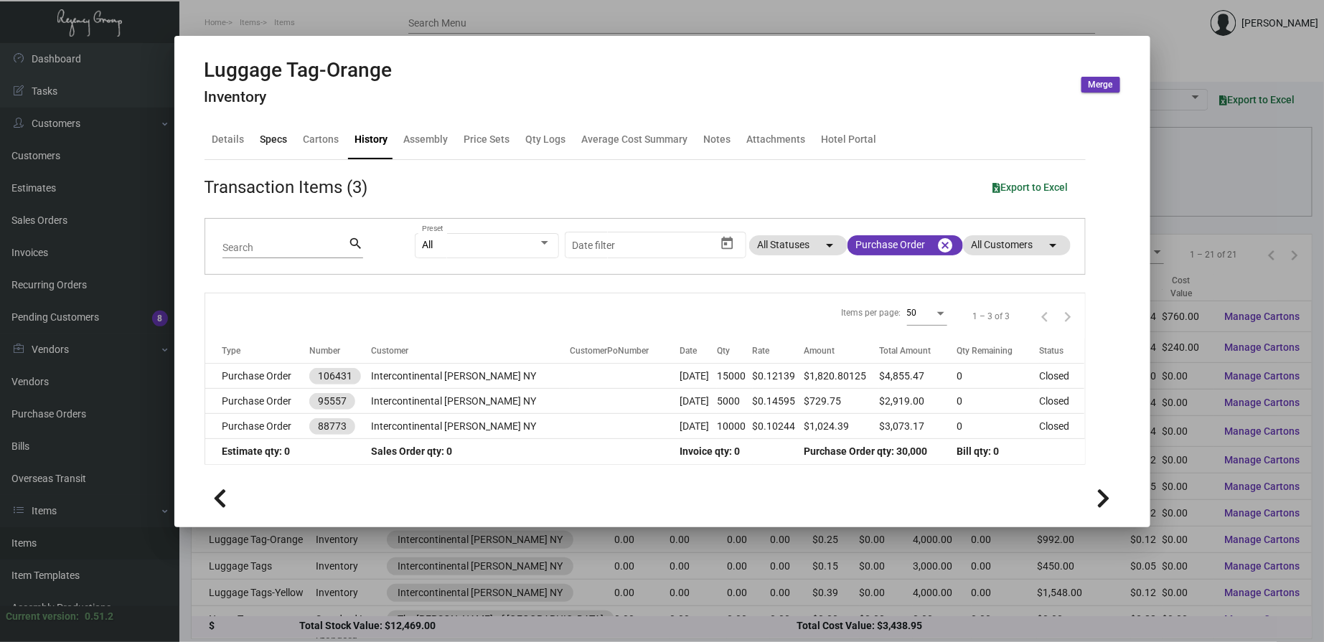
click at [268, 139] on div "Specs" at bounding box center [274, 139] width 27 height 15
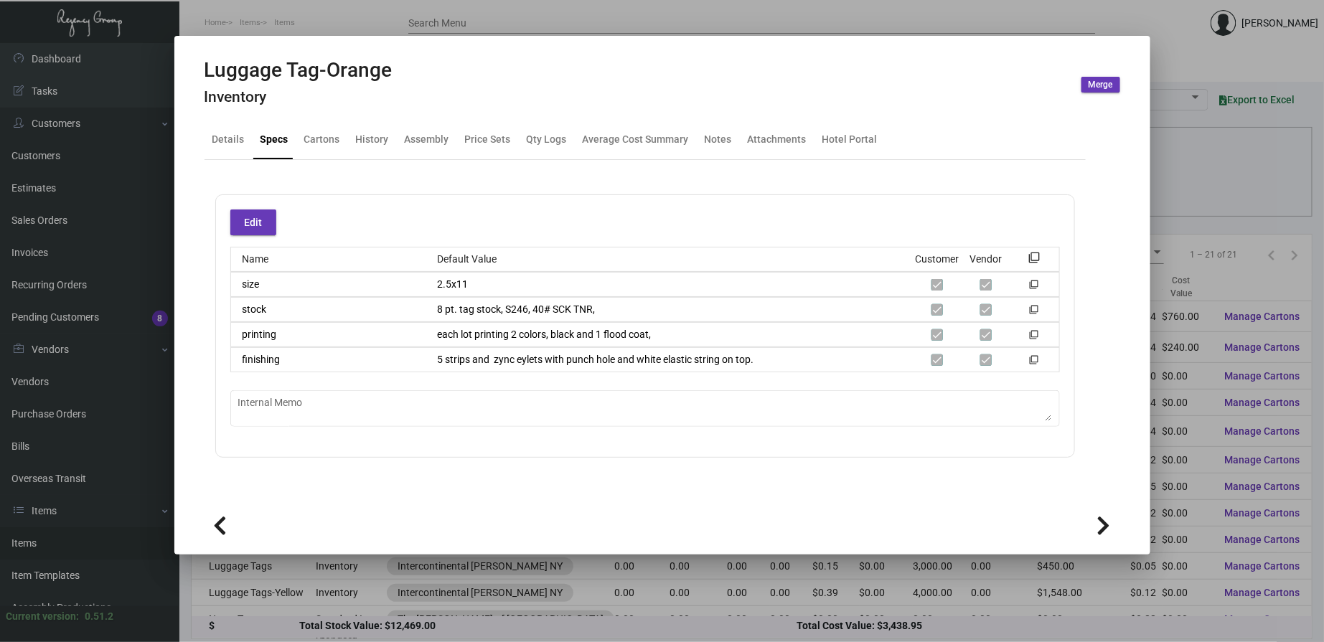
click at [337, 29] on div at bounding box center [662, 321] width 1324 height 642
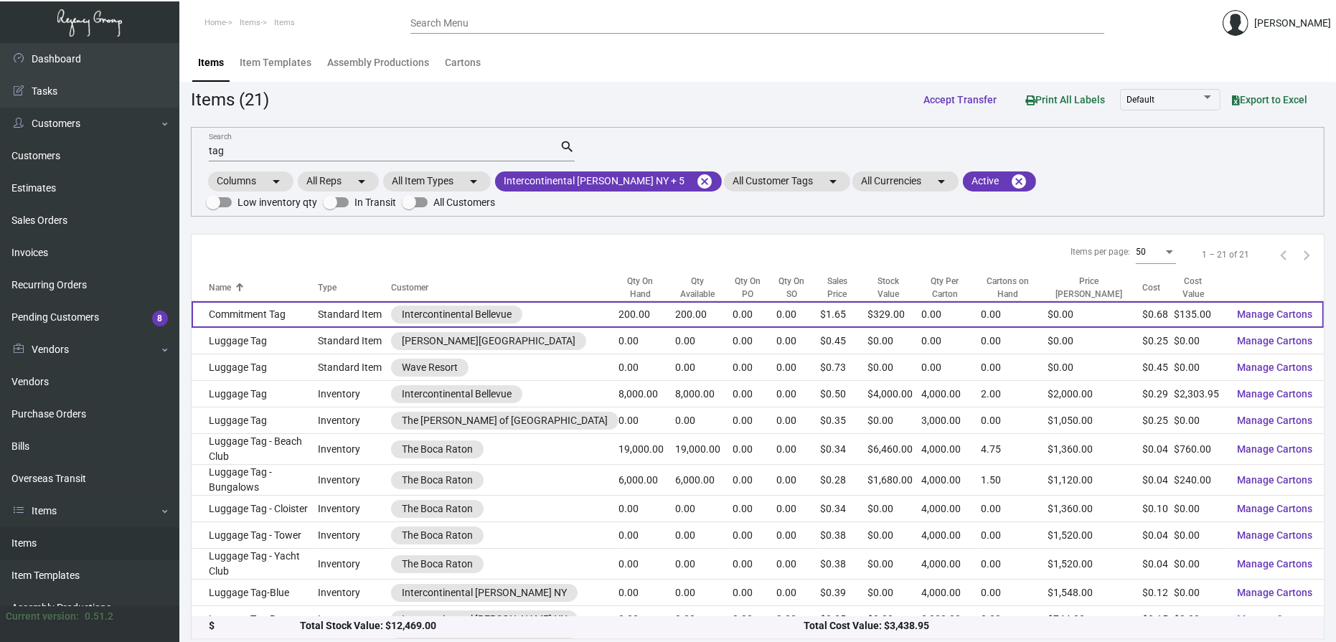
click at [341, 302] on td "Standard Item" at bounding box center [355, 314] width 73 height 27
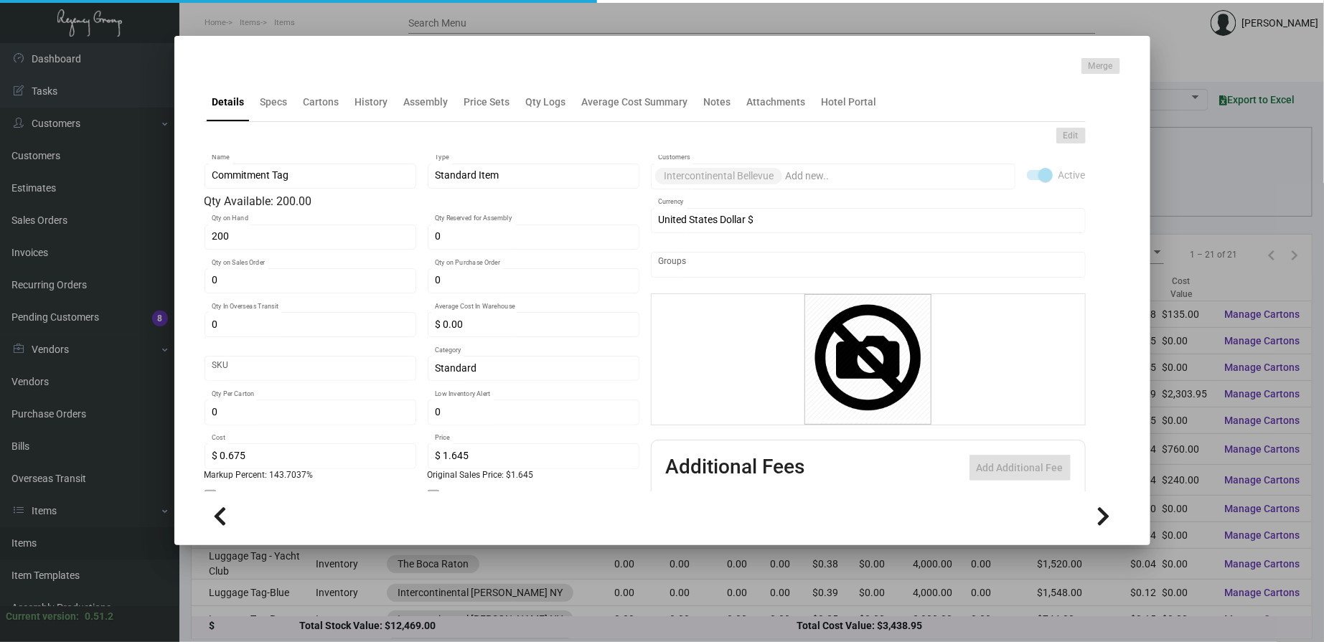
click at [393, 29] on div at bounding box center [662, 321] width 1324 height 642
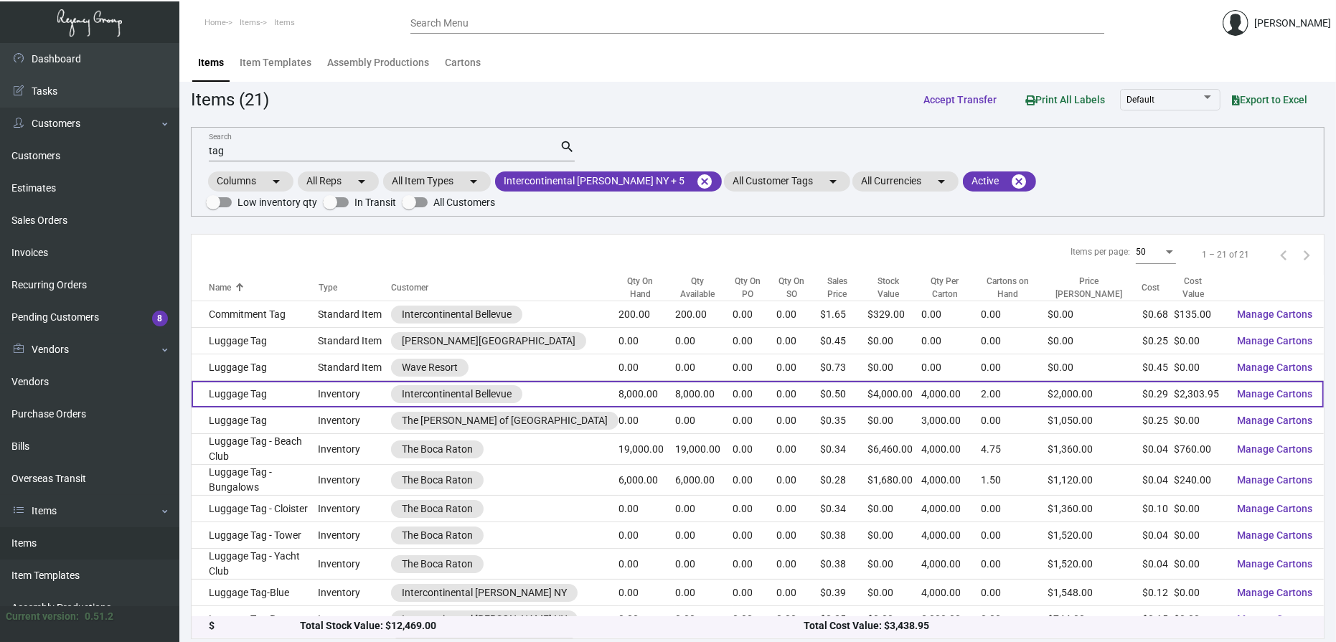
click at [373, 381] on td "Inventory" at bounding box center [355, 394] width 73 height 27
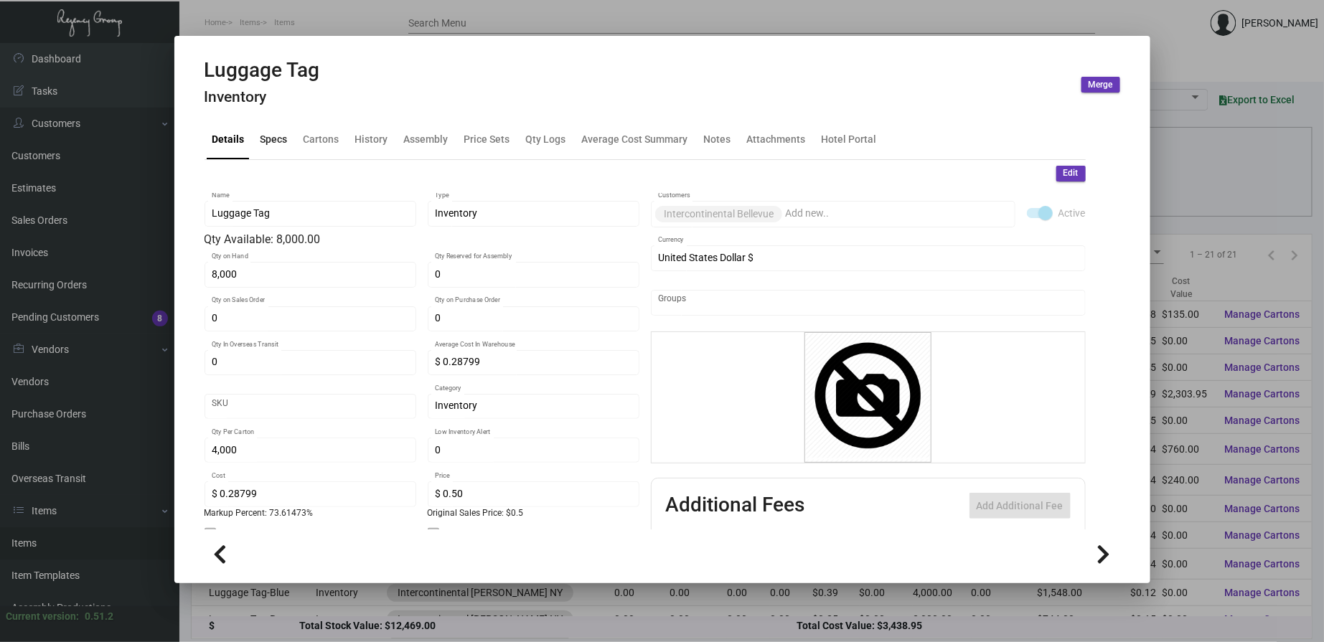
click at [284, 139] on div "Specs" at bounding box center [274, 139] width 27 height 15
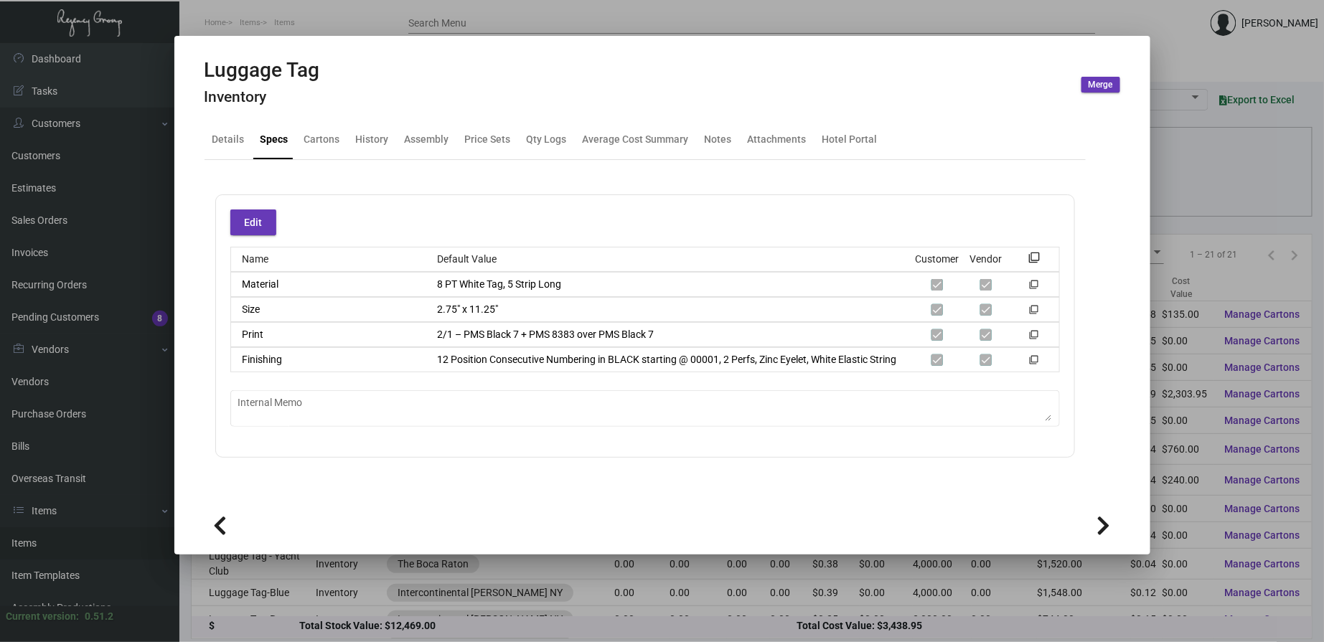
click at [508, 25] on div at bounding box center [662, 321] width 1324 height 642
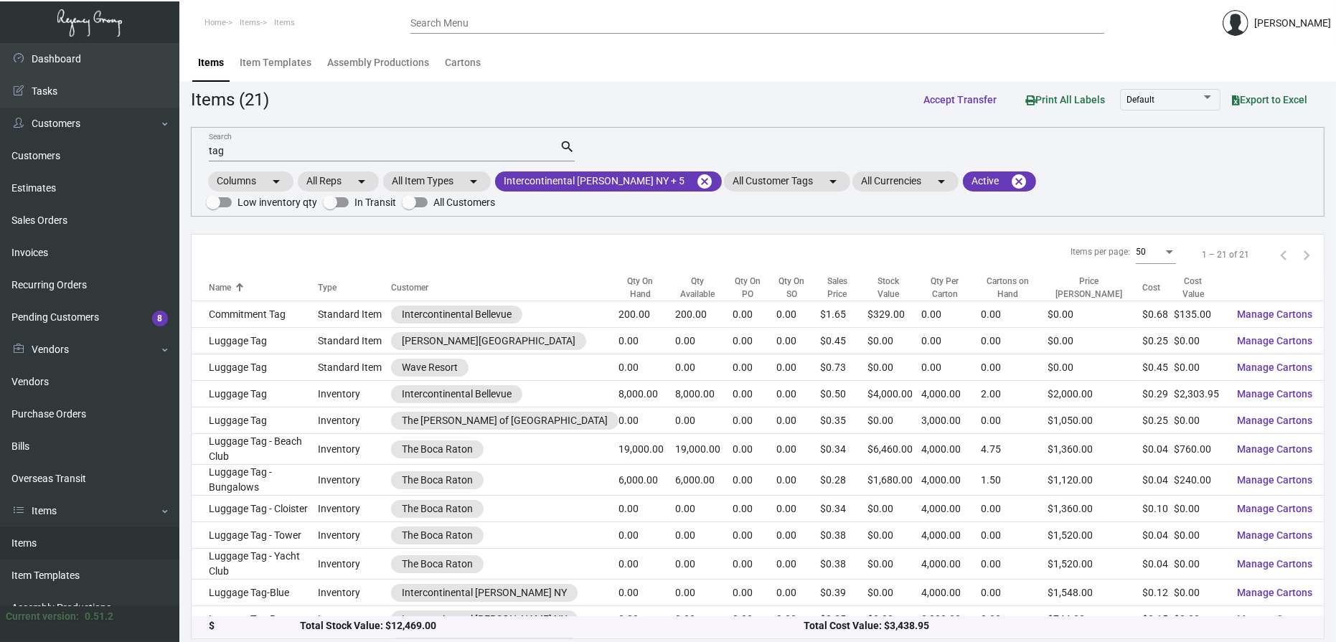
click at [1159, 140] on div "tag Search search Columns arrow_drop_down All Reps arrow_drop_down All Item Typ…" at bounding box center [758, 172] width 1134 height 90
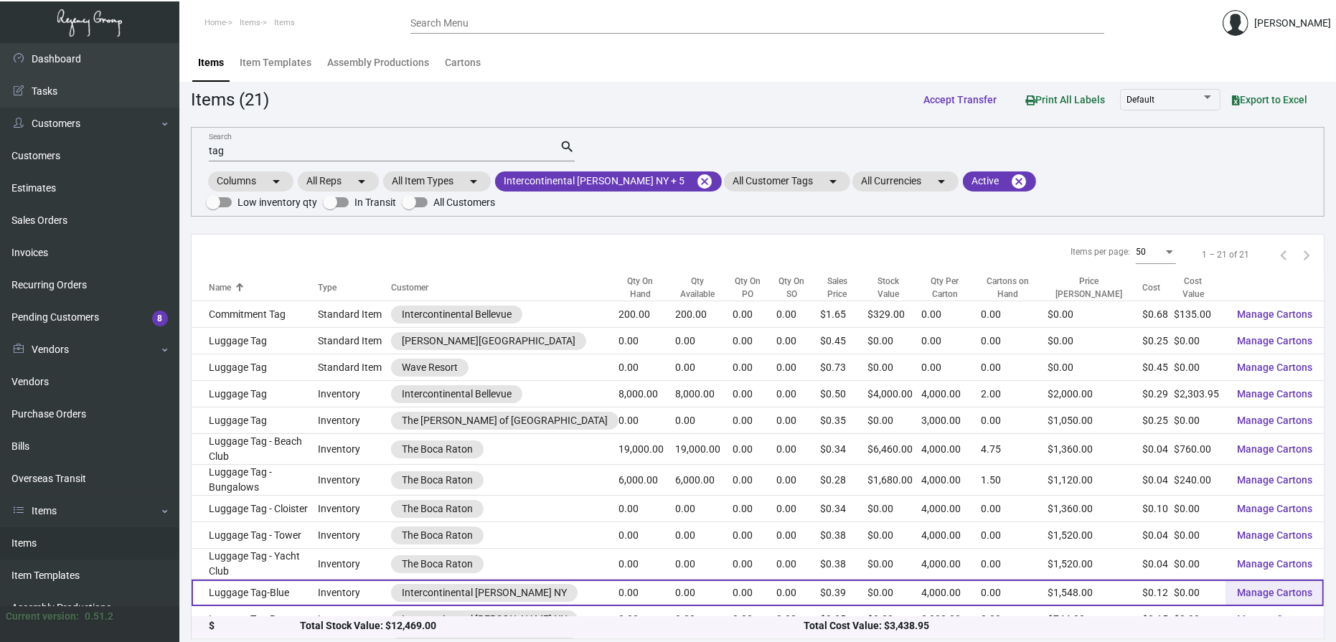
click at [1226, 580] on button "Manage Cartons" at bounding box center [1275, 593] width 98 height 26
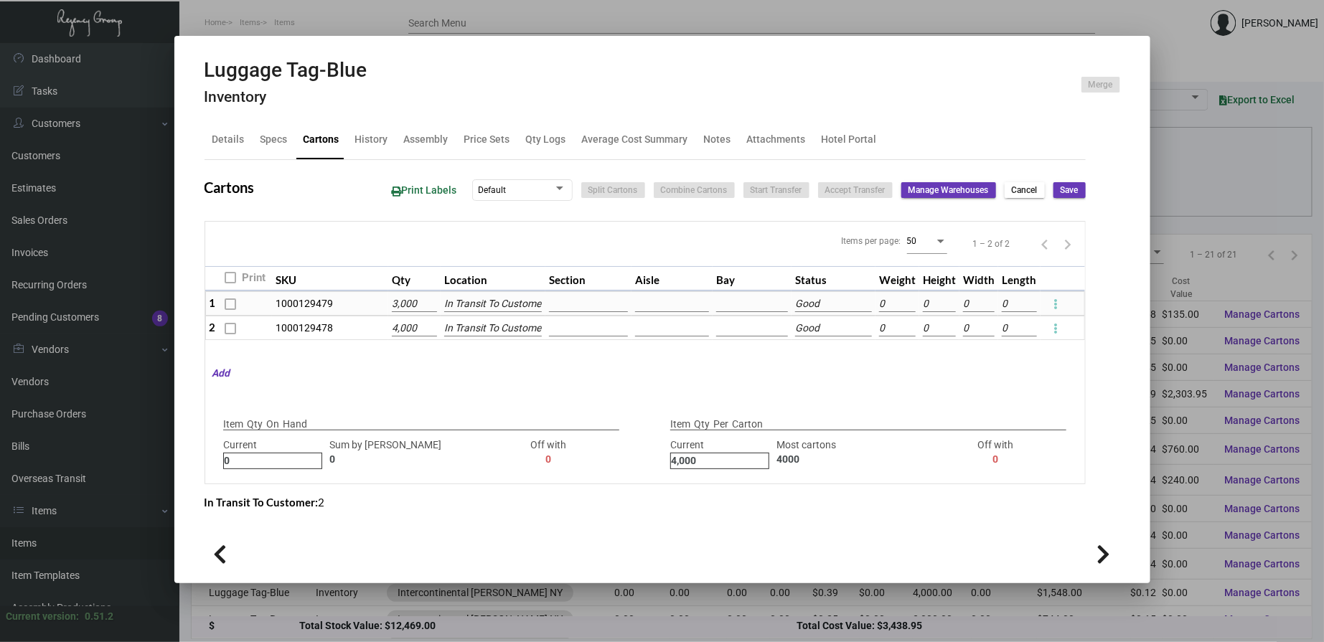
click at [99, 312] on div at bounding box center [662, 321] width 1324 height 642
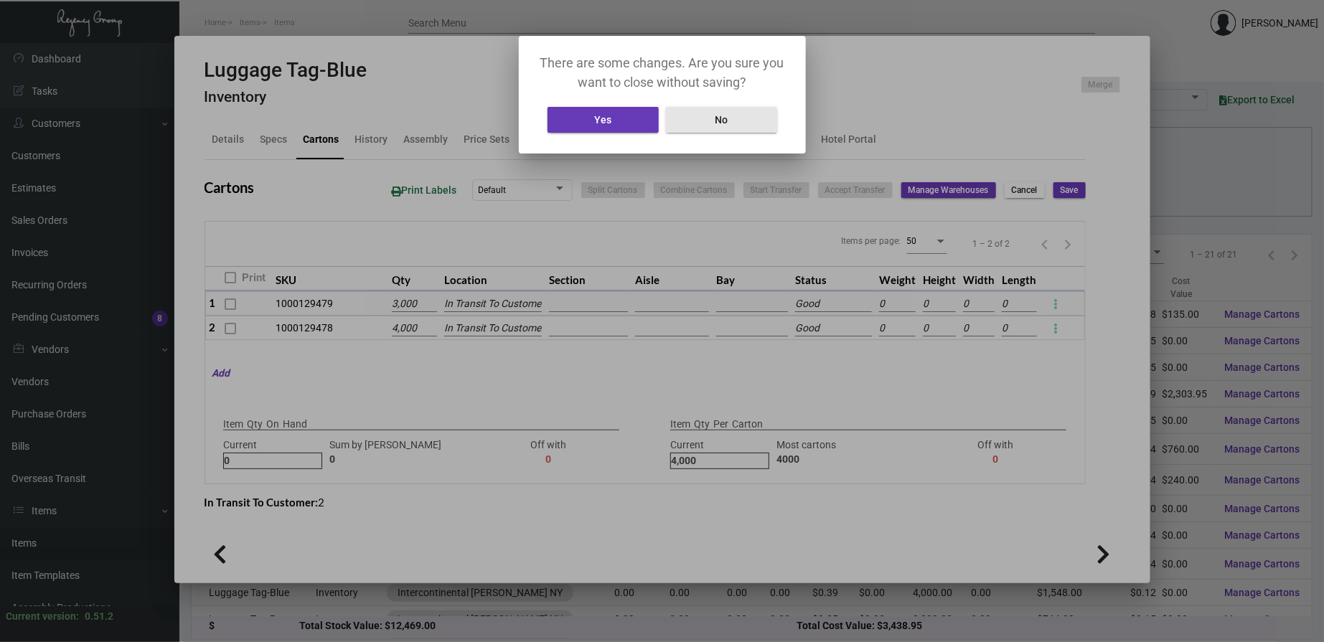
click at [734, 112] on button "No" at bounding box center [721, 120] width 111 height 26
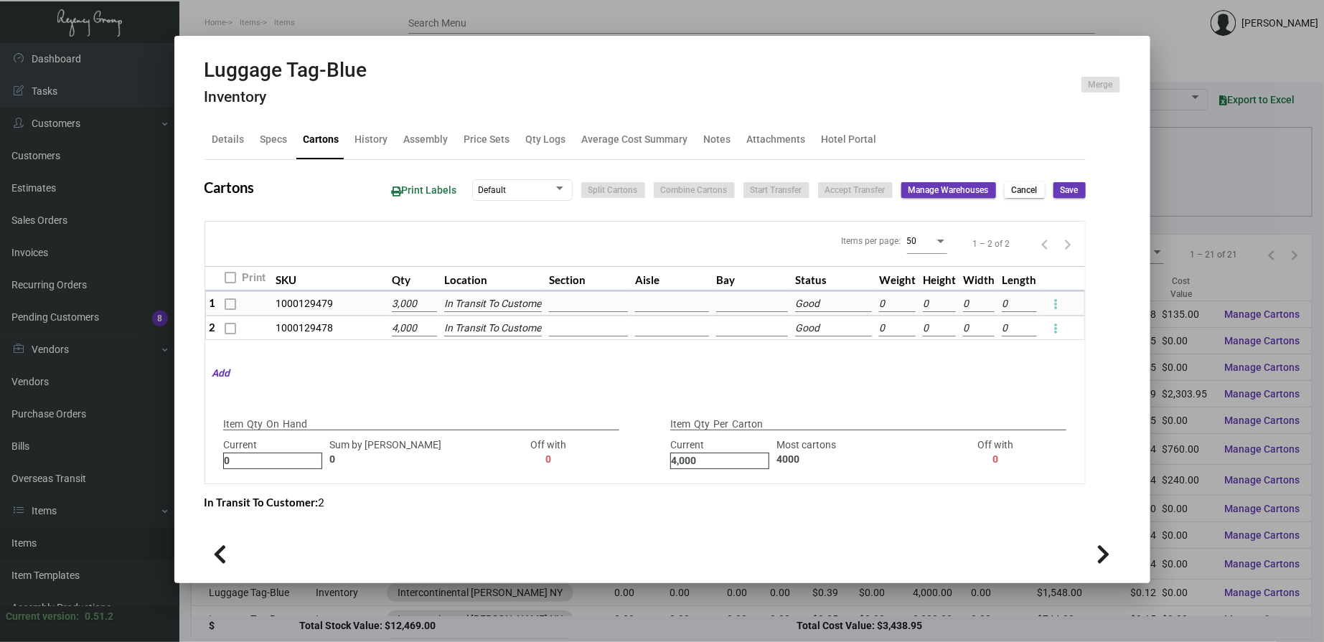
click at [295, 139] on div "Details Specs Cartons History Assembly Price Sets Qty Logs Average Cost Summary…" at bounding box center [645, 140] width 881 height 39
click at [289, 137] on div "Specs" at bounding box center [274, 140] width 39 height 34
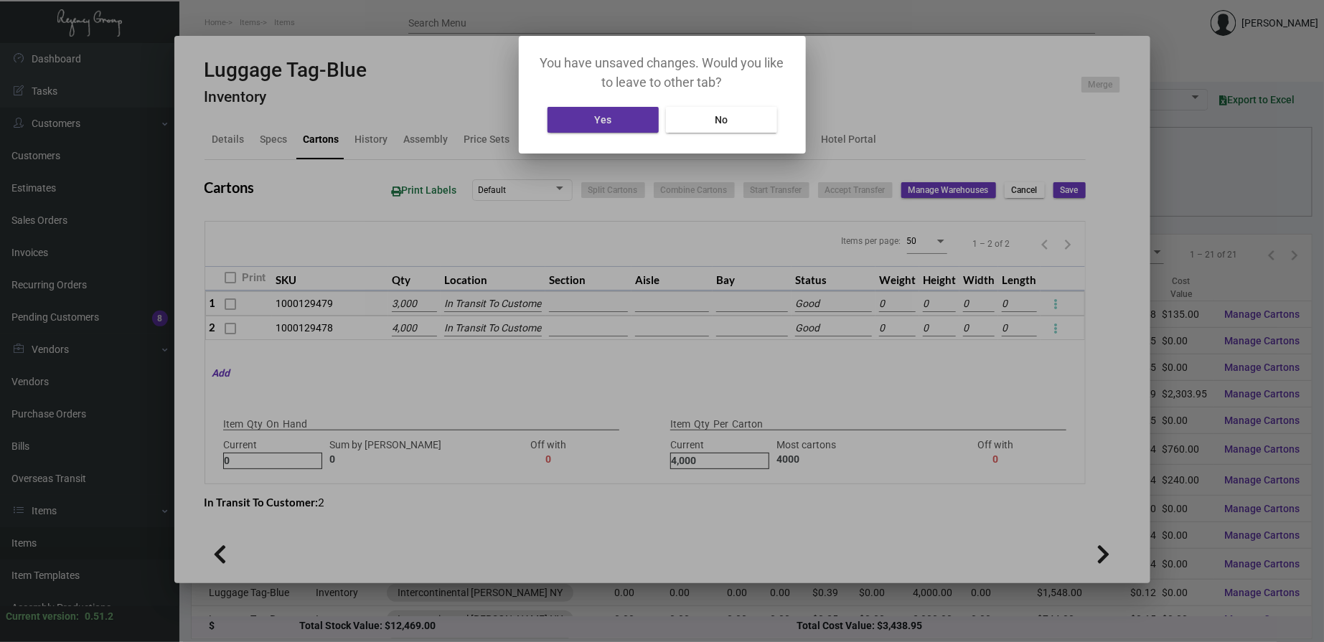
click at [606, 116] on span "Yes" at bounding box center [602, 119] width 17 height 11
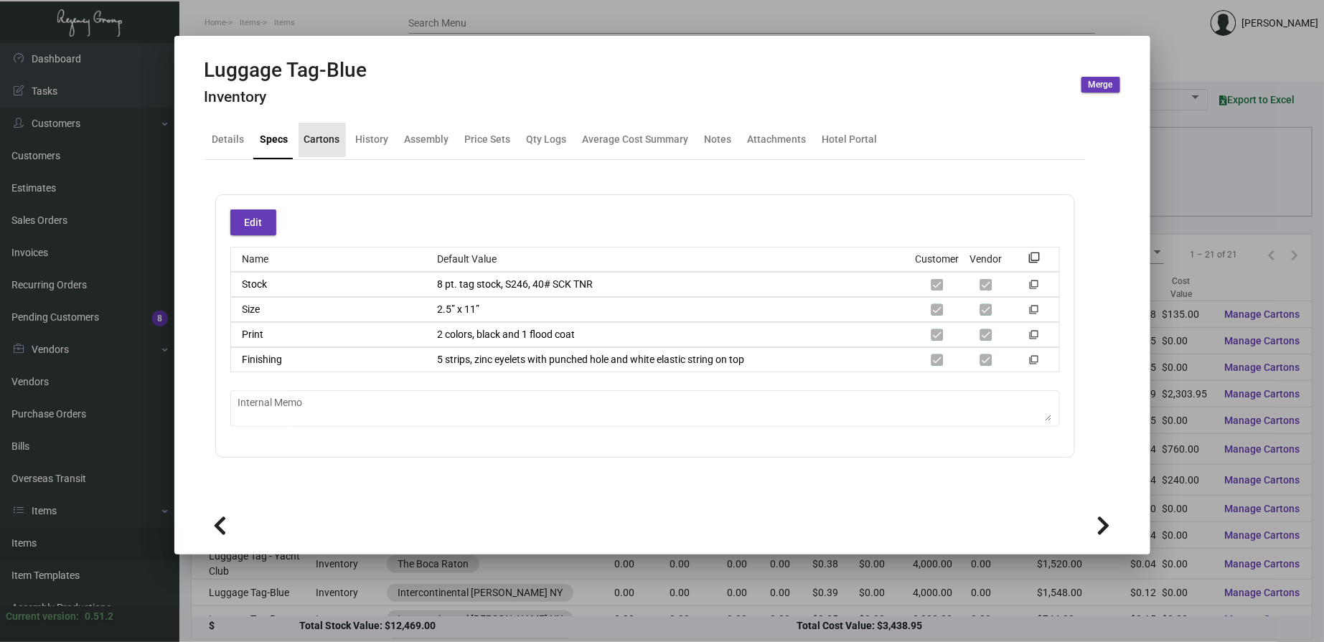
click at [311, 140] on div "Cartons" at bounding box center [322, 139] width 36 height 15
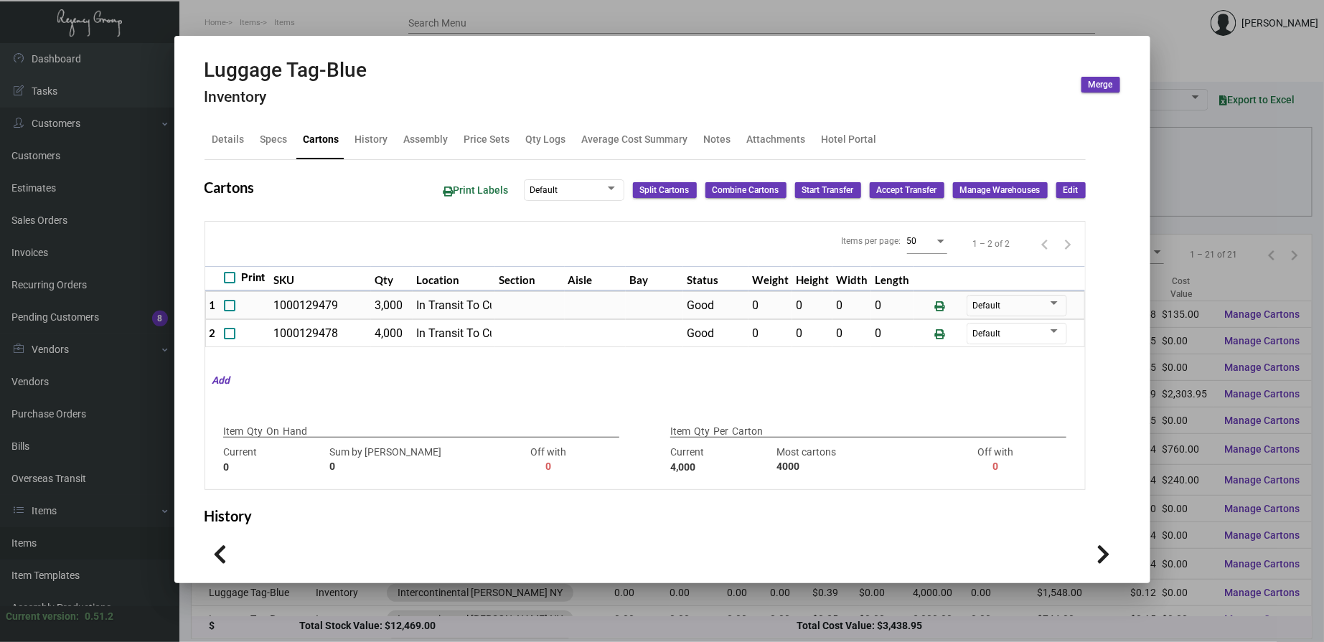
click at [63, 246] on div at bounding box center [662, 321] width 1324 height 642
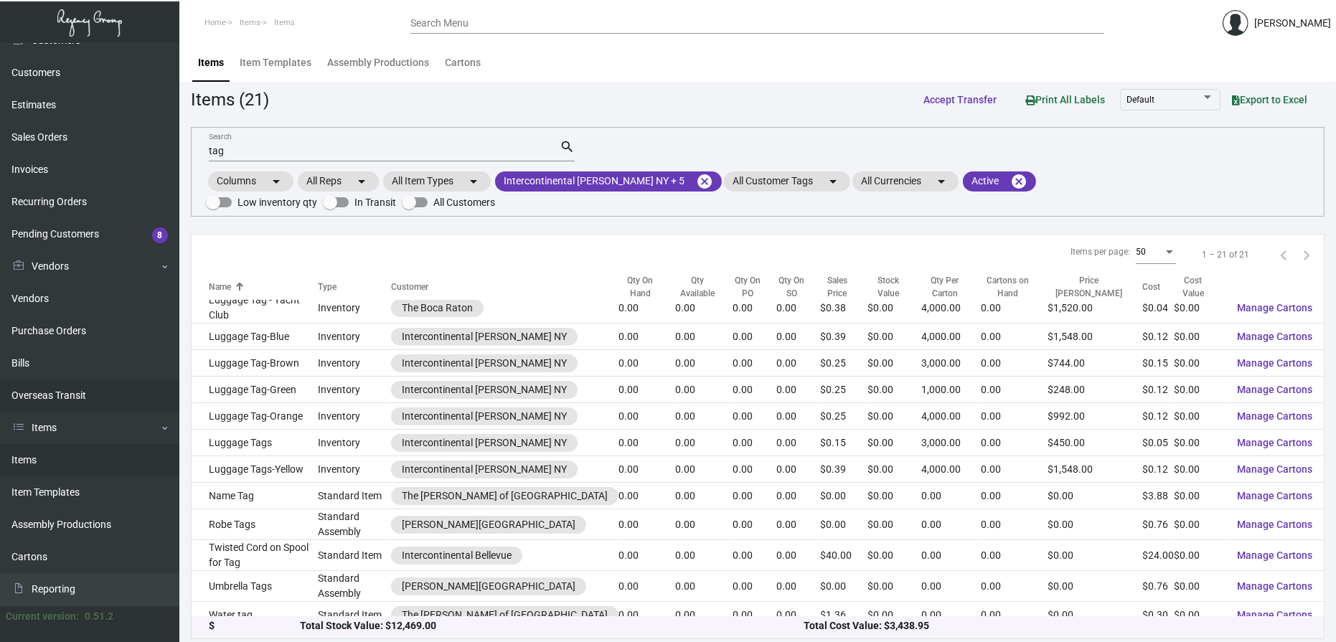
scroll to position [146, 0]
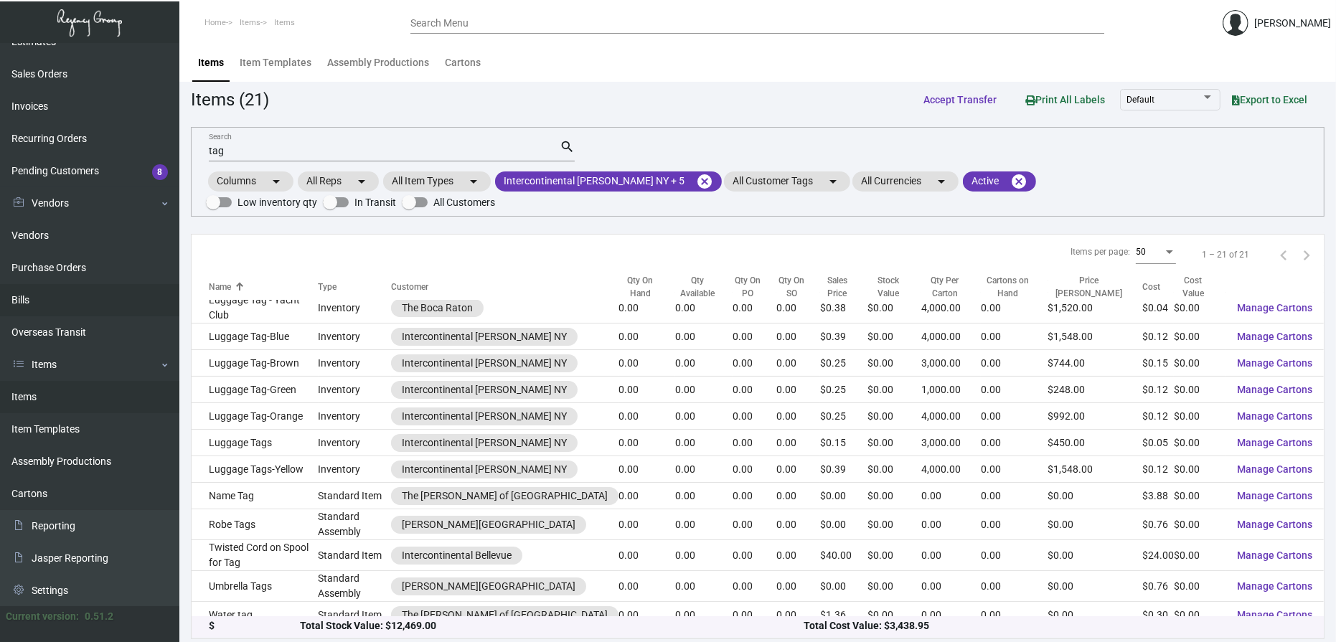
click at [78, 288] on link "Bills" at bounding box center [89, 300] width 179 height 32
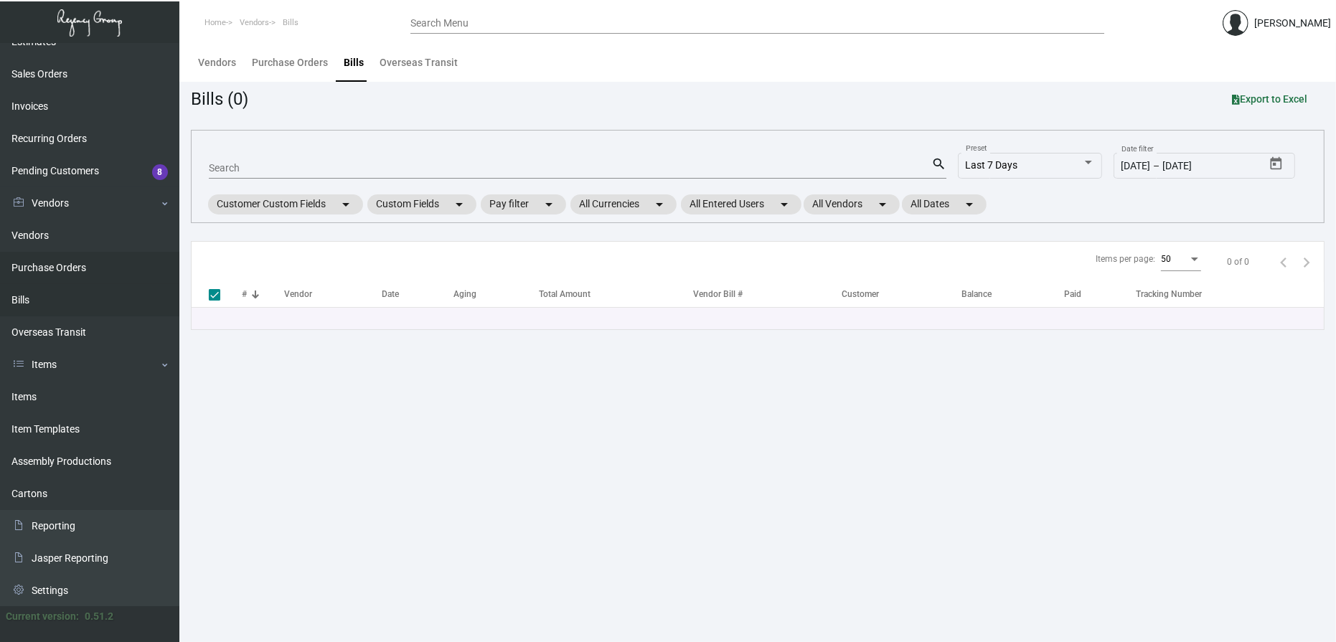
click at [79, 262] on link "Purchase Orders" at bounding box center [89, 268] width 179 height 32
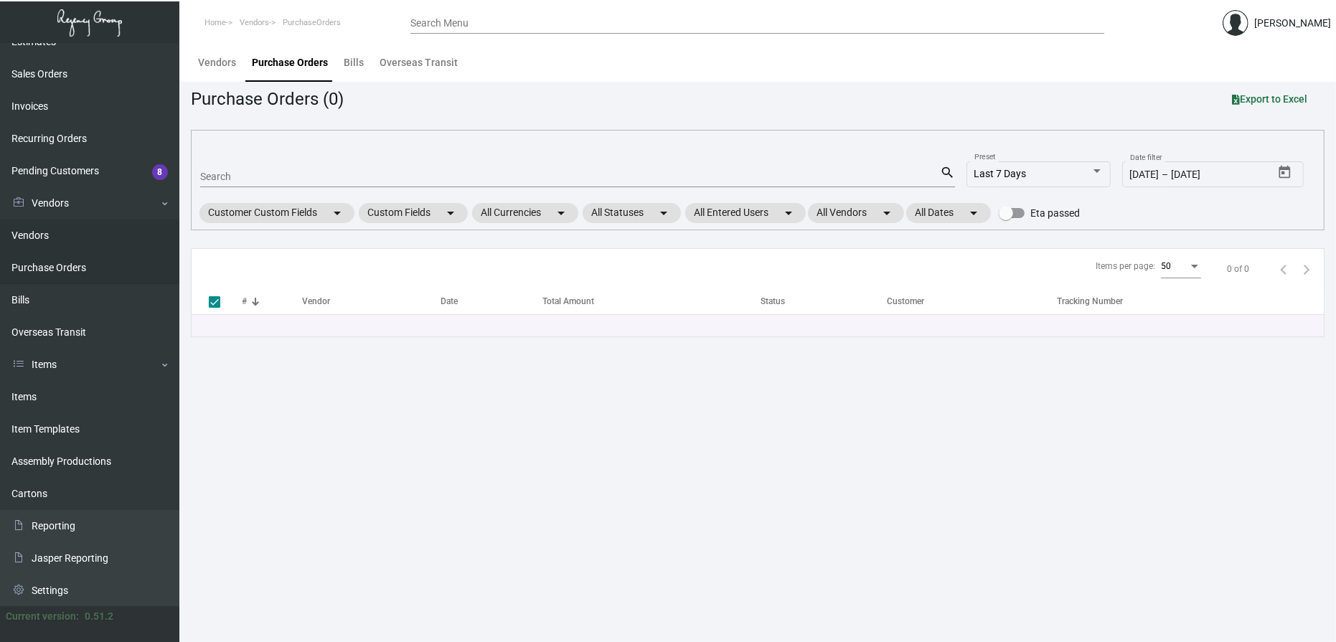
click at [60, 234] on link "Vendors" at bounding box center [89, 236] width 179 height 32
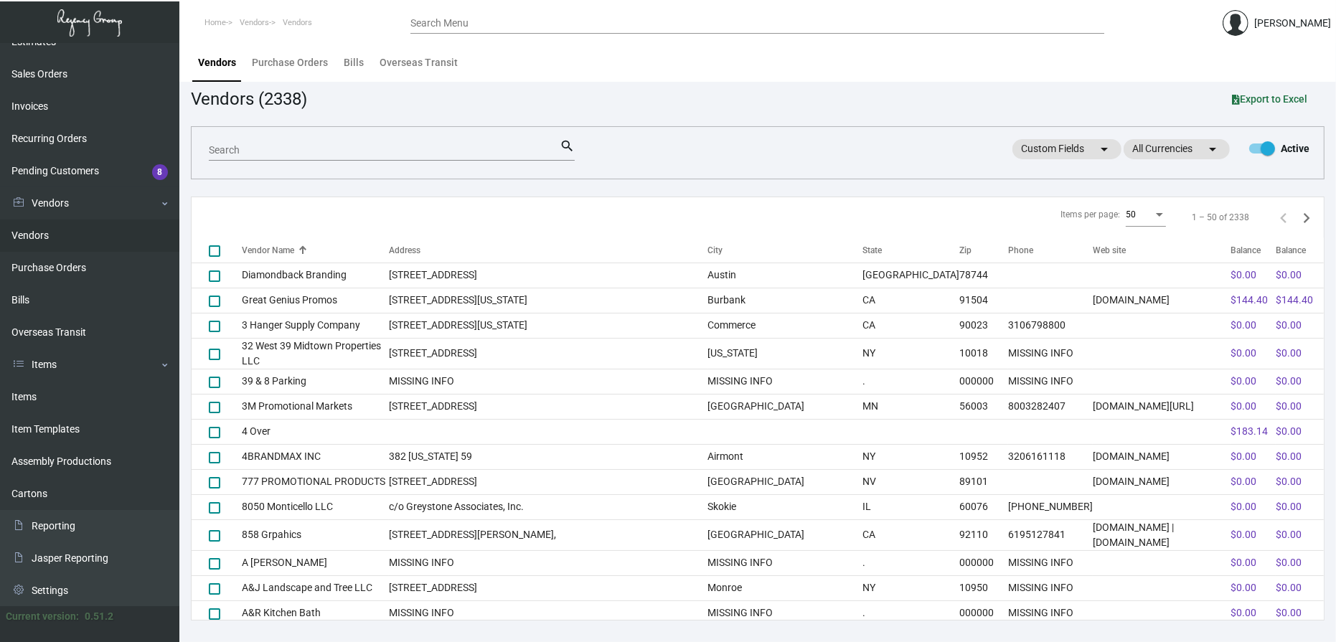
click at [268, 152] on input "Search" at bounding box center [384, 150] width 351 height 11
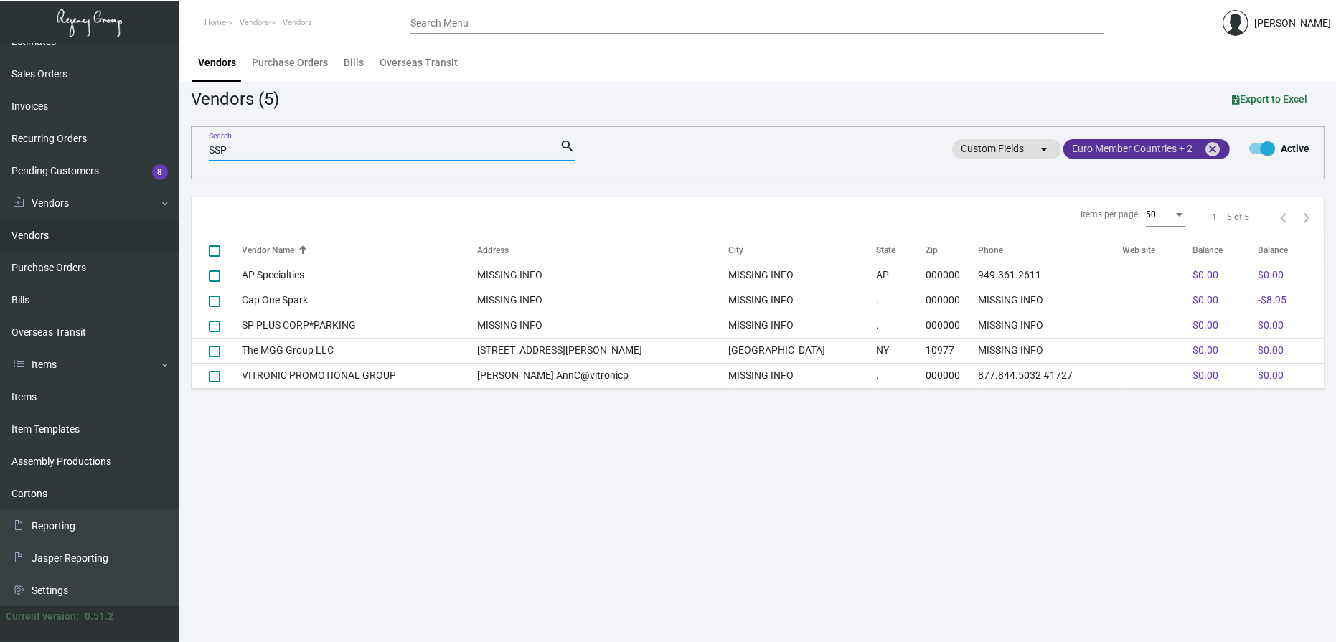
click at [1173, 146] on mat-chip "Euro Member Countries + 2 cancel" at bounding box center [1147, 149] width 167 height 20
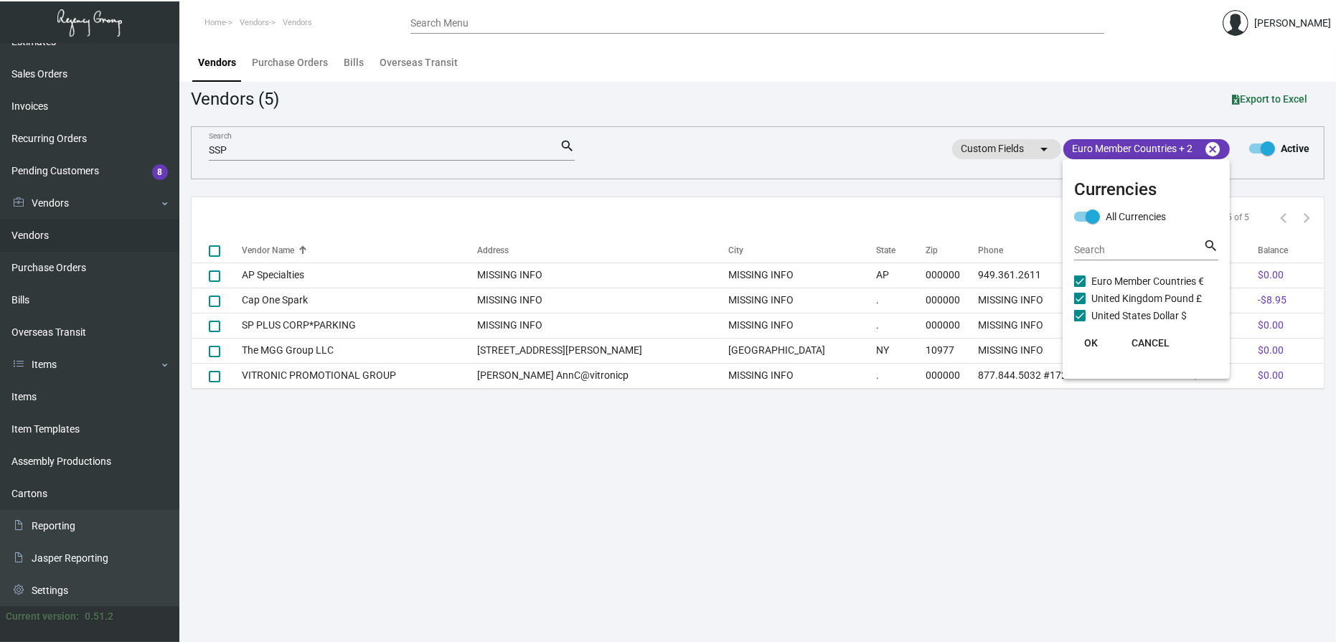
click at [1080, 278] on span at bounding box center [1079, 281] width 11 height 11
click at [1080, 287] on input "Euro Member Countries €" at bounding box center [1079, 287] width 1 height 1
click at [1082, 300] on span at bounding box center [1079, 298] width 11 height 11
click at [1080, 304] on input "United Kingdom Pound £" at bounding box center [1079, 304] width 1 height 1
click at [1093, 337] on span "OK" at bounding box center [1091, 342] width 14 height 11
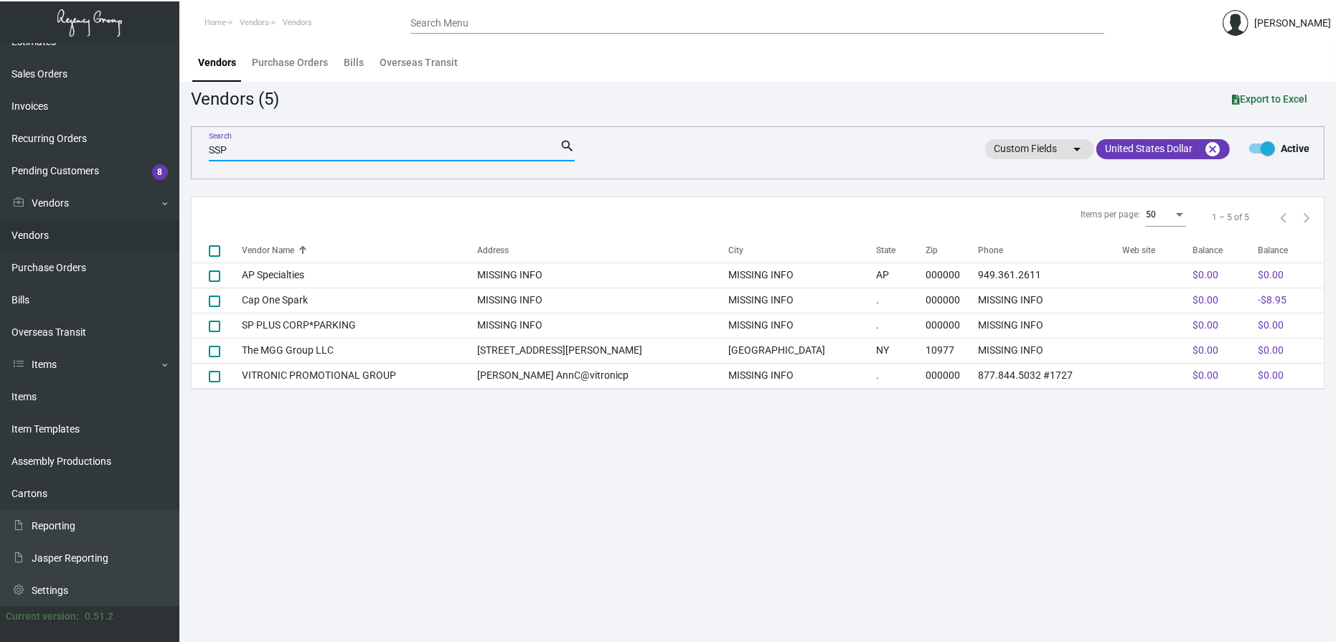
click at [246, 154] on input "SSP" at bounding box center [384, 150] width 351 height 11
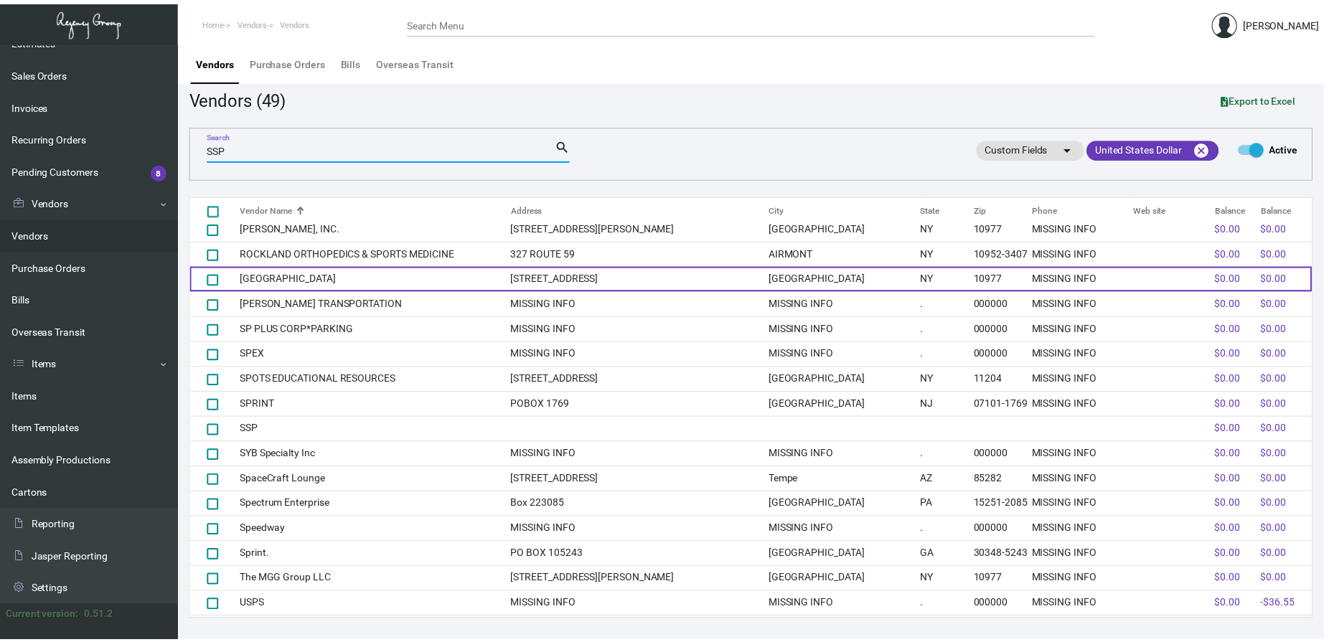
scroll to position [876, 0]
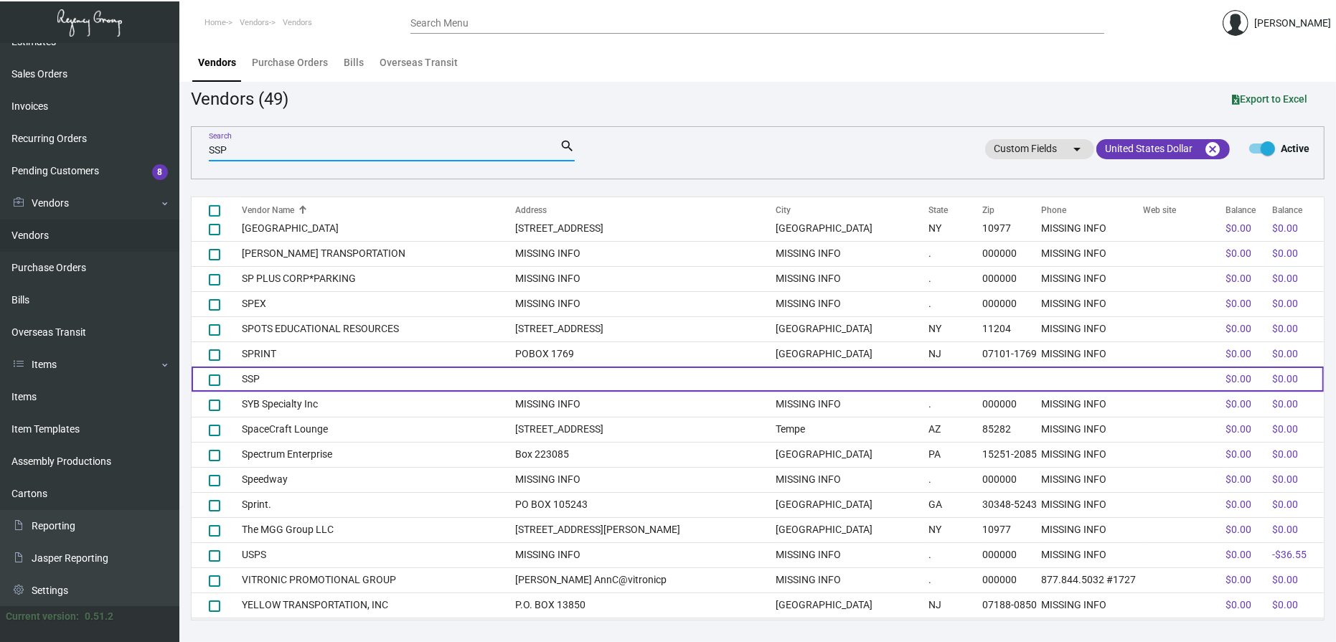
click at [400, 371] on td "SSP" at bounding box center [378, 379] width 273 height 25
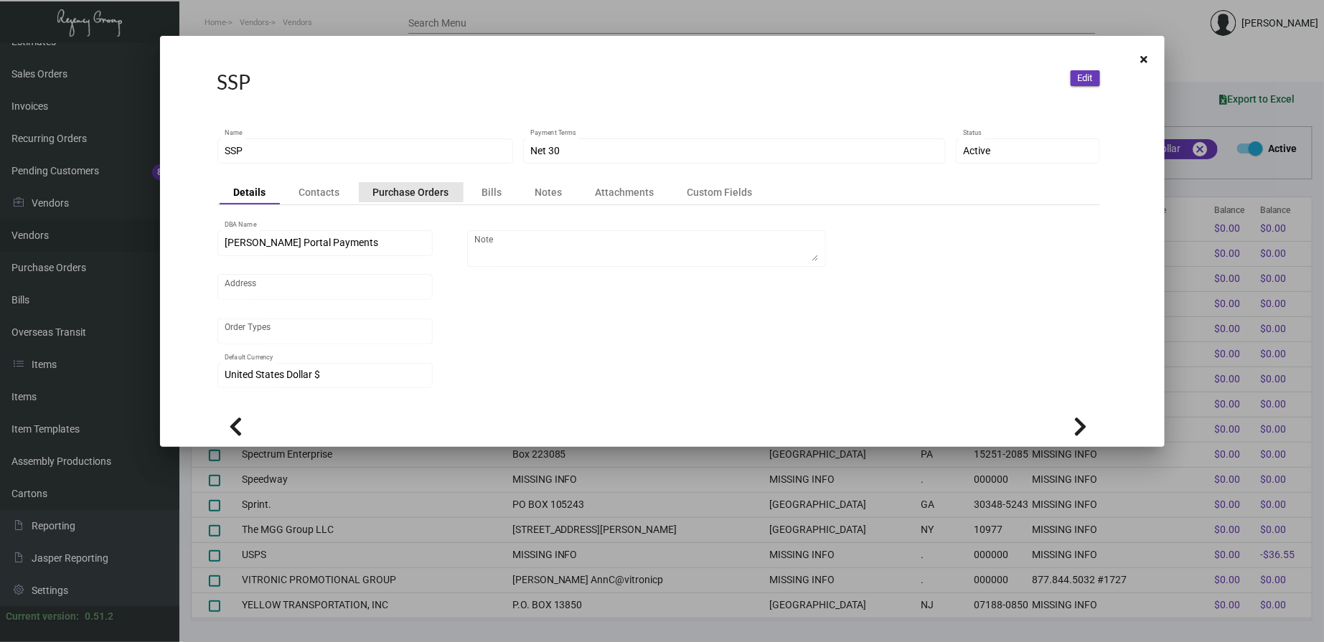
click at [418, 196] on div "Purchase Orders" at bounding box center [411, 192] width 76 height 14
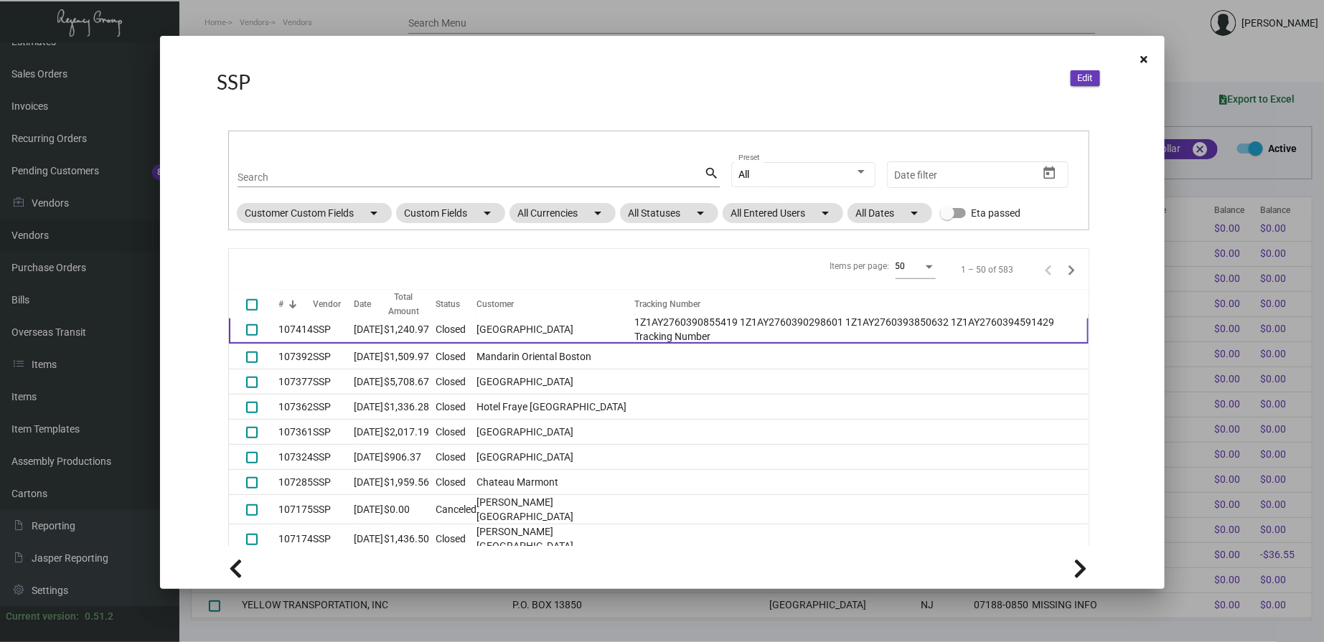
scroll to position [664, 0]
